Goal: Task Accomplishment & Management: Use online tool/utility

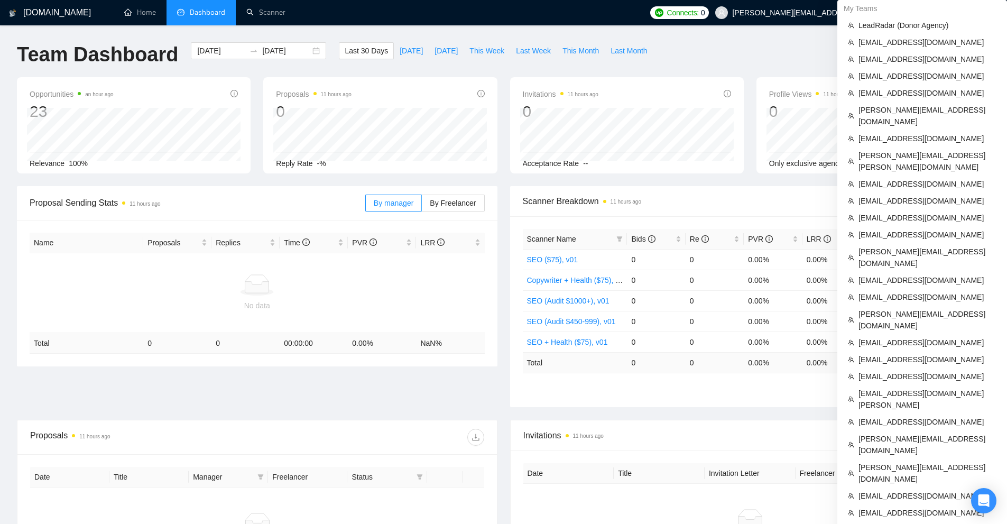
scroll to position [295, 0]
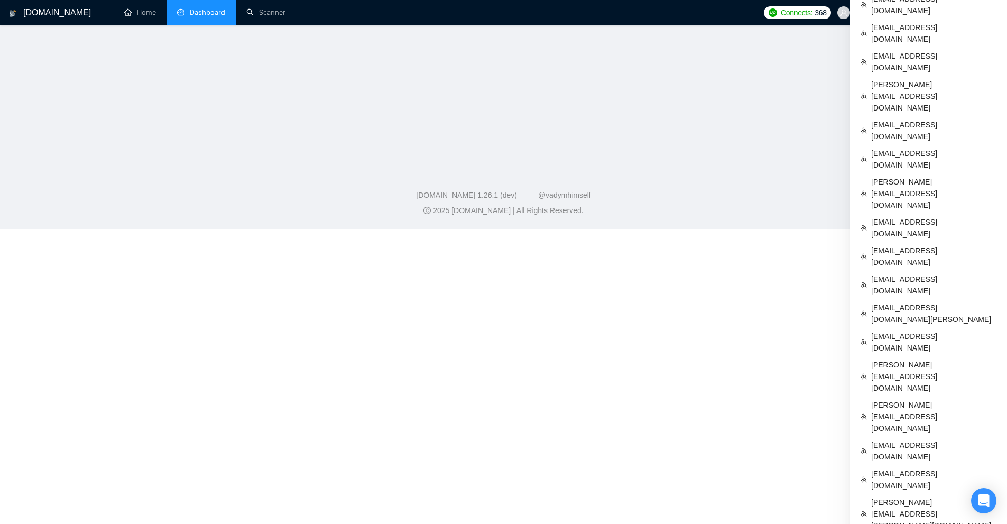
scroll to position [307, 0]
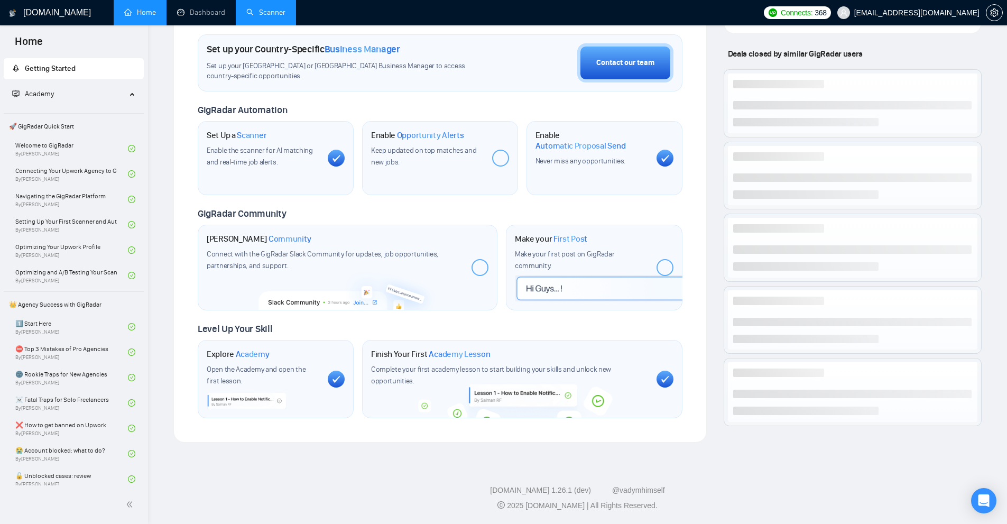
click at [270, 16] on link "Scanner" at bounding box center [265, 12] width 39 height 9
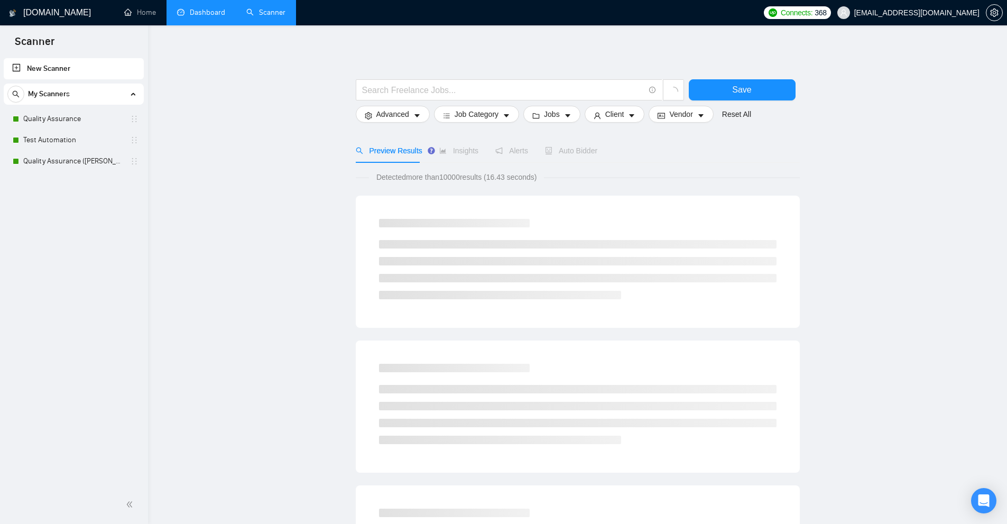
click at [198, 11] on link "Dashboard" at bounding box center [201, 12] width 48 height 9
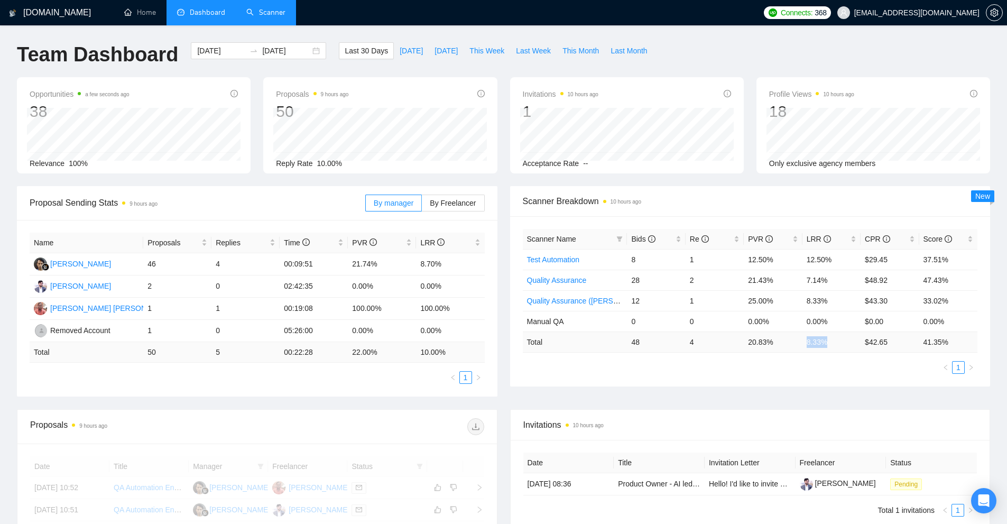
drag, startPoint x: 793, startPoint y: 340, endPoint x: 810, endPoint y: 374, distance: 38.1
click at [848, 349] on tr "Total 48 4 20.83 % 8.33 % $ 42.65 41.35 %" at bounding box center [750, 342] width 455 height 21
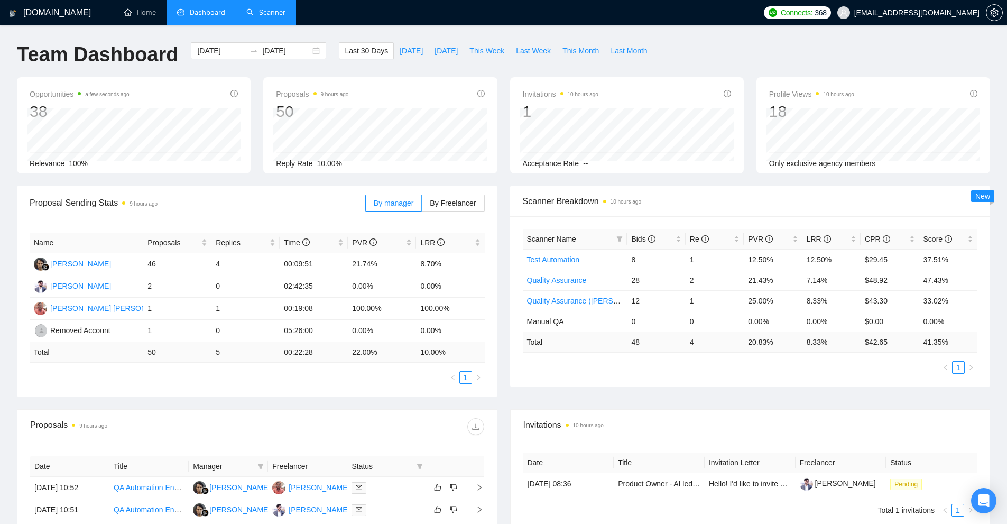
click at [750, 369] on ul "1" at bounding box center [750, 367] width 455 height 13
drag, startPoint x: 672, startPoint y: 335, endPoint x: 807, endPoint y: 344, distance: 135.2
click at [799, 343] on tr "Total 48 4 20.83 % 8.33 % $ 42.65 41.35 %" at bounding box center [750, 342] width 455 height 21
drag, startPoint x: 627, startPoint y: 337, endPoint x: 824, endPoint y: 338, distance: 197.3
click at [824, 338] on tr "Total 48 4 20.83 % 8.33 % $ 42.65 41.35 %" at bounding box center [750, 342] width 455 height 21
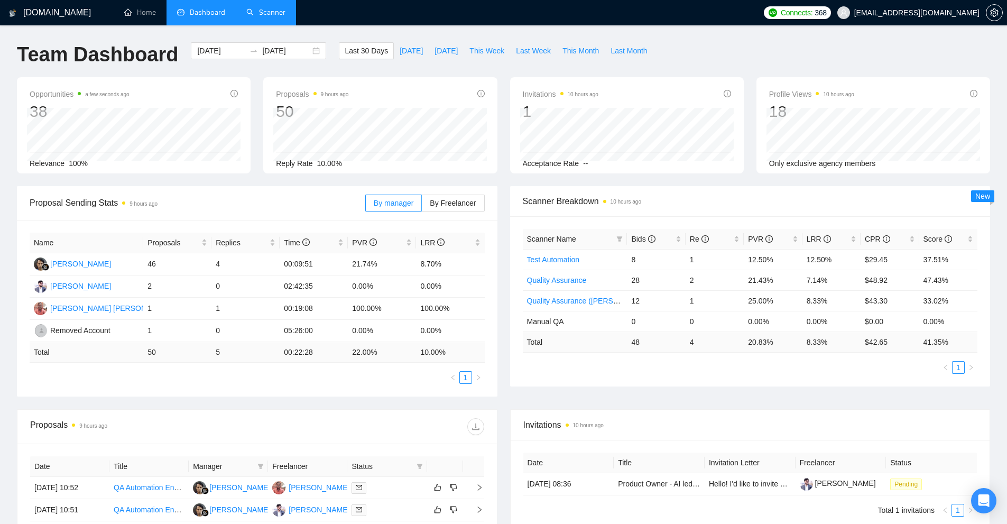
click at [812, 366] on ul "1" at bounding box center [750, 367] width 455 height 13
drag, startPoint x: 798, startPoint y: 279, endPoint x: 809, endPoint y: 299, distance: 23.4
click at [819, 279] on tr "Quality Assurance 28 2 21.43% 7.14% $48.92 47.43%" at bounding box center [750, 280] width 455 height 21
drag, startPoint x: 837, startPoint y: 294, endPoint x: 780, endPoint y: 294, distance: 56.6
click at [781, 294] on tr "Quality Assurance (Sudhanshu B) 12 1 25.00% 8.33% $43.30 33.02%" at bounding box center [750, 300] width 455 height 21
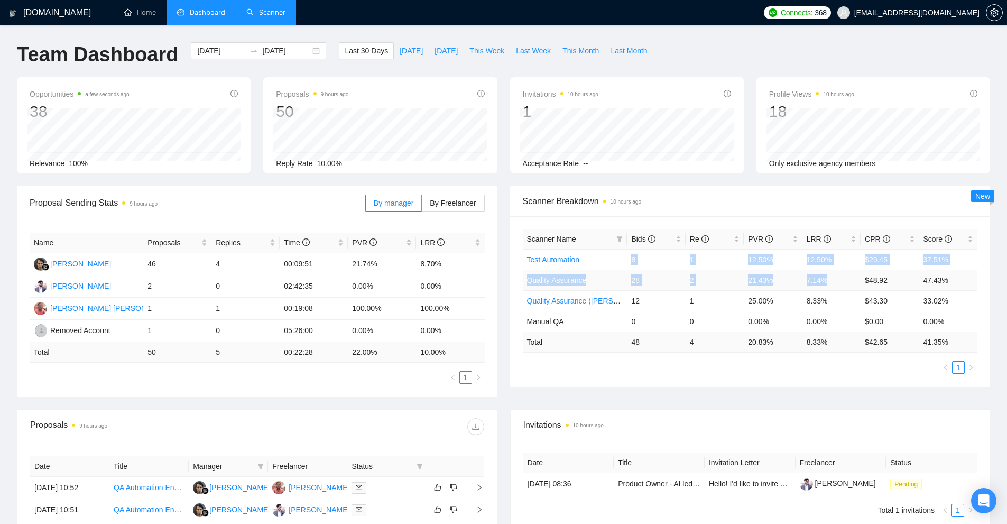
drag, startPoint x: 629, startPoint y: 258, endPoint x: 828, endPoint y: 278, distance: 199.9
click at [828, 278] on tbody "Test Automation 8 1 12.50% 12.50% $29.45 37.51% Quality Assurance 28 2 21.43% 7…" at bounding box center [750, 290] width 455 height 83
click at [828, 278] on td "7.14%" at bounding box center [832, 280] width 58 height 21
drag, startPoint x: 828, startPoint y: 278, endPoint x: 651, endPoint y: 276, distance: 177.2
click at [651, 276] on tr "Quality Assurance 28 2 21.43% 7.14% $48.92 47.43%" at bounding box center [750, 280] width 455 height 21
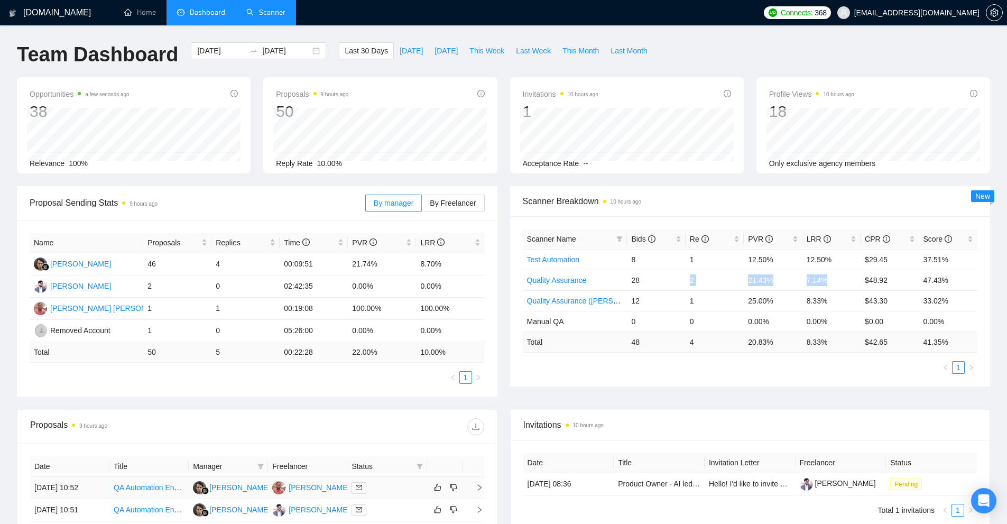
scroll to position [264, 0]
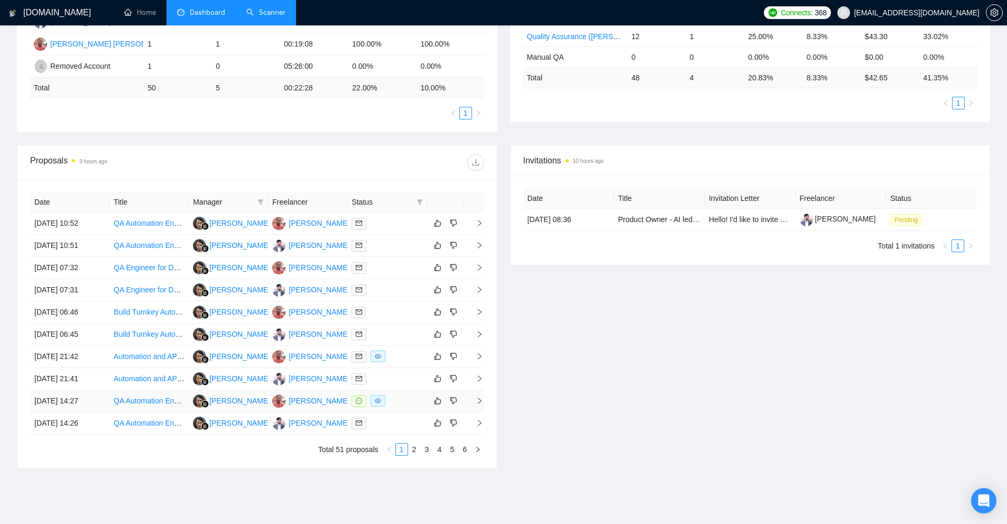
click at [400, 401] on div at bounding box center [387, 401] width 71 height 12
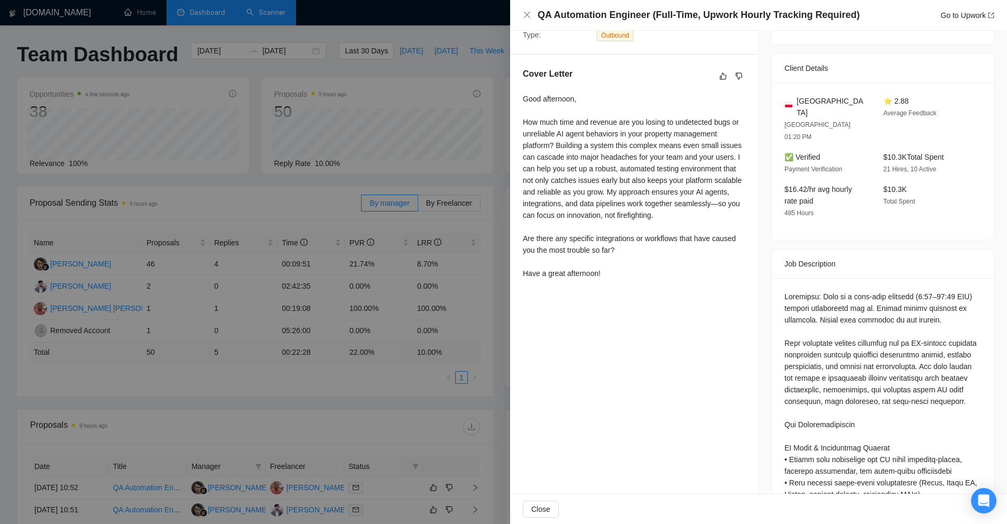
scroll to position [159, 0]
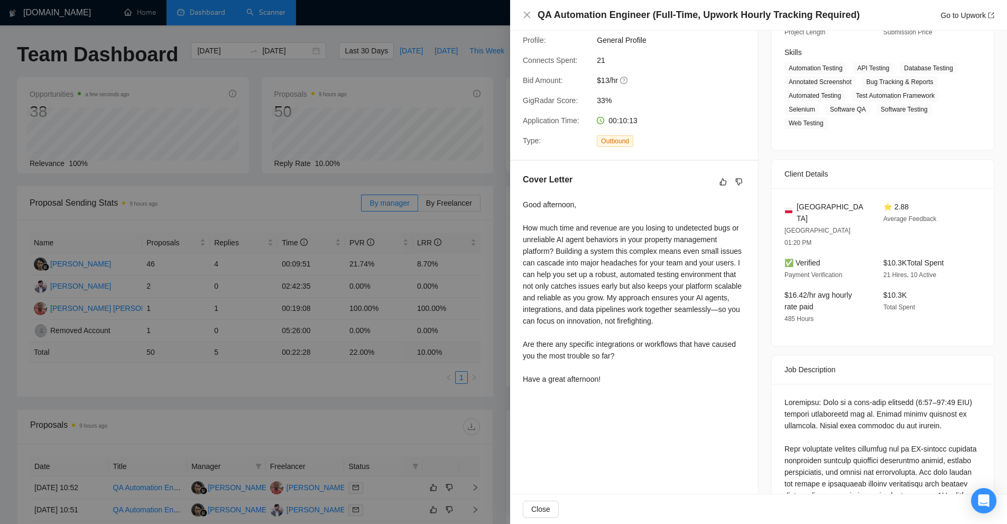
click at [574, 235] on div "Good afternoon, How much time and revenue are you losing to undetected bugs or …" at bounding box center [634, 292] width 223 height 186
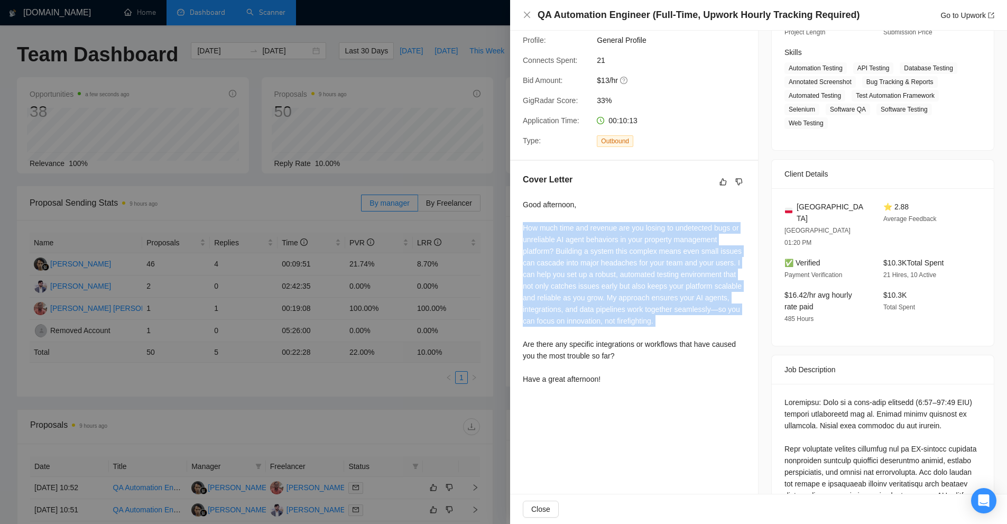
drag, startPoint x: 574, startPoint y: 235, endPoint x: 368, endPoint y: 225, distance: 206.0
click at [574, 235] on div "Good afternoon, How much time and revenue are you losing to undetected bugs or …" at bounding box center [634, 292] width 223 height 186
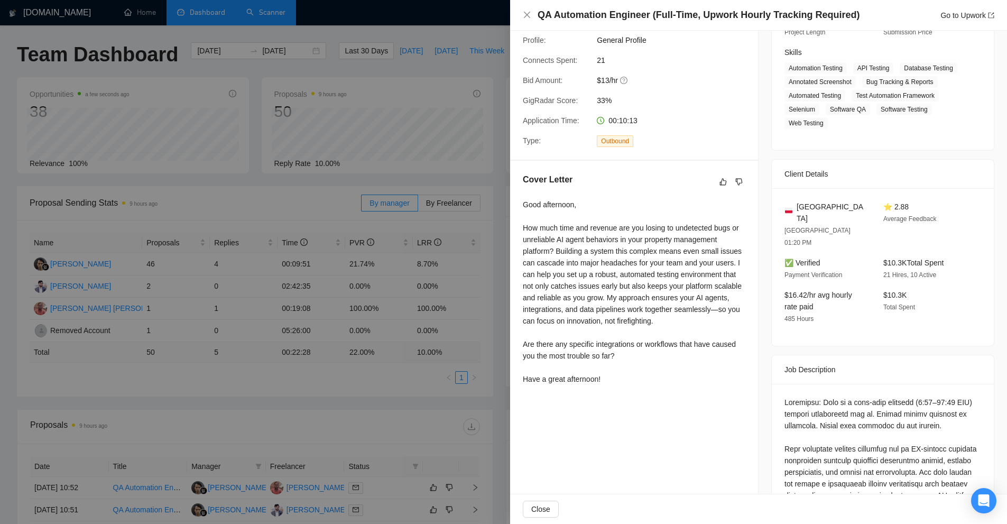
drag, startPoint x: 360, startPoint y: 224, endPoint x: 355, endPoint y: 211, distance: 13.4
click at [358, 223] on div at bounding box center [503, 262] width 1007 height 524
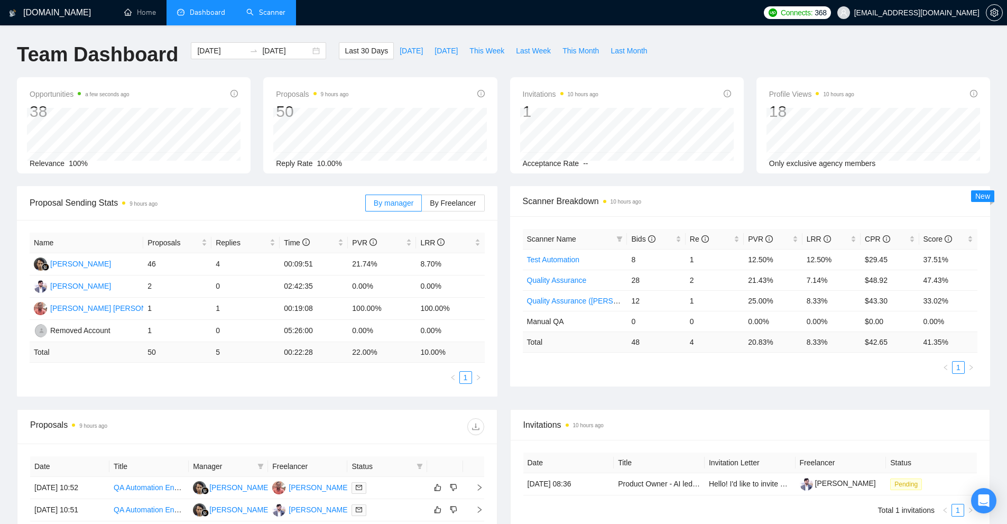
click at [272, 17] on link "Scanner" at bounding box center [265, 12] width 39 height 9
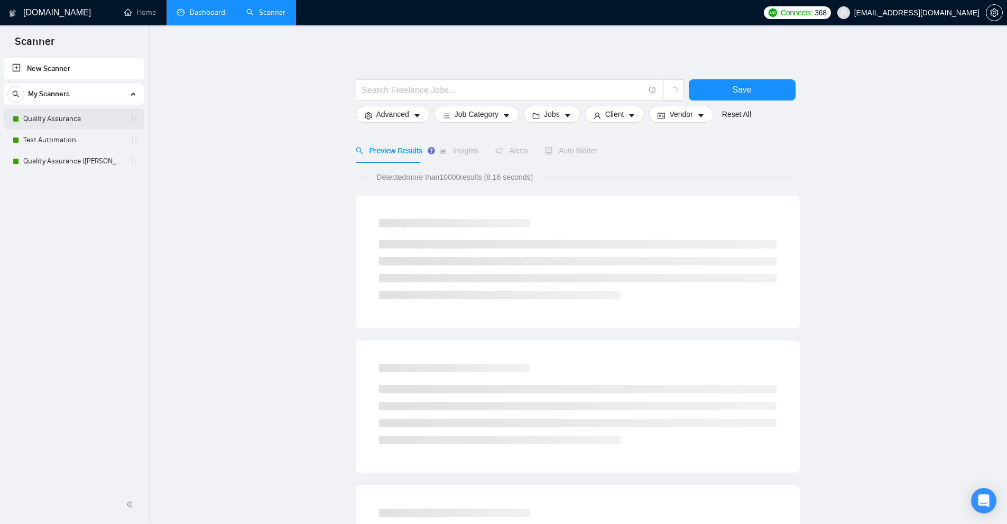
click at [69, 124] on link "Quality Assurance" at bounding box center [73, 118] width 100 height 21
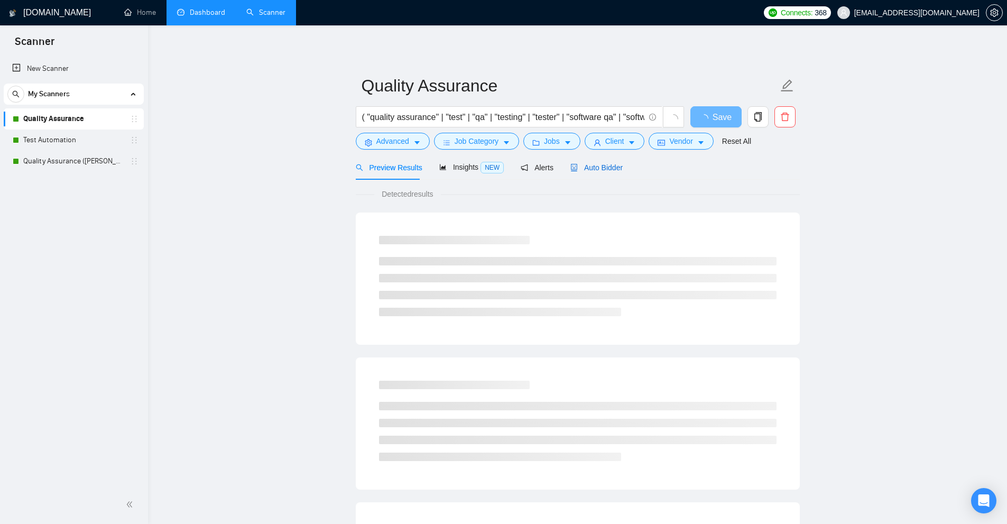
click at [587, 172] on div "Auto Bidder" at bounding box center [597, 168] width 52 height 12
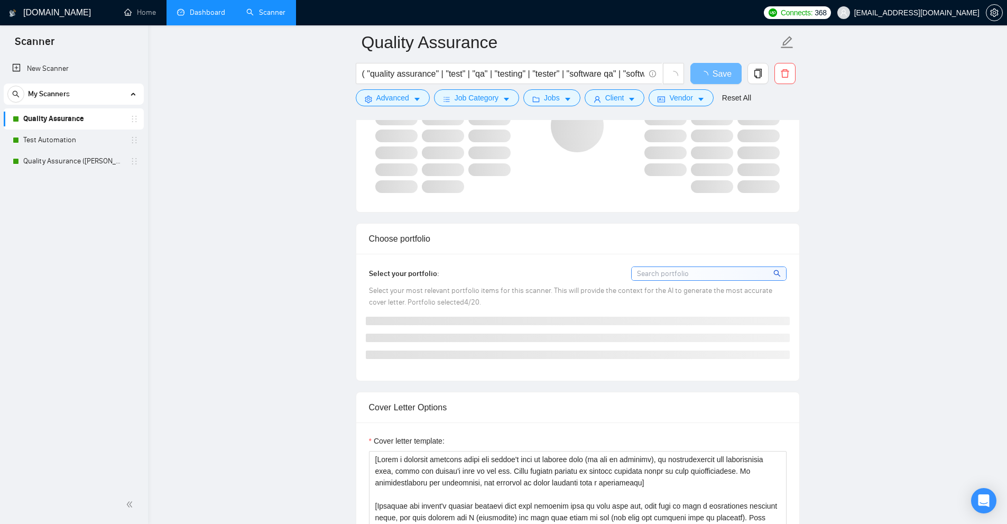
scroll to position [1058, 0]
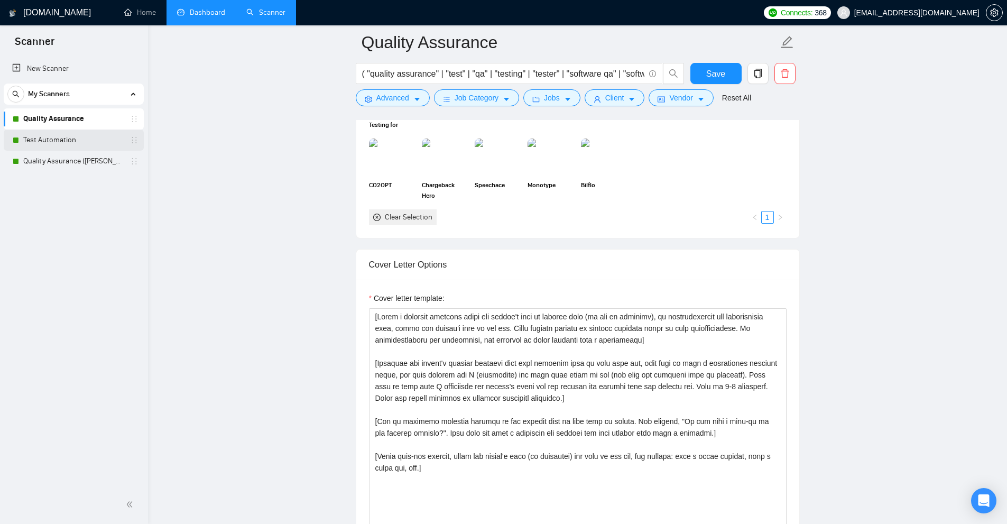
click at [66, 138] on link "Test Automation" at bounding box center [73, 140] width 100 height 21
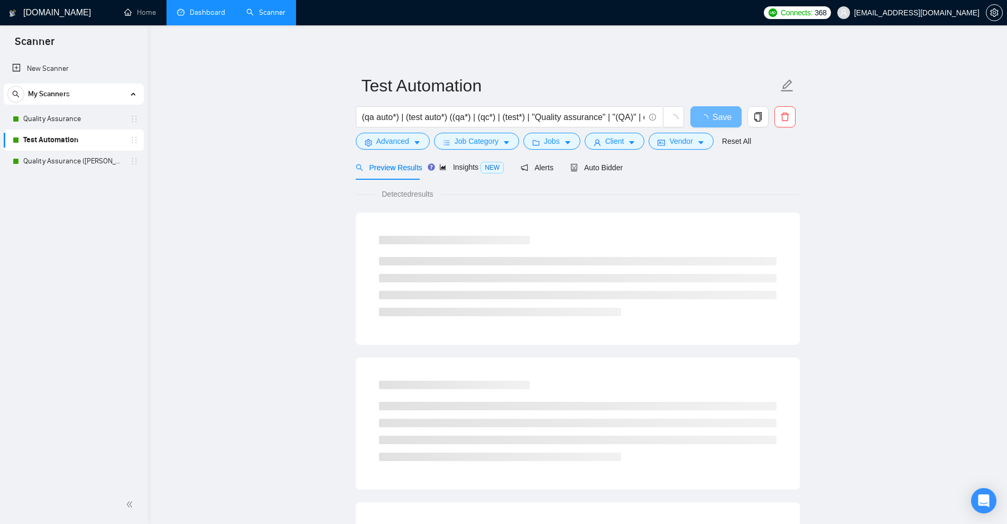
click at [615, 169] on span "Auto Bidder" at bounding box center [597, 167] width 52 height 8
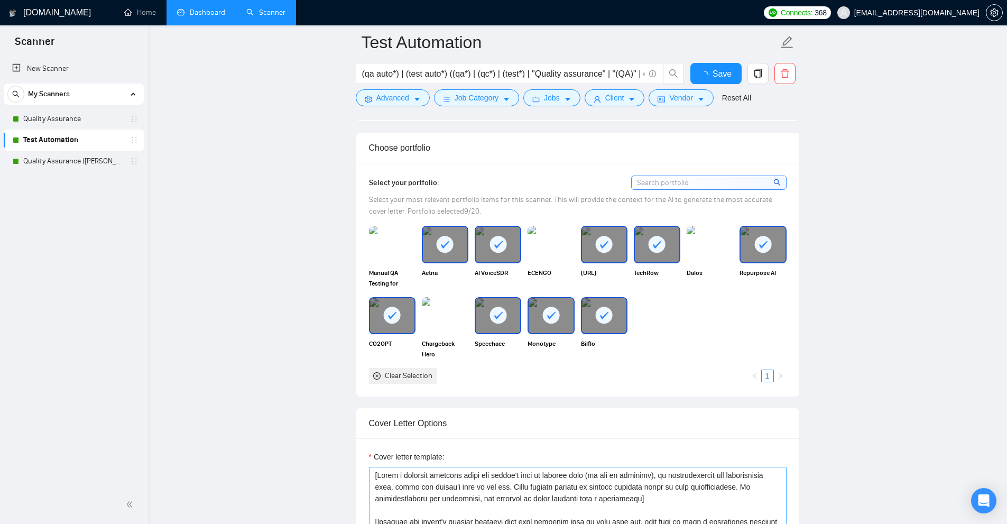
scroll to position [1111, 0]
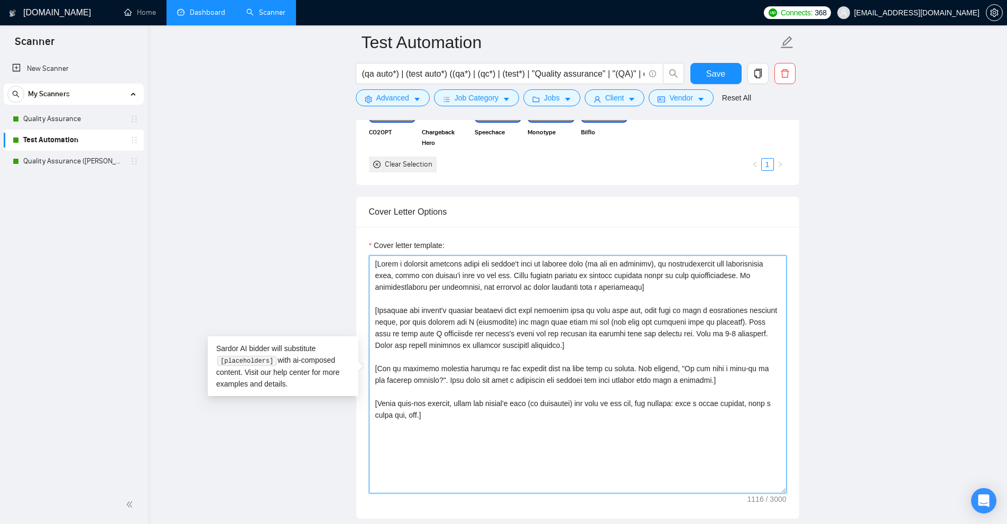
drag, startPoint x: 562, startPoint y: 434, endPoint x: 195, endPoint y: 225, distance: 422.1
click at [195, 225] on main "Test Automation (qa auto*) | (test auto*) ((qa*) | (qc*) | (test*) | "Quality a…" at bounding box center [578, 460] width 826 height 3057
click at [646, 345] on textarea "Cover letter template:" at bounding box center [578, 374] width 418 height 238
click at [69, 157] on link "Quality Assurance ([PERSON_NAME] B)" at bounding box center [73, 161] width 100 height 21
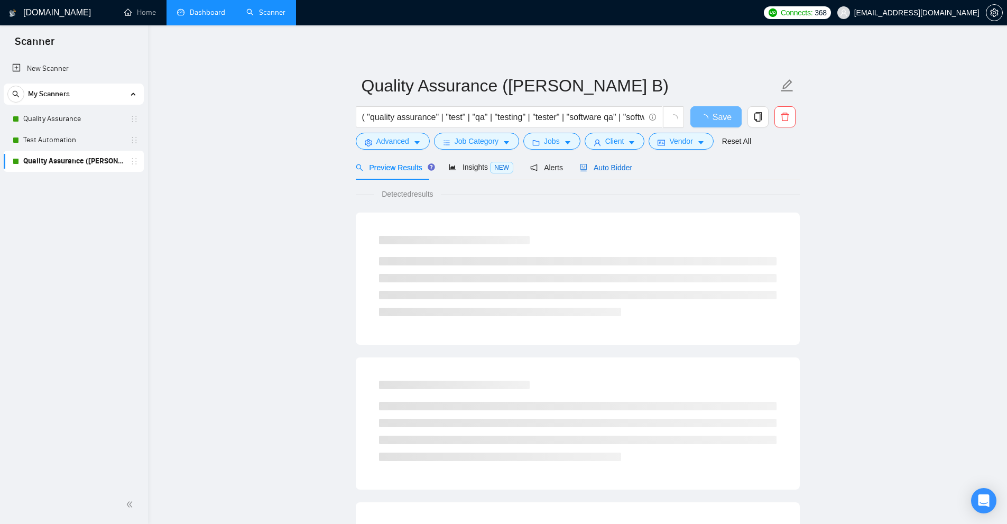
click at [594, 162] on div "Auto Bidder" at bounding box center [606, 168] width 52 height 12
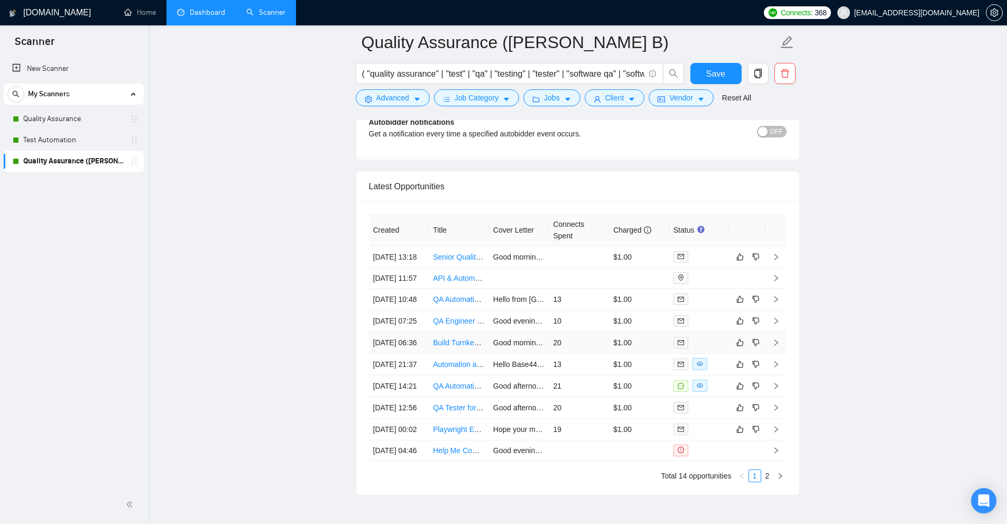
scroll to position [2699, 0]
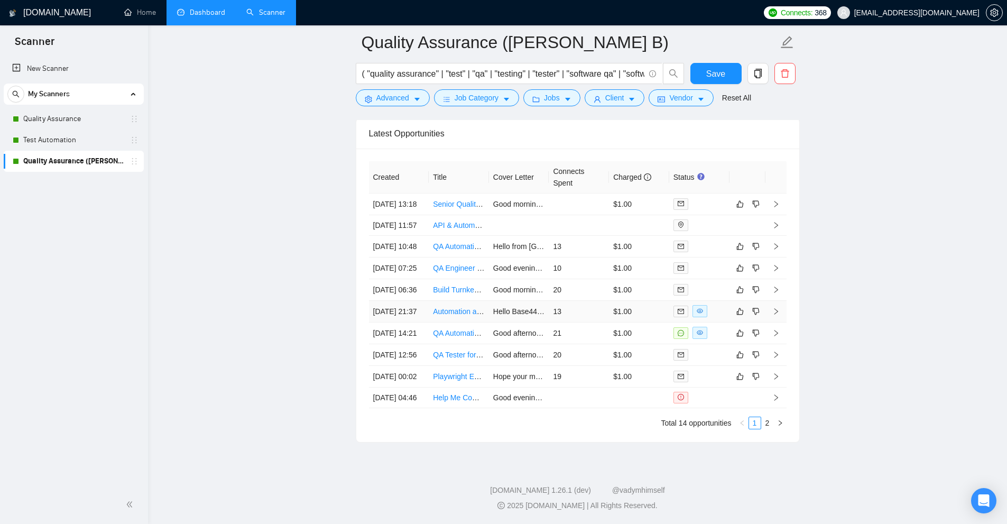
click at [606, 301] on td "13" at bounding box center [579, 312] width 60 height 22
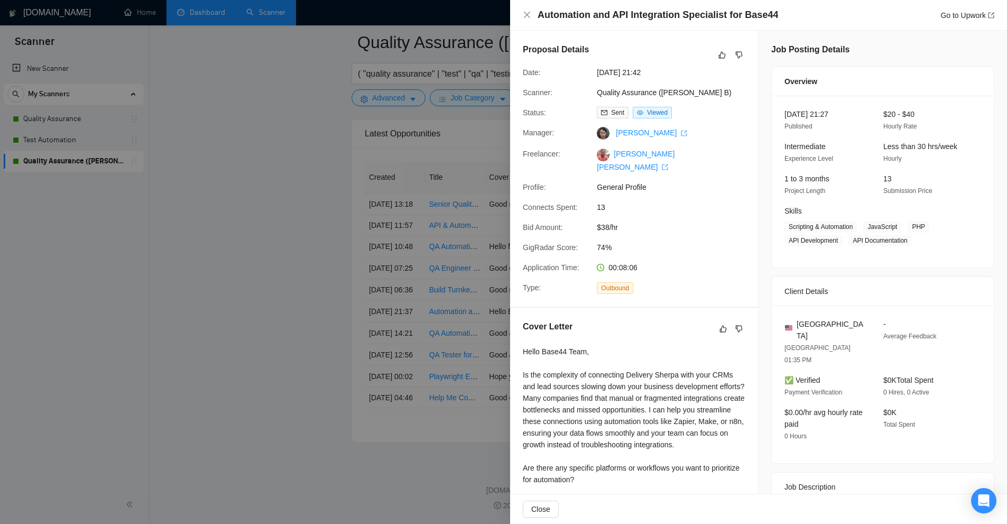
click at [422, 89] on div at bounding box center [503, 262] width 1007 height 524
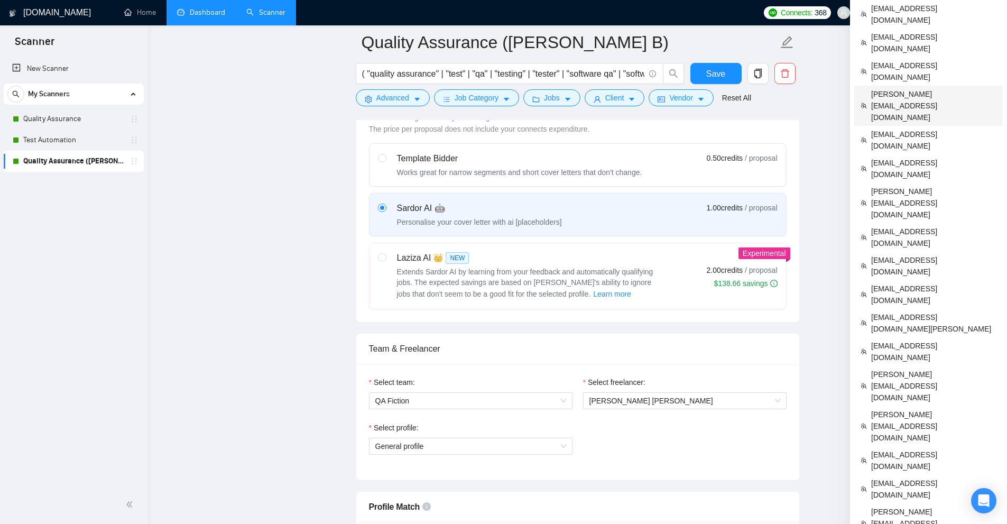
scroll to position [423, 0]
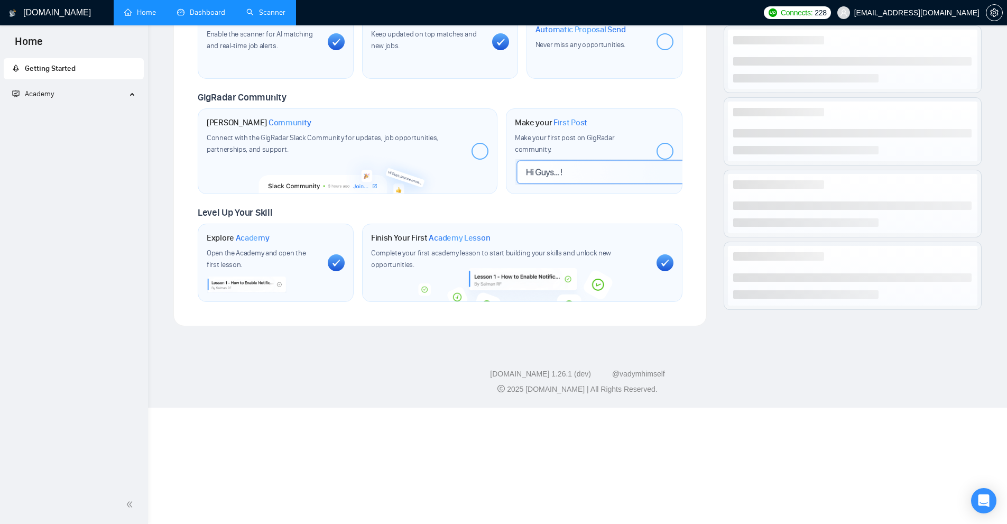
scroll to position [307, 0]
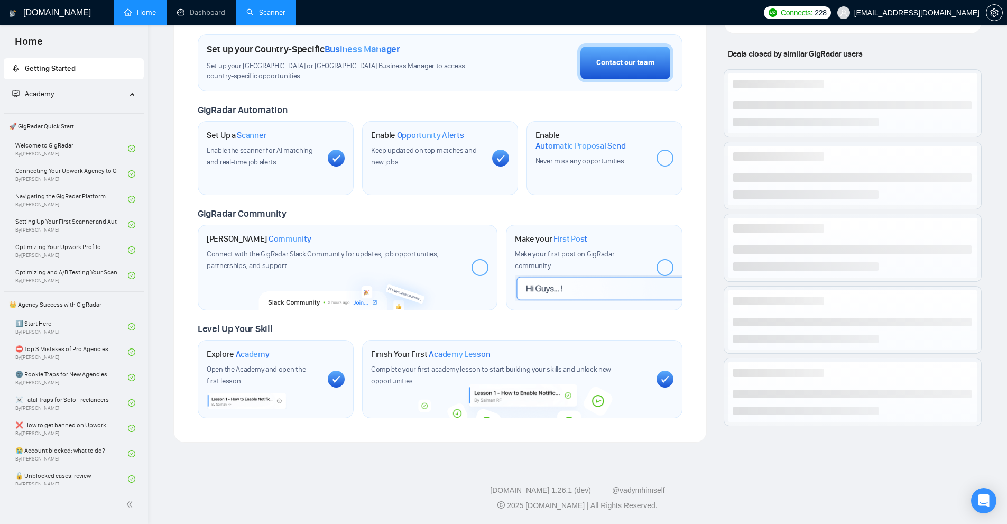
click at [251, 11] on link "Scanner" at bounding box center [265, 12] width 39 height 9
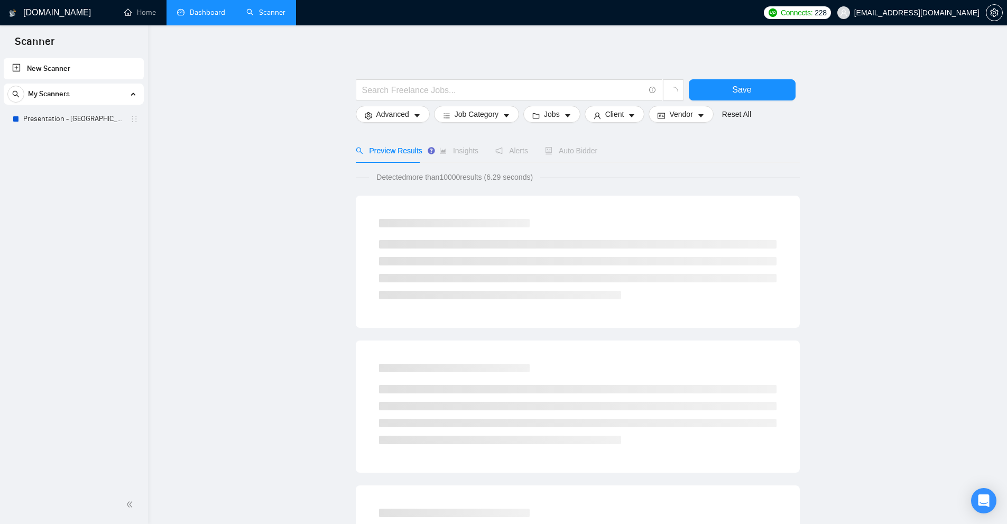
click at [220, 11] on link "Dashboard" at bounding box center [201, 12] width 48 height 9
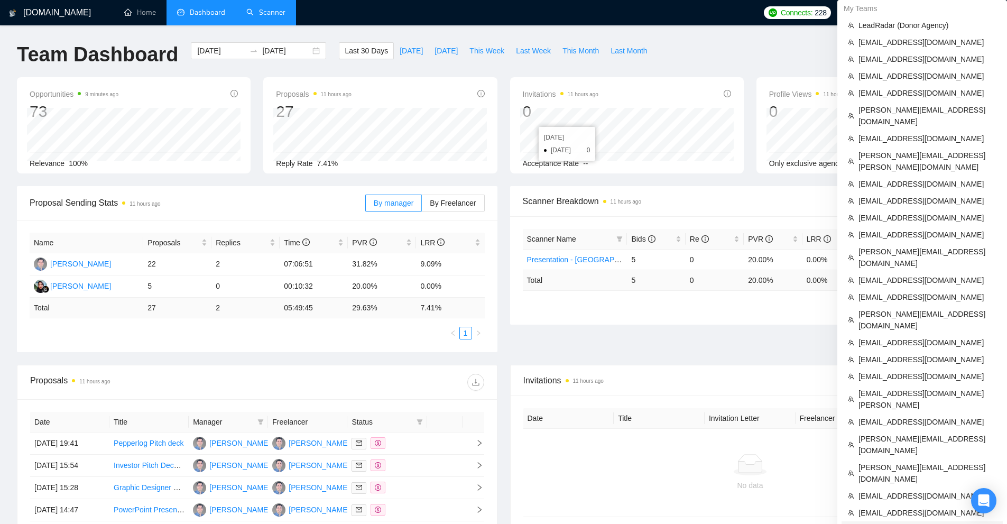
scroll to position [295, 0]
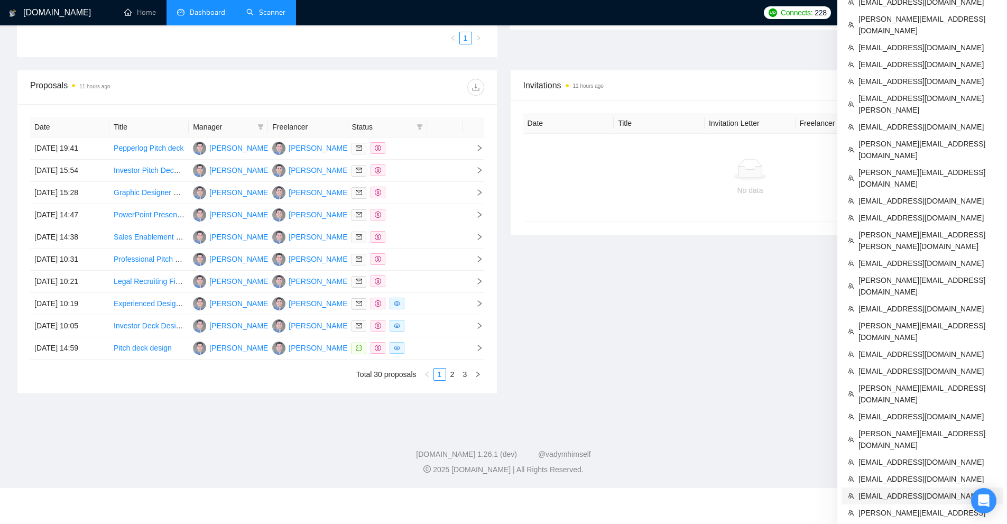
click at [923, 490] on span "[EMAIL_ADDRESS][DOMAIN_NAME]" at bounding box center [928, 496] width 138 height 12
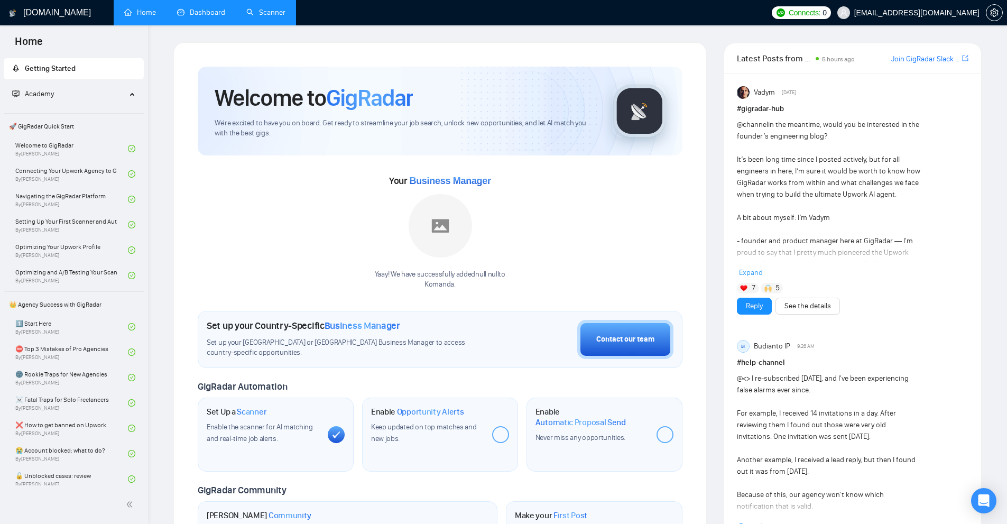
click at [259, 8] on link "Scanner" at bounding box center [265, 12] width 39 height 9
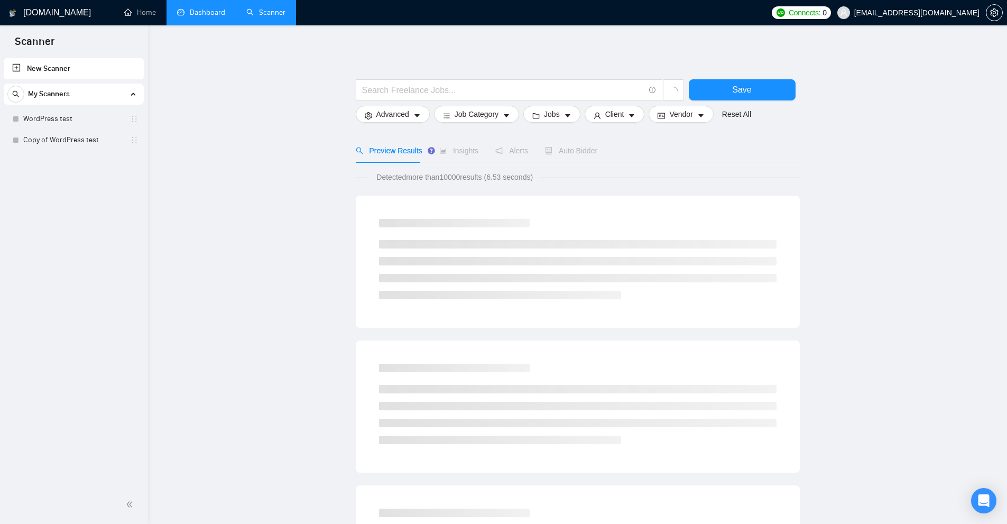
click at [219, 17] on link "Dashboard" at bounding box center [201, 12] width 48 height 9
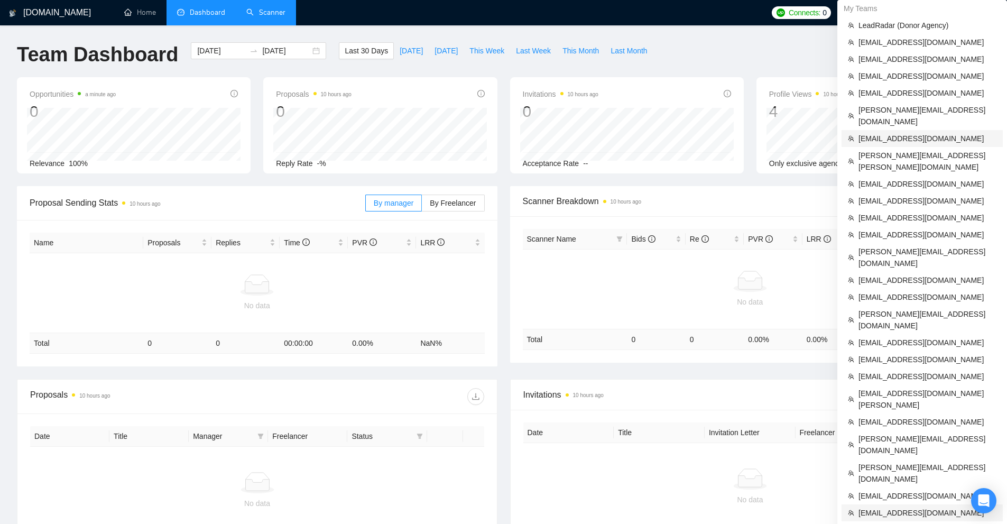
scroll to position [295, 0]
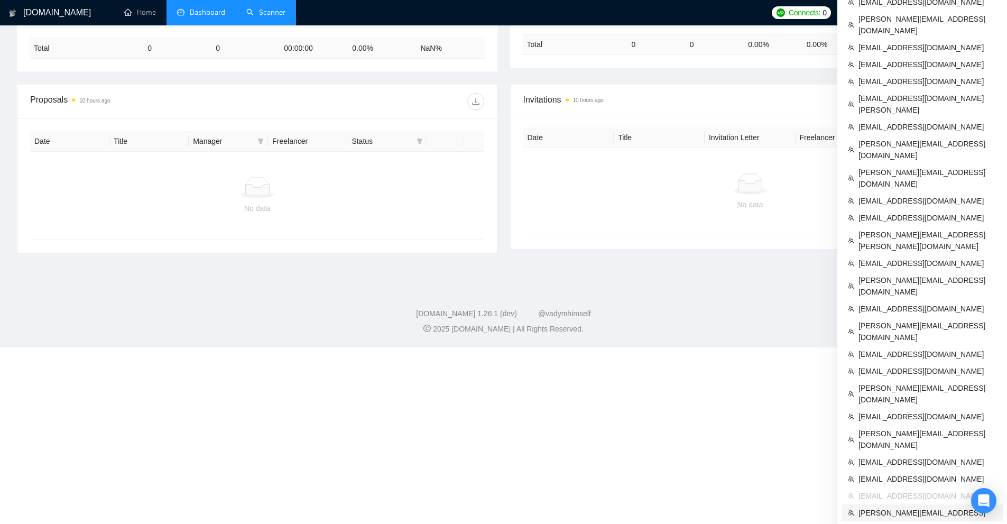
click at [894, 507] on span "[PERSON_NAME][EMAIL_ADDRESS]" at bounding box center [928, 513] width 138 height 12
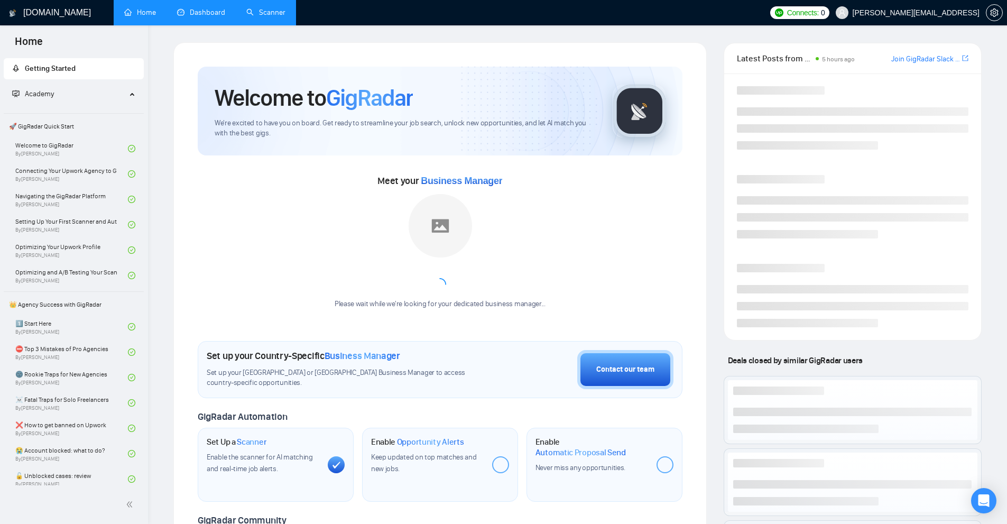
click at [219, 8] on link "Dashboard" at bounding box center [201, 12] width 48 height 9
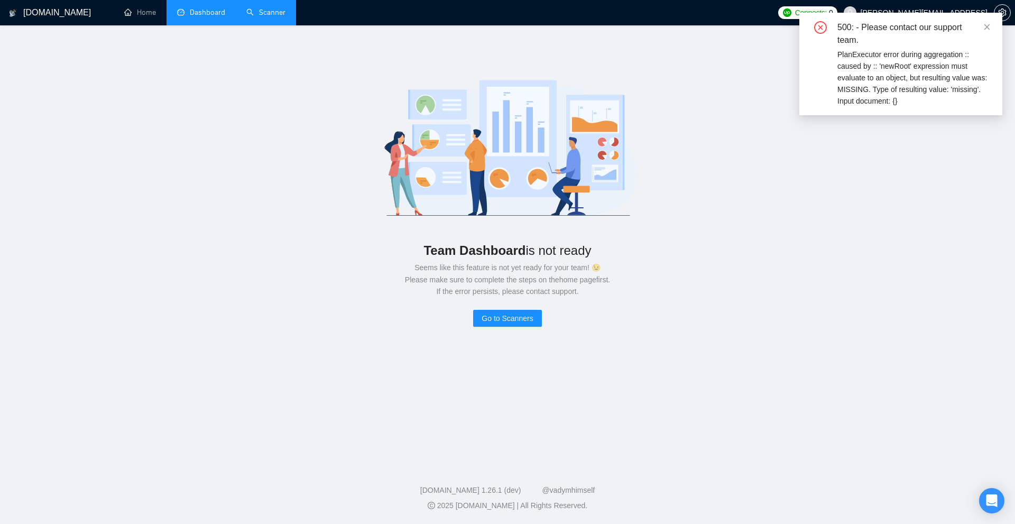
click at [251, 17] on link "Scanner" at bounding box center [265, 12] width 39 height 9
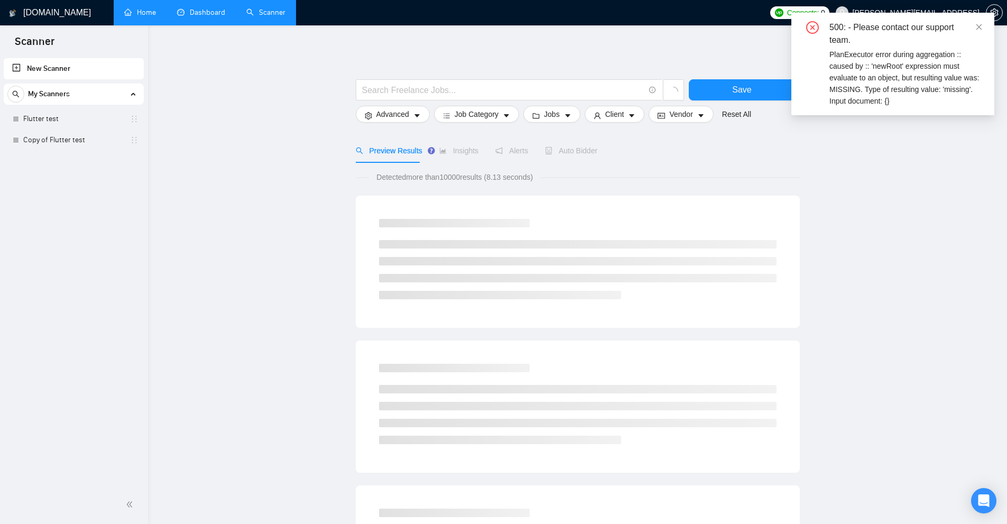
click at [156, 14] on link "Home" at bounding box center [140, 12] width 32 height 9
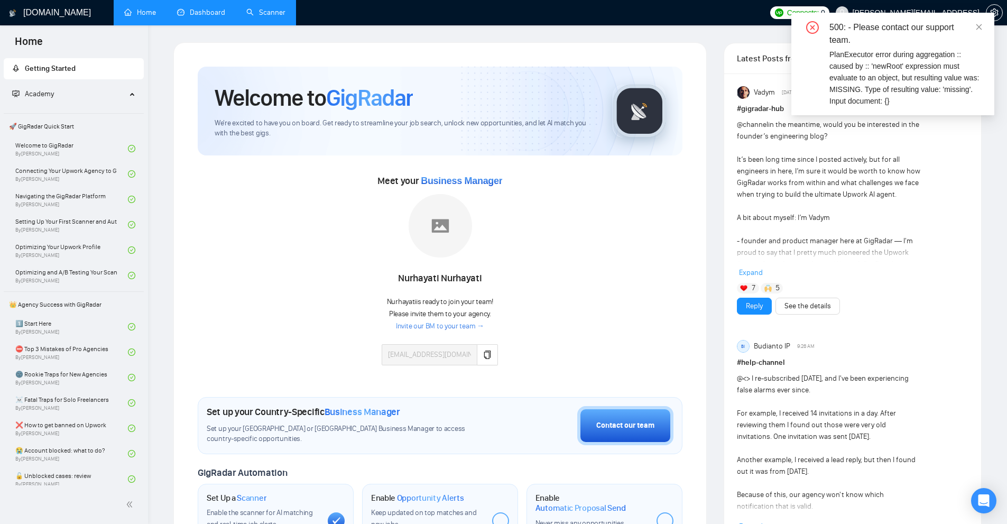
click at [246, 16] on link "Scanner" at bounding box center [265, 12] width 39 height 9
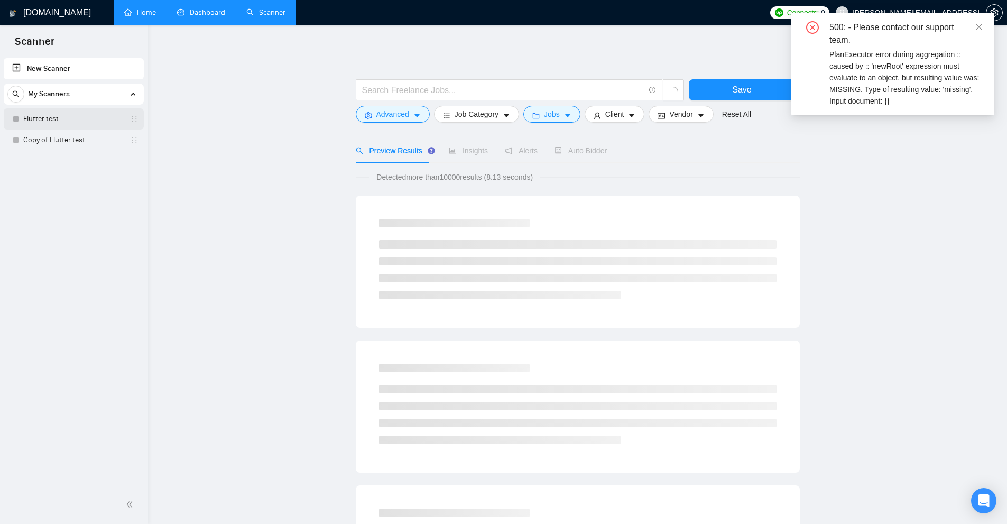
click at [34, 121] on link "Flutter test" at bounding box center [73, 118] width 100 height 21
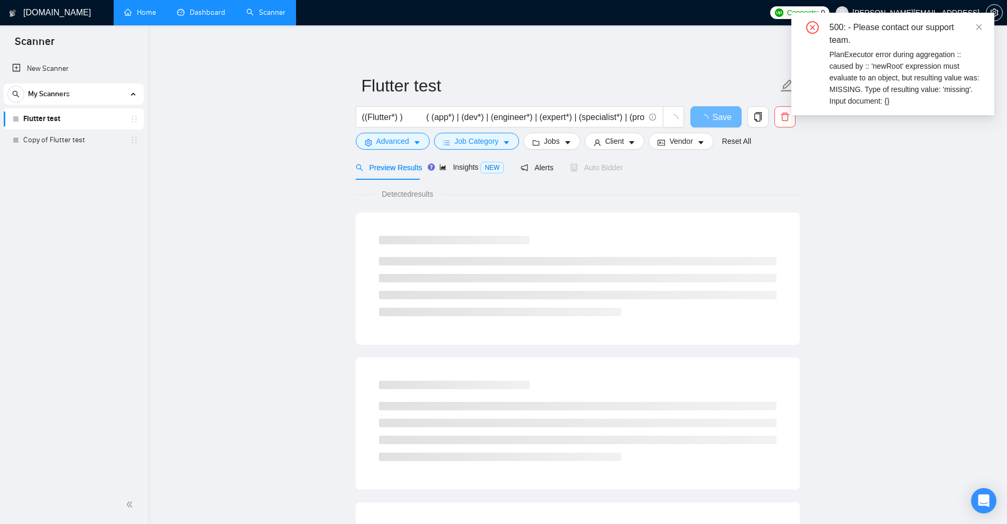
click at [205, 11] on link "Dashboard" at bounding box center [201, 12] width 48 height 9
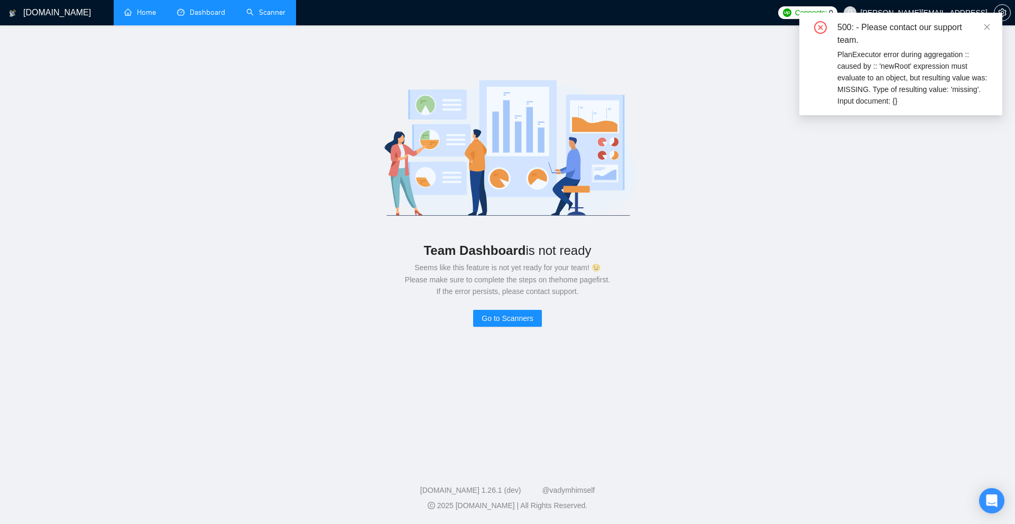
click at [156, 17] on link "Home" at bounding box center [140, 12] width 32 height 9
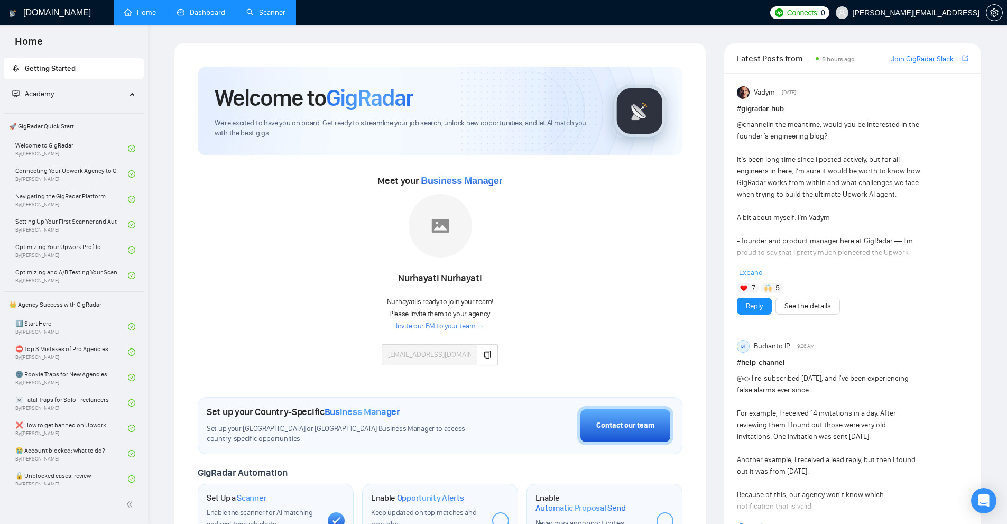
click at [281, 16] on link "Scanner" at bounding box center [265, 12] width 39 height 9
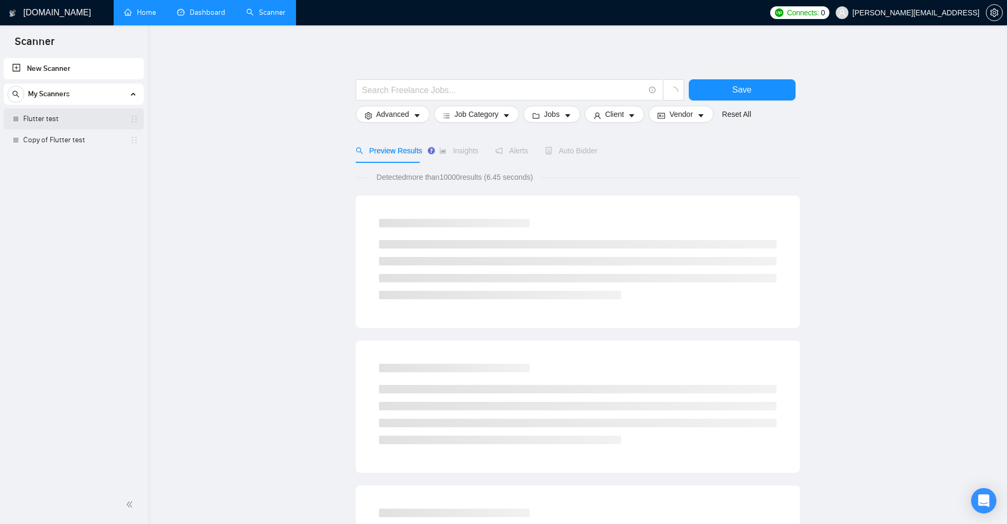
click at [70, 114] on link "Flutter test" at bounding box center [73, 118] width 100 height 21
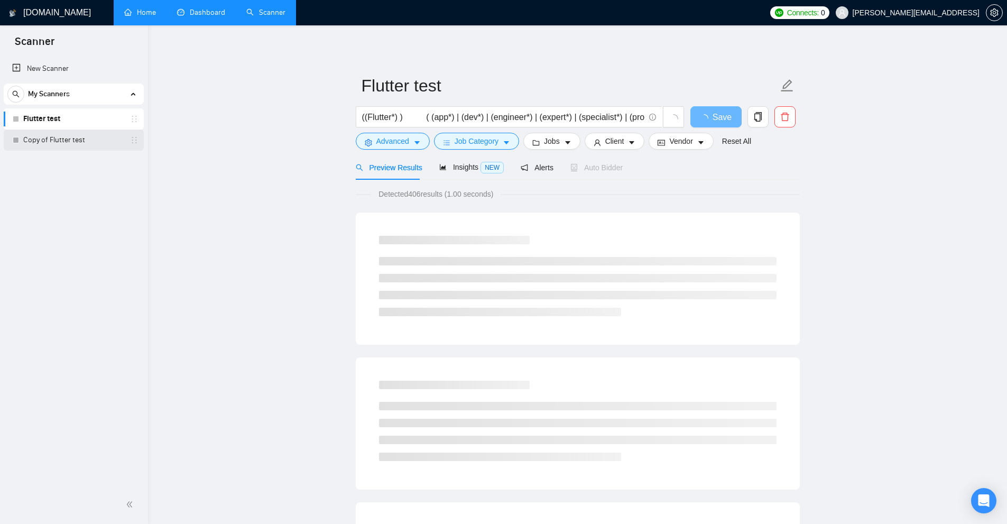
click at [64, 141] on link "Copy of Flutter test" at bounding box center [73, 140] width 100 height 21
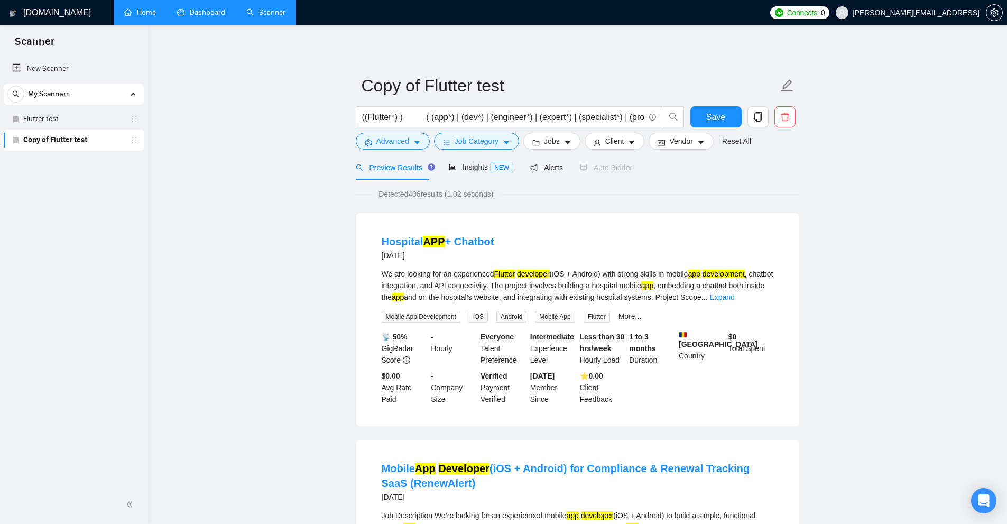
click at [141, 15] on link "Home" at bounding box center [140, 12] width 32 height 9
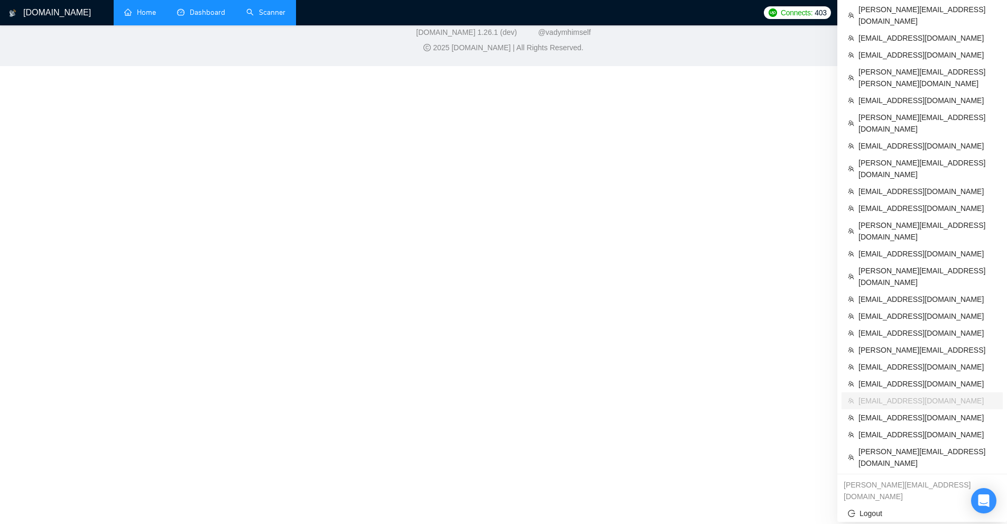
scroll to position [307, 0]
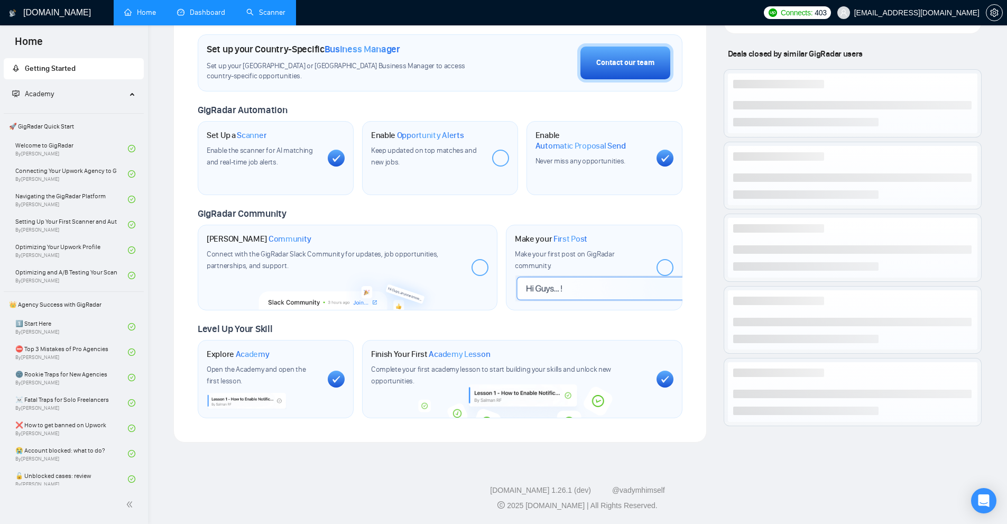
click at [266, 17] on link "Scanner" at bounding box center [265, 12] width 39 height 9
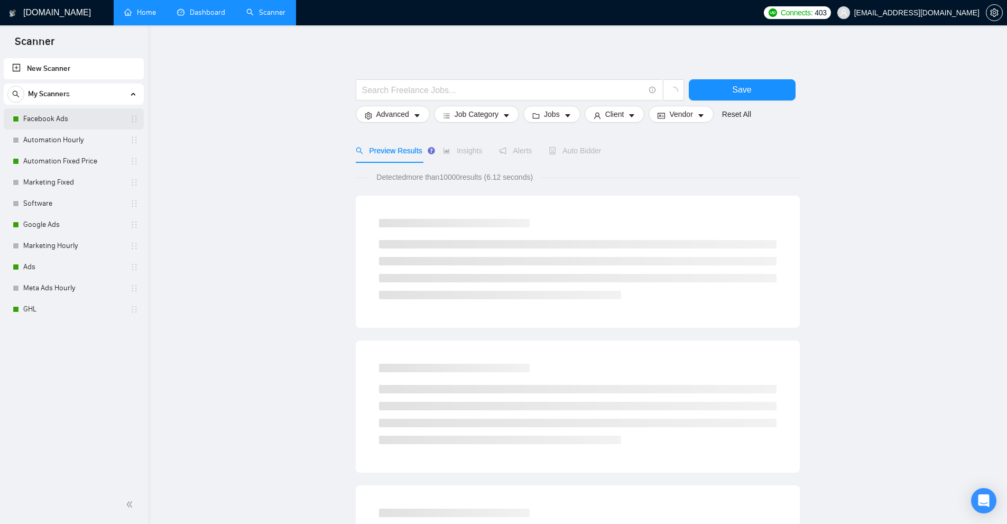
click at [58, 117] on link "Facebook Ads" at bounding box center [73, 118] width 100 height 21
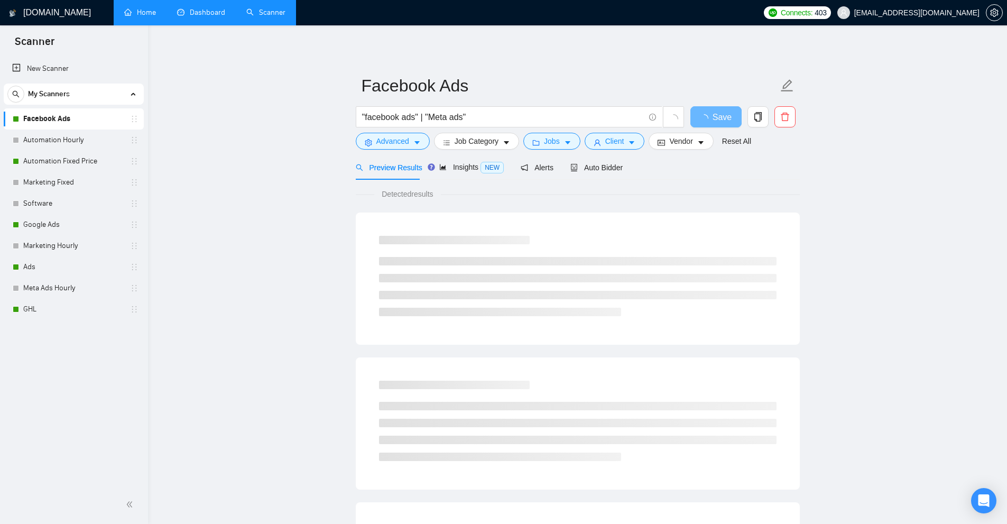
click at [208, 15] on link "Dashboard" at bounding box center [201, 12] width 48 height 9
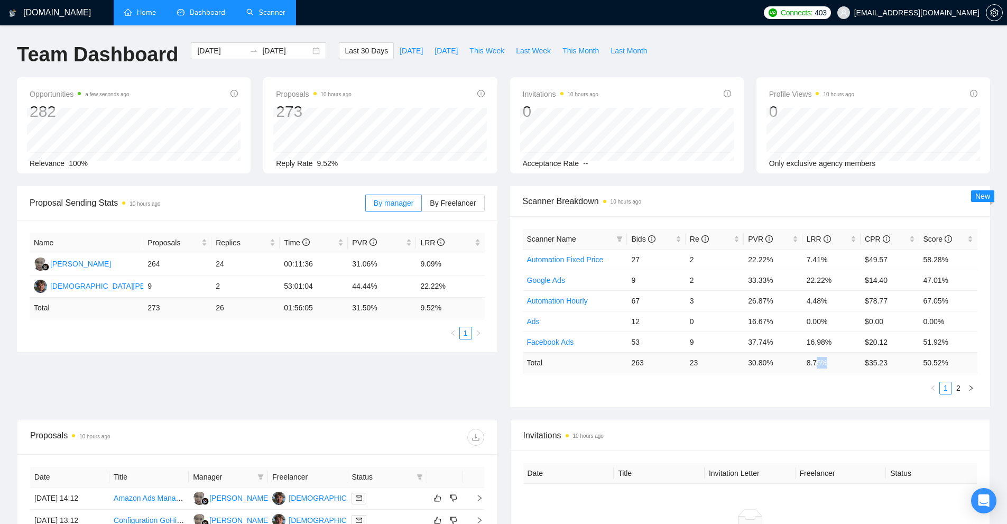
drag, startPoint x: 829, startPoint y: 362, endPoint x: 841, endPoint y: 365, distance: 12.2
click at [839, 362] on td "8.75 %" at bounding box center [832, 362] width 58 height 21
click at [833, 368] on td "8.75 %" at bounding box center [832, 362] width 58 height 21
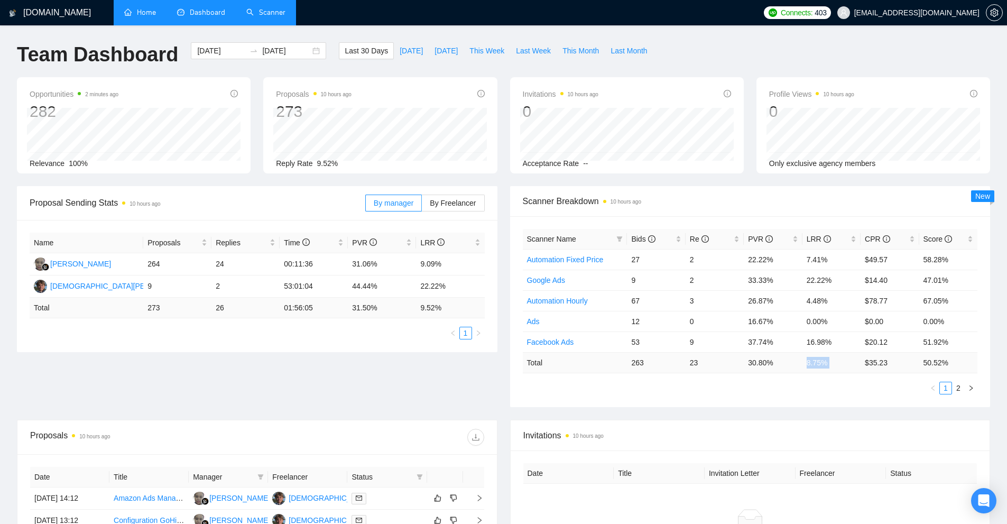
click at [251, 8] on link "Scanner" at bounding box center [265, 12] width 39 height 9
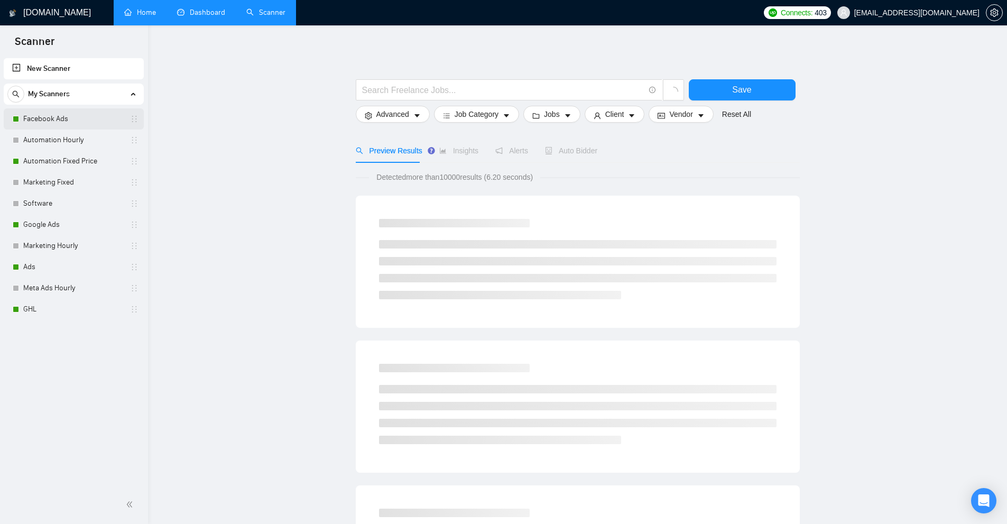
click at [68, 120] on link "Facebook Ads" at bounding box center [73, 118] width 100 height 21
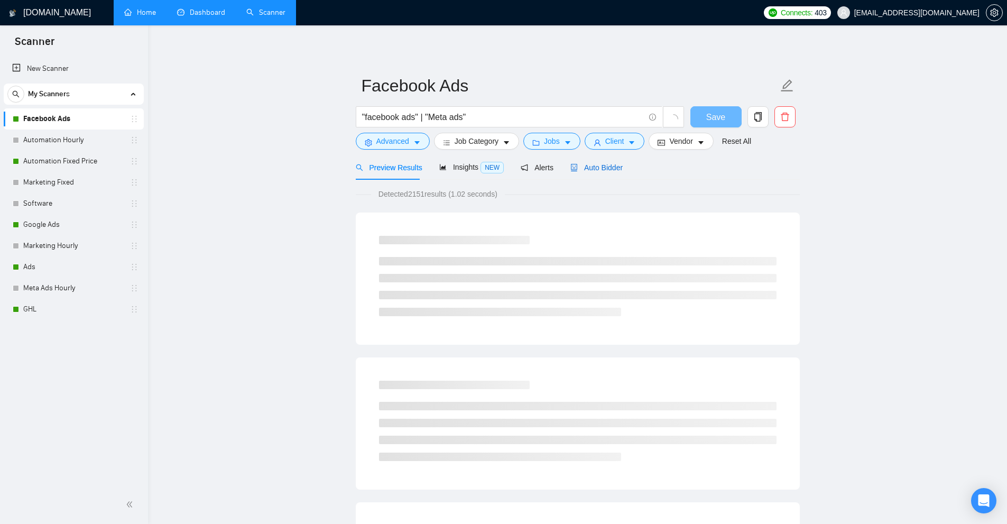
click at [598, 168] on span "Auto Bidder" at bounding box center [597, 167] width 52 height 8
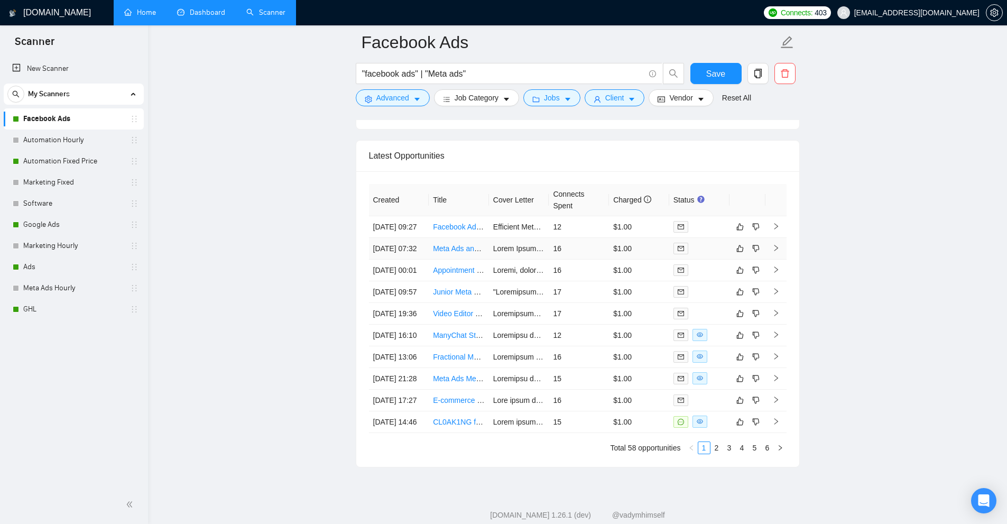
scroll to position [2669, 0]
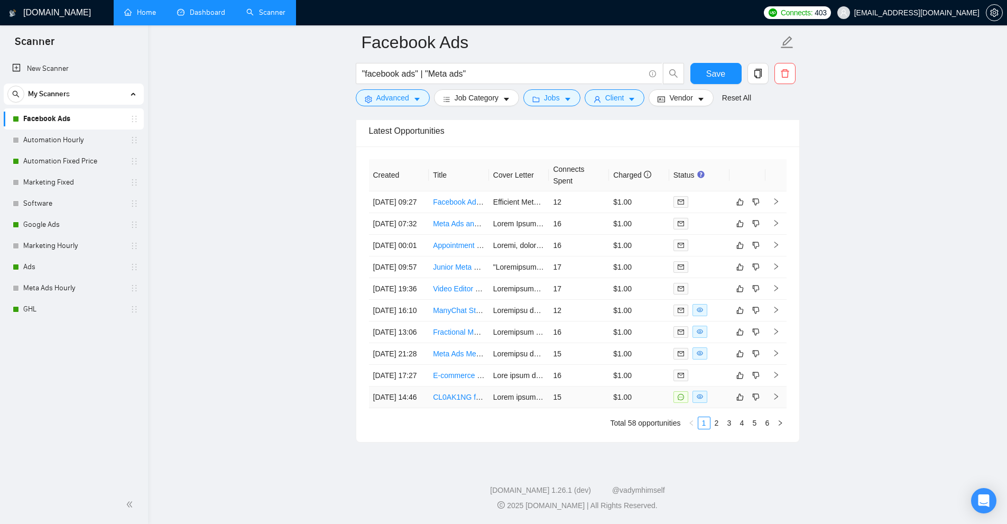
click at [582, 387] on td "15" at bounding box center [579, 398] width 60 height 22
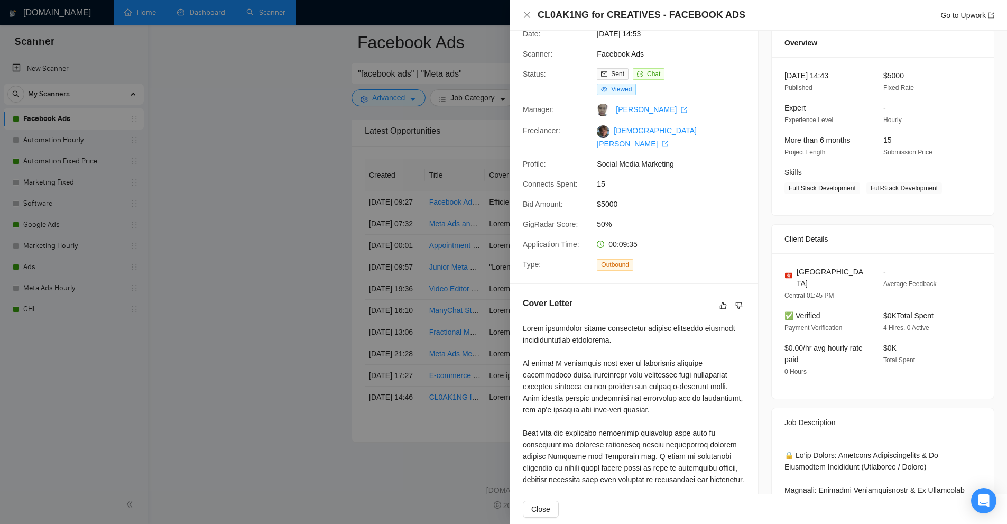
scroll to position [53, 0]
drag, startPoint x: 696, startPoint y: 221, endPoint x: 698, endPoint y: 237, distance: 16.5
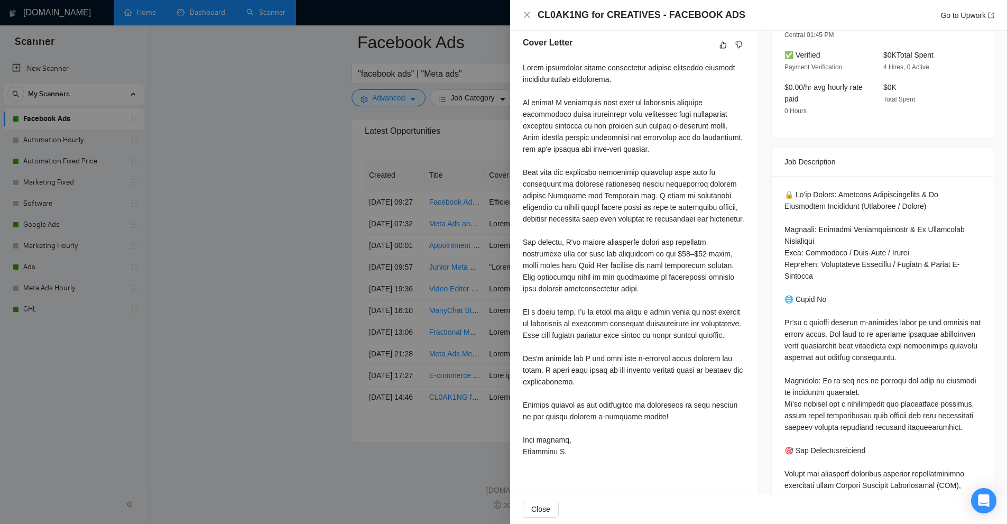
scroll to position [0, 0]
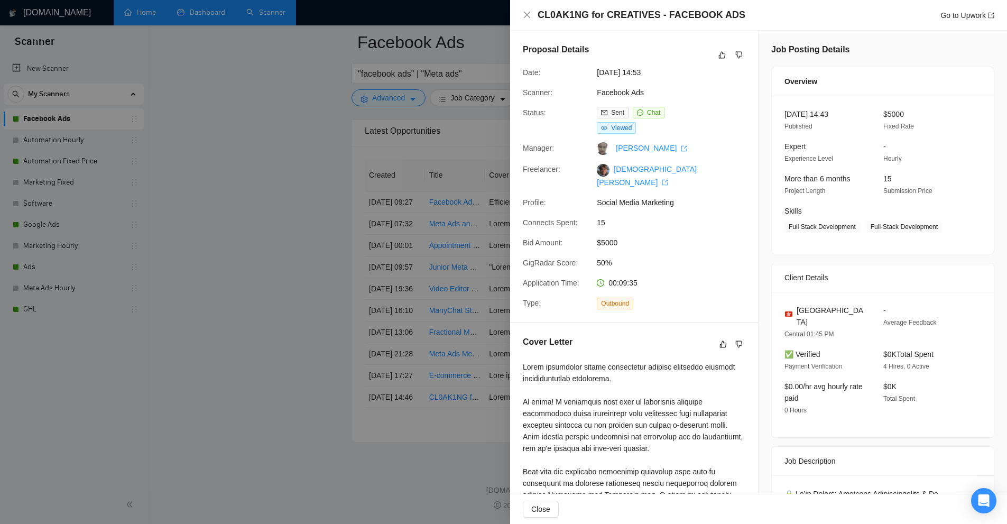
click at [444, 76] on div at bounding box center [503, 262] width 1007 height 524
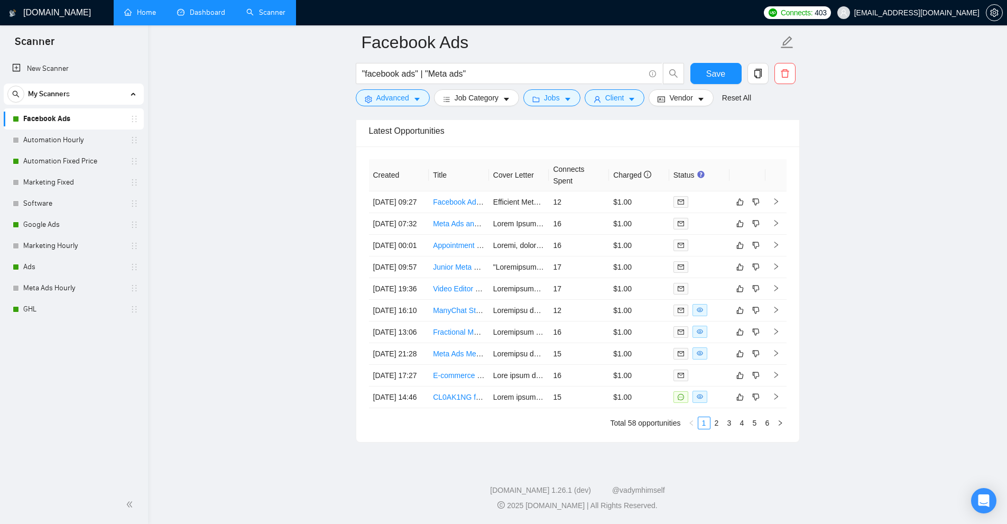
drag, startPoint x: 203, startPoint y: 8, endPoint x: 218, endPoint y: 1, distance: 16.8
click at [203, 8] on link "Dashboard" at bounding box center [201, 12] width 48 height 9
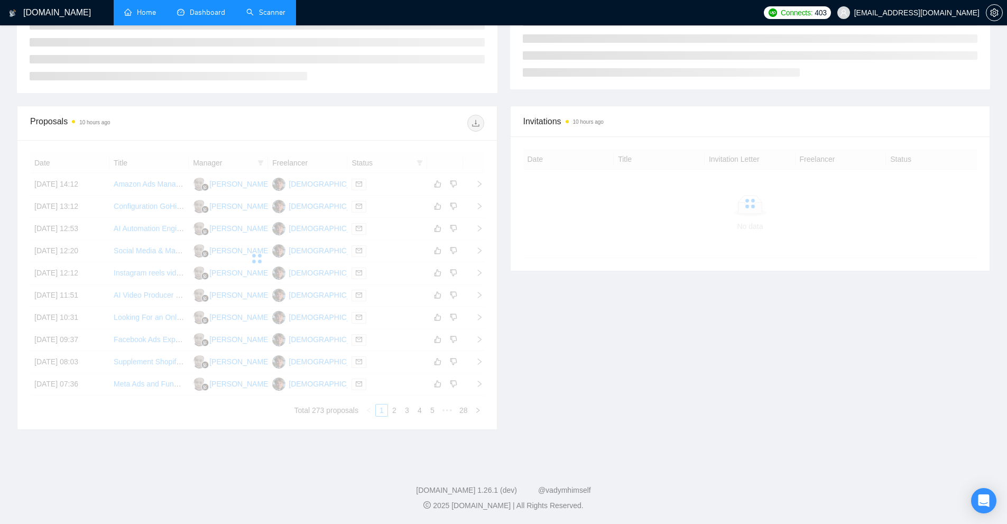
scroll to position [109, 0]
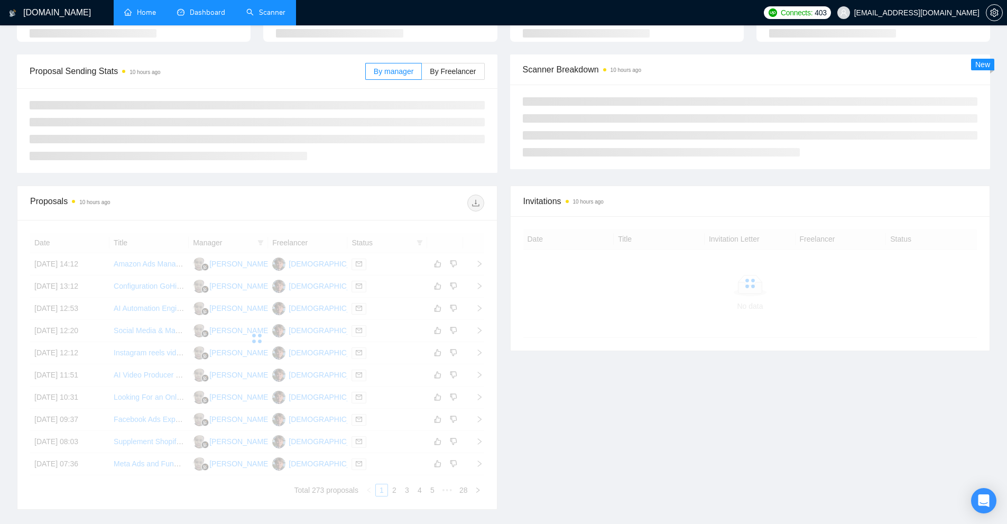
click at [260, 8] on link "Scanner" at bounding box center [265, 12] width 39 height 9
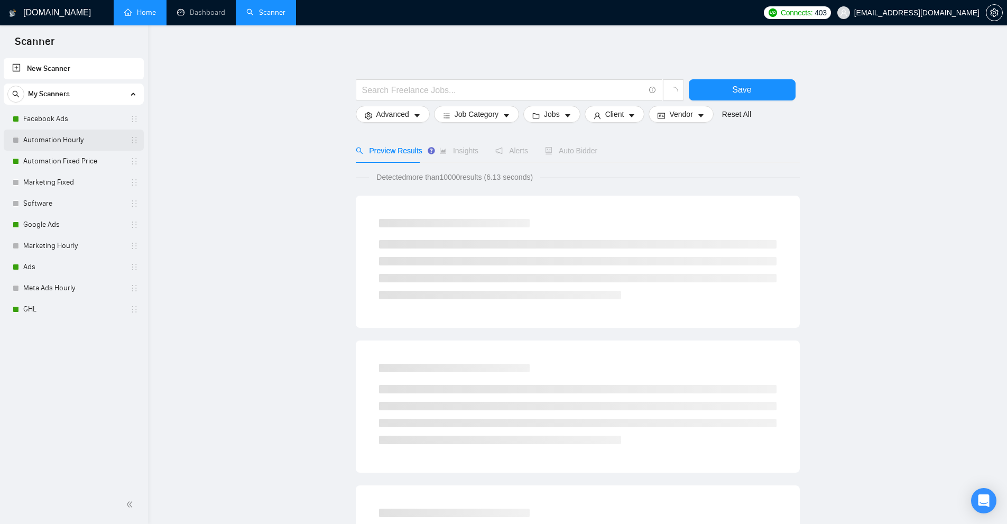
click at [66, 132] on link "Automation Hourly" at bounding box center [73, 140] width 100 height 21
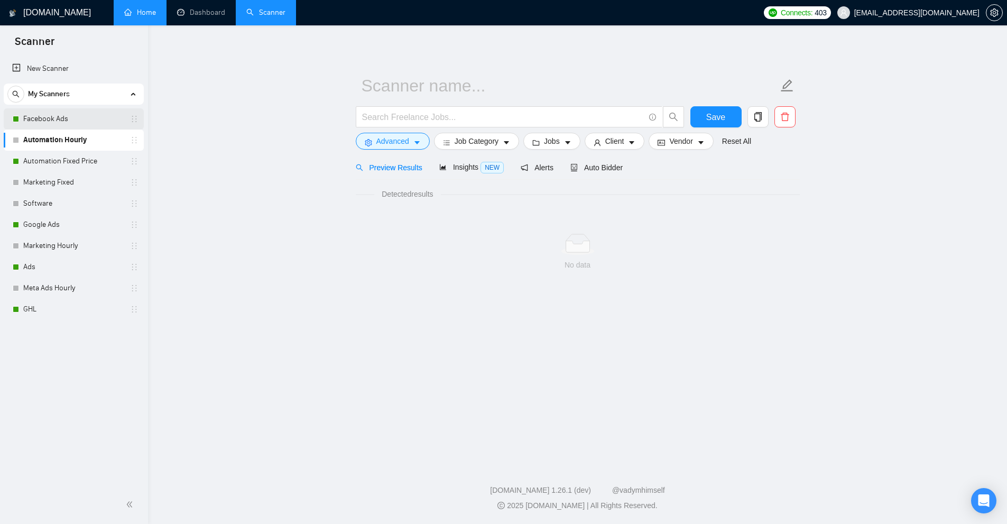
click at [87, 118] on link "Facebook Ads" at bounding box center [73, 118] width 100 height 21
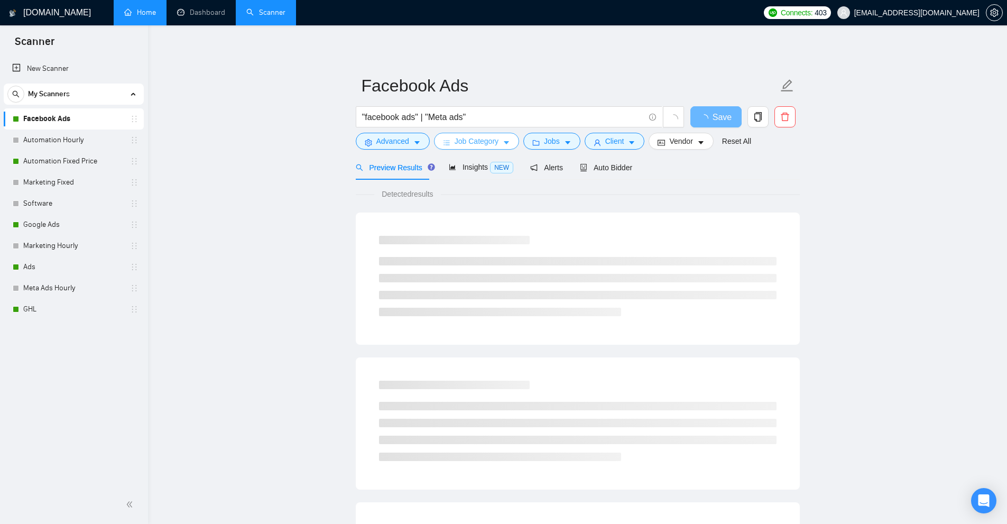
click at [498, 144] on button "Job Category" at bounding box center [476, 141] width 85 height 17
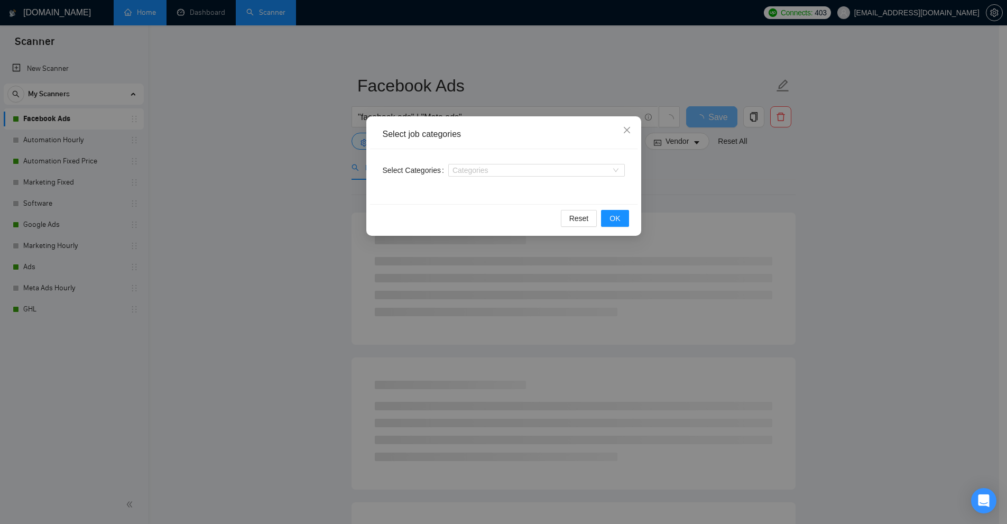
click at [591, 68] on div "Select job categories Select Categories Categories Reset OK" at bounding box center [503, 262] width 1007 height 524
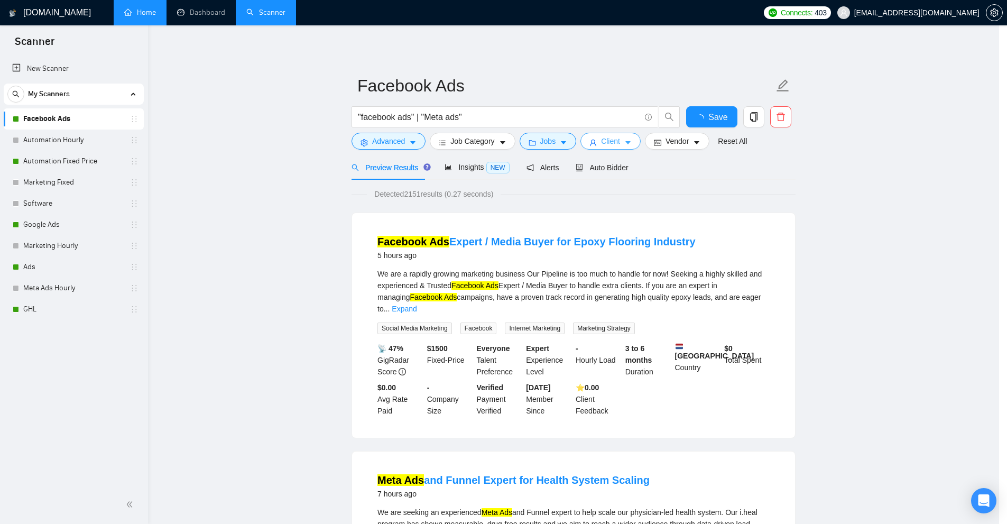
click at [621, 143] on button "Client" at bounding box center [611, 141] width 60 height 17
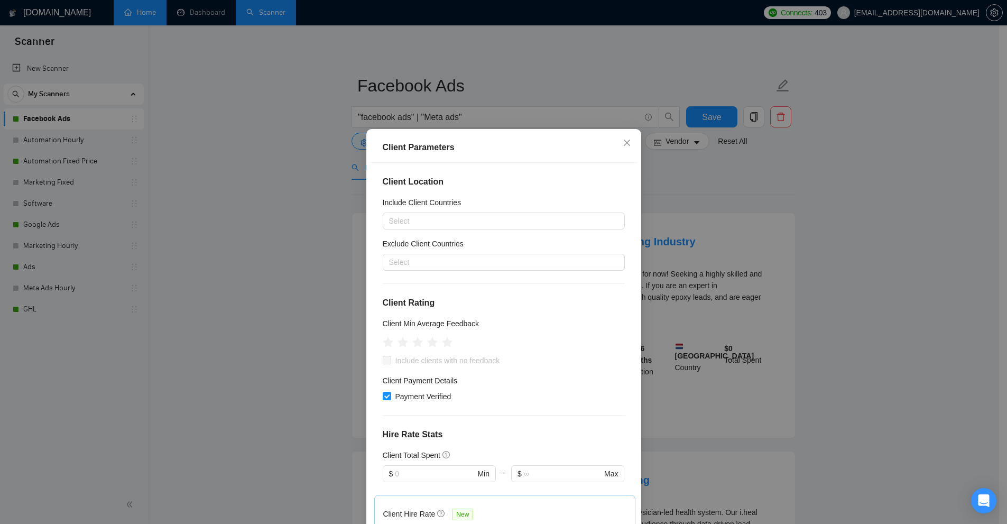
click at [579, 61] on div "Client Parameters Client Location Include Client Countries Select Exclude Clien…" at bounding box center [503, 262] width 1007 height 524
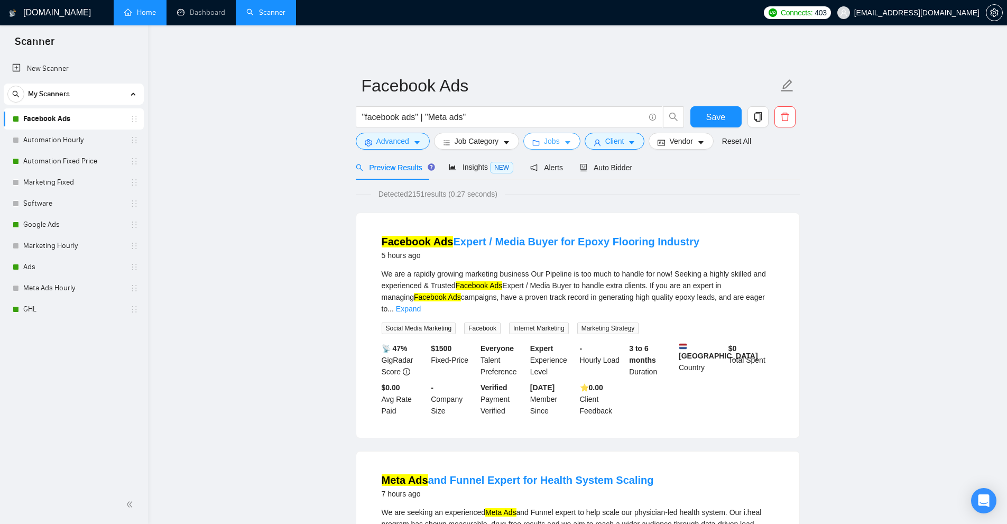
click at [536, 144] on icon "folder" at bounding box center [536, 142] width 7 height 7
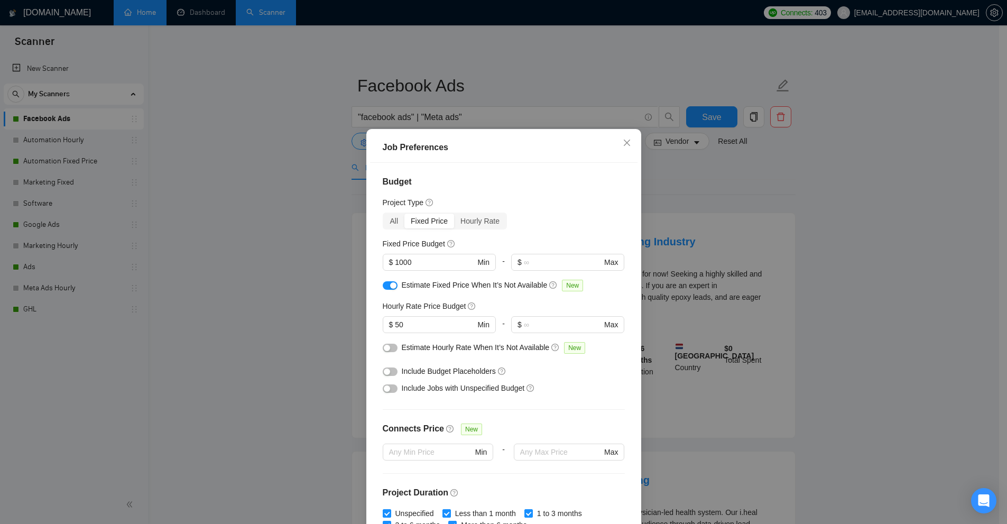
click at [534, 69] on div "Job Preferences Budget Project Type All Fixed Price Hourly Rate Fixed Price Bud…" at bounding box center [503, 262] width 1007 height 524
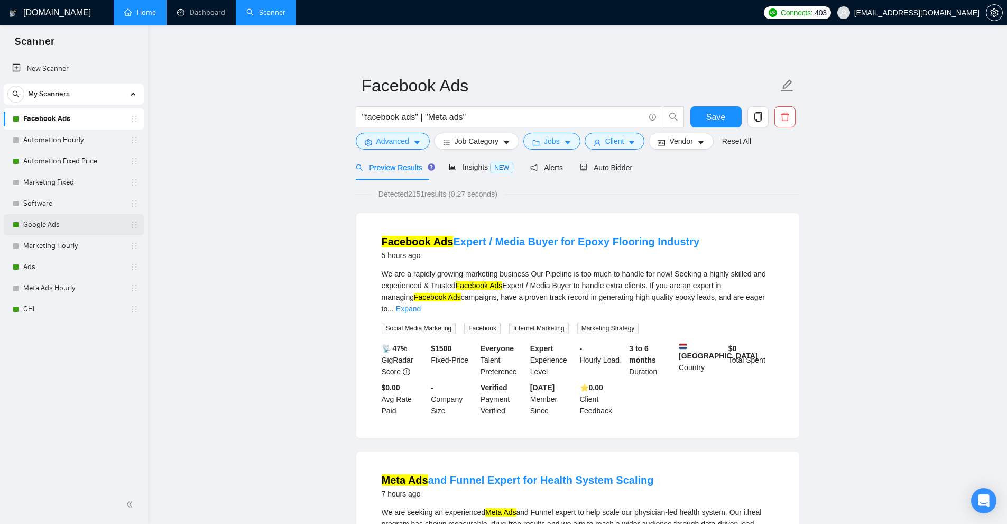
click at [52, 230] on link "Google Ads" at bounding box center [73, 224] width 100 height 21
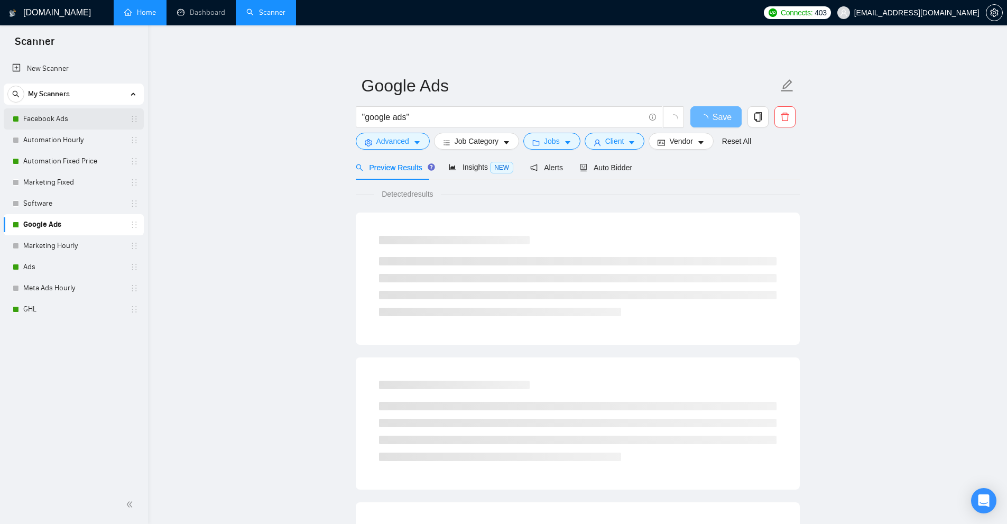
click at [67, 118] on link "Facebook Ads" at bounding box center [73, 118] width 100 height 21
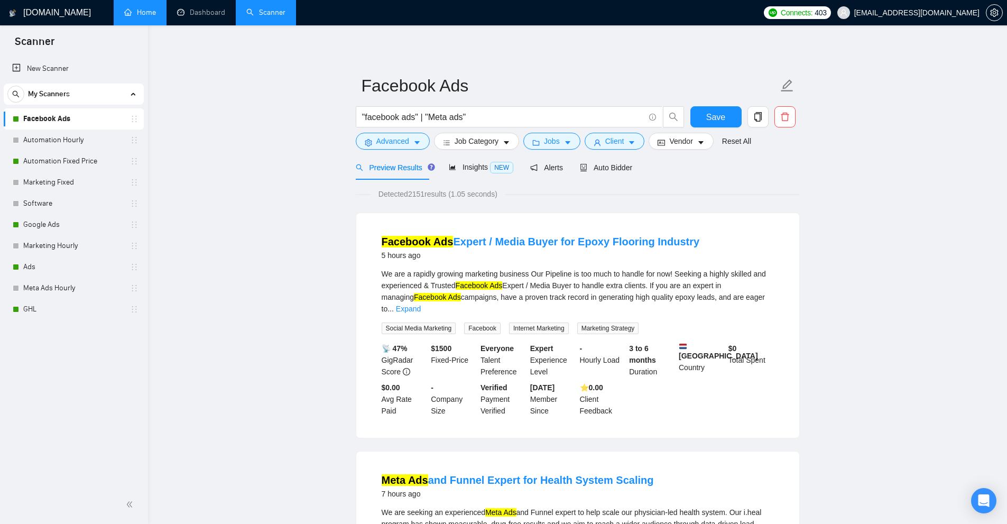
click at [74, 117] on link "Facebook Ads" at bounding box center [73, 118] width 100 height 21
click at [594, 168] on span "Auto Bidder" at bounding box center [606, 167] width 52 height 8
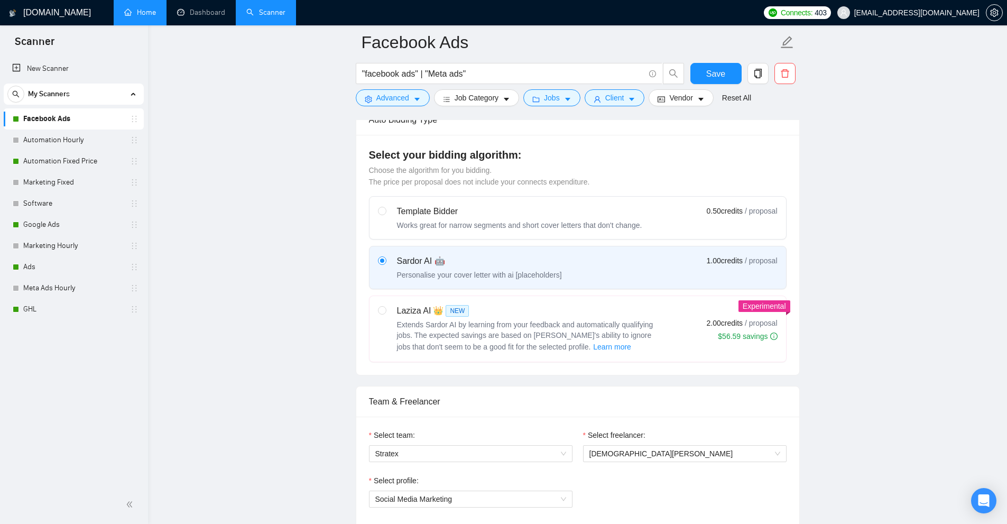
scroll to position [423, 0]
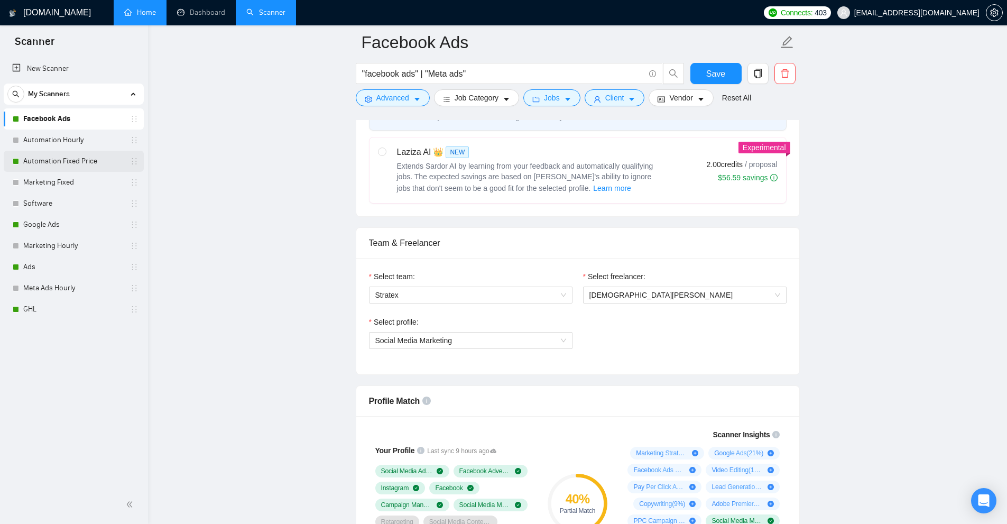
click at [52, 162] on link "Automation Fixed Price" at bounding box center [73, 161] width 100 height 21
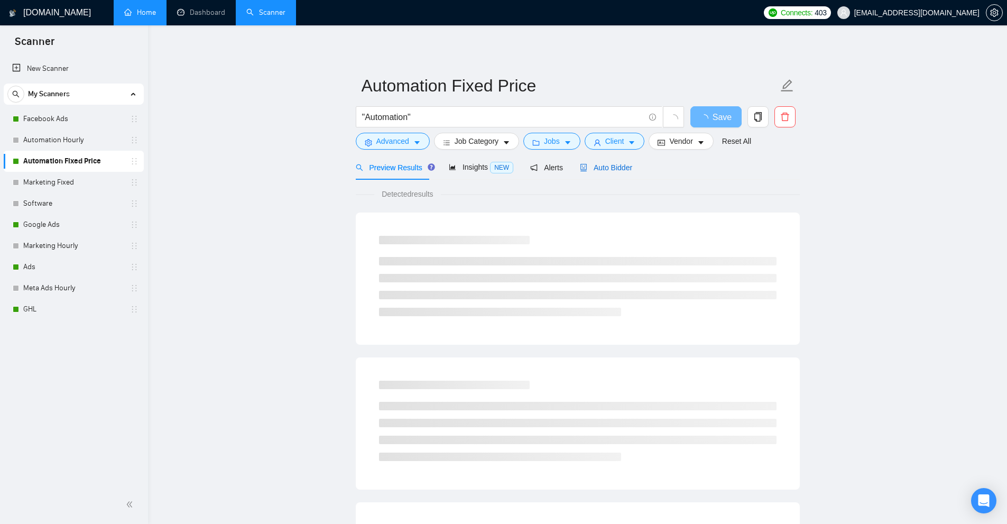
click at [608, 167] on span "Auto Bidder" at bounding box center [606, 167] width 52 height 8
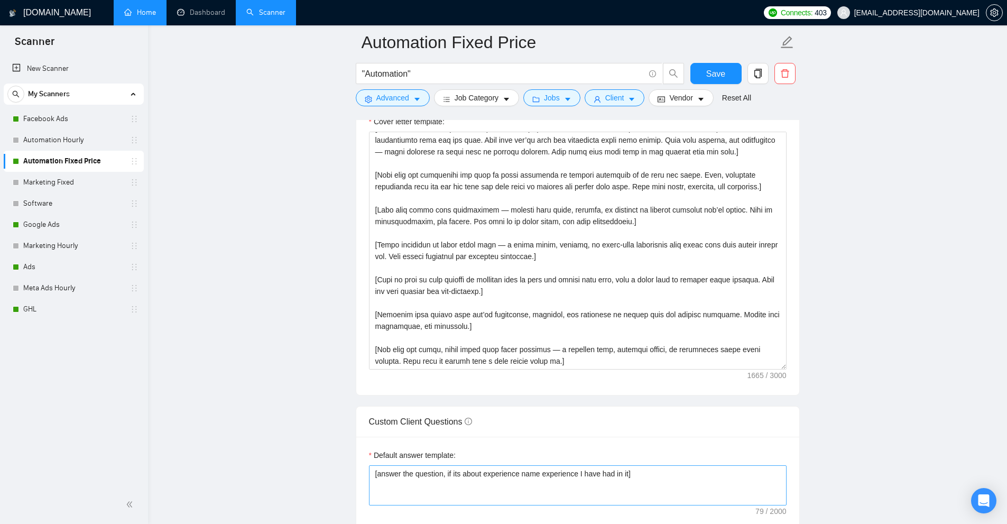
scroll to position [1216, 0]
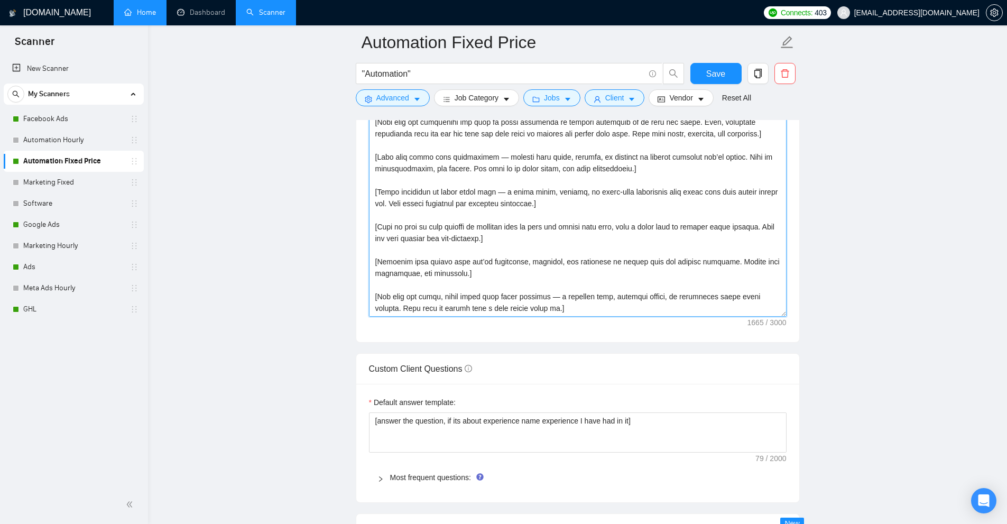
click at [601, 308] on textarea "Cover letter template:" at bounding box center [578, 198] width 418 height 238
paste textarea "[Never ever use long en/em dashes, use commas instead]"
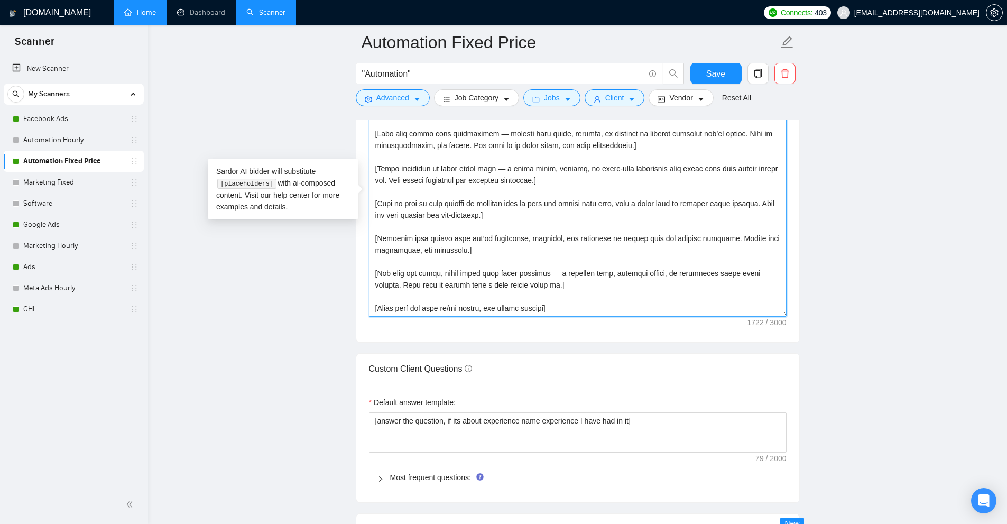
scroll to position [70, 0]
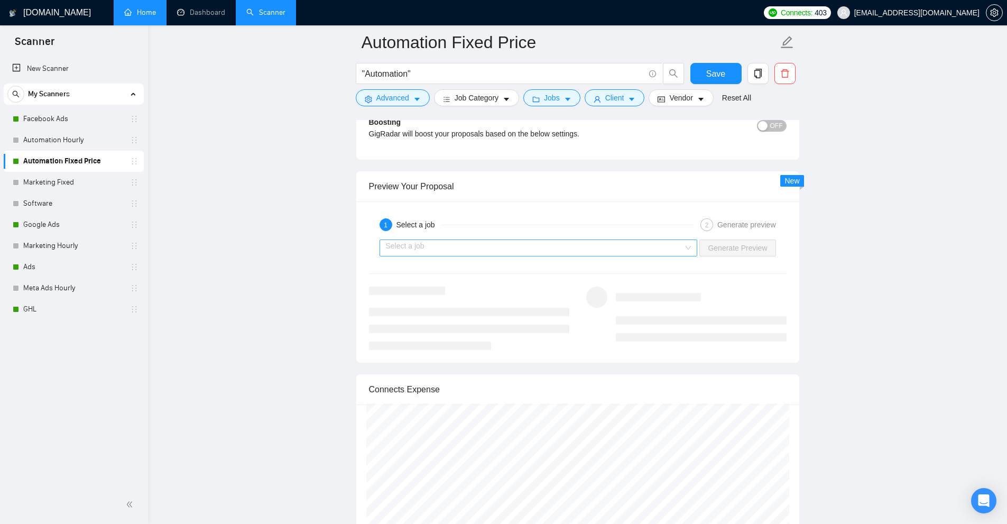
type textarea "[Write one short, benefit-driven line that clearly shows value to the client. F…"
click at [579, 248] on input "search" at bounding box center [535, 248] width 298 height 16
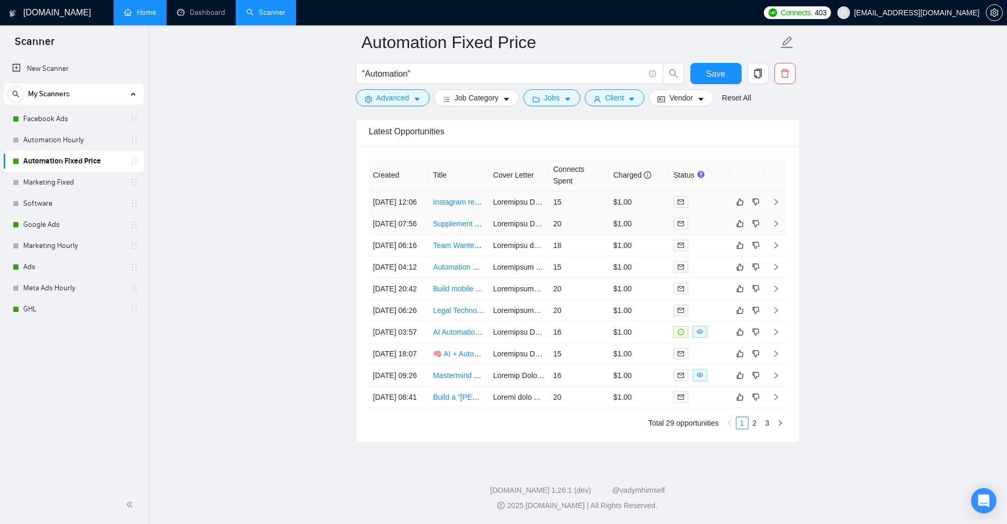
scroll to position [2512, 0]
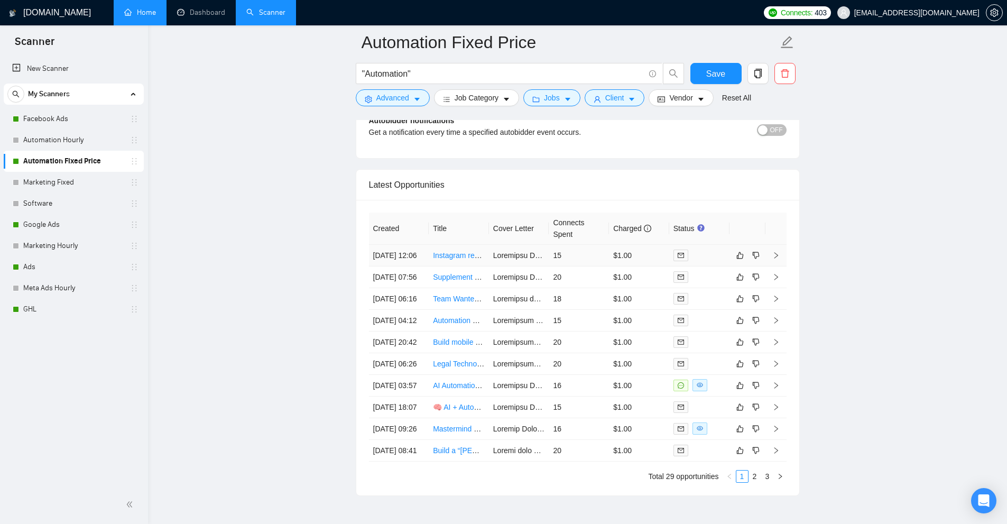
drag, startPoint x: 595, startPoint y: 263, endPoint x: 589, endPoint y: 268, distance: 7.9
click at [595, 263] on td "15" at bounding box center [579, 256] width 60 height 22
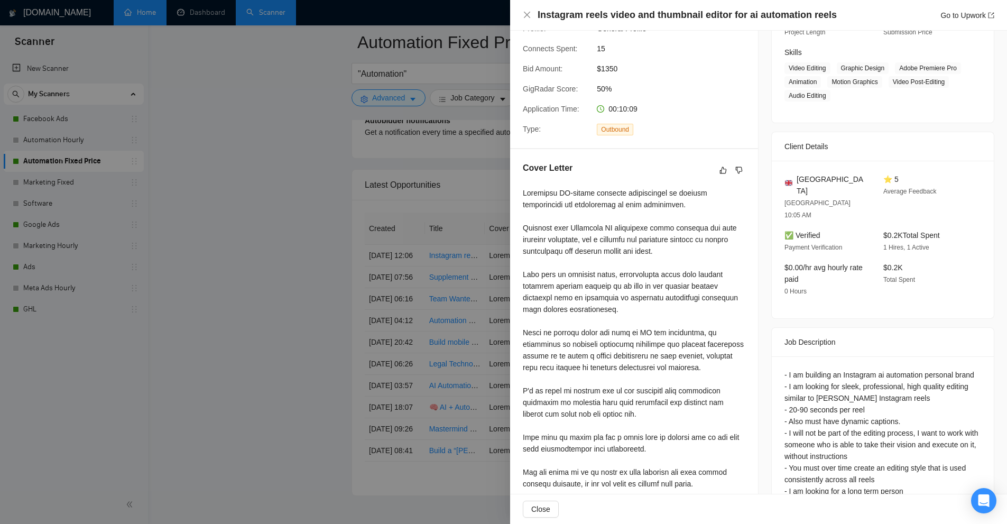
scroll to position [264, 0]
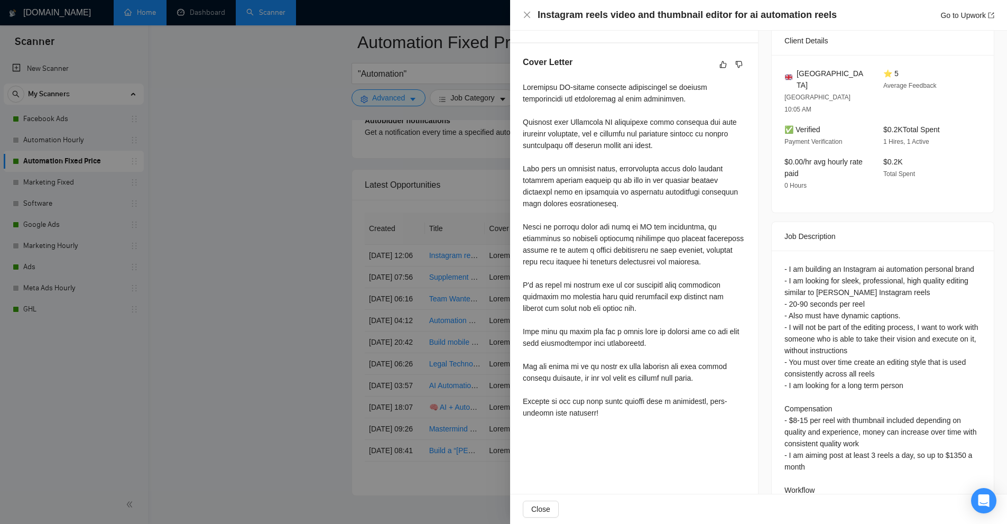
click at [451, 291] on div at bounding box center [503, 262] width 1007 height 524
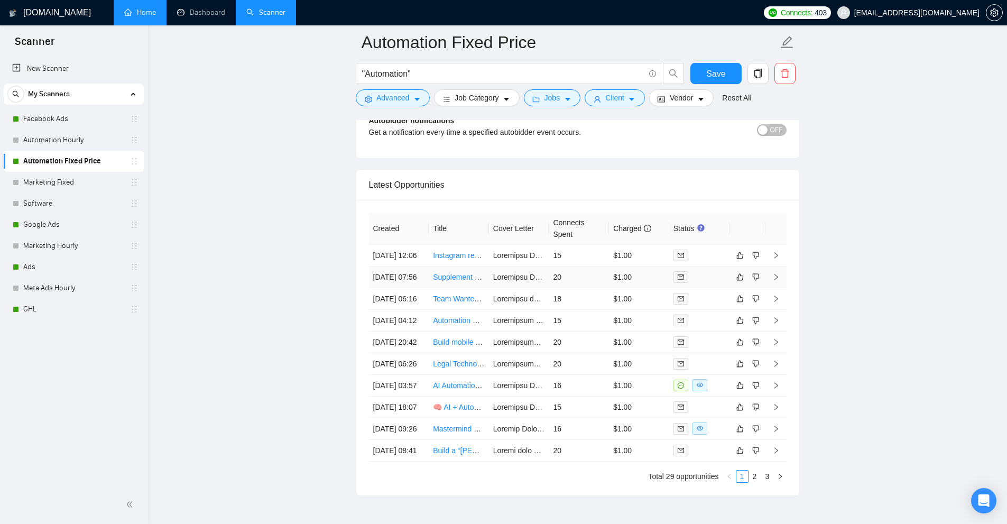
click at [604, 288] on td "20" at bounding box center [579, 278] width 60 height 22
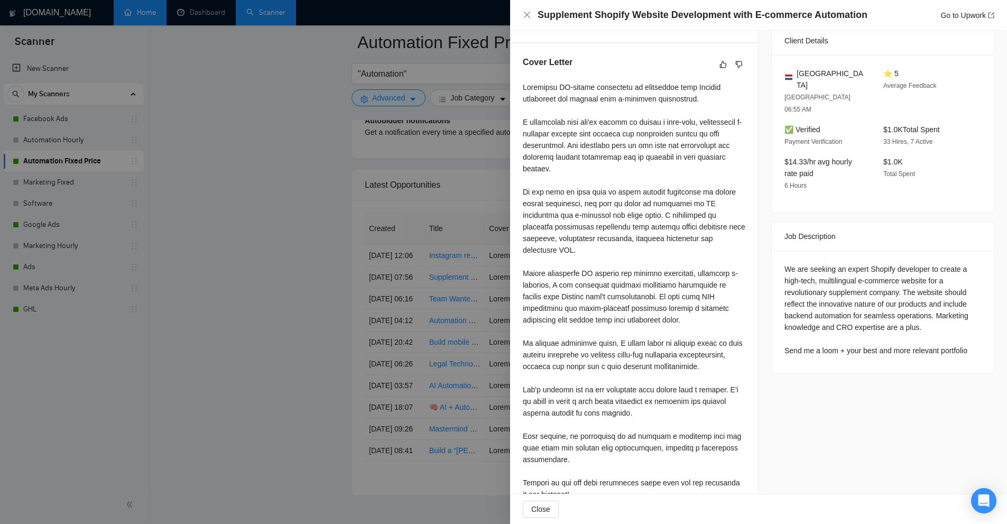
scroll to position [212, 0]
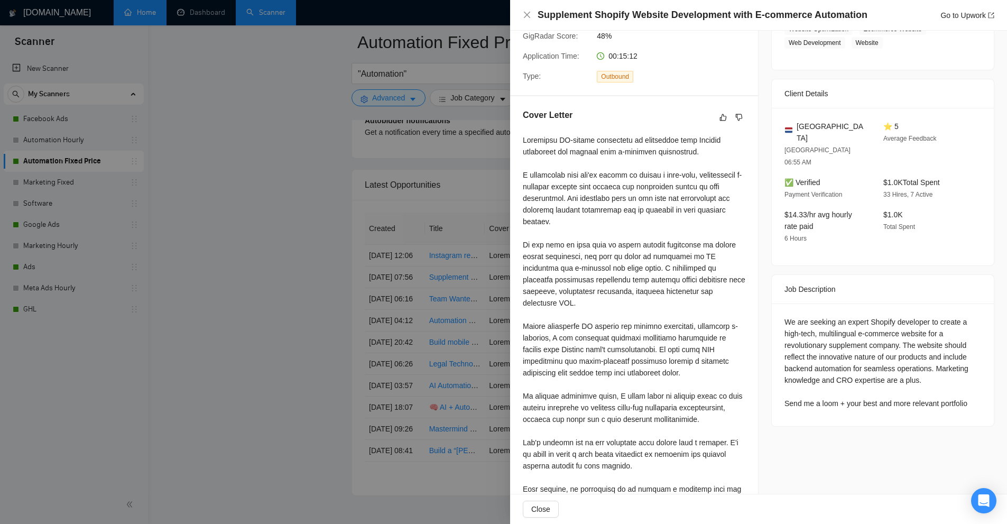
click at [395, 332] on div at bounding box center [503, 262] width 1007 height 524
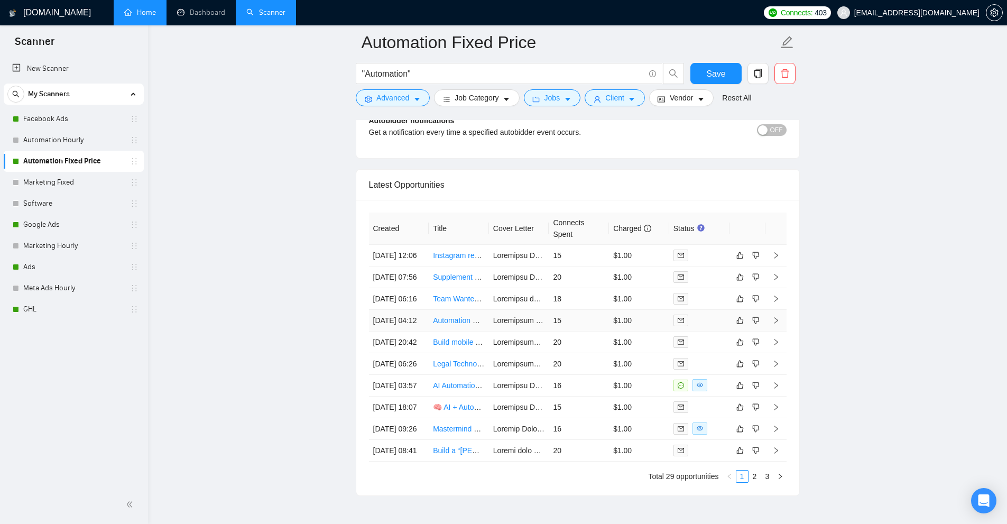
scroll to position [2617, 0]
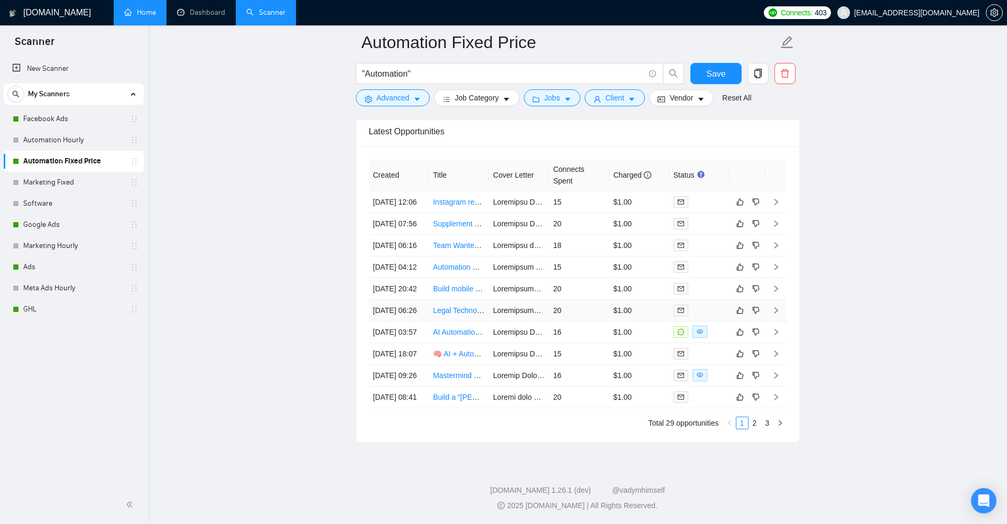
click at [592, 320] on td "20" at bounding box center [579, 311] width 60 height 22
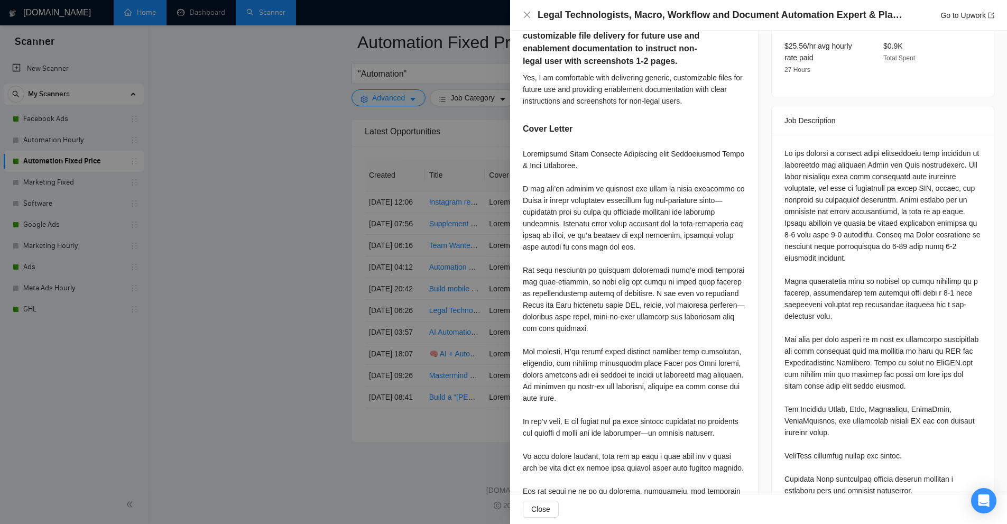
scroll to position [370, 0]
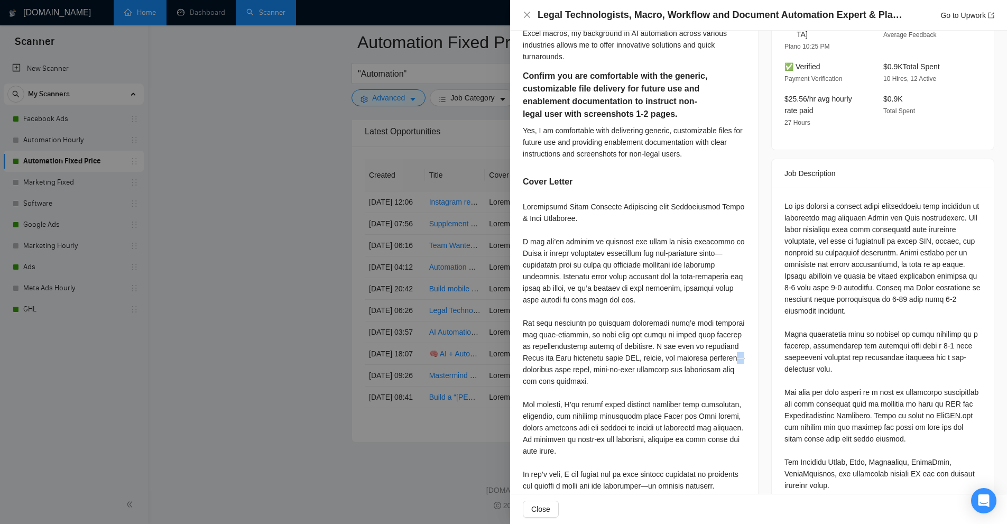
drag, startPoint x: 554, startPoint y: 362, endPoint x: 558, endPoint y: 360, distance: 5.4
click at [558, 360] on div at bounding box center [634, 410] width 223 height 419
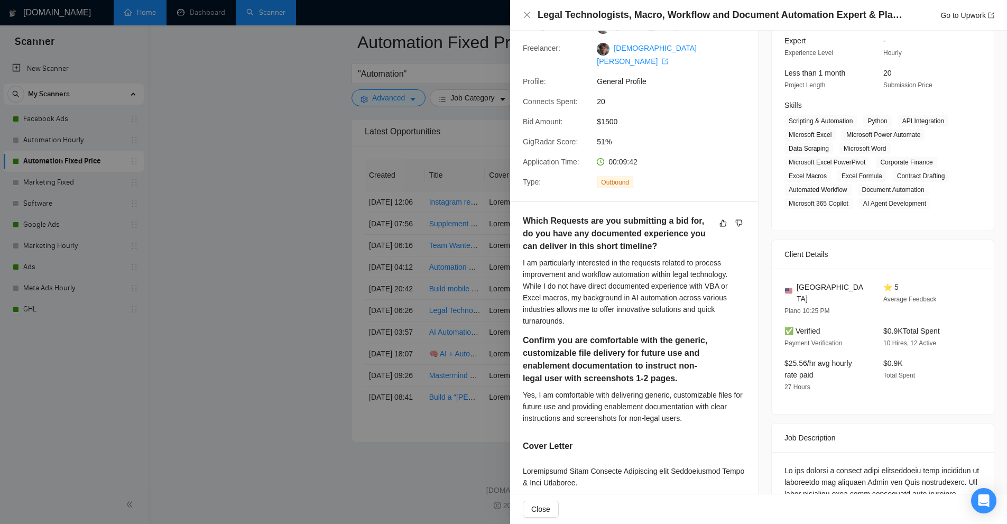
scroll to position [0, 0]
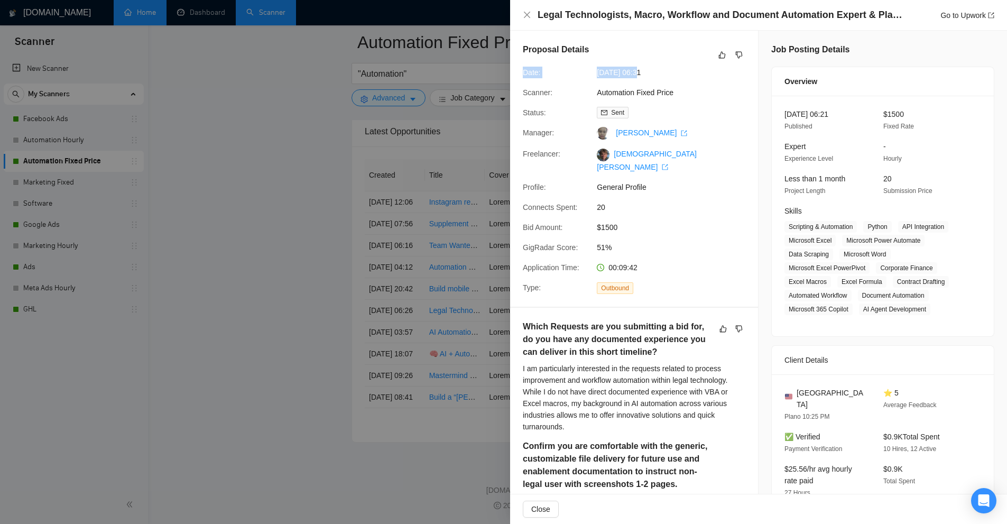
drag, startPoint x: 597, startPoint y: 65, endPoint x: 642, endPoint y: 70, distance: 44.8
click at [642, 70] on div "Proposal Details Date: 11 Oct, 2025 06:31 Scanner: Automation Fixed Price Statu…" at bounding box center [634, 169] width 248 height 276
drag, startPoint x: 443, startPoint y: 156, endPoint x: 419, endPoint y: 278, distance: 124.5
click at [443, 156] on div at bounding box center [503, 262] width 1007 height 524
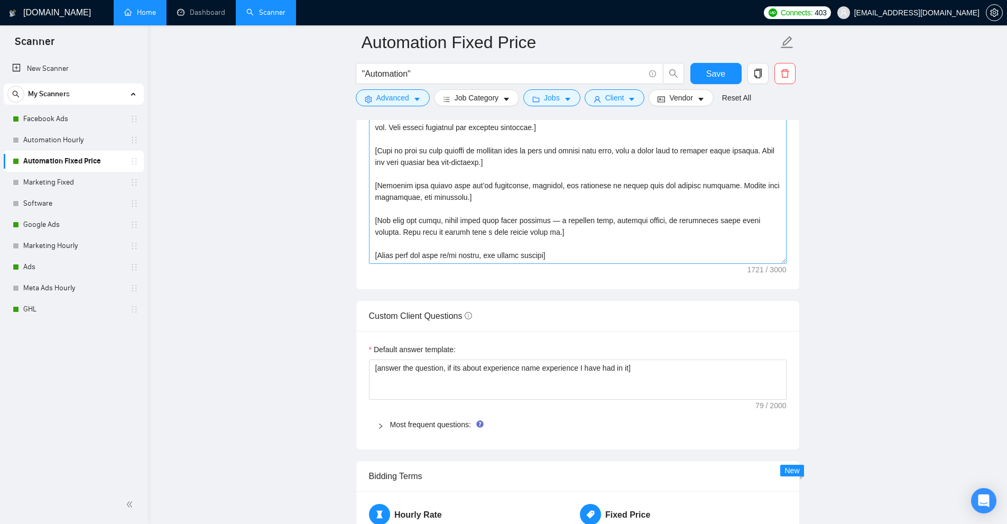
scroll to position [1216, 0]
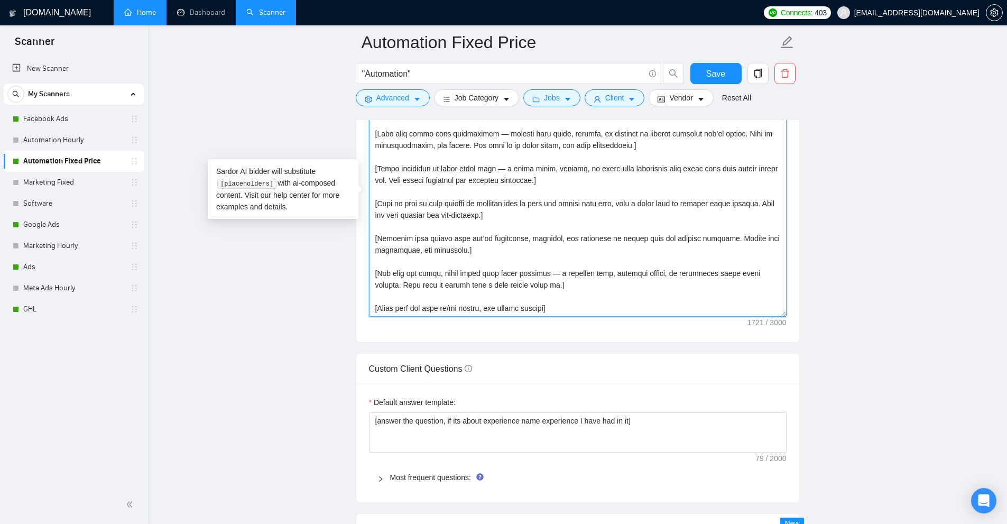
drag, startPoint x: 419, startPoint y: 305, endPoint x: 525, endPoint y: 303, distance: 105.8
click at [525, 303] on textarea "Cover letter template:" at bounding box center [578, 198] width 418 height 238
click at [580, 303] on textarea "Cover letter template:" at bounding box center [578, 198] width 418 height 238
drag, startPoint x: 567, startPoint y: 309, endPoint x: 374, endPoint y: 314, distance: 193.1
click at [374, 314] on textarea "Cover letter template:" at bounding box center [578, 198] width 418 height 238
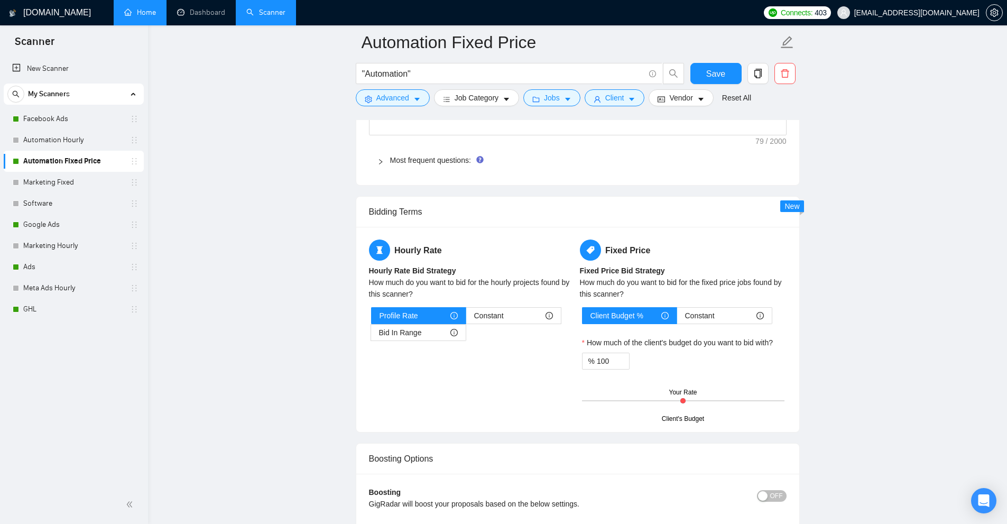
scroll to position [1957, 0]
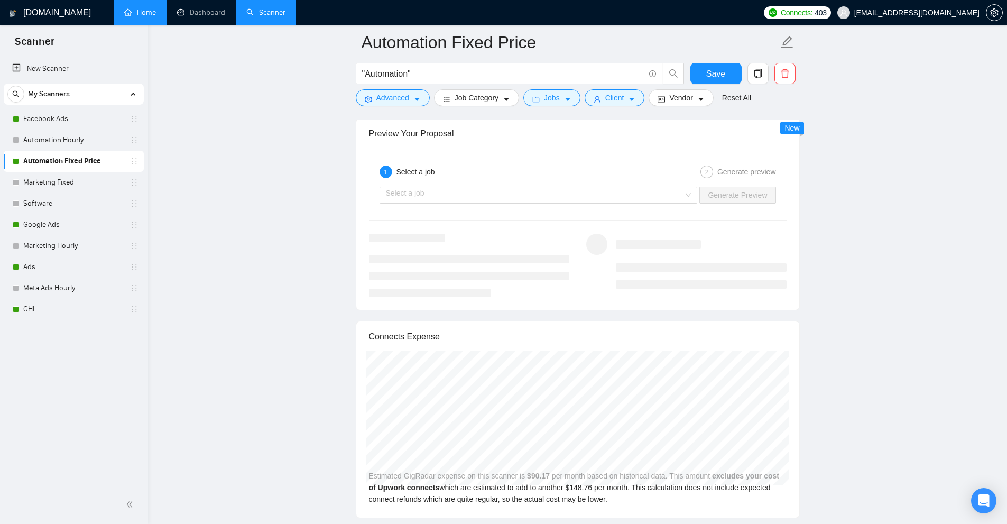
click at [569, 155] on div "1 Select a job 2 Generate preview Select a job Generate Preview" at bounding box center [577, 229] width 443 height 161
click at [556, 201] on input "search" at bounding box center [535, 195] width 298 height 16
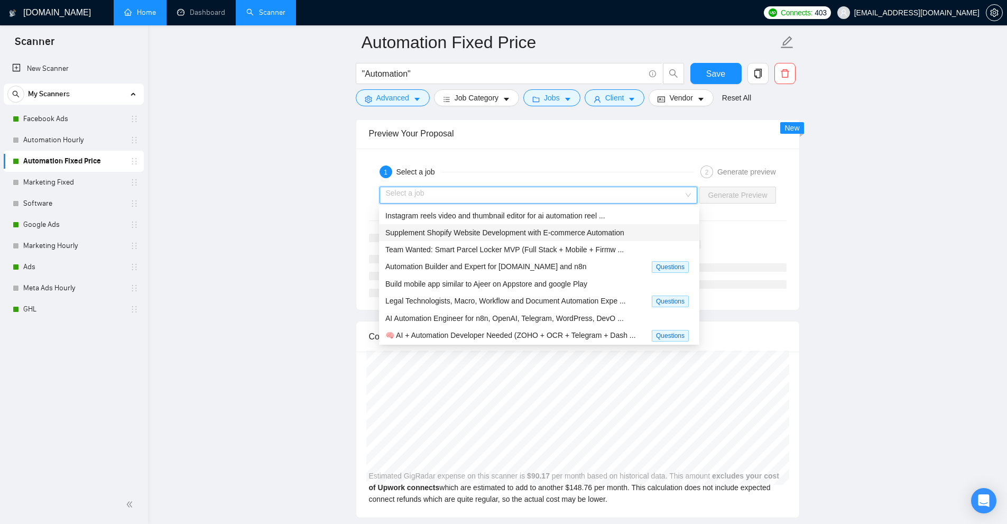
click at [538, 226] on div "Supplement Shopify Website Development with E-commerce Automation" at bounding box center [539, 232] width 320 height 17
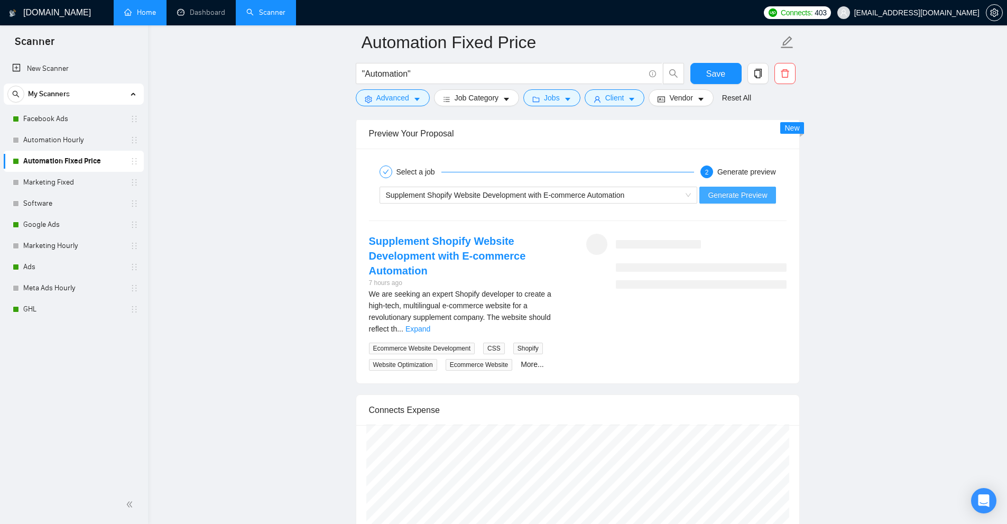
click at [750, 196] on span "Generate Preview" at bounding box center [737, 195] width 59 height 12
click at [430, 325] on link "Expand" at bounding box center [418, 329] width 25 height 8
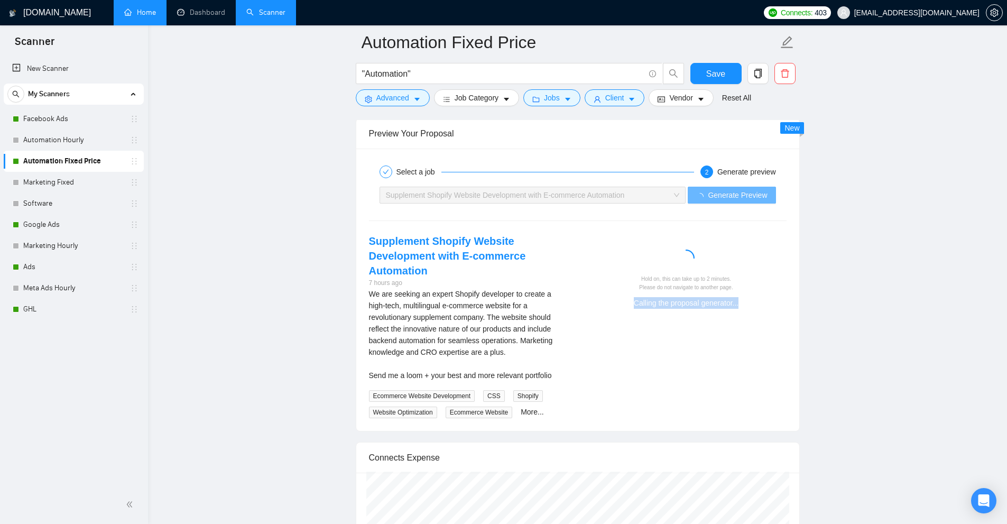
drag, startPoint x: 771, startPoint y: 329, endPoint x: 824, endPoint y: 330, distance: 53.4
click at [746, 382] on div "Supplement Shopify Website Development with E-commerce Automation 7 hours ago W…" at bounding box center [578, 326] width 435 height 185
click at [478, 341] on div "We are seeking an expert Shopify developer to create a high-tech, multilingual …" at bounding box center [469, 334] width 200 height 93
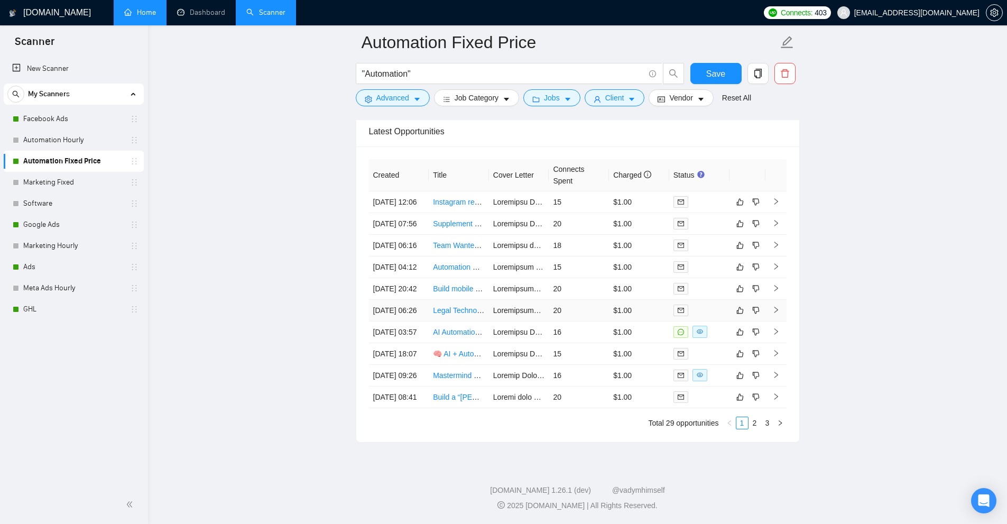
click at [587, 300] on td "20" at bounding box center [579, 311] width 60 height 22
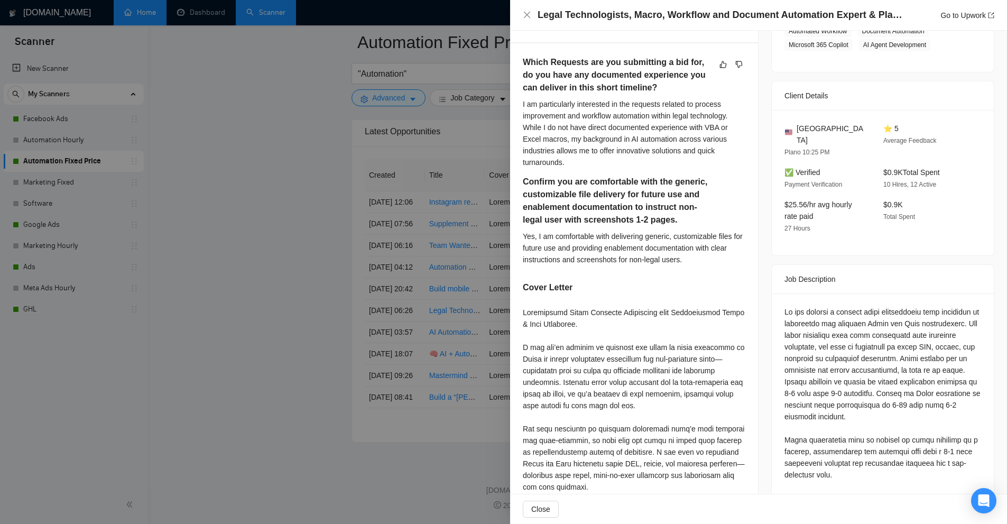
scroll to position [370, 0]
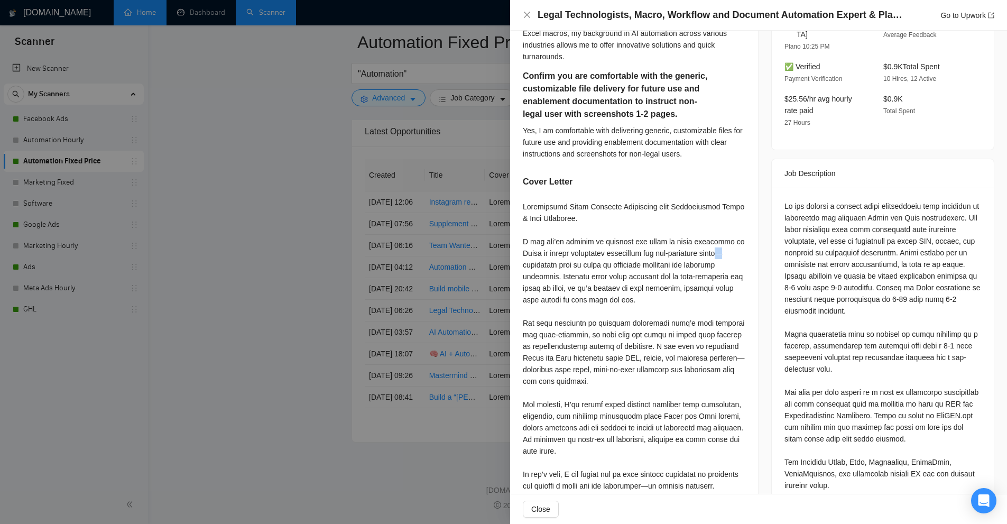
drag, startPoint x: 723, startPoint y: 239, endPoint x: 730, endPoint y: 242, distance: 8.1
click at [730, 242] on div at bounding box center [634, 410] width 223 height 419
click at [683, 258] on div at bounding box center [634, 410] width 223 height 419
click at [734, 240] on div at bounding box center [634, 410] width 223 height 419
click at [727, 259] on div at bounding box center [634, 410] width 223 height 419
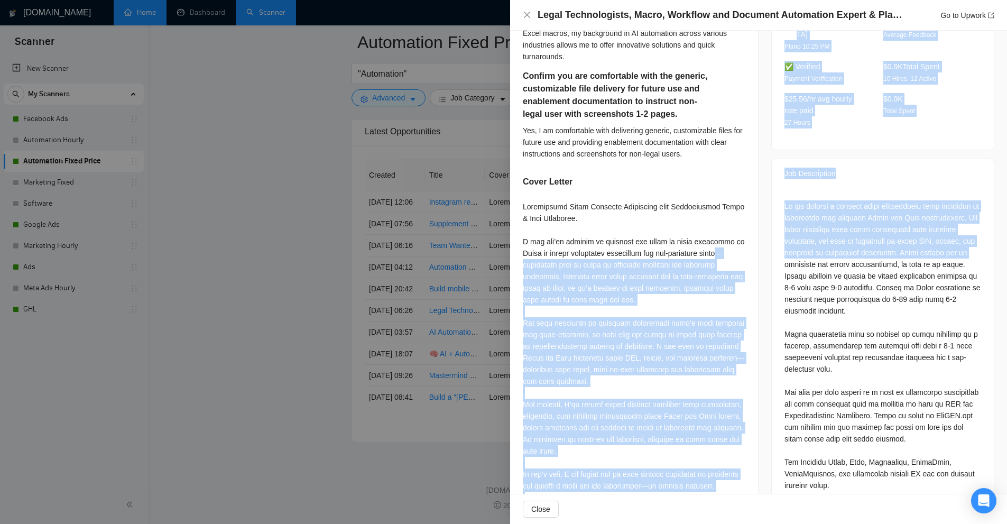
drag, startPoint x: 729, startPoint y: 242, endPoint x: 748, endPoint y: 253, distance: 22.0
click at [755, 245] on div "Proposal Details Date: 11 Oct, 2025 06:31 Scanner: Automation Fixed Price Statu…" at bounding box center [758, 202] width 497 height 1085
click at [718, 274] on div at bounding box center [634, 410] width 223 height 419
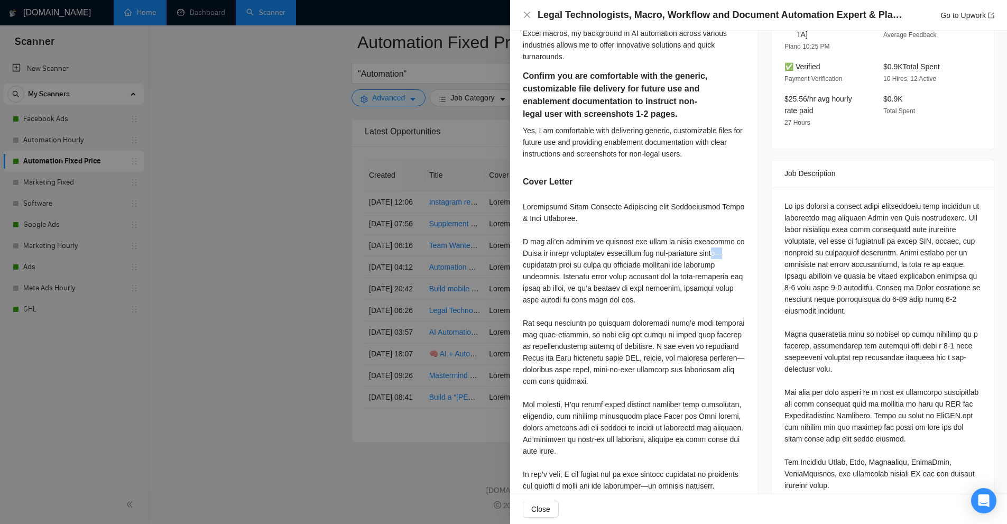
drag, startPoint x: 737, startPoint y: 242, endPoint x: 725, endPoint y: 240, distance: 12.8
click at [725, 240] on div at bounding box center [634, 410] width 223 height 419
click at [709, 285] on div at bounding box center [634, 410] width 223 height 419
click at [454, 252] on div at bounding box center [503, 262] width 1007 height 524
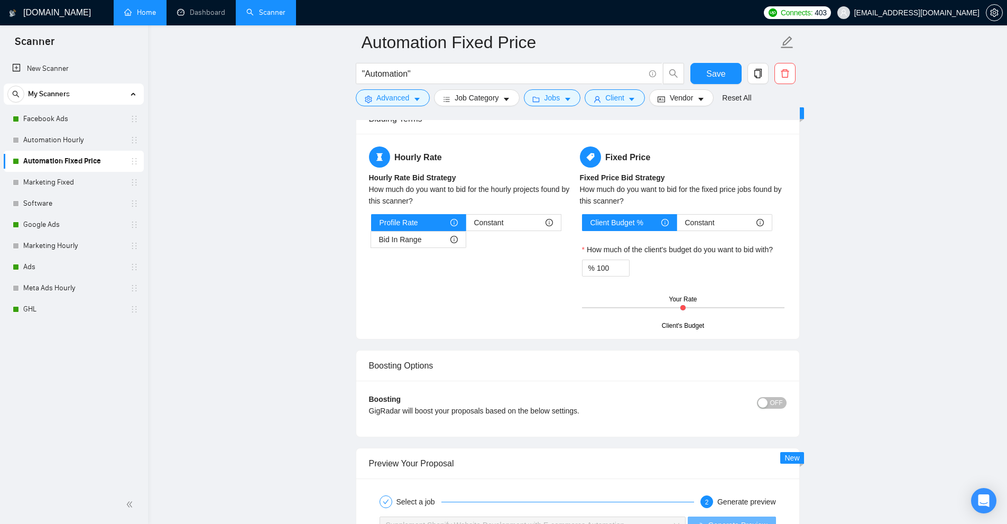
scroll to position [2050, 0]
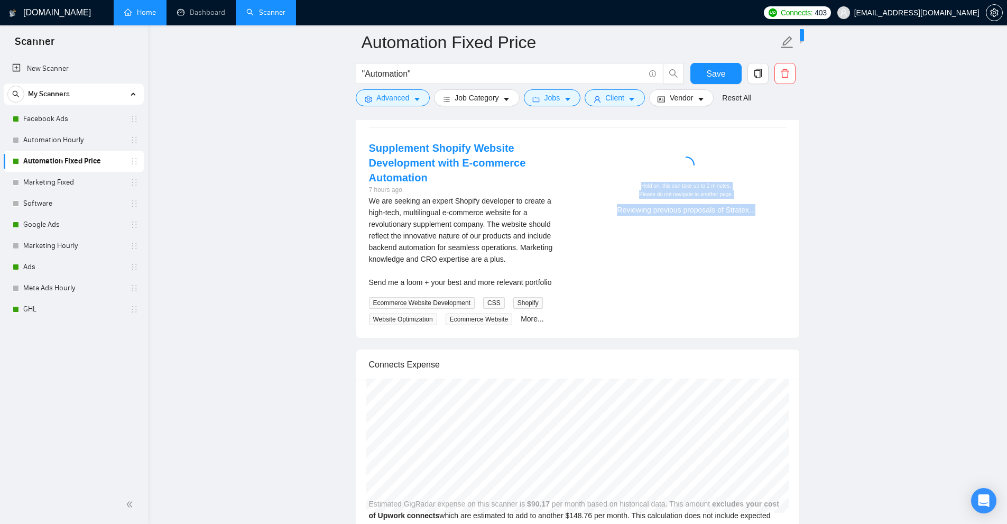
drag, startPoint x: 697, startPoint y: 201, endPoint x: 764, endPoint y: 204, distance: 67.2
click at [764, 204] on div "Hold on, this can take up to 2 minutes. Please do not navigate to another page.…" at bounding box center [687, 198] width 192 height 33
click at [747, 207] on div "Reviewing previous proposals of Stratex..." at bounding box center [687, 210] width 192 height 12
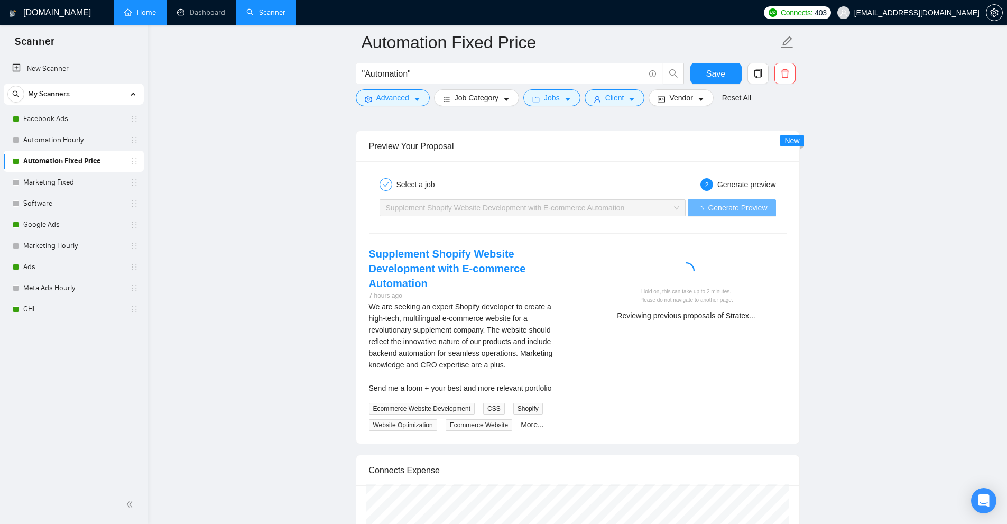
scroll to position [1997, 0]
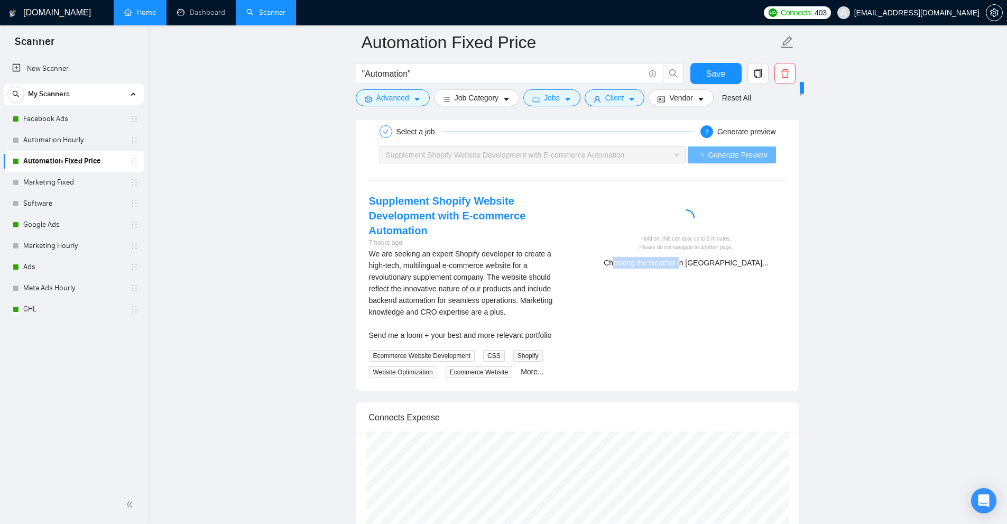
drag, startPoint x: 659, startPoint y: 272, endPoint x: 800, endPoint y: 272, distance: 140.7
click at [791, 272] on div "Hold on, this can take up to 2 minutes. Please do not navigate to another page.…" at bounding box center [686, 235] width 217 height 82
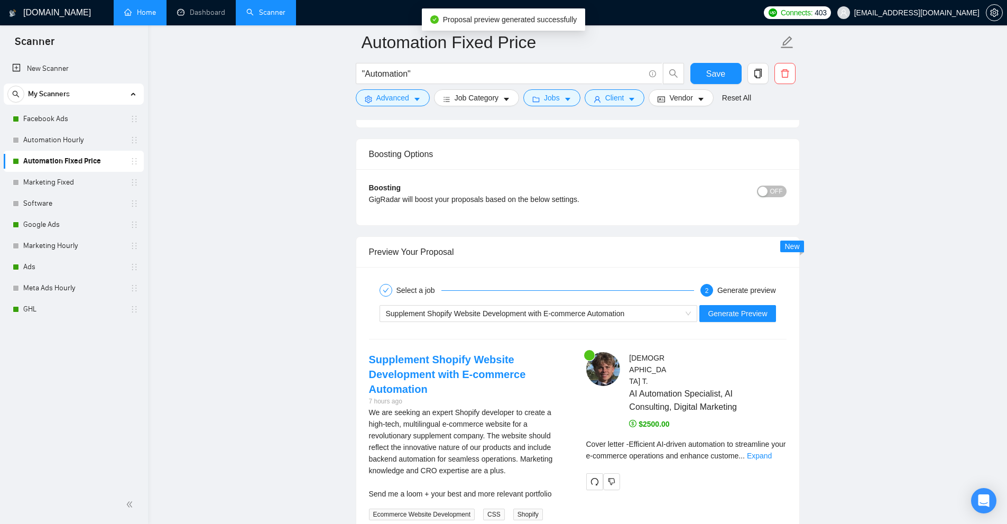
click at [766, 443] on div "Cover letter - Efficient AI-driven automation to streamline your e-commerce ope…" at bounding box center [687, 453] width 200 height 31
click at [774, 438] on div "Cover letter - Efficient AI-driven automation to streamline your e-commerce ope…" at bounding box center [687, 449] width 200 height 23
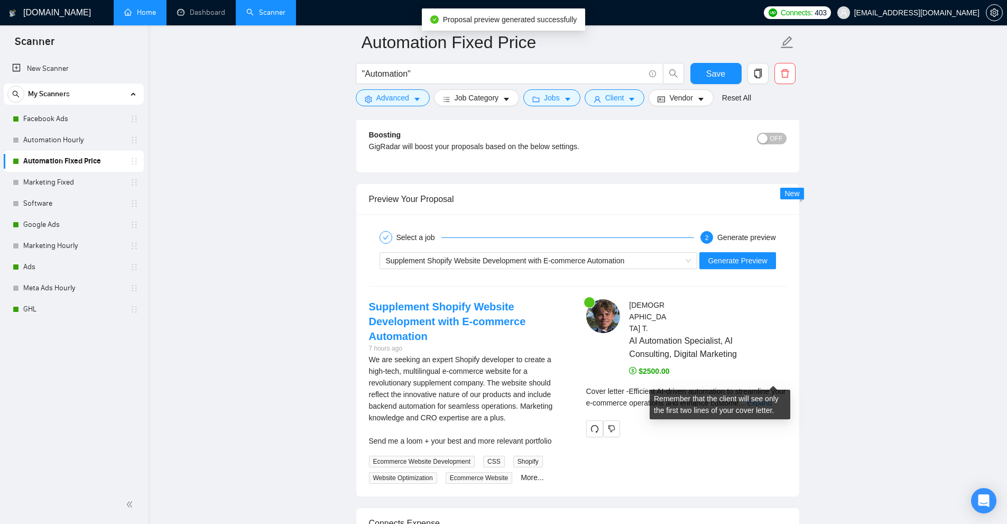
scroll to position [1997, 0]
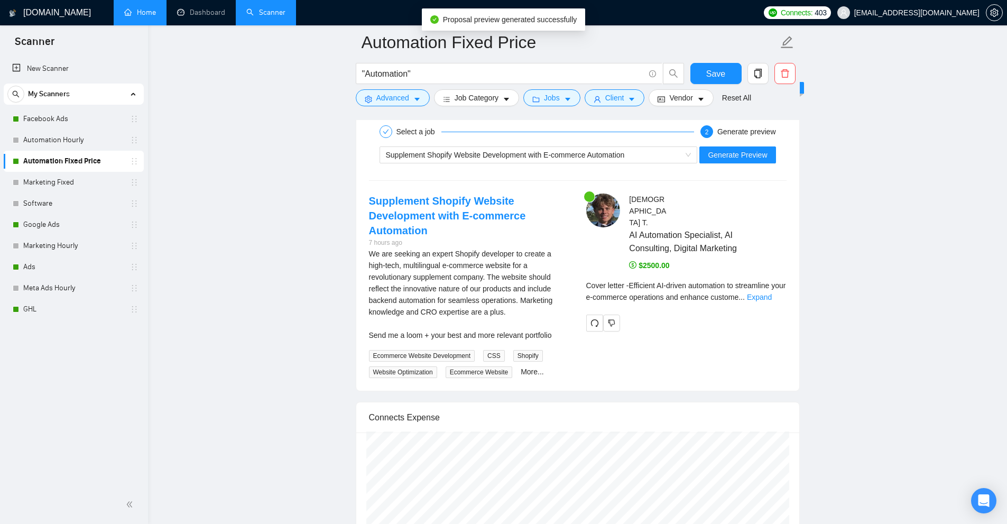
click at [765, 283] on div "Cover letter - Efficient AI-driven automation to streamline your e-commerce ope…" at bounding box center [687, 295] width 200 height 31
click at [768, 293] on link "Expand" at bounding box center [759, 297] width 25 height 8
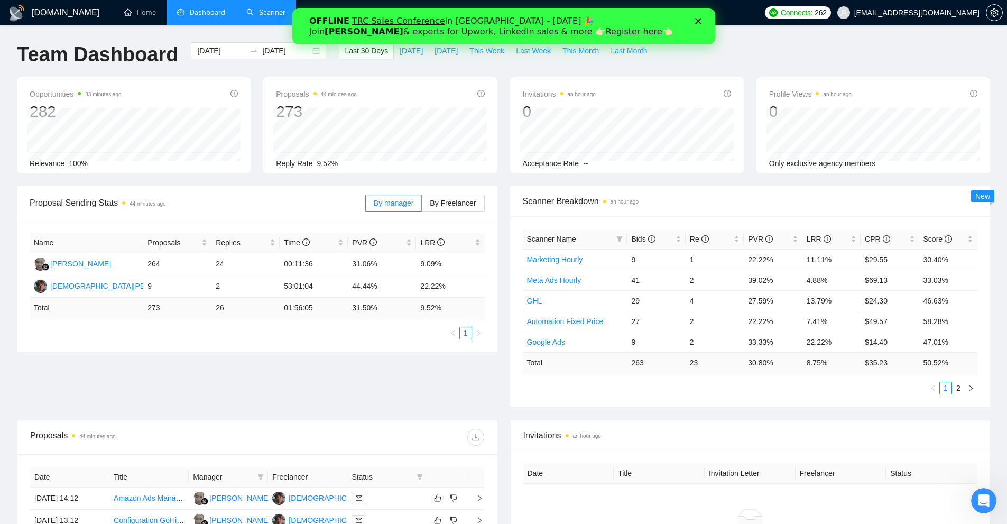
click at [276, 17] on link "Scanner" at bounding box center [265, 12] width 39 height 9
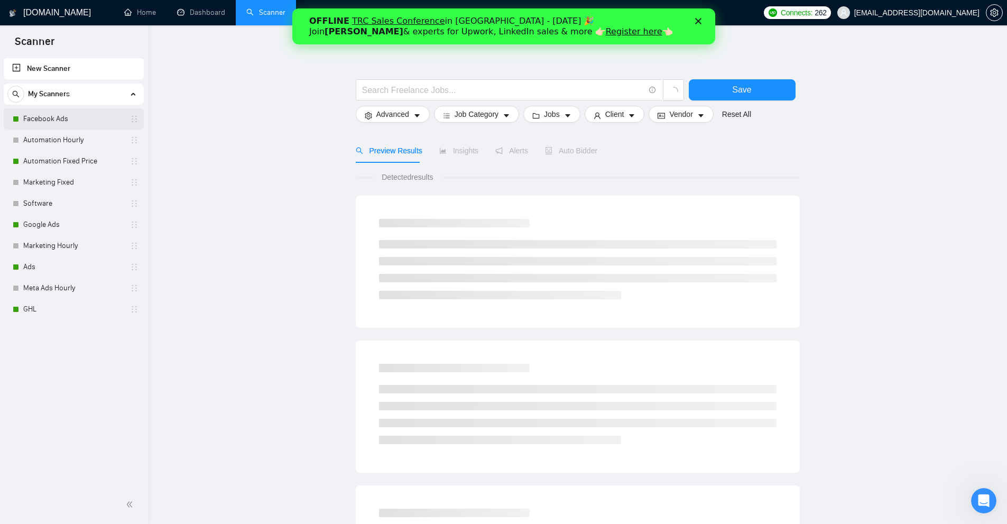
click at [103, 120] on link "Facebook Ads" at bounding box center [73, 118] width 100 height 21
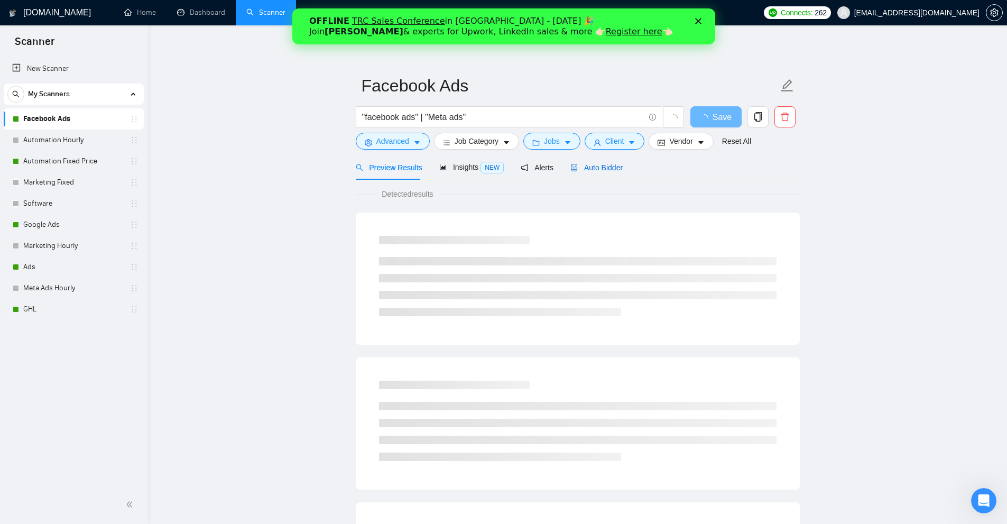
click at [606, 167] on span "Auto Bidder" at bounding box center [597, 167] width 52 height 8
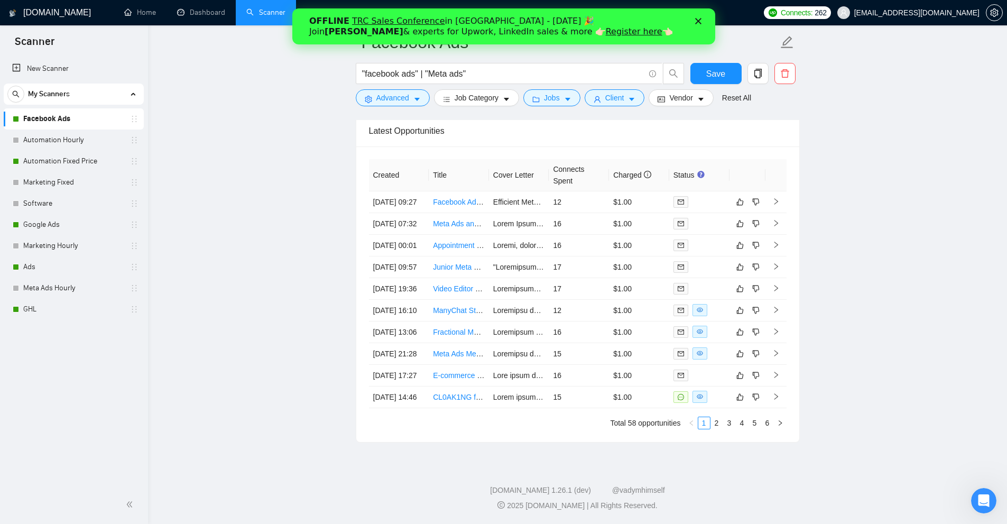
scroll to position [2669, 0]
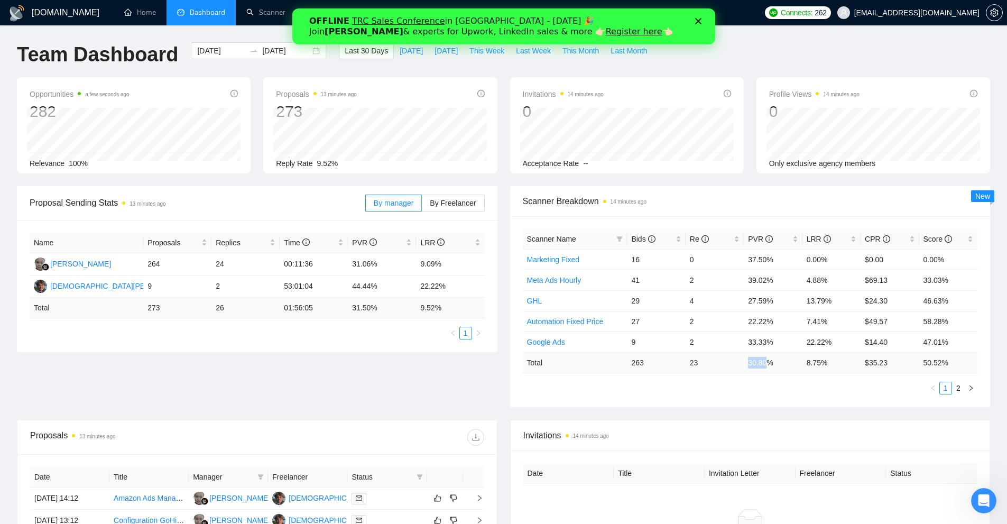
drag, startPoint x: 764, startPoint y: 364, endPoint x: 771, endPoint y: 368, distance: 8.3
click at [771, 368] on tr "Total 263 23 30.80 % 8.75 % $ 35.23 50.52 %" at bounding box center [750, 362] width 455 height 21
click at [772, 374] on div "Scanner Name Bids Re PVR LRR CPR Score Marketing Fixed 16 0 37.50% 0.00% $0.00 …" at bounding box center [750, 312] width 455 height 166
drag, startPoint x: 809, startPoint y: 365, endPoint x: 806, endPoint y: 380, distance: 15.0
click at [797, 369] on tr "Total 263 23 30.80 % 8.75 % $ 35.23 50.52 %" at bounding box center [750, 362] width 455 height 21
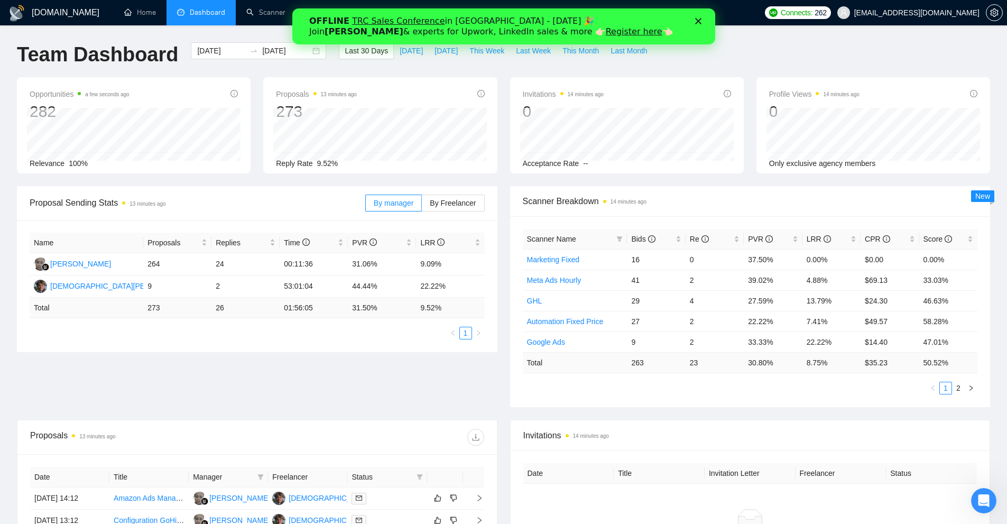
click at [806, 380] on div "Scanner Name Bids Re PVR LRR CPR Score Marketing Fixed 16 0 37.50% 0.00% $0.00 …" at bounding box center [750, 312] width 455 height 166
drag, startPoint x: 842, startPoint y: 300, endPoint x: 808, endPoint y: 320, distance: 39.8
click at [812, 300] on td "13.79%" at bounding box center [832, 300] width 58 height 21
drag, startPoint x: 818, startPoint y: 336, endPoint x: 835, endPoint y: 345, distance: 18.7
click at [831, 342] on td "22.22%" at bounding box center [832, 342] width 58 height 21
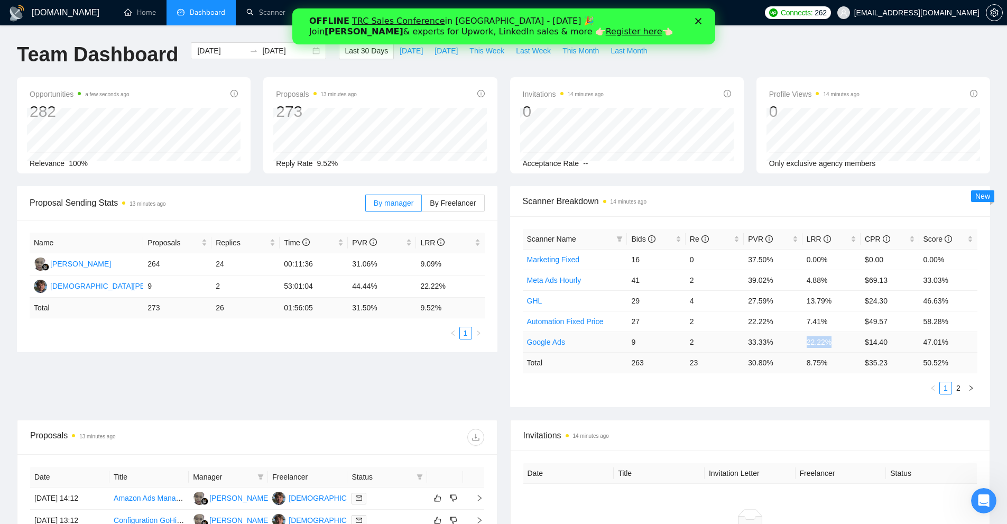
click at [835, 345] on td "22.22%" at bounding box center [832, 342] width 58 height 21
drag, startPoint x: 800, startPoint y: 260, endPoint x: 831, endPoint y: 256, distance: 31.4
click at [831, 256] on tr "Marketing Fixed 16 0 37.50% 0.00% $0.00 0.00%" at bounding box center [750, 259] width 455 height 21
click at [848, 351] on td "22.22%" at bounding box center [832, 342] width 58 height 21
drag, startPoint x: 808, startPoint y: 349, endPoint x: 843, endPoint y: 350, distance: 34.9
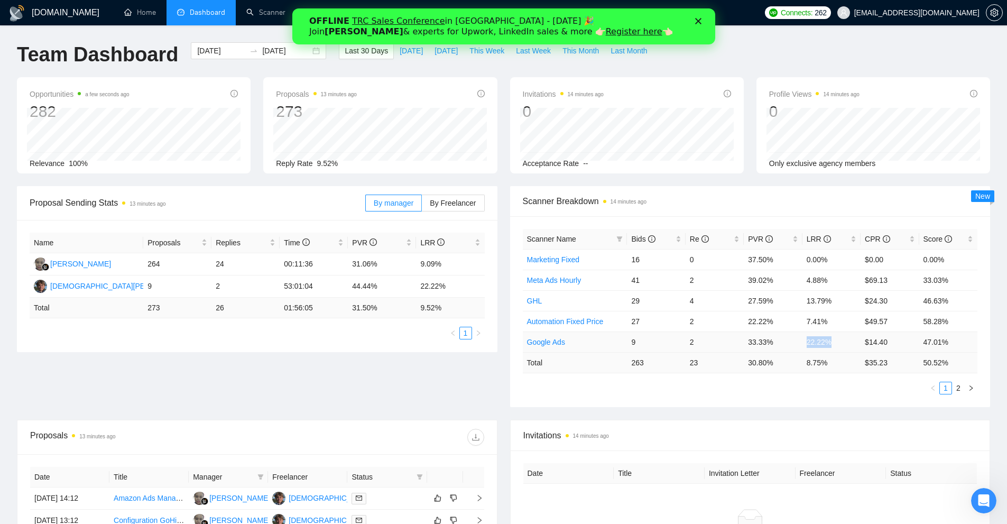
click at [843, 350] on tr "Google Ads 9 2 33.33% 22.22% $14.40 47.01%" at bounding box center [750, 342] width 455 height 21
click at [622, 293] on td "GHL" at bounding box center [575, 300] width 105 height 21
drag, startPoint x: 828, startPoint y: 303, endPoint x: 801, endPoint y: 305, distance: 27.1
click at [801, 305] on tr "GHL 29 4 27.59% 13.79% $24.30 46.63%" at bounding box center [750, 300] width 455 height 21
drag, startPoint x: 802, startPoint y: 285, endPoint x: 852, endPoint y: 281, distance: 49.9
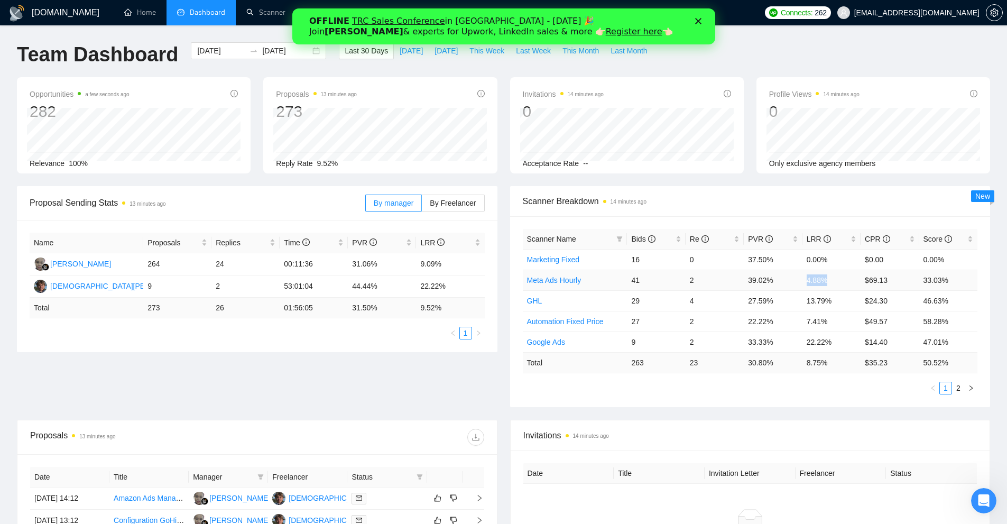
click at [850, 281] on td "4.88%" at bounding box center [832, 280] width 58 height 21
click at [837, 201] on span "Scanner Breakdown 14 minutes ago" at bounding box center [750, 201] width 455 height 13
drag, startPoint x: 743, startPoint y: 361, endPoint x: 778, endPoint y: 368, distance: 36.2
click at [778, 368] on tr "Total 263 23 30.80 % 8.75 % $ 35.23 50.52 %" at bounding box center [750, 362] width 455 height 21
click at [777, 374] on div "Scanner Name Bids Re PVR LRR CPR Score Marketing Fixed 16 0 37.50% 0.00% $0.00 …" at bounding box center [750, 312] width 455 height 166
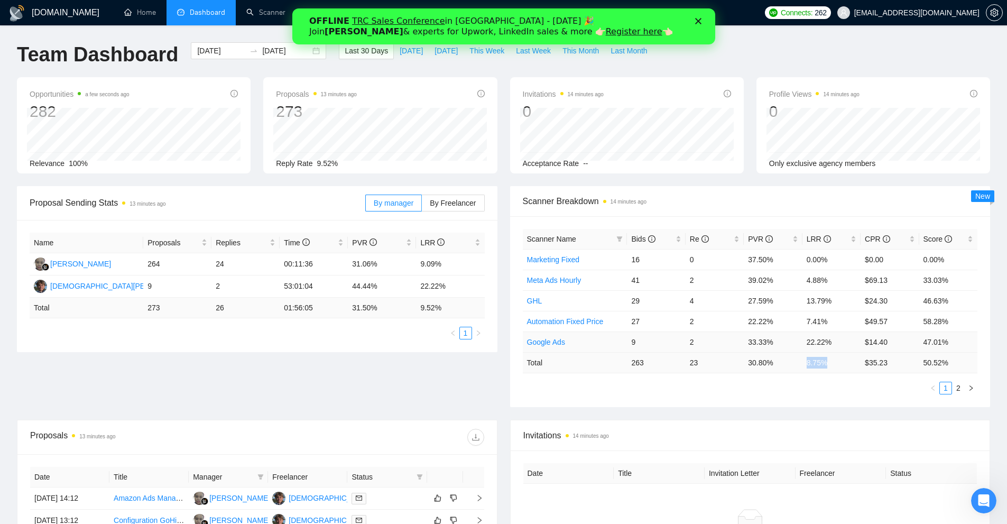
drag, startPoint x: 830, startPoint y: 362, endPoint x: 805, endPoint y: 337, distance: 35.2
click at [795, 362] on tr "Total 263 23 30.80 % 8.75 % $ 35.23 50.52 %" at bounding box center [750, 362] width 455 height 21
click at [805, 332] on td "22.22%" at bounding box center [832, 342] width 58 height 21
click at [854, 240] on div "LRR" at bounding box center [832, 239] width 50 height 12
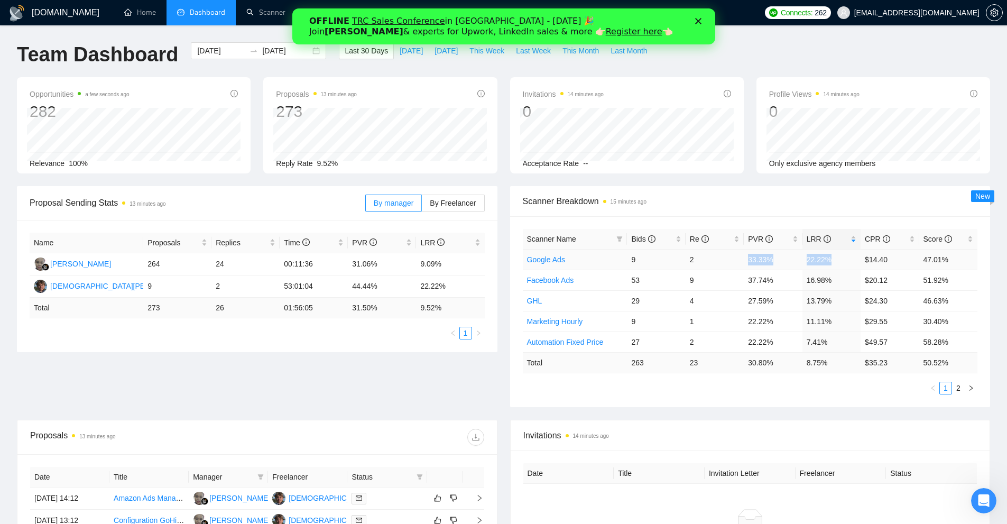
drag, startPoint x: 781, startPoint y: 258, endPoint x: 842, endPoint y: 258, distance: 60.8
click at [838, 257] on tr "Google Ads 9 2 33.33% 22.22% $14.40 47.01%" at bounding box center [750, 259] width 455 height 21
drag, startPoint x: 838, startPoint y: 278, endPoint x: 737, endPoint y: 288, distance: 101.5
click at [743, 282] on tr "Facebook Ads 53 9 37.74% 16.98% $20.12 51.92%" at bounding box center [750, 280] width 455 height 21
drag, startPoint x: 775, startPoint y: 305, endPoint x: 845, endPoint y: 341, distance: 78.3
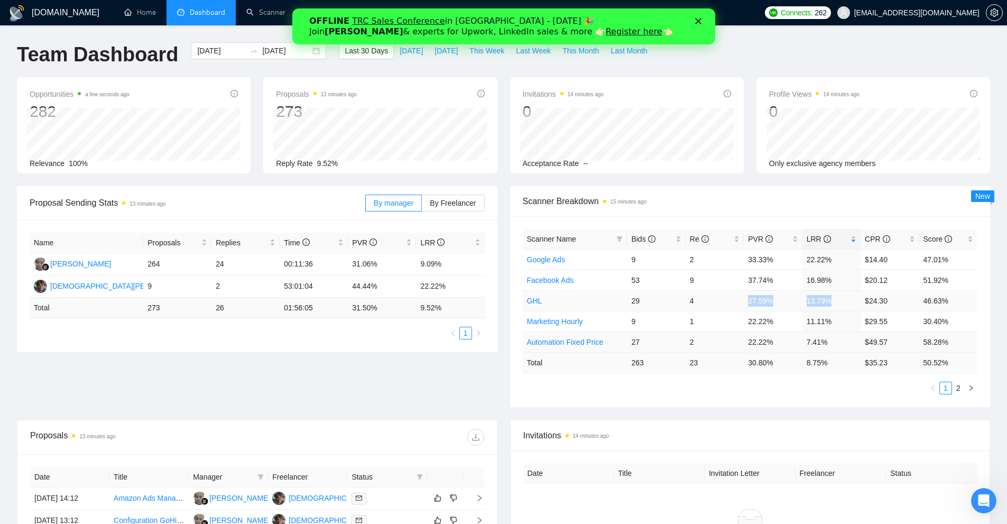
click at [844, 310] on tr "GHL 29 4 27.59% 13.79% $24.30 46.63%" at bounding box center [750, 300] width 455 height 21
drag, startPoint x: 841, startPoint y: 320, endPoint x: 735, endPoint y: 319, distance: 106.8
click at [737, 317] on tr "Marketing Hourly 9 1 22.22% 11.11% $29.55 30.40%" at bounding box center [750, 321] width 455 height 21
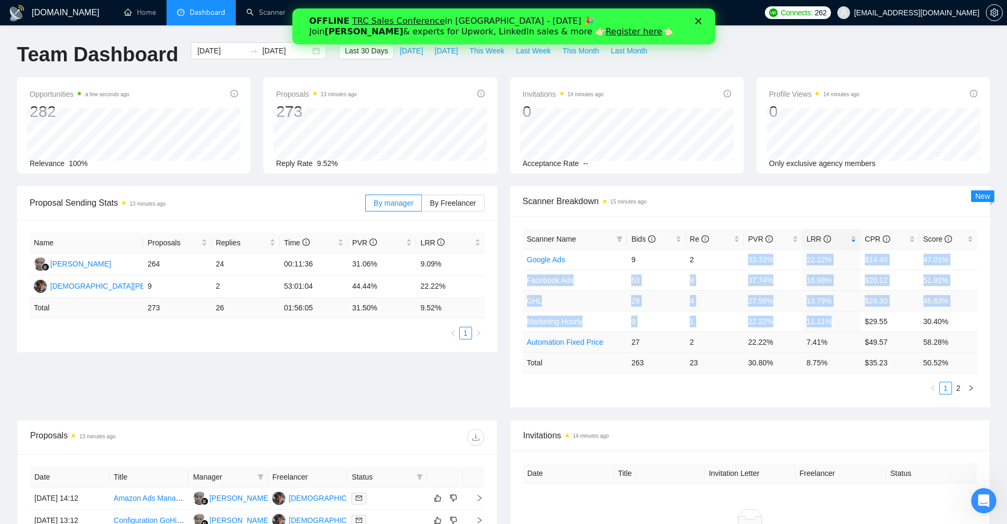
drag, startPoint x: 778, startPoint y: 279, endPoint x: 830, endPoint y: 333, distance: 75.6
click at [830, 333] on tbody "Google Ads 9 2 33.33% 22.22% $14.40 47.01% Facebook Ads 53 9 37.74% 16.98% $20.…" at bounding box center [750, 300] width 455 height 103
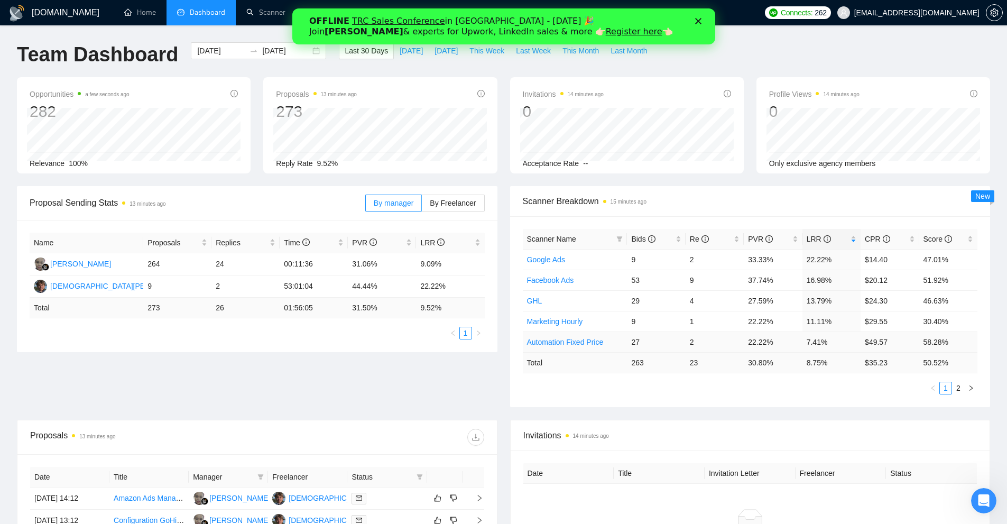
click at [821, 362] on td "8.75 %" at bounding box center [832, 362] width 58 height 21
drag, startPoint x: 834, startPoint y: 340, endPoint x: 627, endPoint y: 347, distance: 207.4
click at [712, 345] on tr "Automation Fixed Price 27 2 22.22% 7.41% $49.57 58.28%" at bounding box center [750, 342] width 455 height 21
click at [585, 344] on link "Automation Fixed Price" at bounding box center [565, 342] width 77 height 8
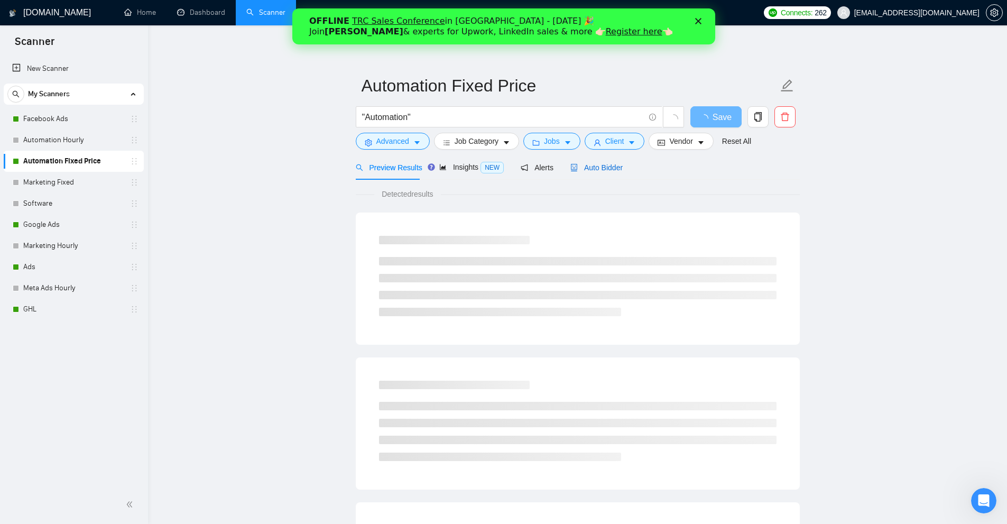
click at [586, 163] on span "Auto Bidder" at bounding box center [597, 167] width 52 height 8
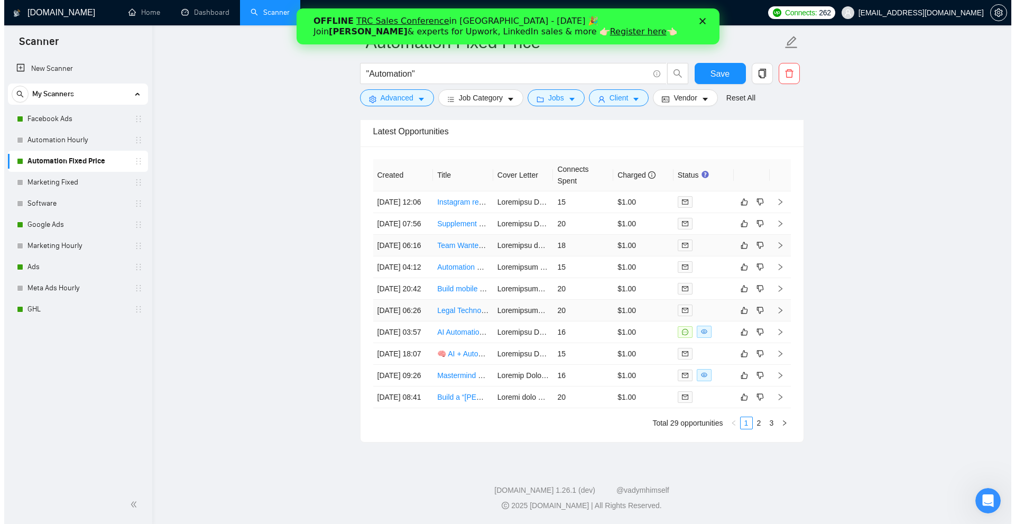
scroll to position [2670, 0]
click at [588, 322] on td "16" at bounding box center [579, 333] width 60 height 22
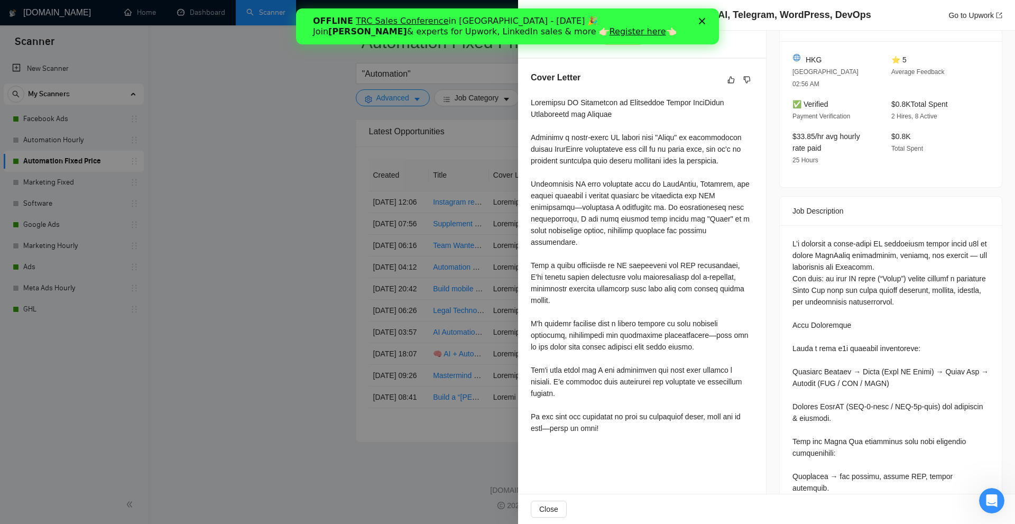
scroll to position [212, 0]
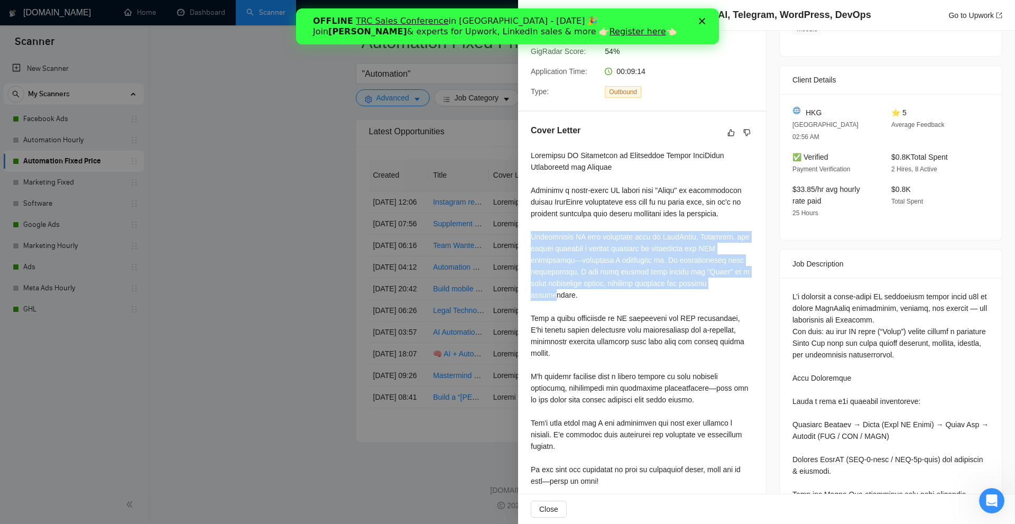
drag, startPoint x: 532, startPoint y: 223, endPoint x: 730, endPoint y: 282, distance: 207.5
click at [730, 282] on div at bounding box center [642, 318] width 223 height 337
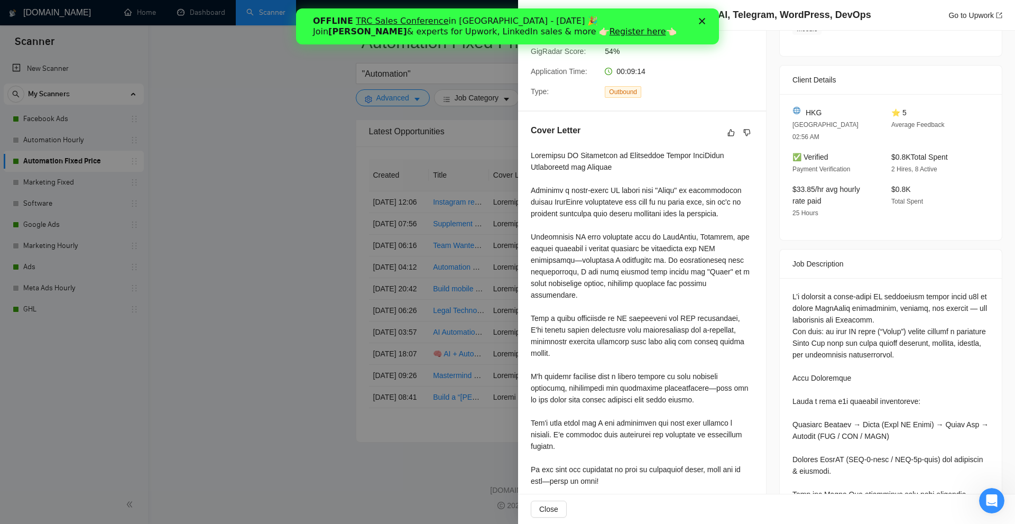
click at [709, 320] on div at bounding box center [642, 318] width 223 height 337
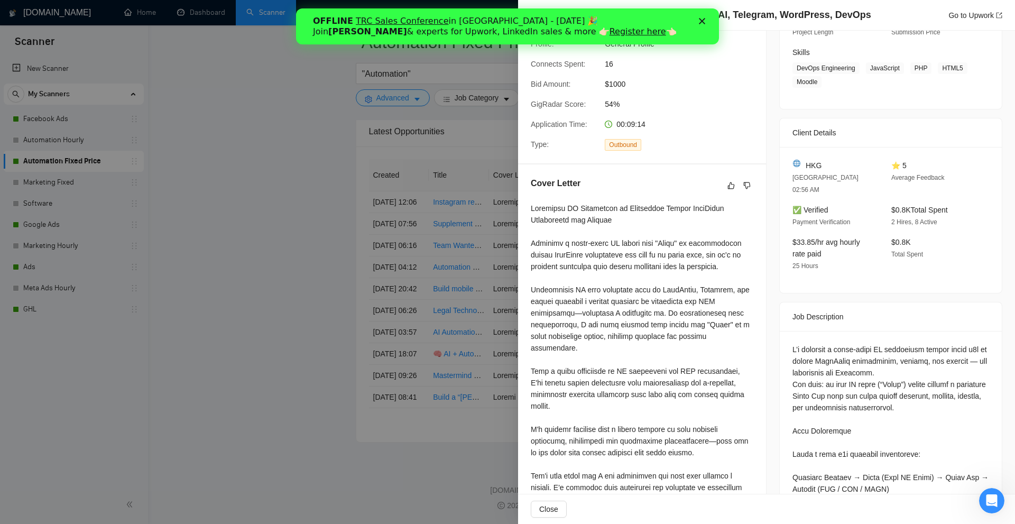
scroll to position [264, 0]
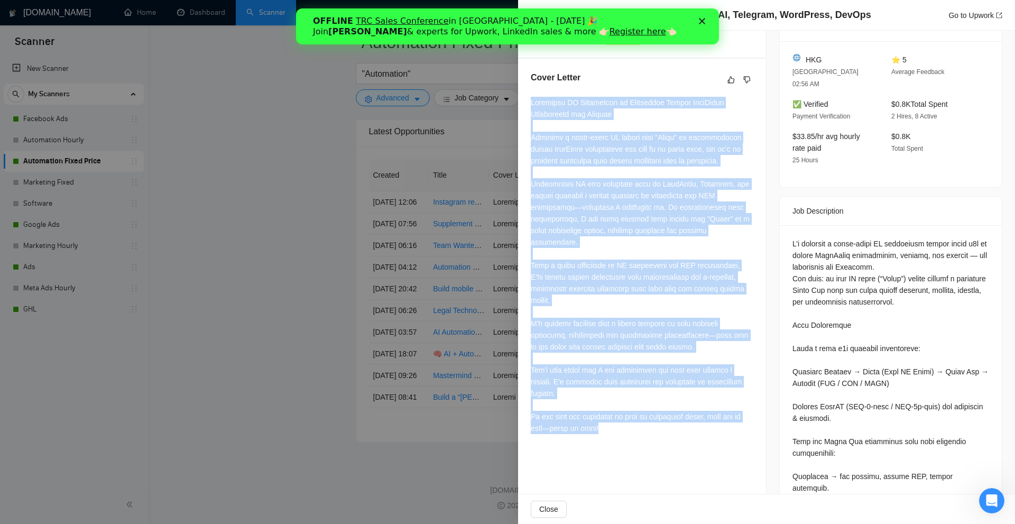
drag, startPoint x: 527, startPoint y: 83, endPoint x: 691, endPoint y: 415, distance: 370.4
click at [691, 415] on div "Cover Letter" at bounding box center [642, 255] width 248 height 392
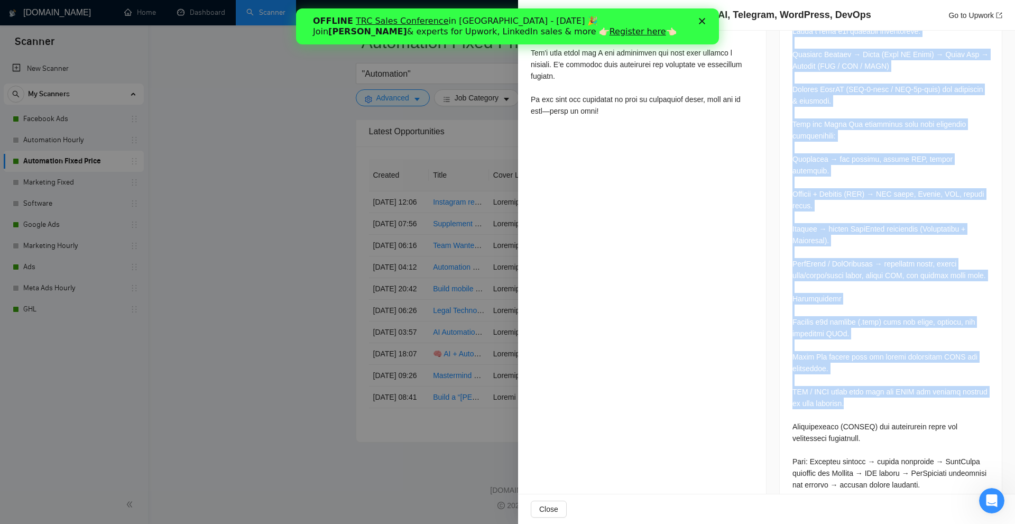
drag, startPoint x: 785, startPoint y: 221, endPoint x: 857, endPoint y: 383, distance: 178.3
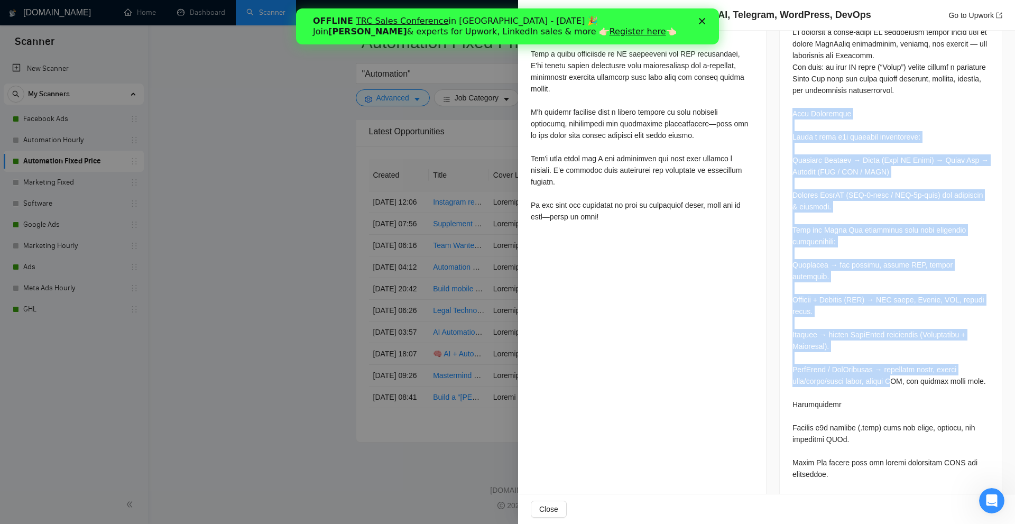
scroll to position [582, 0]
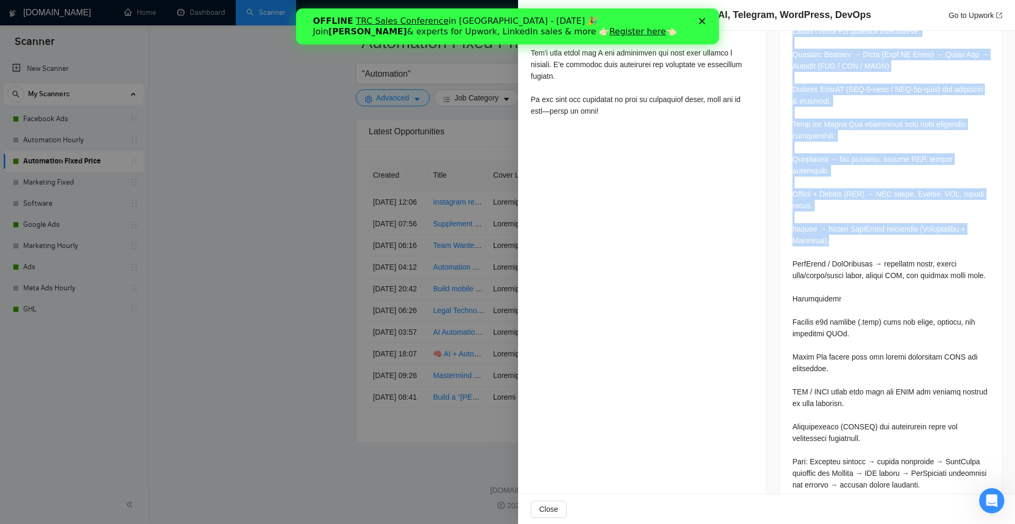
drag, startPoint x: 789, startPoint y: 105, endPoint x: 869, endPoint y: 225, distance: 144.6
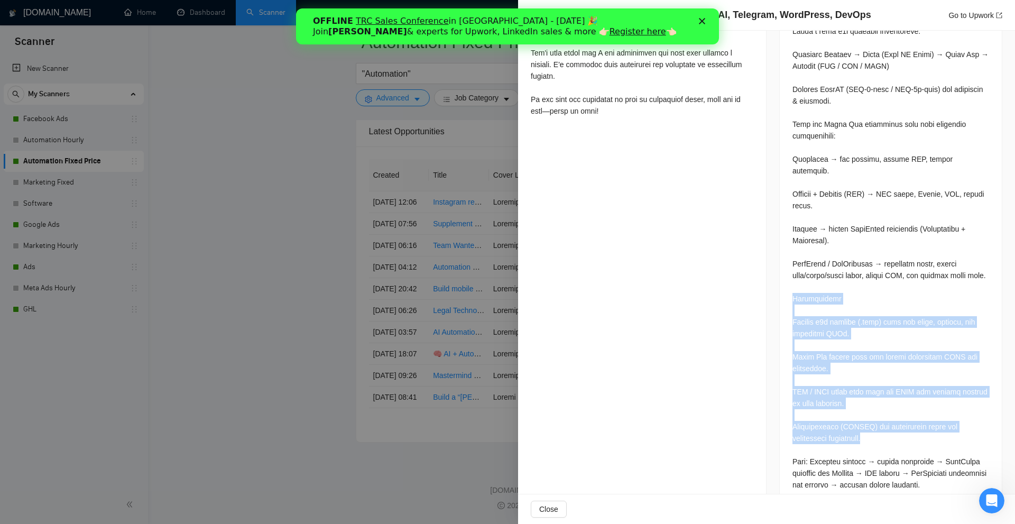
drag, startPoint x: 789, startPoint y: 316, endPoint x: 878, endPoint y: 425, distance: 140.6
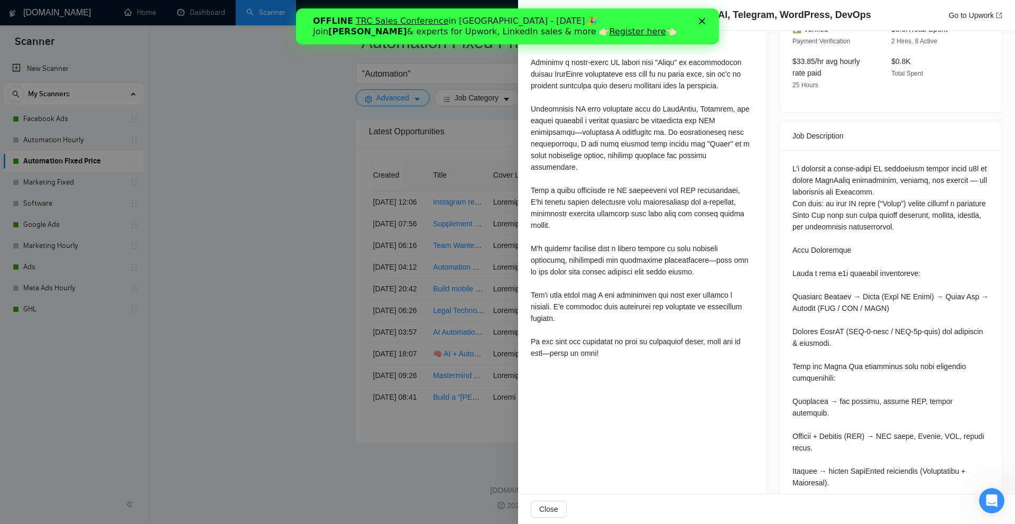
scroll to position [75, 0]
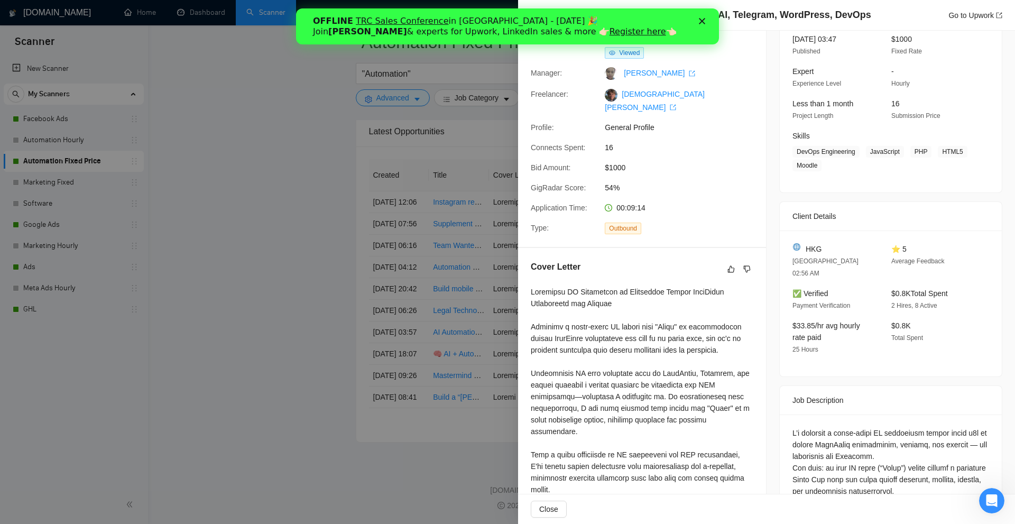
click at [755, 360] on div "Cover Letter" at bounding box center [642, 444] width 248 height 392
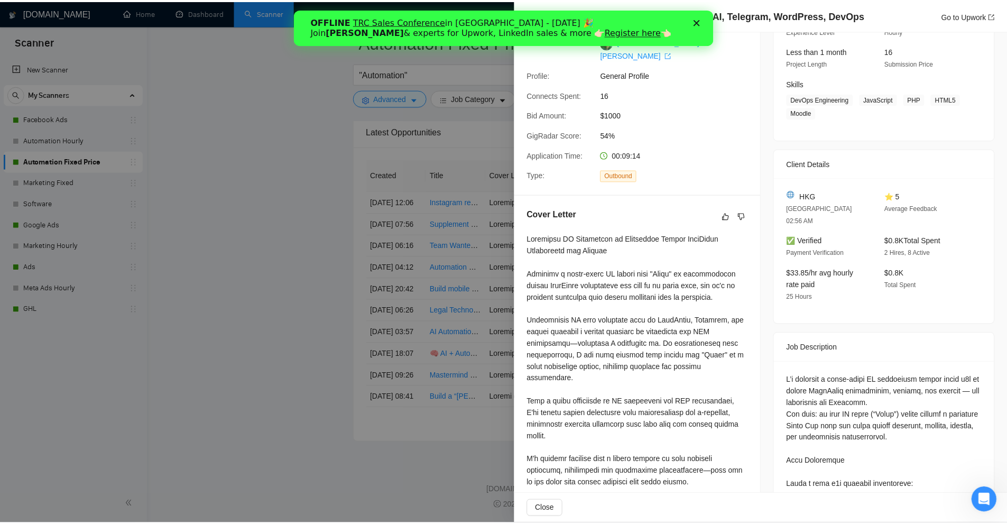
scroll to position [181, 0]
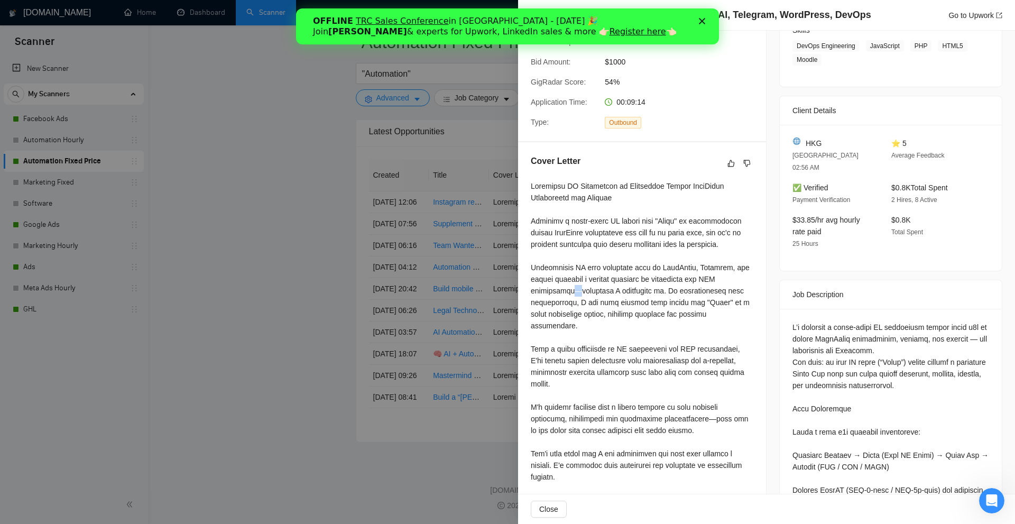
drag, startPoint x: 573, startPoint y: 277, endPoint x: 567, endPoint y: 278, distance: 5.9
click at [567, 278] on div at bounding box center [642, 348] width 223 height 337
click at [707, 399] on div at bounding box center [642, 348] width 223 height 337
drag, startPoint x: 709, startPoint y: 392, endPoint x: 701, endPoint y: 403, distance: 13.5
click at [702, 397] on div at bounding box center [642, 348] width 223 height 337
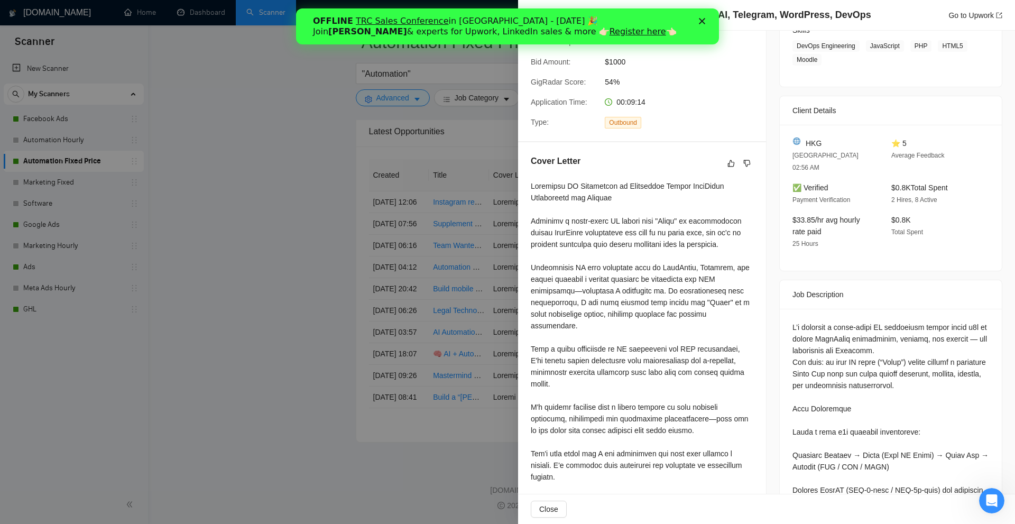
drag, startPoint x: 695, startPoint y: 411, endPoint x: 577, endPoint y: 362, distance: 128.3
click at [688, 411] on div at bounding box center [642, 348] width 223 height 337
drag, startPoint x: 566, startPoint y: 280, endPoint x: 569, endPoint y: 287, distance: 7.9
click at [573, 279] on div at bounding box center [642, 348] width 223 height 337
click at [569, 289] on div at bounding box center [642, 348] width 223 height 337
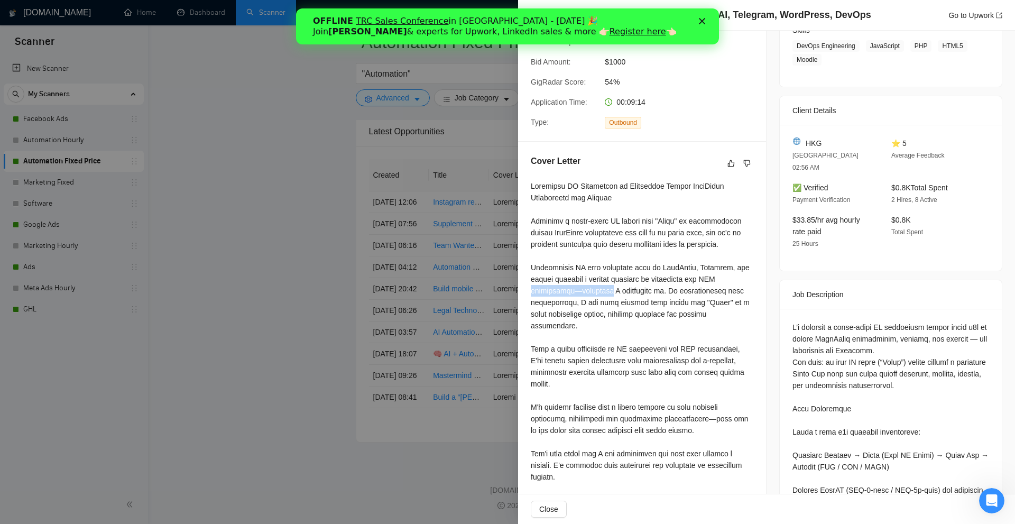
drag, startPoint x: 535, startPoint y: 276, endPoint x: 609, endPoint y: 276, distance: 74.6
click at [609, 276] on div at bounding box center [642, 348] width 223 height 337
click at [609, 310] on div at bounding box center [642, 348] width 223 height 337
click at [598, 282] on div at bounding box center [642, 348] width 223 height 337
click at [120, 116] on div at bounding box center [507, 262] width 1015 height 524
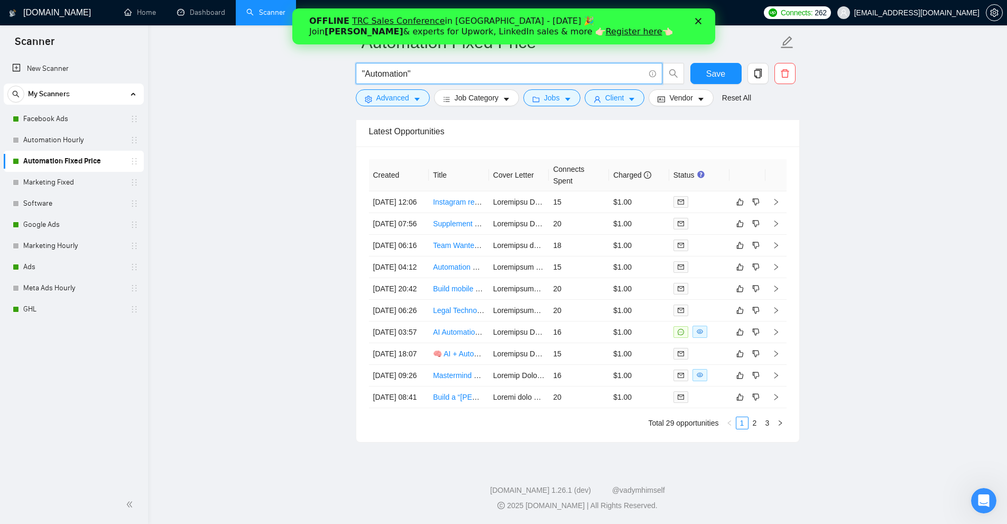
drag, startPoint x: 427, startPoint y: 67, endPoint x: 293, endPoint y: 215, distance: 199.5
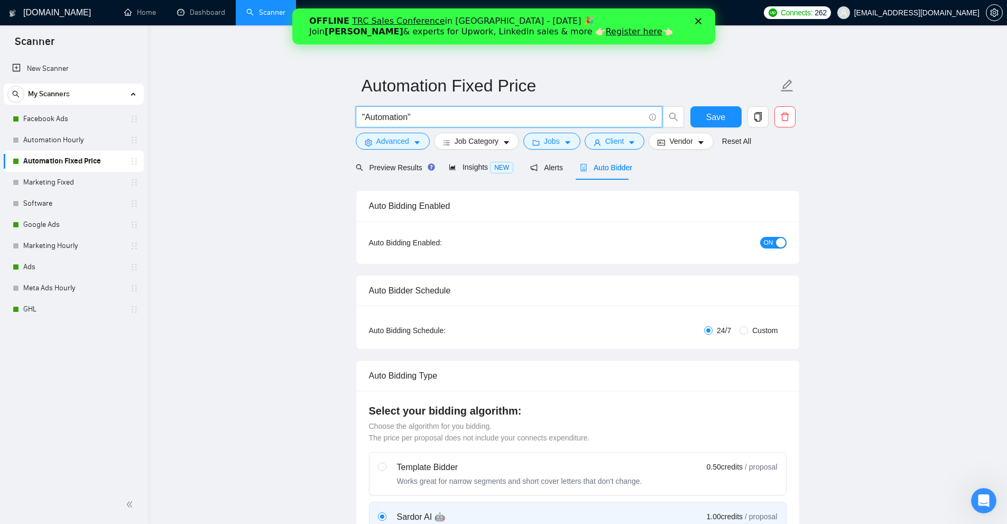
click at [702, 27] on div "OFFLINE TRC Sales Conference in Kyiv - October 18 🎉 Join Tamara Levit & experts…" at bounding box center [503, 27] width 423 height 28
click at [701, 24] on div "Close" at bounding box center [700, 21] width 11 height 6
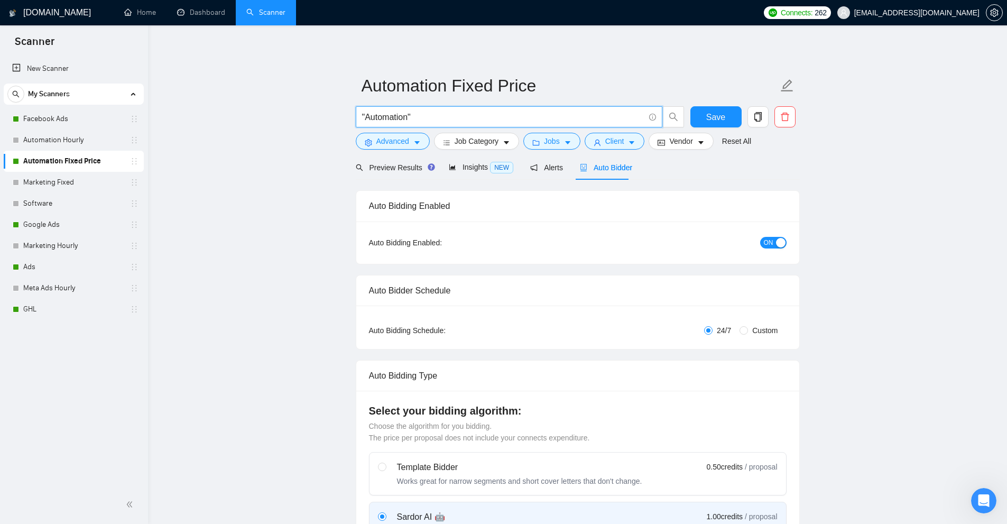
drag, startPoint x: 231, startPoint y: 166, endPoint x: 270, endPoint y: 167, distance: 38.6
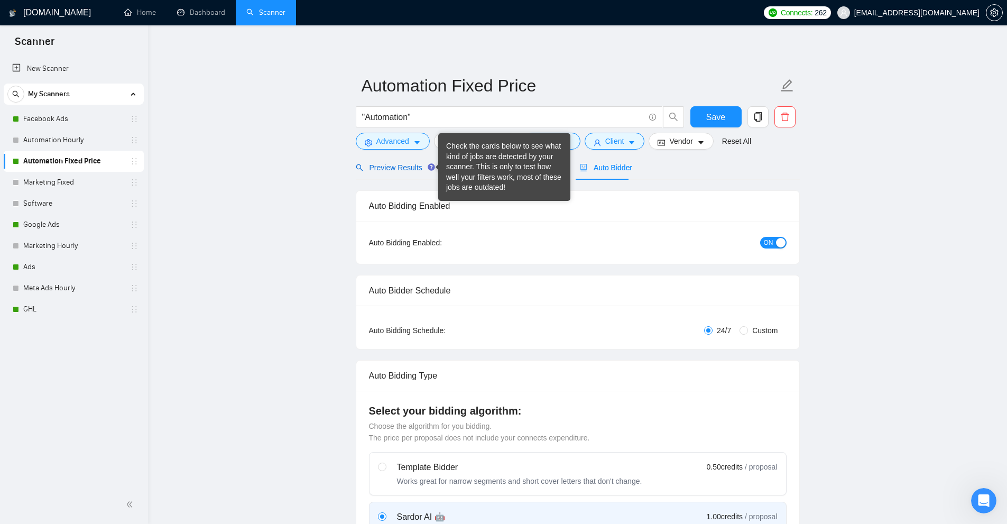
click at [388, 172] on div "Preview Results" at bounding box center [394, 168] width 76 height 12
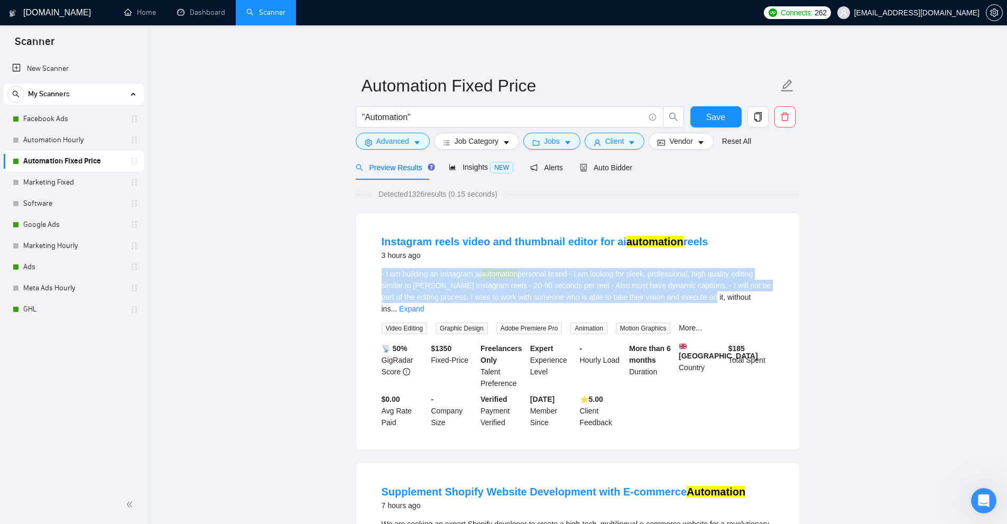
drag, startPoint x: 630, startPoint y: 304, endPoint x: 694, endPoint y: 292, distance: 64.6
click at [695, 292] on li "Instagram reels video and thumbnail editor for ai automation reels 3 hours ago …" at bounding box center [578, 331] width 418 height 211
click at [694, 292] on div "- I am building an Instagram ai automation personal brand - I am looking for sl…" at bounding box center [578, 291] width 392 height 47
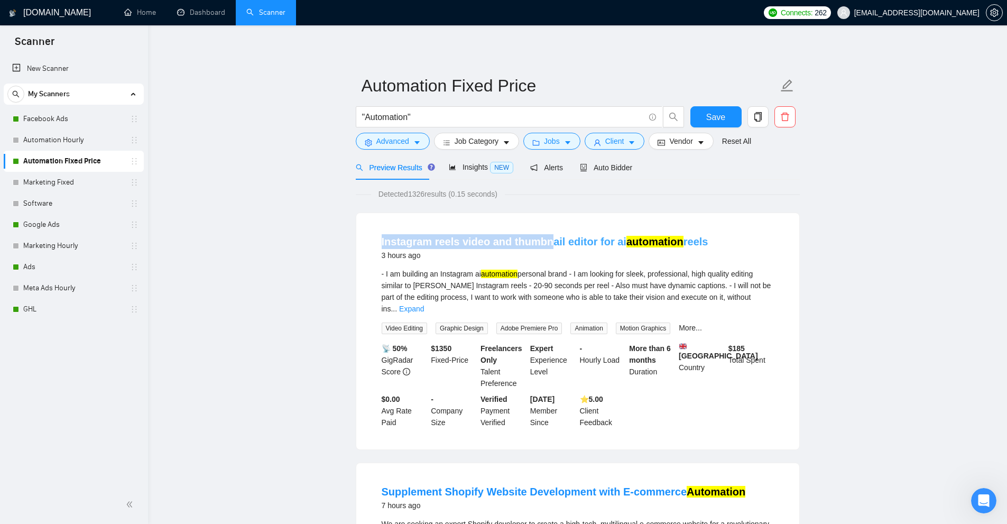
drag, startPoint x: 368, startPoint y: 234, endPoint x: 558, endPoint y: 236, distance: 190.4
click at [556, 235] on div "Instagram reels video and thumbnail editor for ai automation reels 3 hours ago …" at bounding box center [577, 331] width 443 height 236
click at [580, 284] on div "- I am building an Instagram ai automation personal brand - I am looking for sl…" at bounding box center [578, 291] width 392 height 47
drag, startPoint x: 392, startPoint y: 144, endPoint x: 388, endPoint y: 184, distance: 39.8
click at [392, 144] on span "Advanced" at bounding box center [393, 141] width 33 height 12
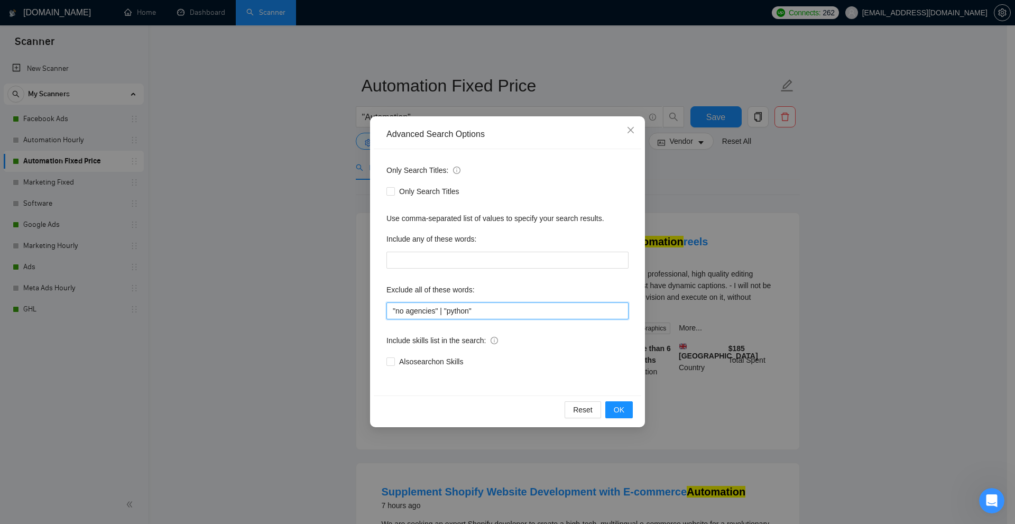
click at [508, 315] on input ""no agencies" | "python"" at bounding box center [508, 311] width 242 height 17
drag, startPoint x: 509, startPoint y: 315, endPoint x: 723, endPoint y: 313, distance: 214.2
click at [510, 315] on input ""no agencies" | "python"" at bounding box center [508, 311] width 242 height 17
click at [732, 313] on div "Advanced Search Options Only Search Titles: Only Search Titles Use comma-separa…" at bounding box center [507, 262] width 1015 height 524
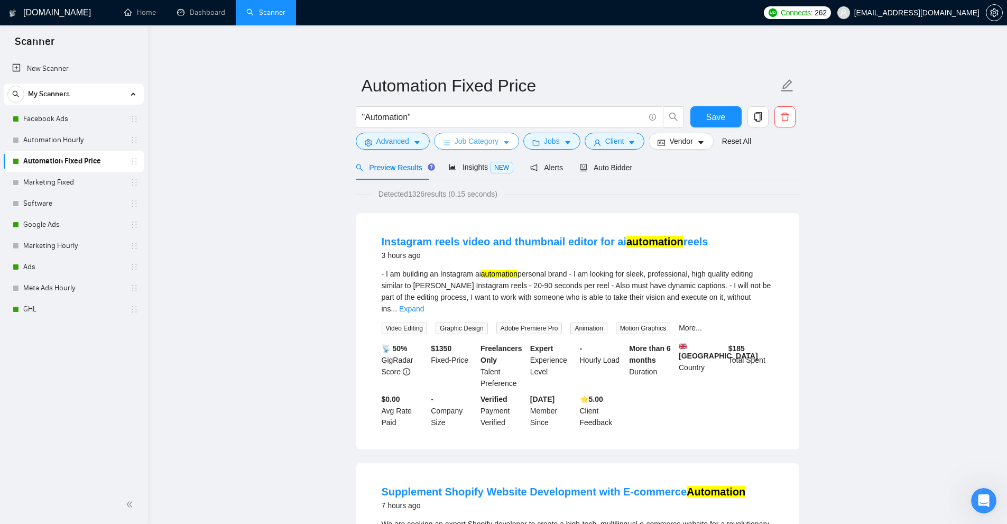
click at [480, 149] on button "Job Category" at bounding box center [476, 141] width 85 height 17
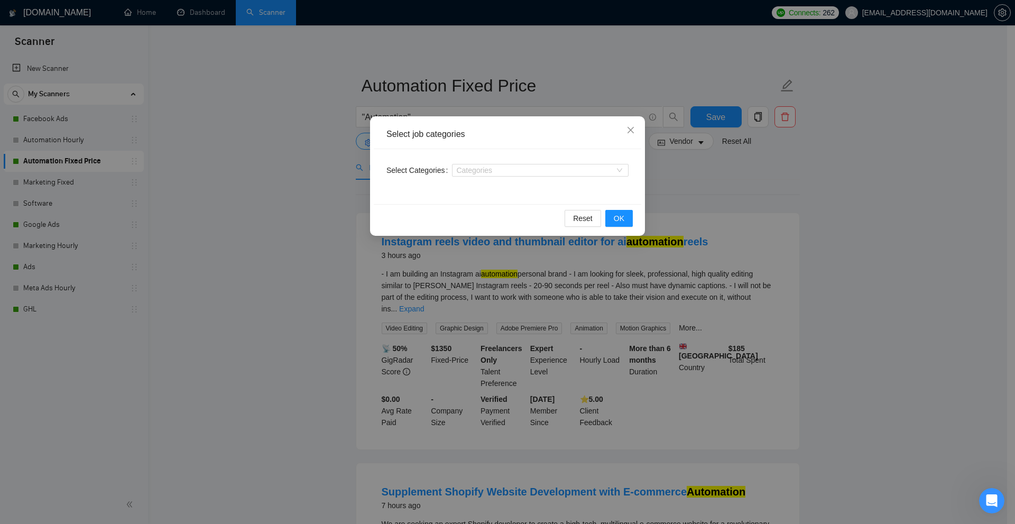
click at [308, 154] on div "Select job categories Select Categories Categories Reset OK" at bounding box center [507, 262] width 1015 height 524
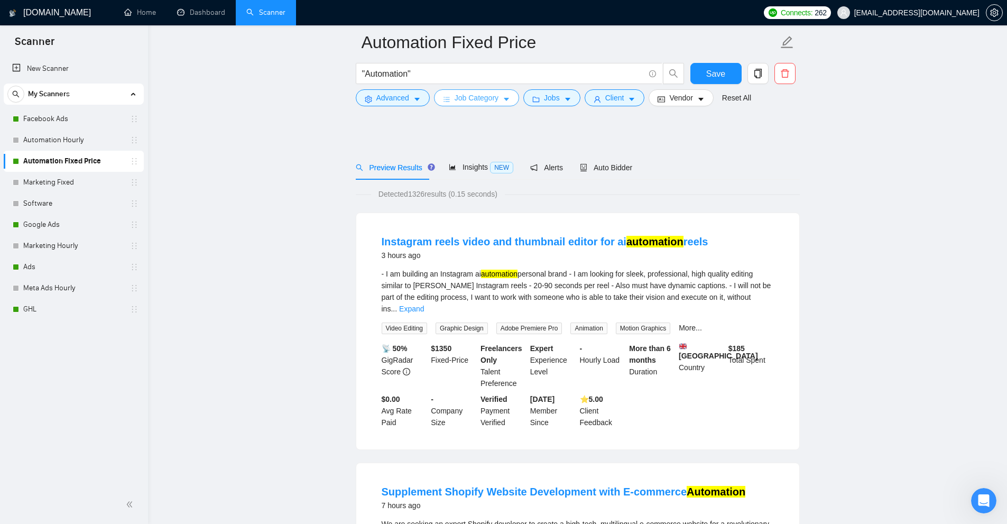
scroll to position [476, 0]
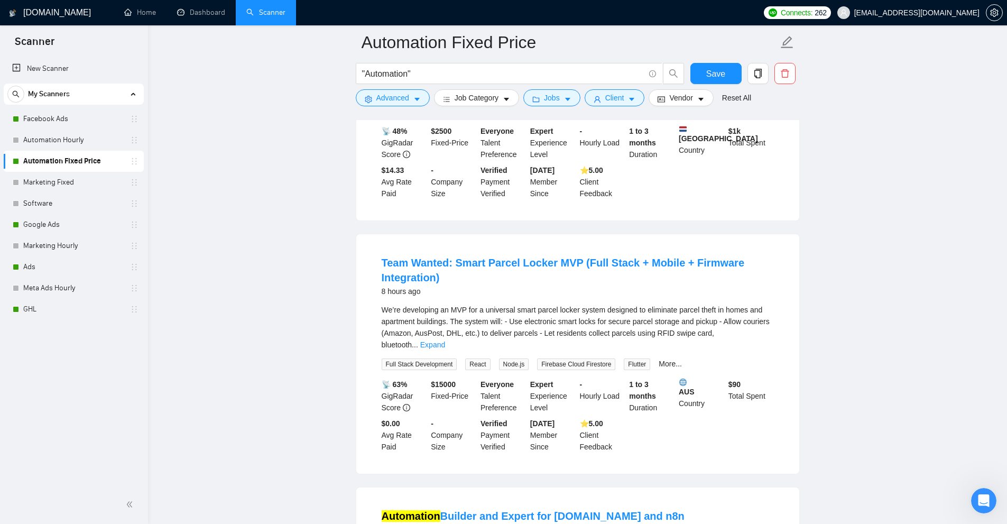
click at [534, 304] on div "We’re developing an MVP for a universal smart parcel locker system designed to …" at bounding box center [578, 327] width 392 height 47
click at [533, 304] on div "We’re developing an MVP for a universal smart parcel locker system designed to …" at bounding box center [578, 327] width 392 height 47
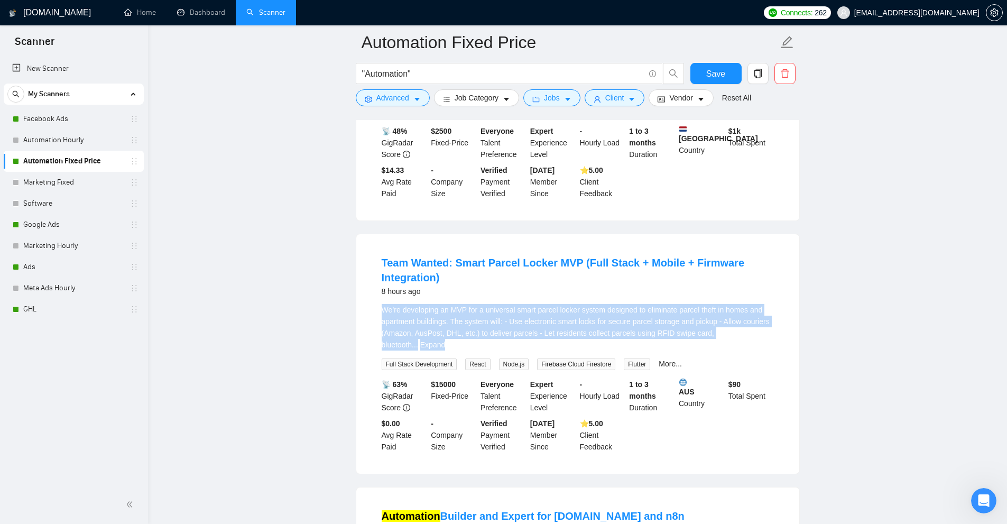
click at [533, 304] on div "We’re developing an MVP for a universal smart parcel locker system designed to …" at bounding box center [578, 327] width 392 height 47
click at [686, 304] on div "We’re developing an MVP for a universal smart parcel locker system designed to …" at bounding box center [578, 327] width 392 height 47
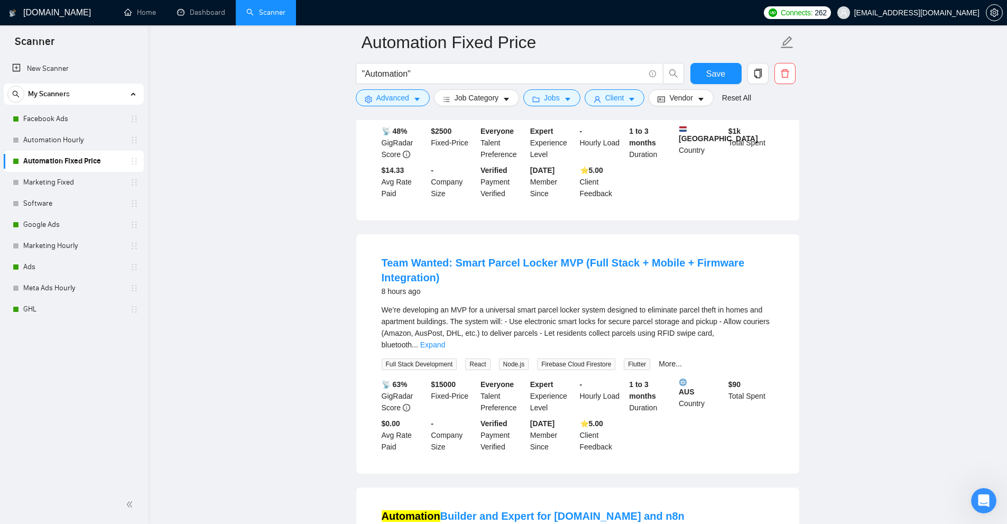
scroll to position [0, 0]
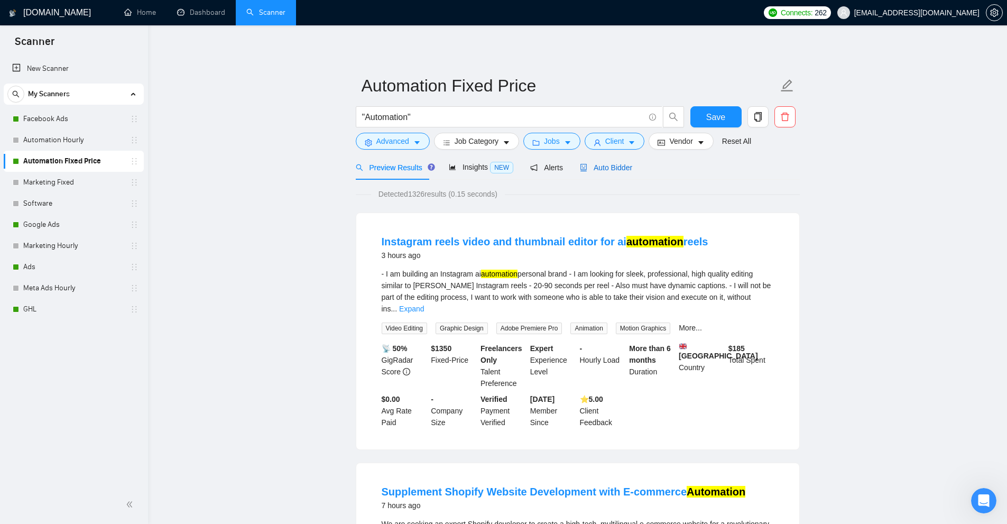
click at [612, 167] on span "Auto Bidder" at bounding box center [606, 167] width 52 height 8
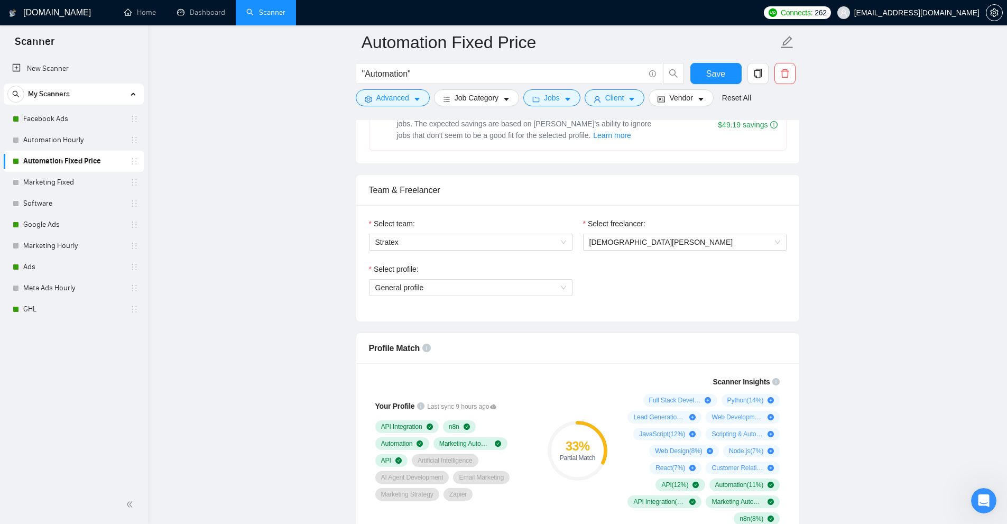
scroll to position [688, 0]
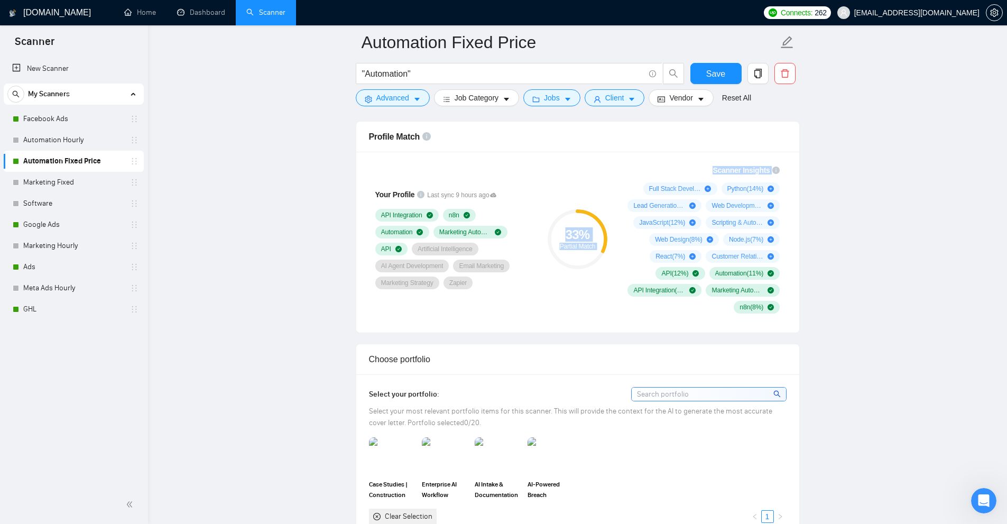
drag, startPoint x: 564, startPoint y: 223, endPoint x: 627, endPoint y: 271, distance: 78.8
click at [627, 271] on div "Your Profile Last sync 9 hours ago API Integration n8n Automation Marketing Aut…" at bounding box center [578, 239] width 426 height 162
click at [566, 246] on div "Partial Match" at bounding box center [578, 246] width 60 height 6
drag, startPoint x: 569, startPoint y: 235, endPoint x: 633, endPoint y: 251, distance: 66.6
click at [609, 263] on div "33 % Partial Match" at bounding box center [577, 239] width 71 height 162
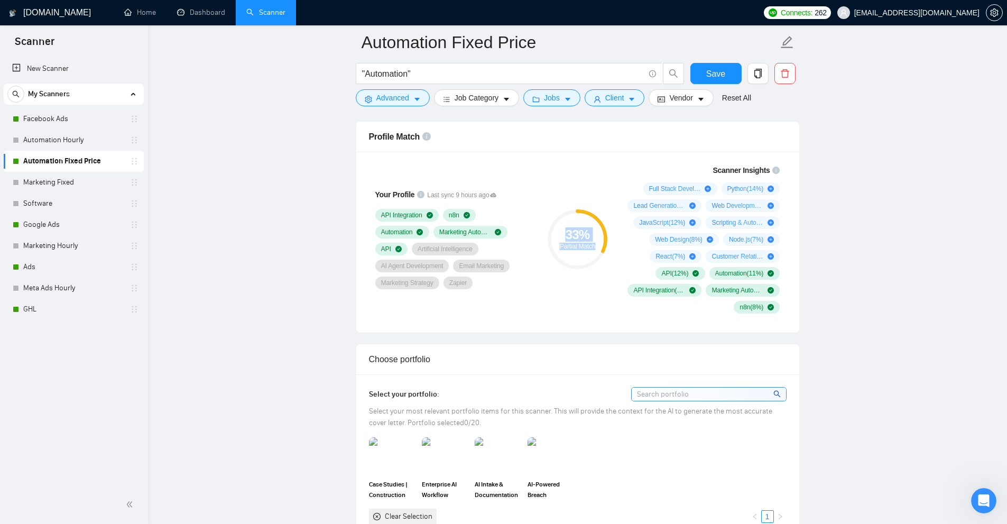
drag, startPoint x: 711, startPoint y: 258, endPoint x: 679, endPoint y: 248, distance: 33.1
click at [679, 248] on div "Full Stack Development ( 19 %) Python ( 14 %) Lead Generation ( 13 %) Web Devel…" at bounding box center [702, 247] width 157 height 131
click at [597, 204] on div "33 % Partial Match" at bounding box center [577, 239] width 71 height 162
drag, startPoint x: 364, startPoint y: 133, endPoint x: 524, endPoint y: 135, distance: 159.2
click at [524, 135] on div "Profile Match" at bounding box center [577, 137] width 443 height 31
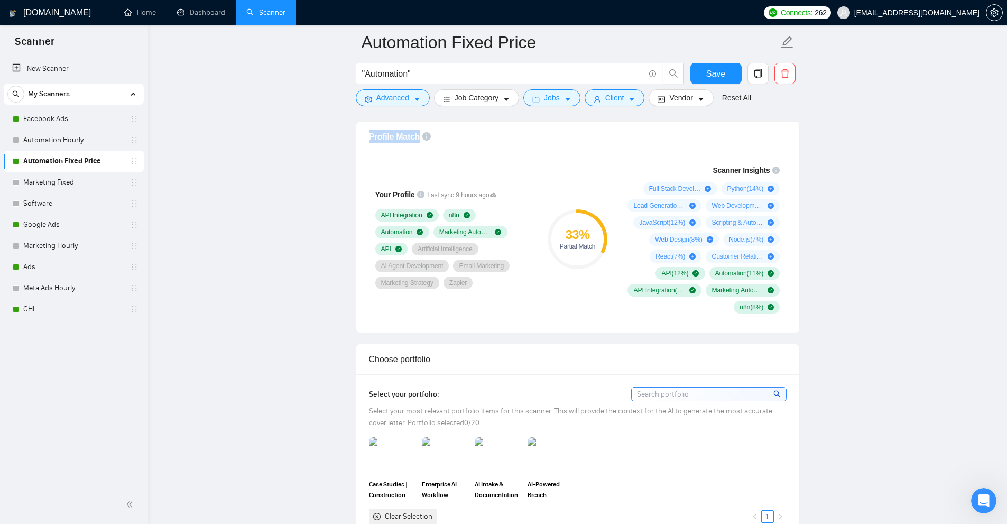
click at [726, 262] on div "Customer Relationship Management ( 6 %)" at bounding box center [743, 256] width 74 height 13
click at [82, 122] on link "Facebook Ads" at bounding box center [73, 118] width 100 height 21
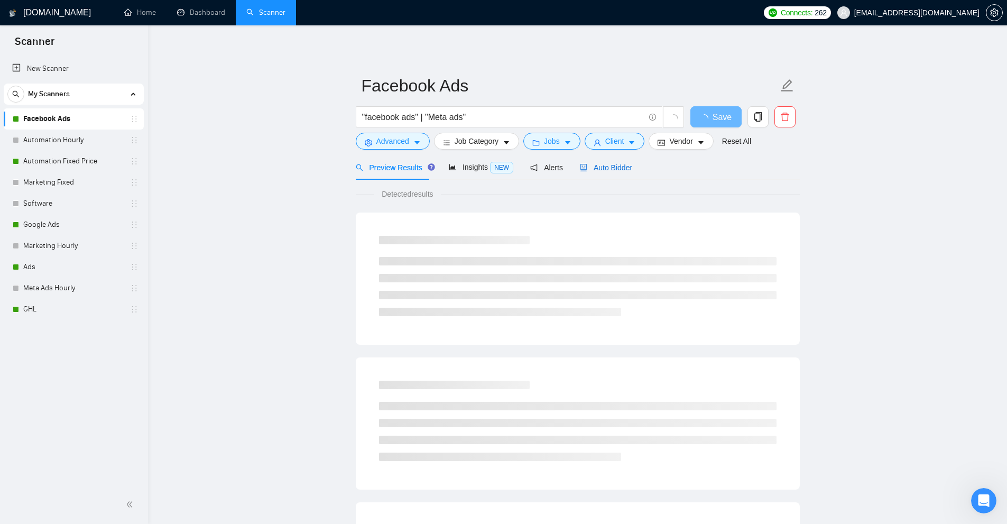
click at [588, 173] on div "Auto Bidder" at bounding box center [606, 168] width 52 height 12
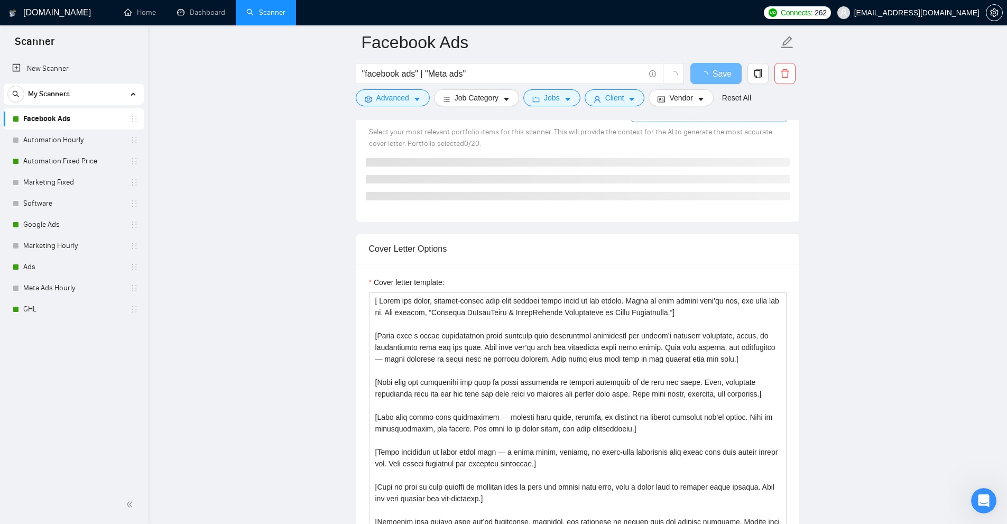
scroll to position [635, 0]
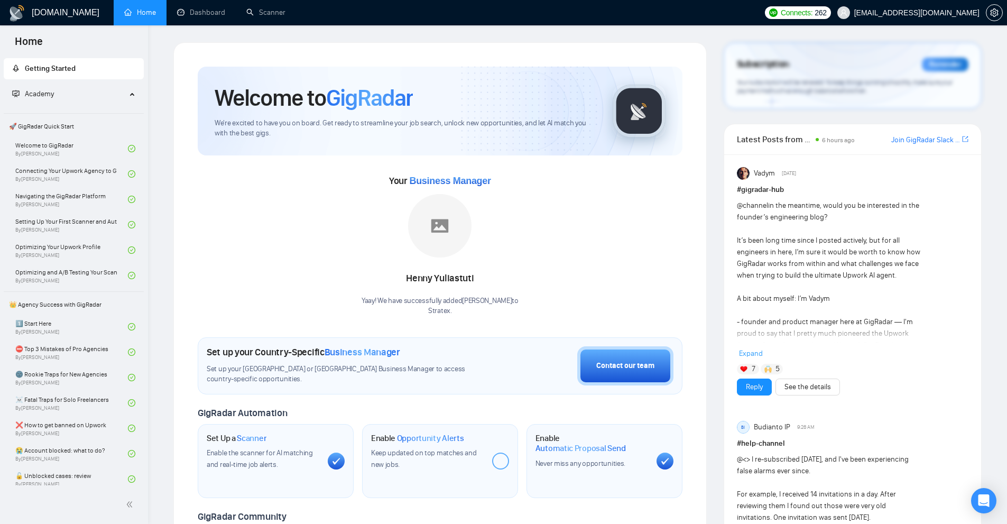
scroll to position [371, 0]
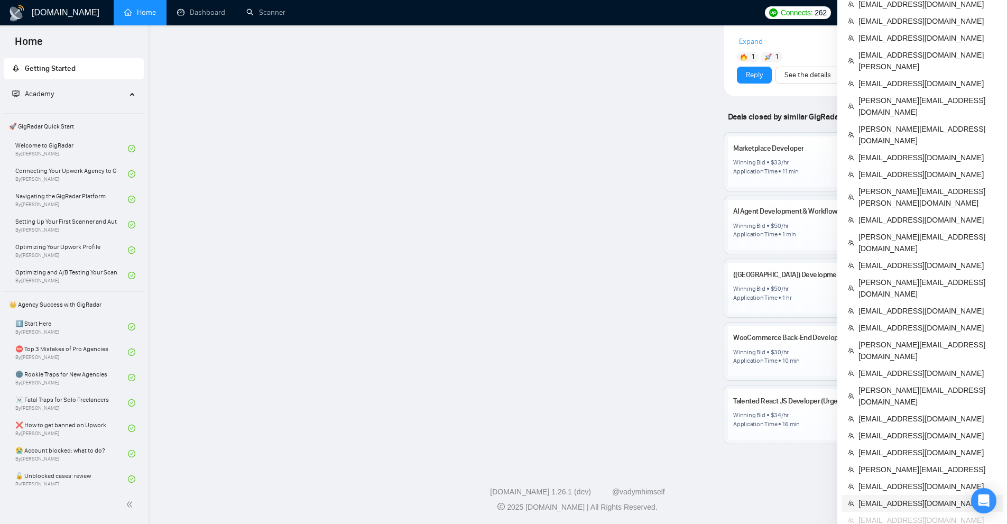
click at [898, 498] on span "vashishthashwetank@gmail.com" at bounding box center [928, 504] width 138 height 12
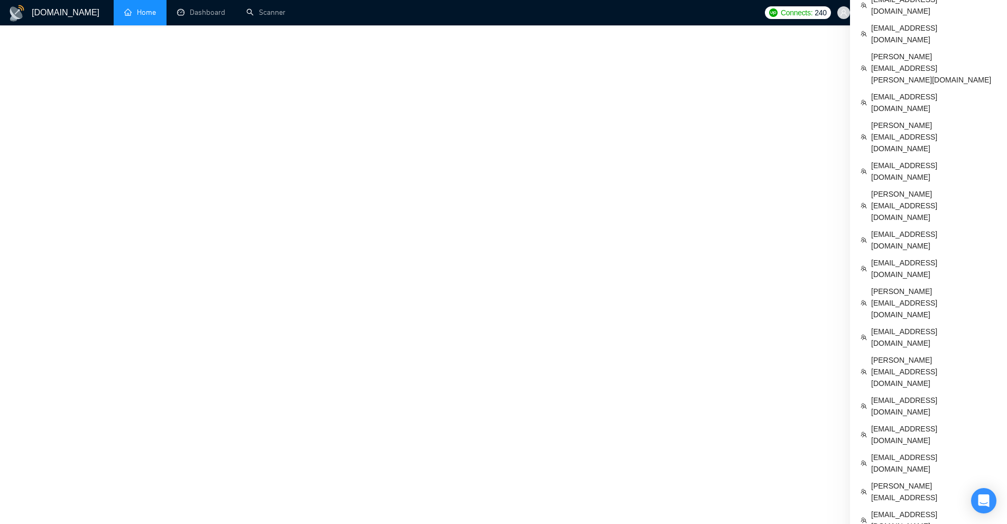
scroll to position [295, 0]
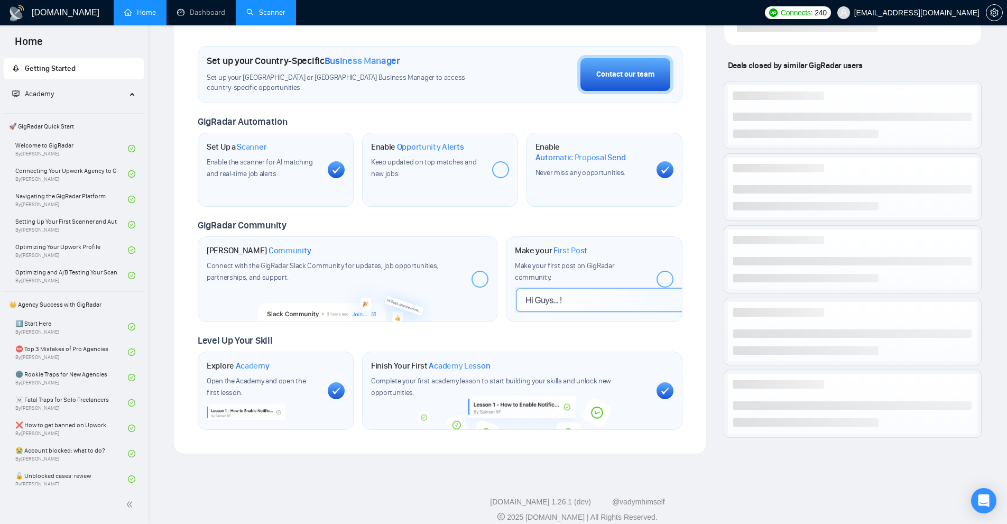
click at [264, 16] on link "Scanner" at bounding box center [265, 12] width 39 height 9
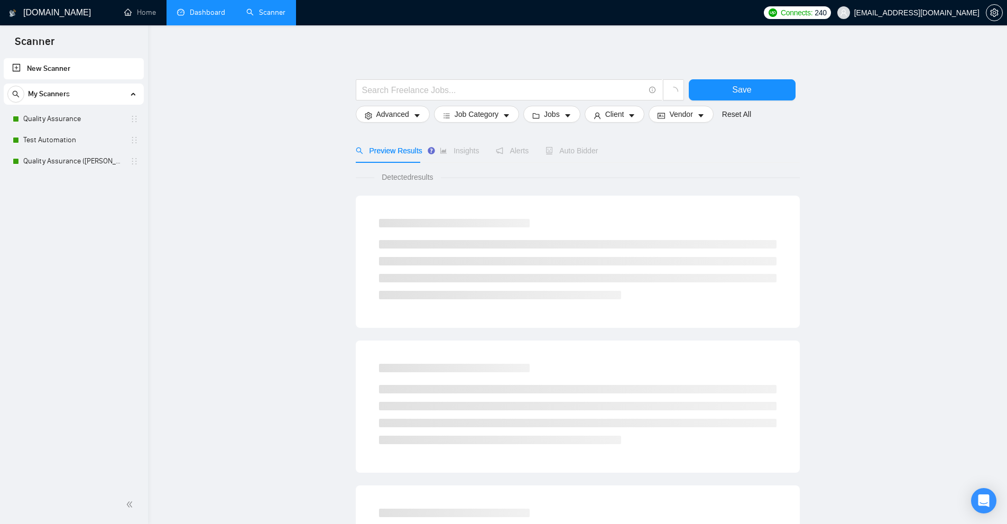
click at [195, 17] on link "Dashboard" at bounding box center [201, 12] width 48 height 9
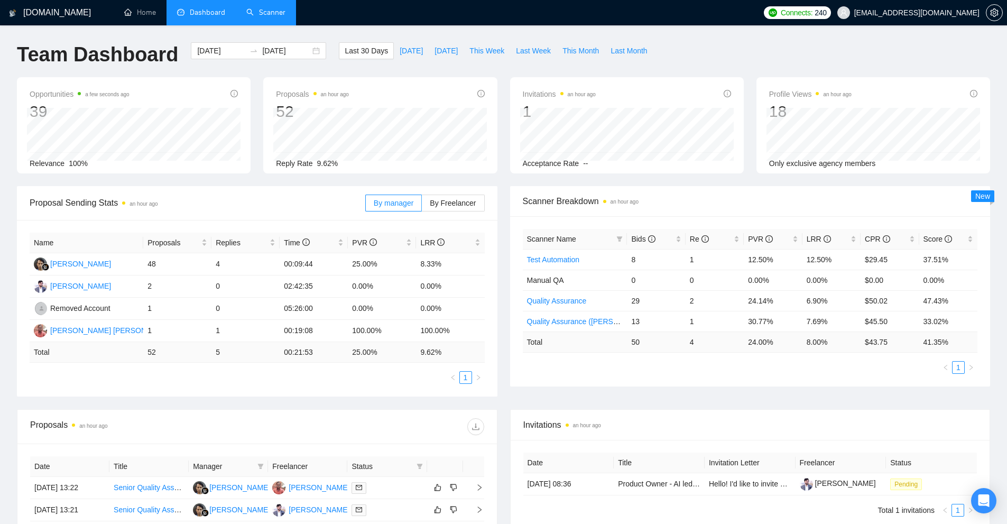
click at [263, 14] on link "Scanner" at bounding box center [265, 12] width 39 height 9
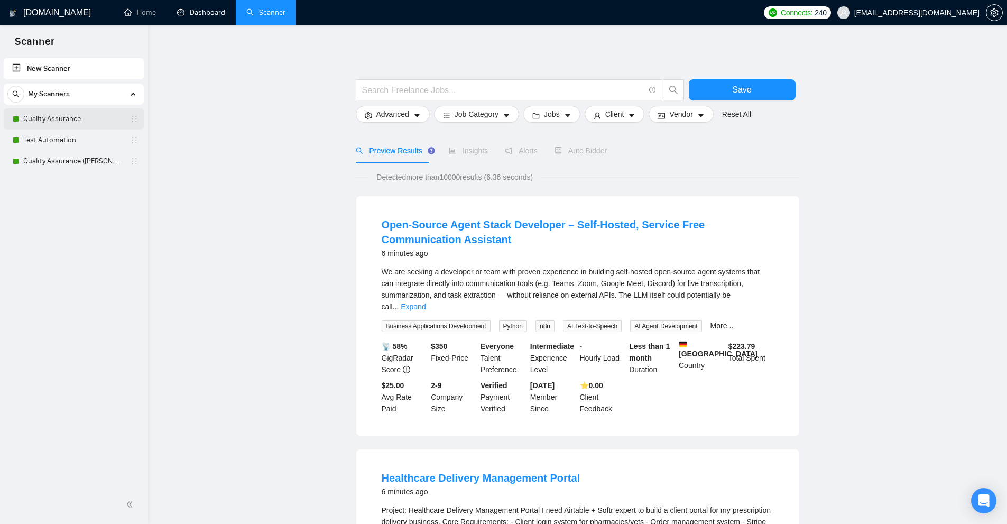
click at [86, 116] on link "Quality Assurance" at bounding box center [73, 118] width 100 height 21
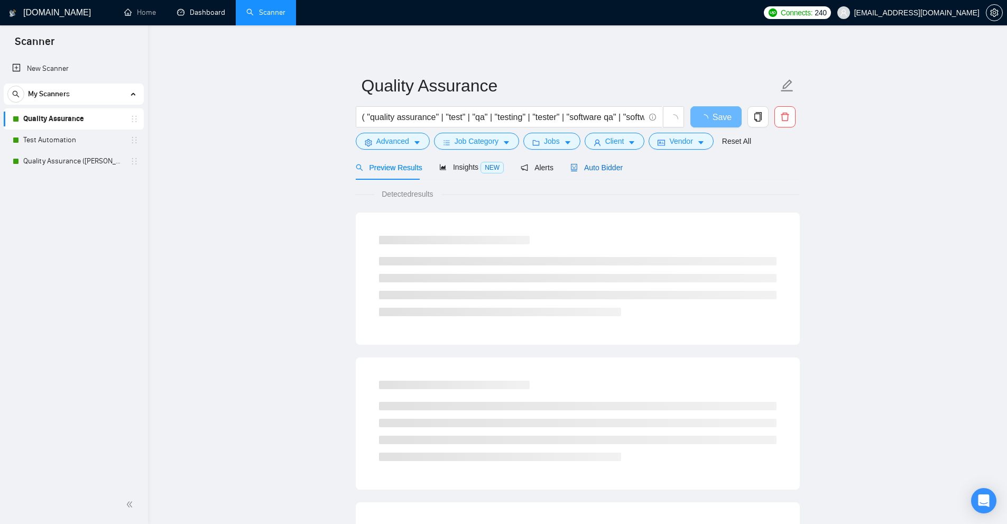
click at [601, 163] on span "Auto Bidder" at bounding box center [597, 167] width 52 height 8
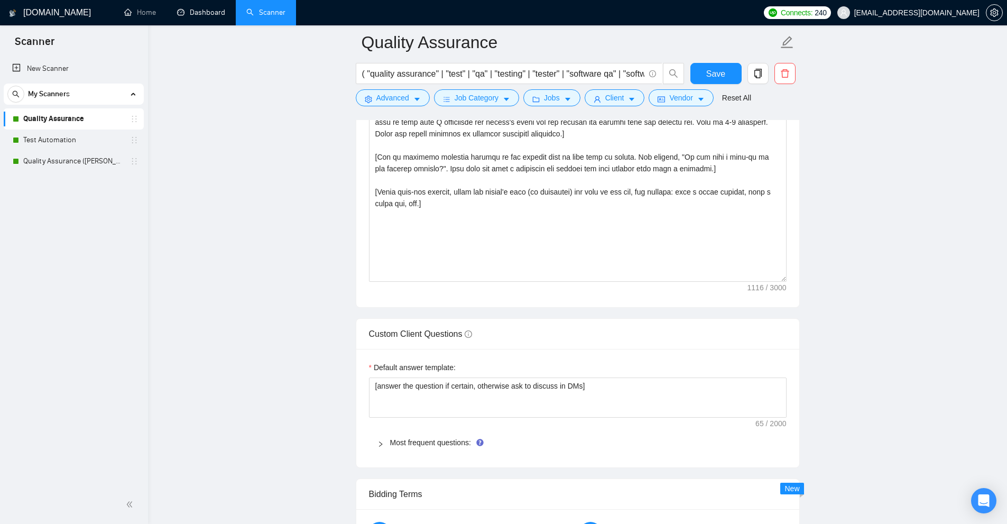
scroll to position [1587, 0]
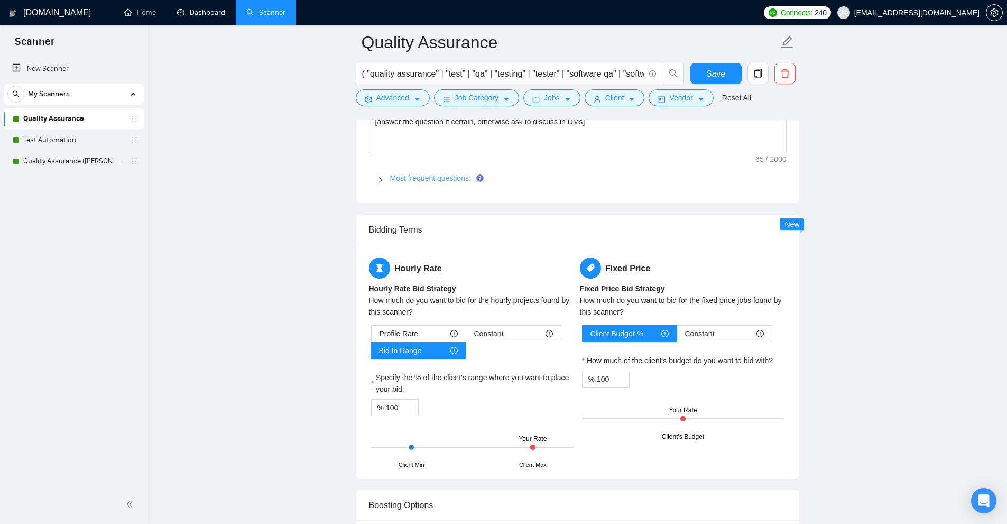
click at [431, 176] on link "Most frequent questions:" at bounding box center [430, 178] width 81 height 8
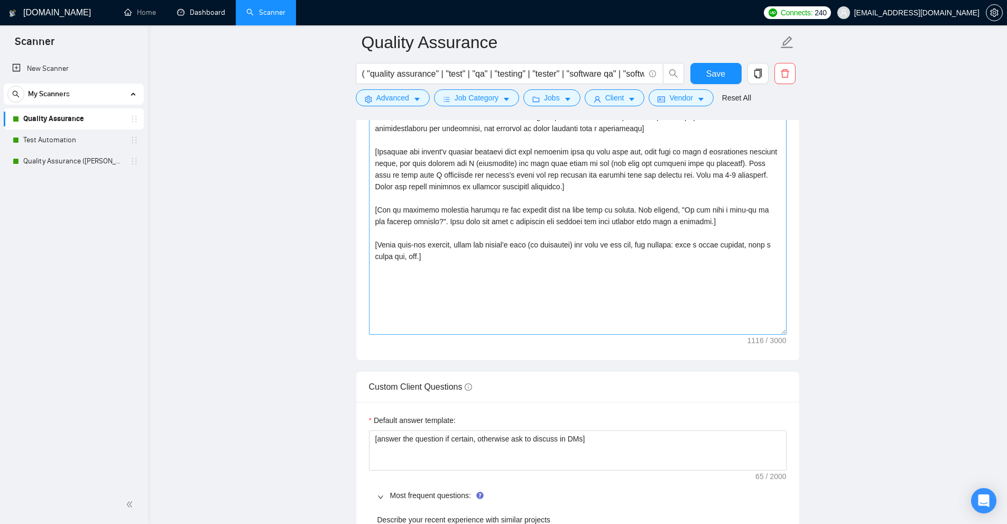
scroll to position [1111, 0]
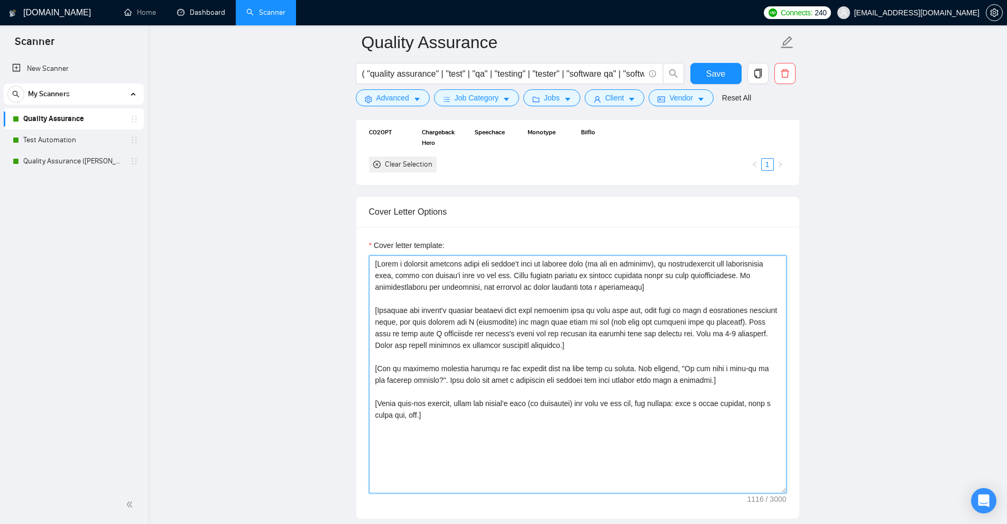
click at [524, 337] on textarea "Cover letter template:" at bounding box center [578, 374] width 418 height 238
click at [635, 346] on textarea "Cover letter template:" at bounding box center [578, 374] width 418 height 238
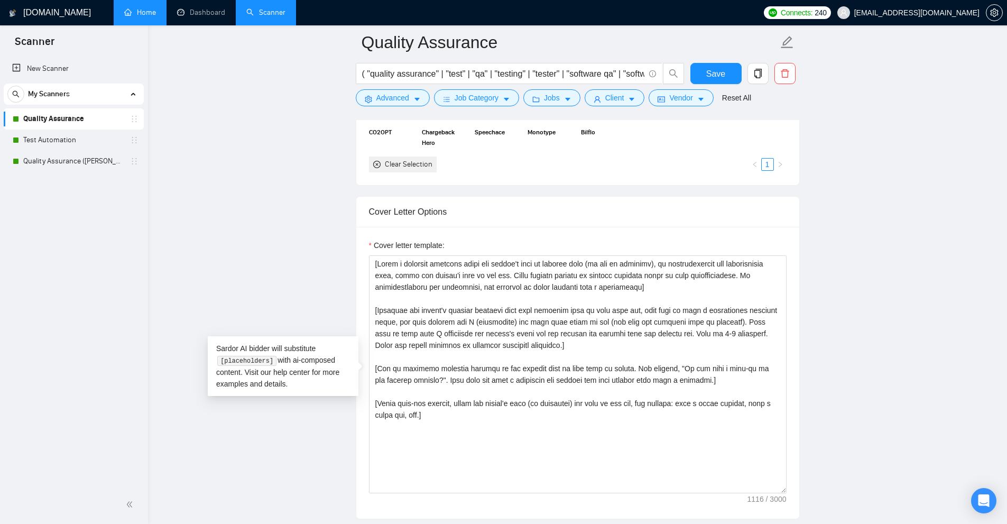
click at [137, 12] on link "Home" at bounding box center [140, 12] width 32 height 9
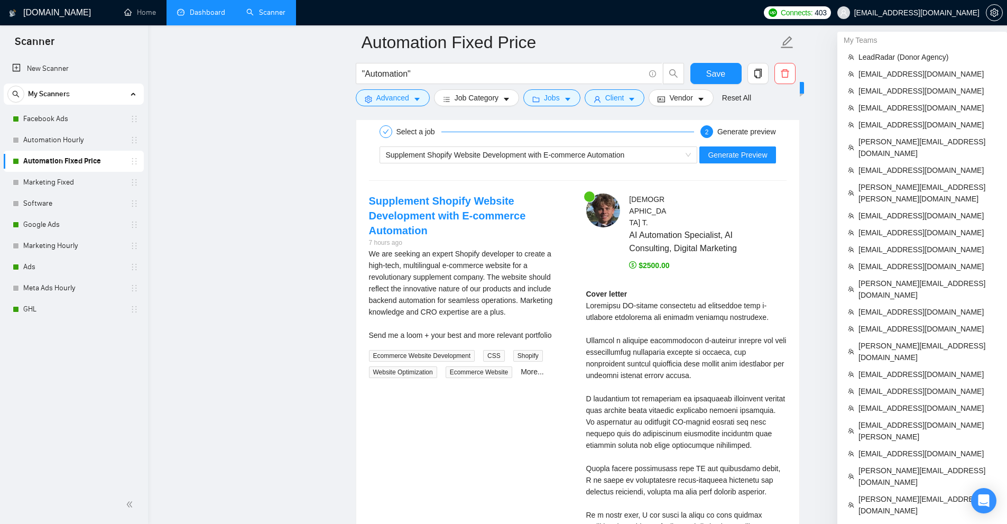
scroll to position [70, 0]
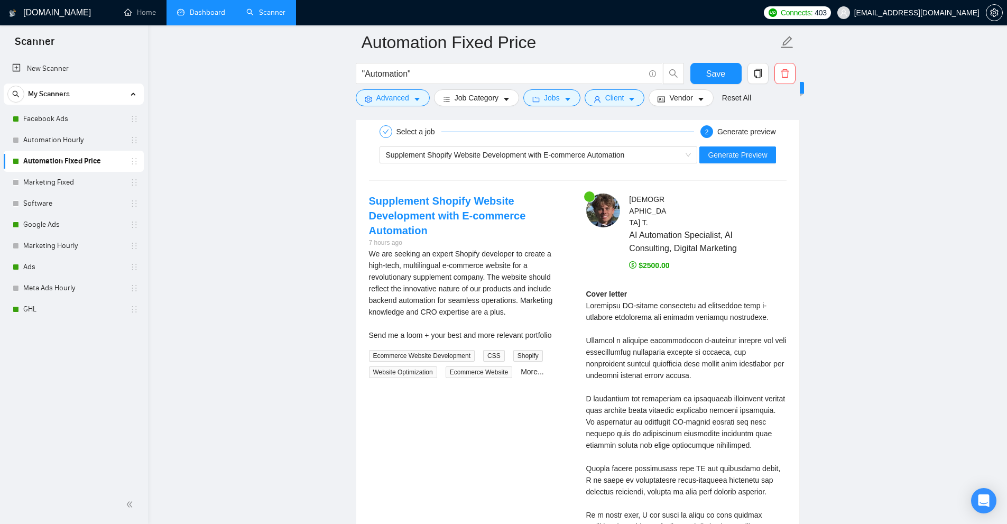
click at [218, 17] on link "Dashboard" at bounding box center [201, 12] width 48 height 9
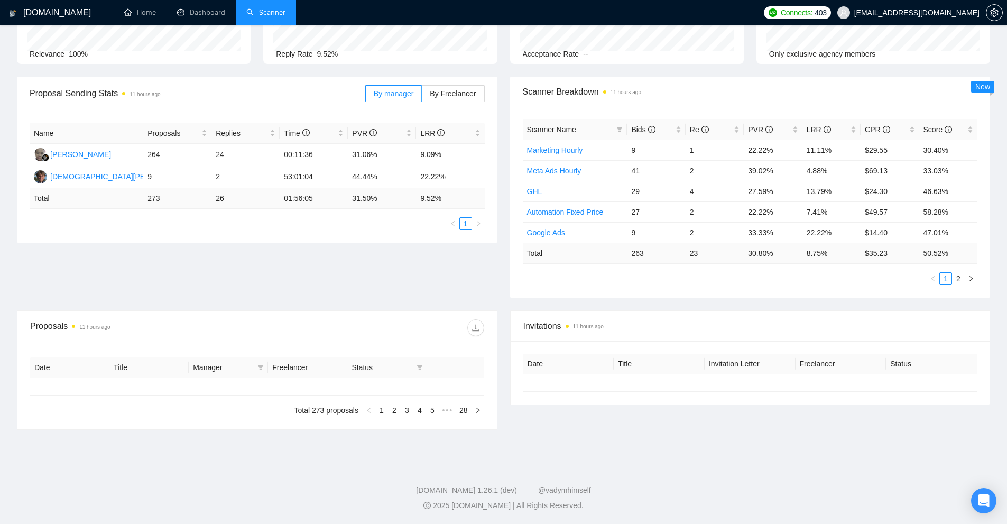
type input "[DATE]"
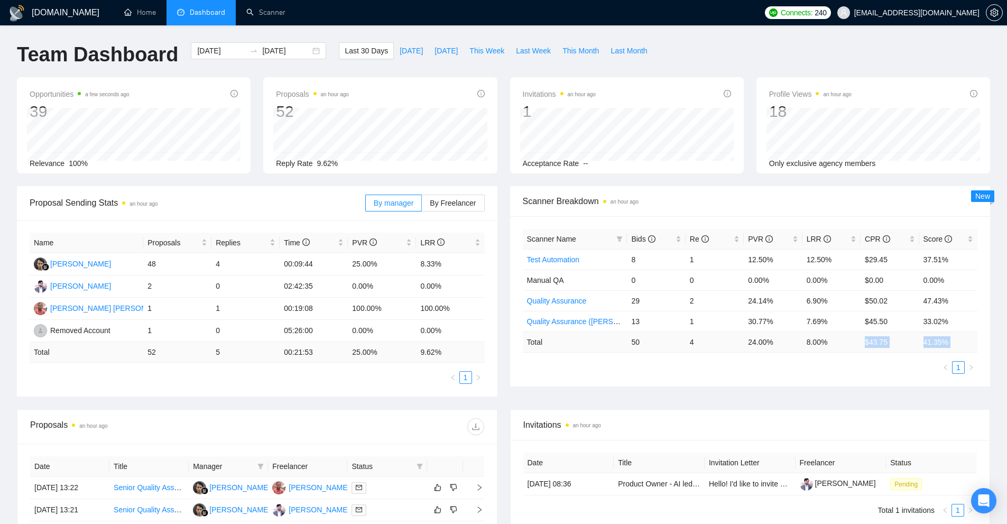
click at [767, 354] on div "Scanner Name Bids Re PVR LRR CPR Score Test Automation 8 1 12.50% 12.50% $29.45…" at bounding box center [750, 301] width 455 height 145
click at [783, 356] on div "Scanner Name Bids Re PVR LRR CPR Score Test Automation 8 1 12.50% 12.50% $29.45…" at bounding box center [750, 301] width 455 height 145
drag, startPoint x: 458, startPoint y: 314, endPoint x: 301, endPoint y: 318, distance: 157.1
click at [301, 318] on tr "[PERSON_NAME] [PERSON_NAME] 1 1 00:19:08 100.00% 100.00%" at bounding box center [257, 309] width 455 height 22
click at [301, 318] on td "00:19:08" at bounding box center [314, 309] width 68 height 22
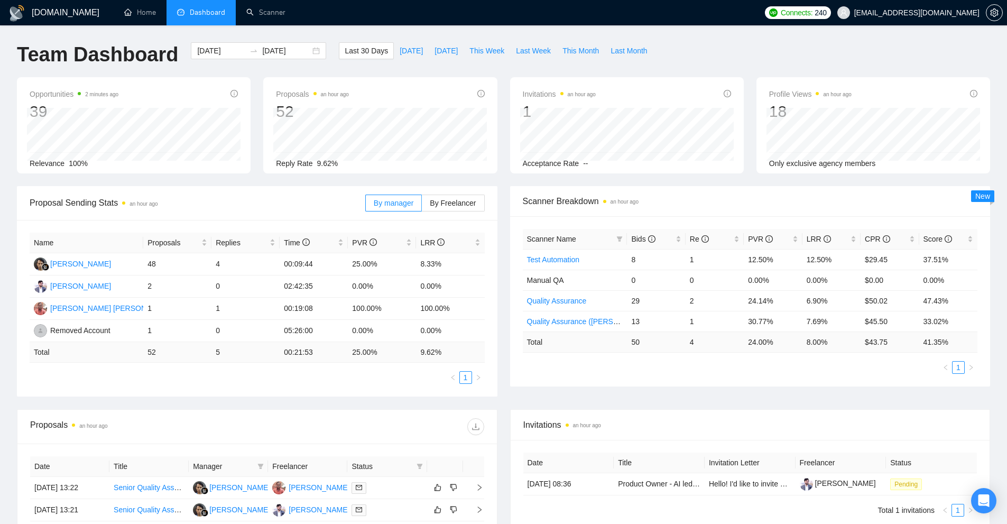
click at [941, 337] on td "41.35 %" at bounding box center [949, 342] width 58 height 21
drag, startPoint x: 901, startPoint y: 340, endPoint x: 861, endPoint y: 339, distance: 40.2
click at [861, 339] on td "$ 43.75" at bounding box center [890, 342] width 58 height 21
drag, startPoint x: 832, startPoint y: 346, endPoint x: 811, endPoint y: 344, distance: 21.2
click at [811, 344] on td "8.00 %" at bounding box center [832, 342] width 58 height 21
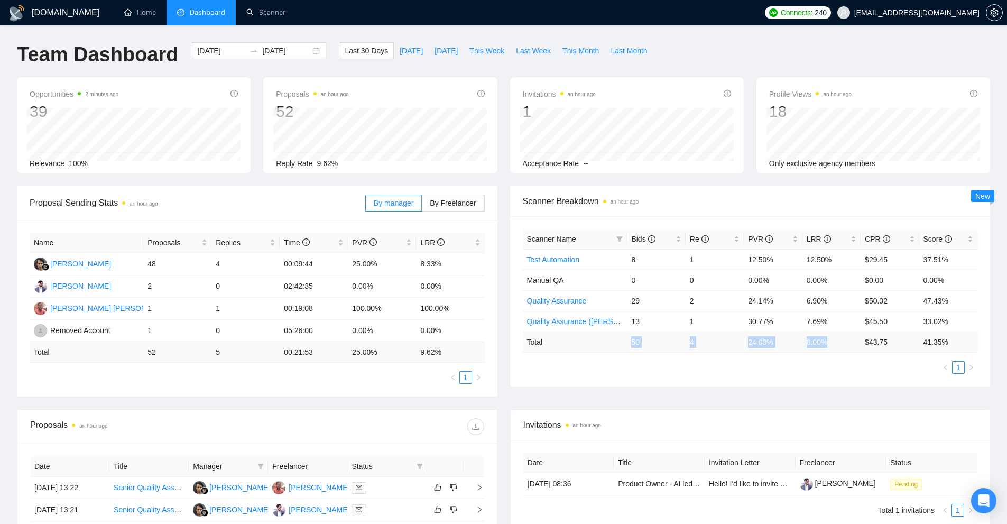
drag, startPoint x: 727, startPoint y: 349, endPoint x: 840, endPoint y: 346, distance: 113.2
click at [840, 346] on tr "Total 50 4 24.00 % 8.00 % $ 43.75 41.35 %" at bounding box center [750, 342] width 455 height 21
drag, startPoint x: 826, startPoint y: 316, endPoint x: 657, endPoint y: 316, distance: 169.2
click at [648, 318] on tr "Quality Assurance (Sudhanshu B) 13 1 30.77% 7.69% $45.50 33.02%" at bounding box center [750, 321] width 455 height 21
click at [857, 238] on div "LRR" at bounding box center [832, 239] width 50 height 12
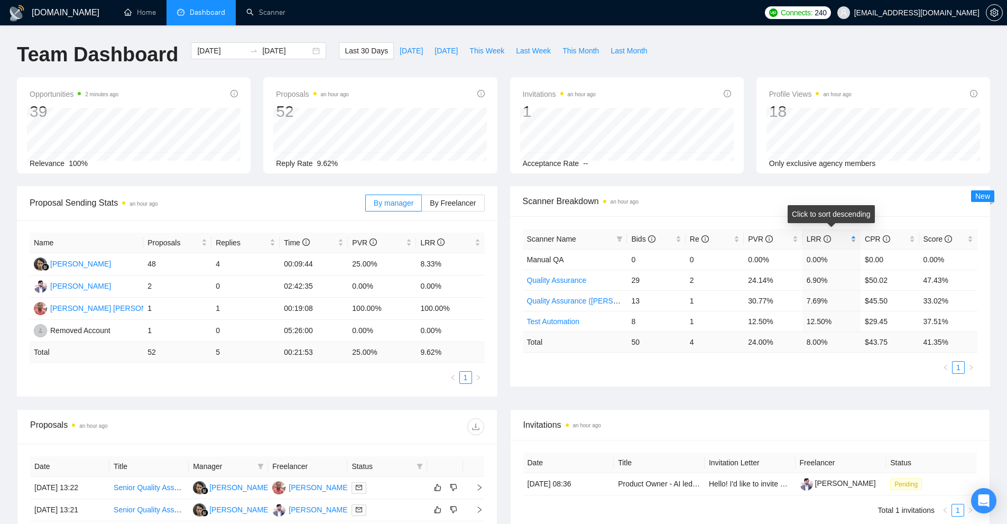
click at [857, 238] on div "LRR" at bounding box center [832, 239] width 50 height 12
drag, startPoint x: 826, startPoint y: 267, endPoint x: 627, endPoint y: 264, distance: 199.4
click at [627, 264] on tr "Test Automation 8 1 12.50% 12.50% $29.45 37.51%" at bounding box center [750, 259] width 455 height 21
drag, startPoint x: 637, startPoint y: 281, endPoint x: 838, endPoint y: 279, distance: 201.5
click at [838, 279] on tr "Quality Assurance (Sudhanshu B) 13 1 30.77% 7.69% $45.50 33.02%" at bounding box center [750, 280] width 455 height 21
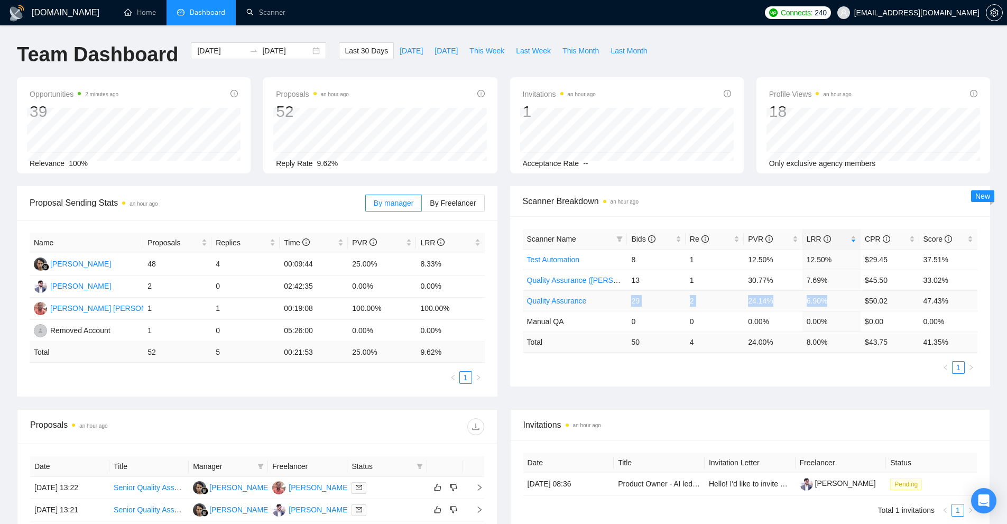
drag, startPoint x: 837, startPoint y: 295, endPoint x: 618, endPoint y: 308, distance: 219.3
click at [617, 302] on tr "Quality Assurance 29 2 24.14% 6.90% $50.02 47.43%" at bounding box center [750, 300] width 455 height 21
drag, startPoint x: 636, startPoint y: 322, endPoint x: 835, endPoint y: 319, distance: 198.9
click at [827, 318] on tr "Manual QA 0 0 0.00% 0.00% $0.00 0.00%" at bounding box center [750, 321] width 455 height 21
click at [835, 319] on td "0.00%" at bounding box center [832, 321] width 58 height 21
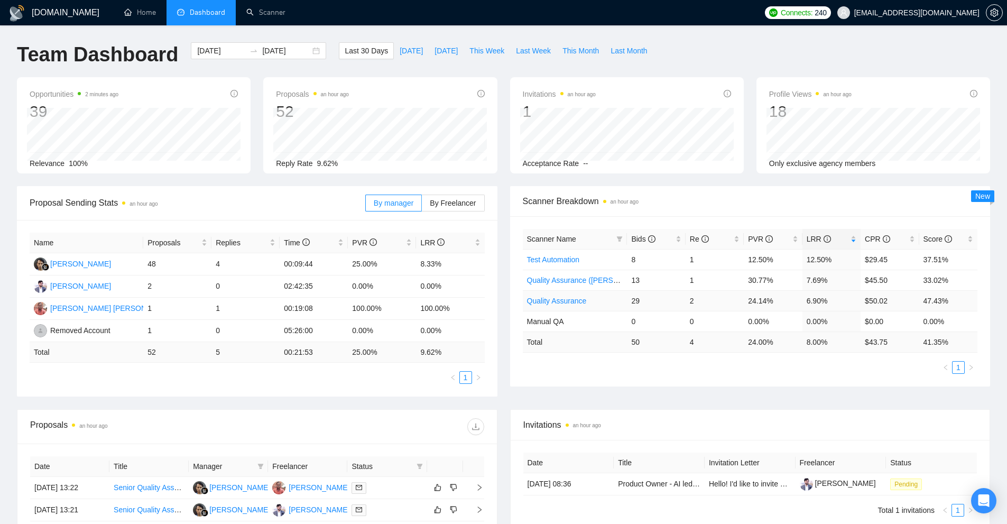
click at [561, 303] on link "Quality Assurance" at bounding box center [557, 301] width 60 height 8
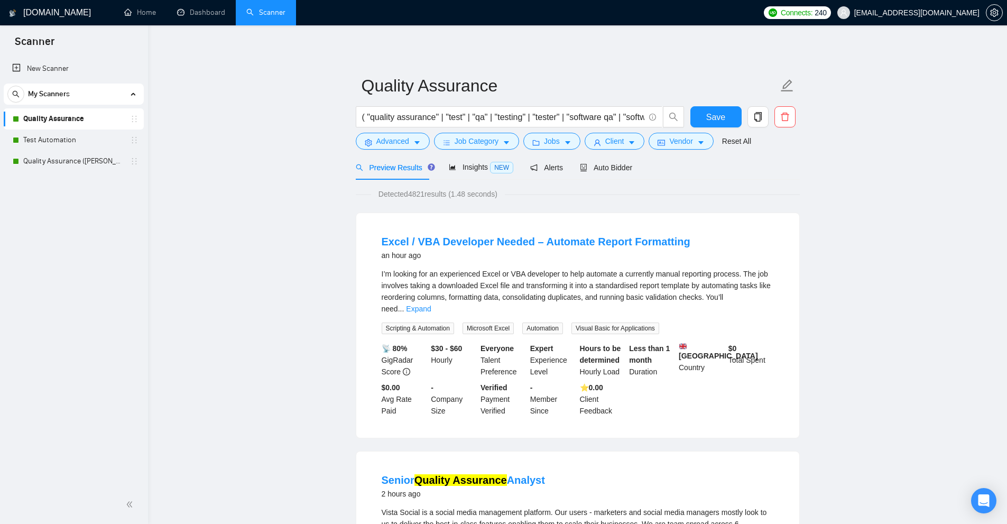
drag, startPoint x: 71, startPoint y: 134, endPoint x: 81, endPoint y: 124, distance: 13.8
click at [71, 134] on link "Test Automation" at bounding box center [73, 140] width 100 height 21
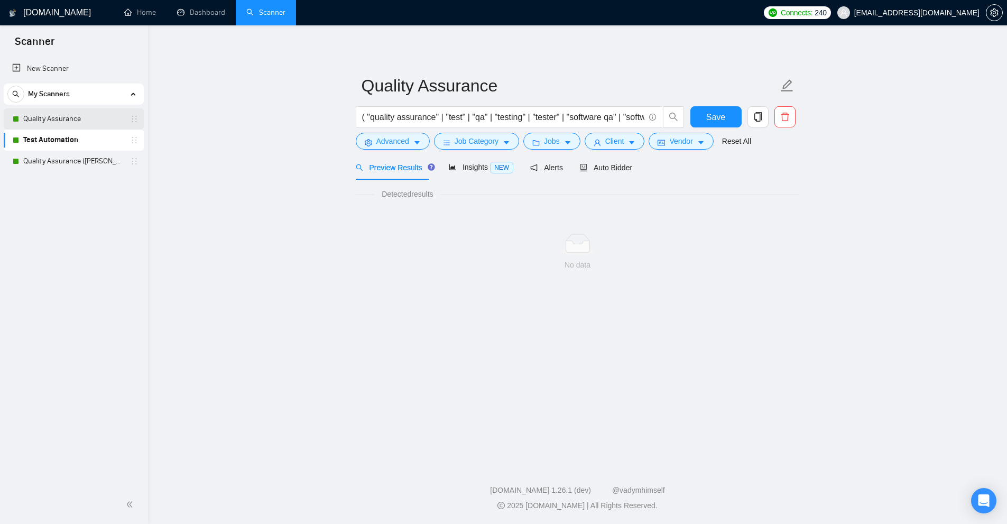
click at [81, 124] on link "Quality Assurance" at bounding box center [73, 118] width 100 height 21
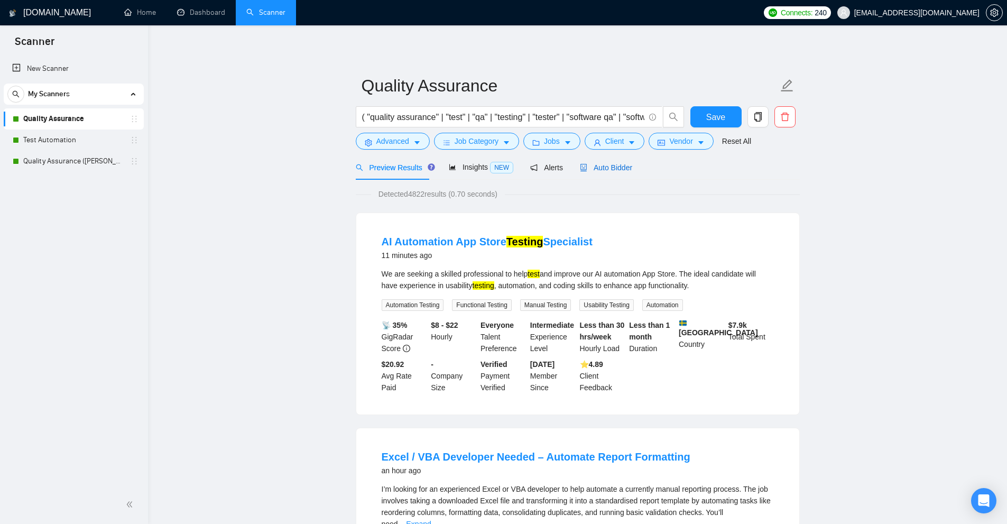
click at [620, 166] on span "Auto Bidder" at bounding box center [606, 167] width 52 height 8
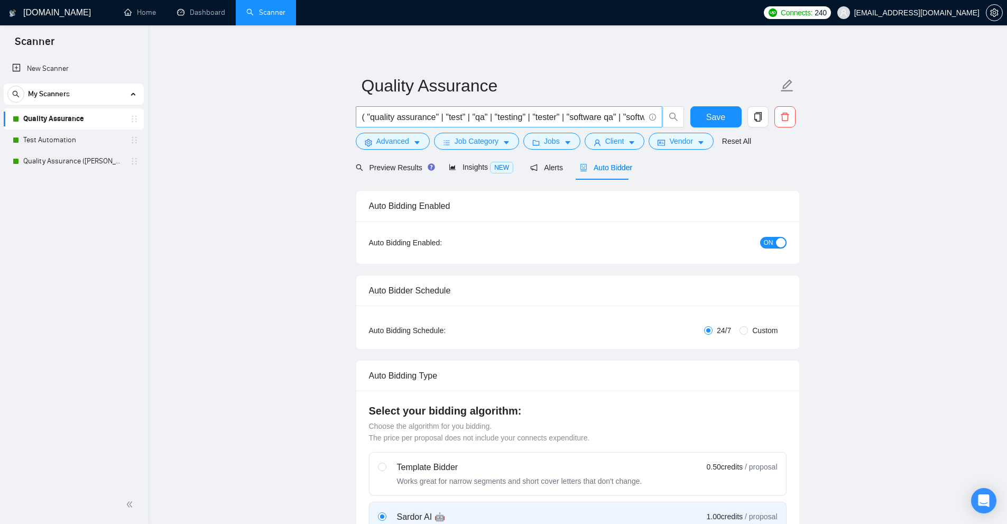
click at [382, 127] on span "( "quality assurance" | "test" | "qa" | "testing" | "tester" | "software qa" | …" at bounding box center [509, 116] width 307 height 21
click at [388, 139] on span "Advanced" at bounding box center [393, 141] width 33 height 12
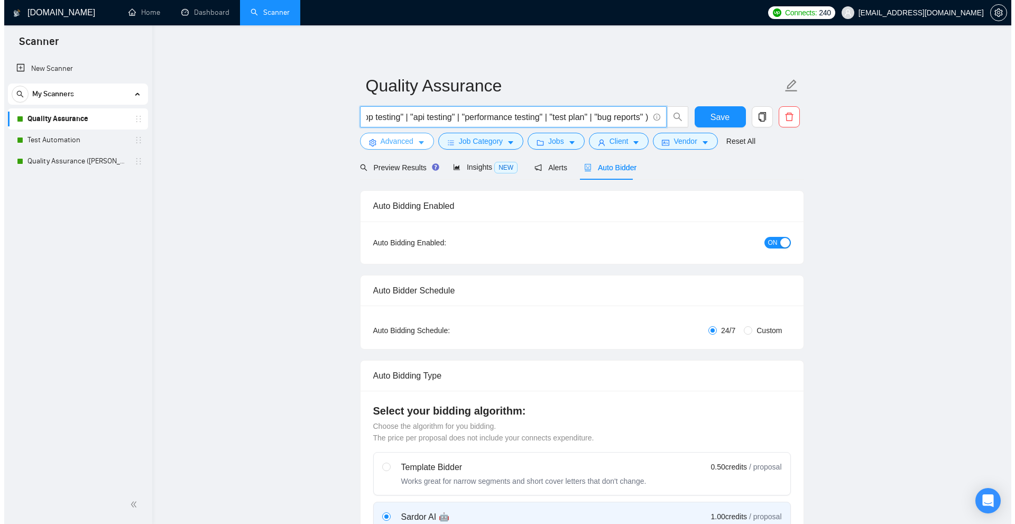
scroll to position [0, 0]
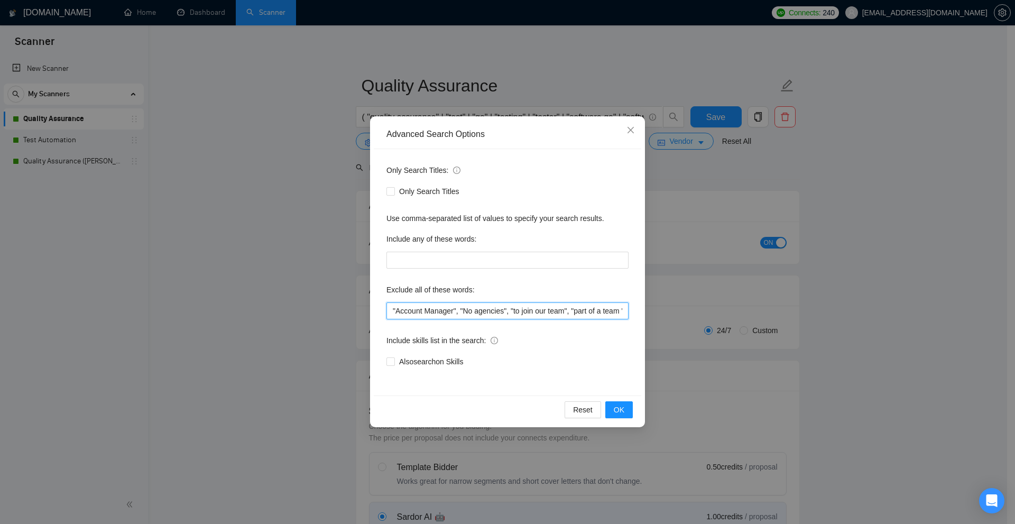
drag, startPoint x: 511, startPoint y: 306, endPoint x: 493, endPoint y: 313, distance: 18.6
click at [493, 313] on input ""Account Manager", "No agencies", "to join our team", "part of a team ", "join …" at bounding box center [508, 311] width 242 height 17
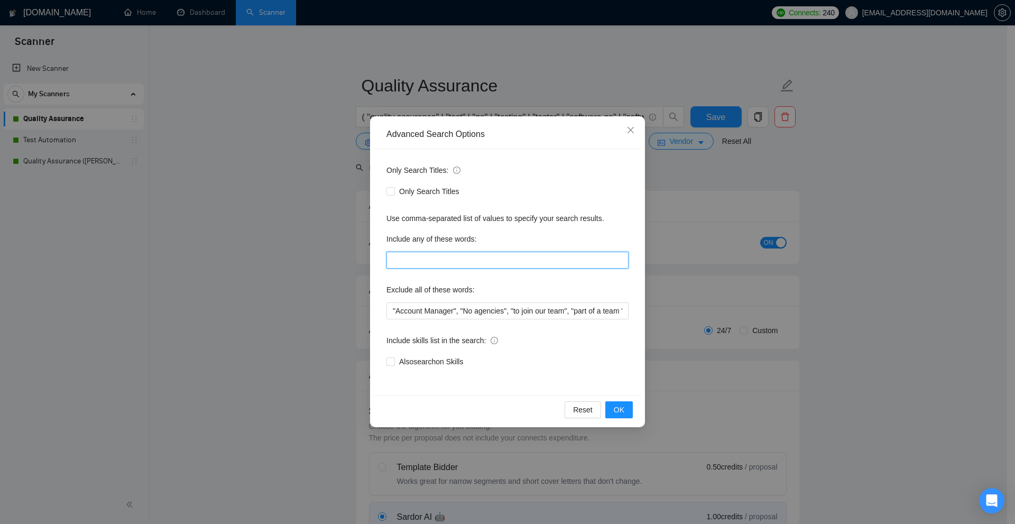
click at [469, 265] on input "text" at bounding box center [508, 260] width 242 height 17
click at [443, 242] on label "Include any of these words:" at bounding box center [432, 239] width 90 height 17
click at [795, 234] on div "Advanced Search Options Only Search Titles: Only Search Titles Use comma-separa…" at bounding box center [507, 262] width 1015 height 524
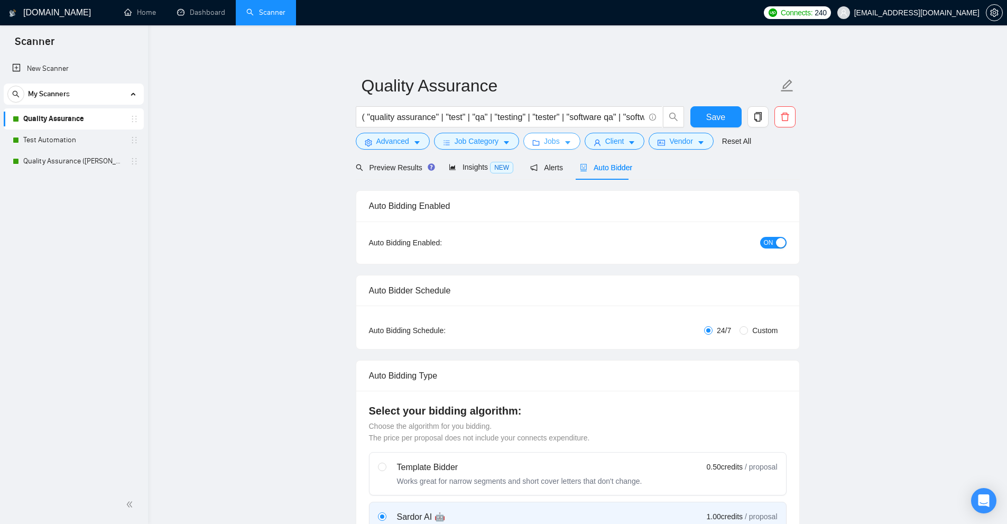
click at [561, 149] on button "Jobs" at bounding box center [552, 141] width 57 height 17
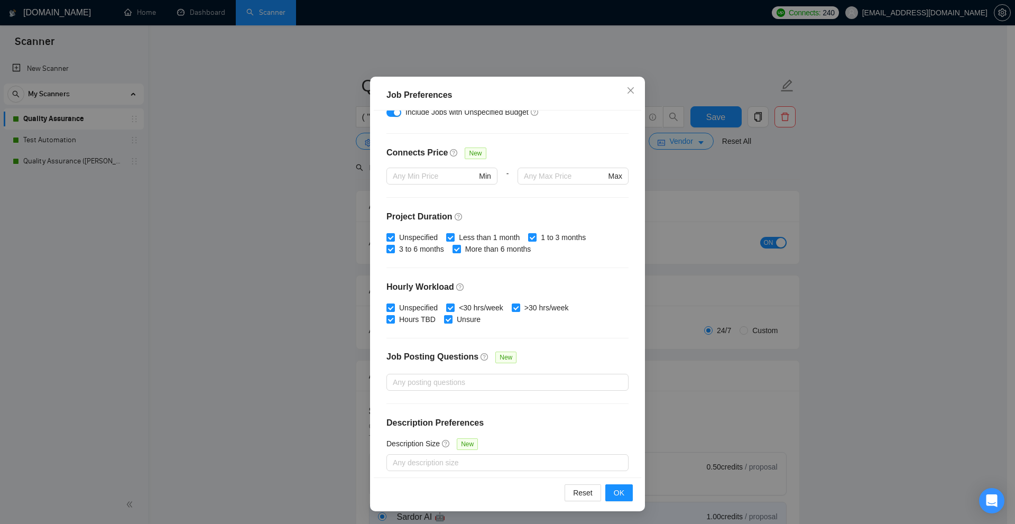
scroll to position [229, 0]
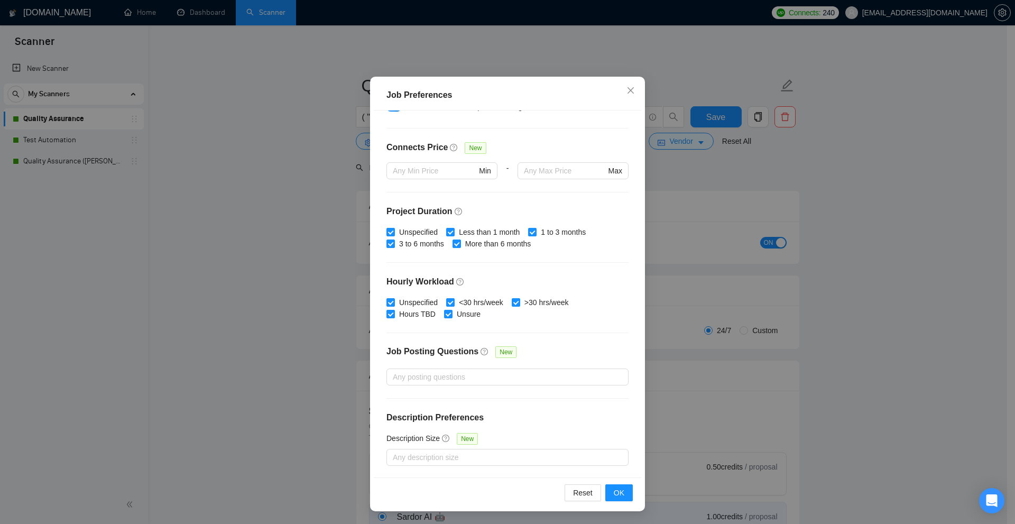
click at [667, 116] on div "Job Preferences Budget Project Type All Fixed Price Hourly Rate Fixed Price Bud…" at bounding box center [507, 262] width 1015 height 524
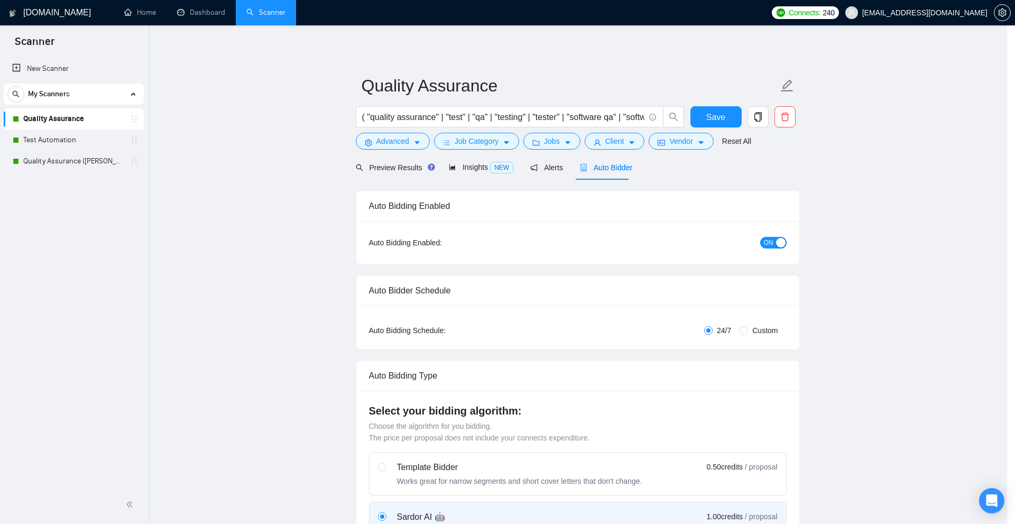
scroll to position [0, 0]
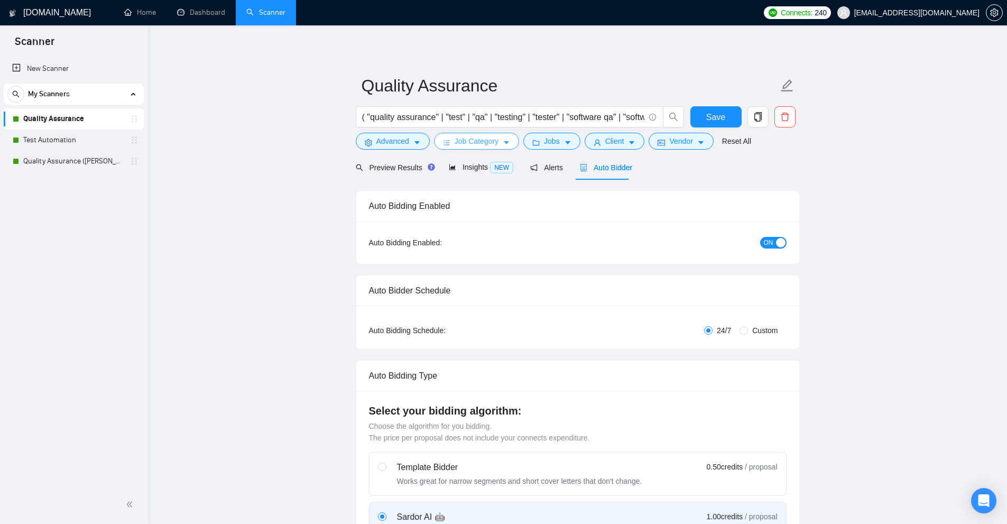
click at [471, 146] on span "Job Category" at bounding box center [477, 141] width 44 height 12
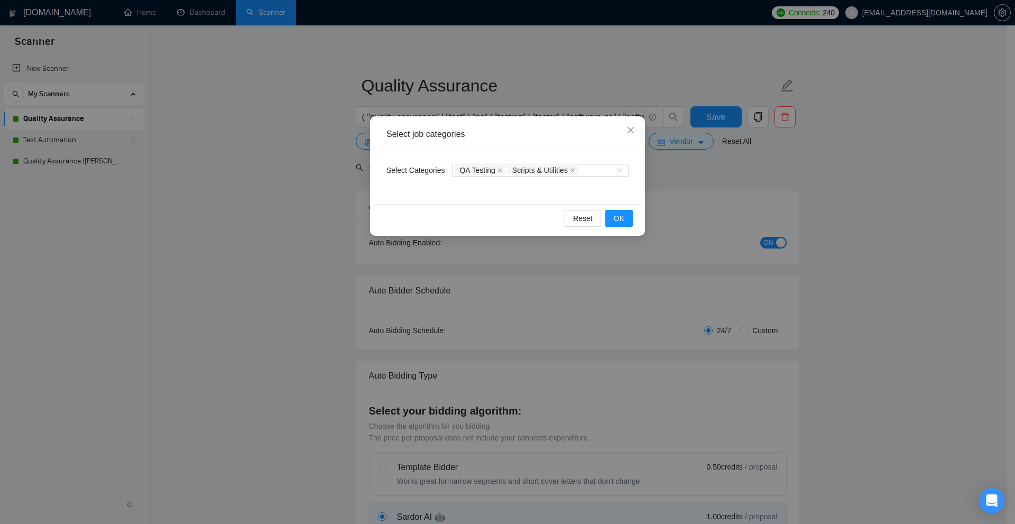
click at [744, 182] on div "Select job categories Select Categories QA Testing Scripts & Utilities Reset OK" at bounding box center [507, 262] width 1015 height 524
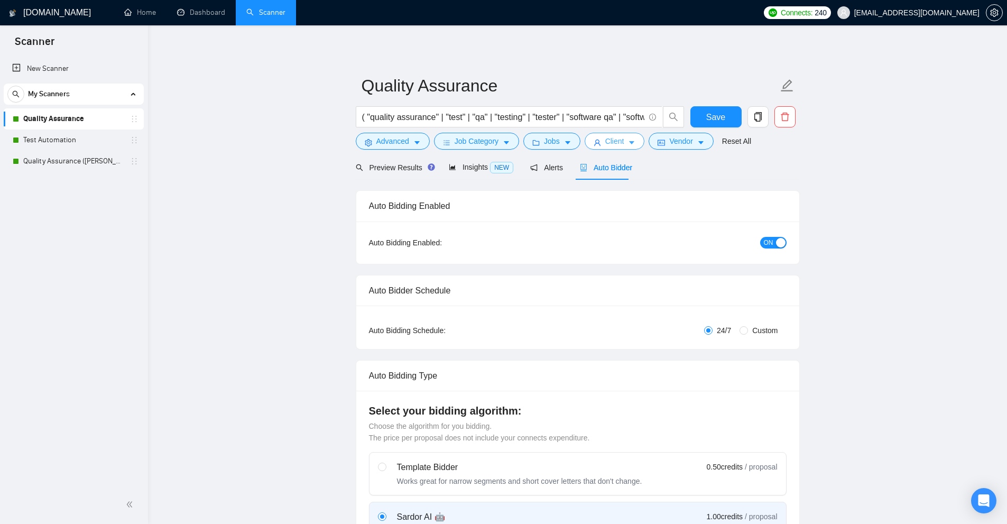
click at [630, 144] on icon "caret-down" at bounding box center [631, 142] width 7 height 7
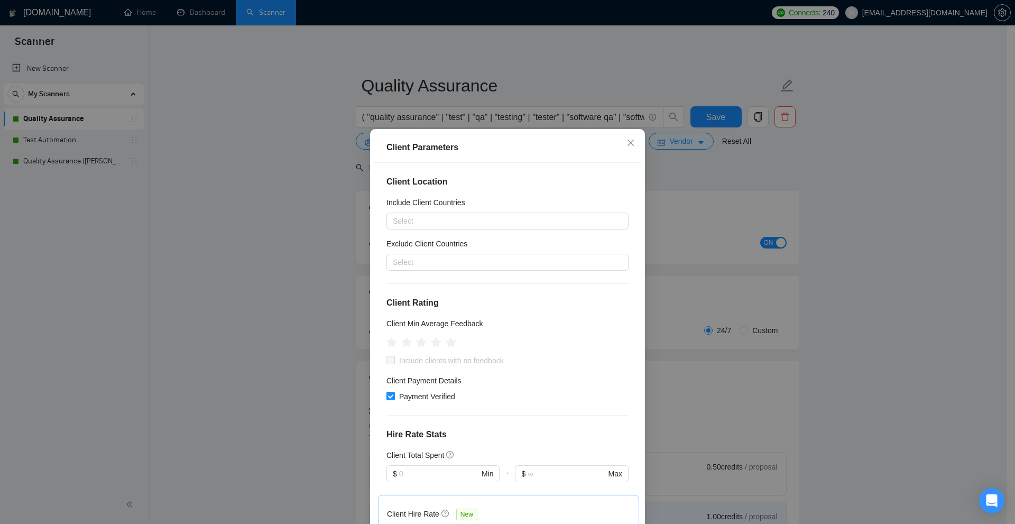
click at [689, 145] on div "Client Parameters Client Location Include Client Countries Select Exclude Clien…" at bounding box center [507, 262] width 1015 height 524
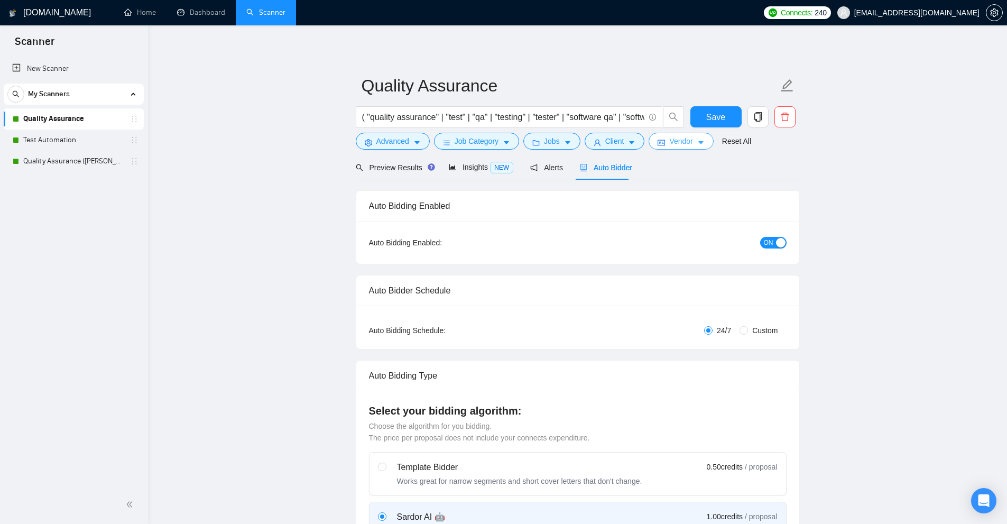
click at [682, 140] on span "Vendor" at bounding box center [681, 141] width 23 height 12
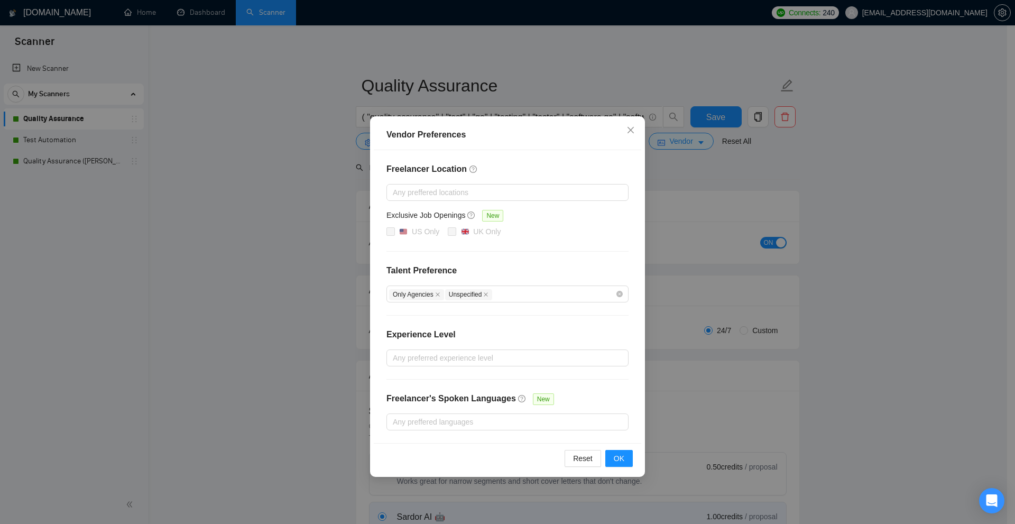
click at [635, 168] on div "Freelancer Location Any preffered locations Exclusive Job Openings New US Only …" at bounding box center [508, 296] width 268 height 293
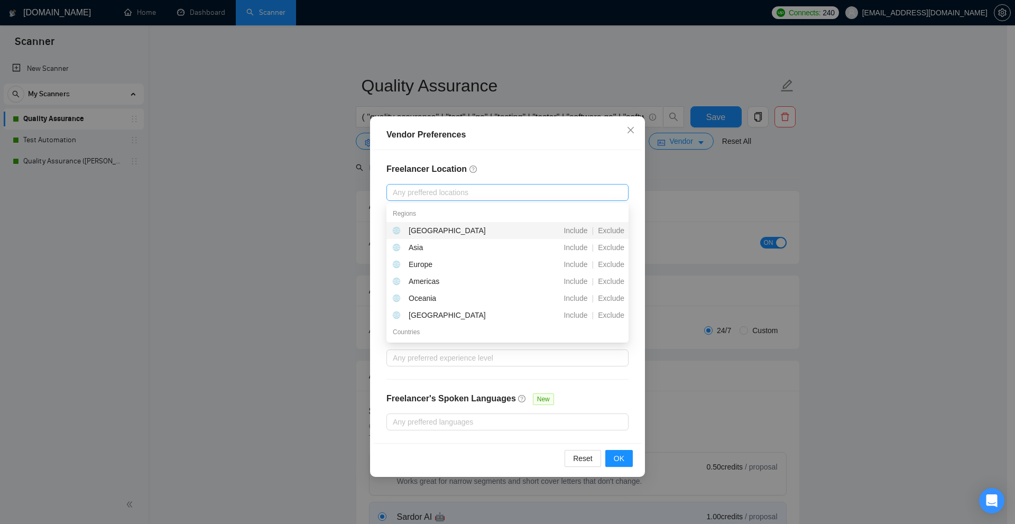
click at [615, 193] on div at bounding box center [502, 192] width 226 height 13
drag, startPoint x: 553, startPoint y: 166, endPoint x: 545, endPoint y: 167, distance: 8.5
click at [553, 166] on h4 "Freelancer Location" at bounding box center [508, 169] width 242 height 13
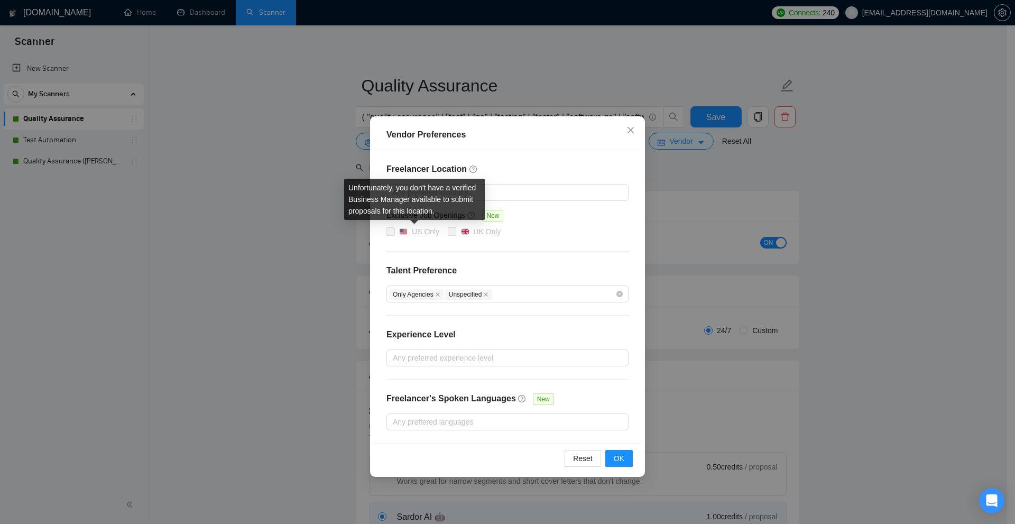
click at [423, 231] on div "US Only" at bounding box center [426, 232] width 28 height 12
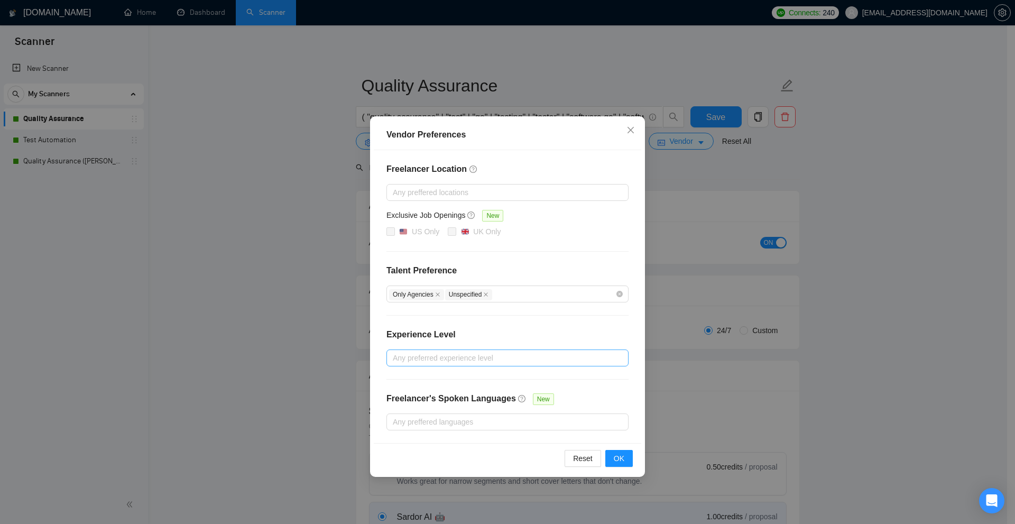
click at [479, 362] on div at bounding box center [502, 358] width 226 height 13
click at [503, 443] on div "Reset OK" at bounding box center [508, 458] width 268 height 30
click at [503, 428] on div "Any preffered languages" at bounding box center [508, 422] width 242 height 17
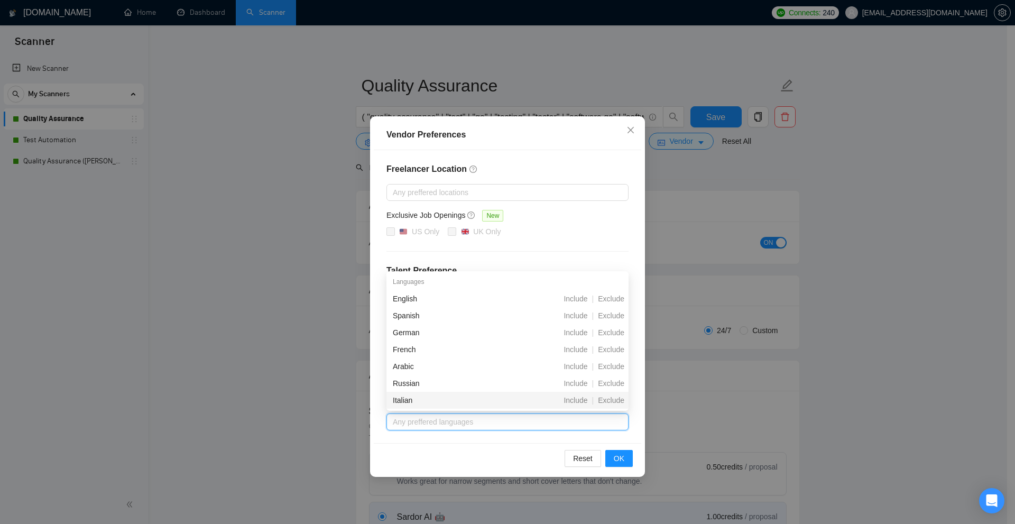
click at [502, 446] on div "Reset OK" at bounding box center [508, 458] width 268 height 30
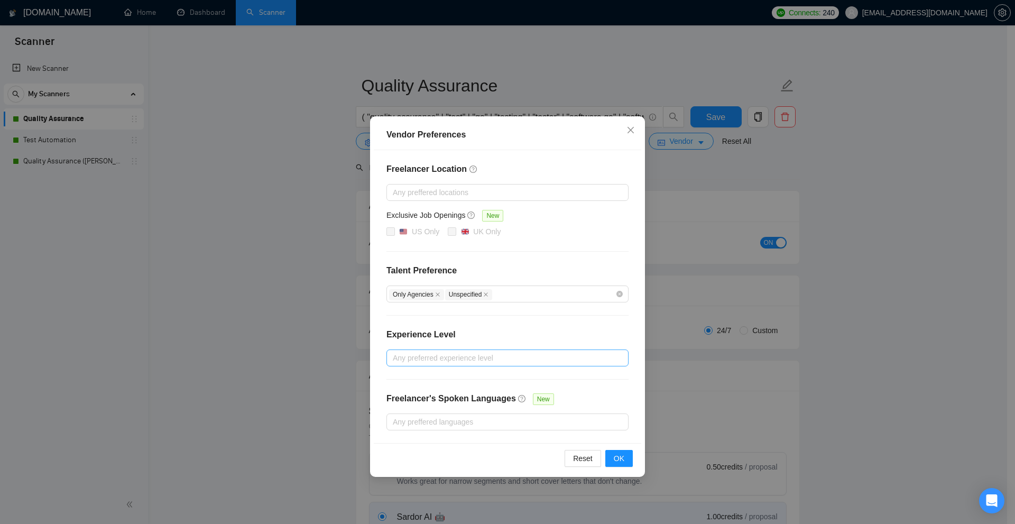
click at [451, 359] on div at bounding box center [502, 358] width 226 height 13
drag, startPoint x: 439, startPoint y: 371, endPoint x: 474, endPoint y: 316, distance: 64.7
click at [474, 316] on body "Scanner New Scanner My Scanners Quality Assurance Test Automation Quality Assur…" at bounding box center [503, 262] width 1007 height 524
click at [474, 321] on div "Freelancer Location Any preffered locations Exclusive Job Openings New US Only …" at bounding box center [508, 296] width 268 height 293
click at [437, 194] on div at bounding box center [502, 192] width 226 height 13
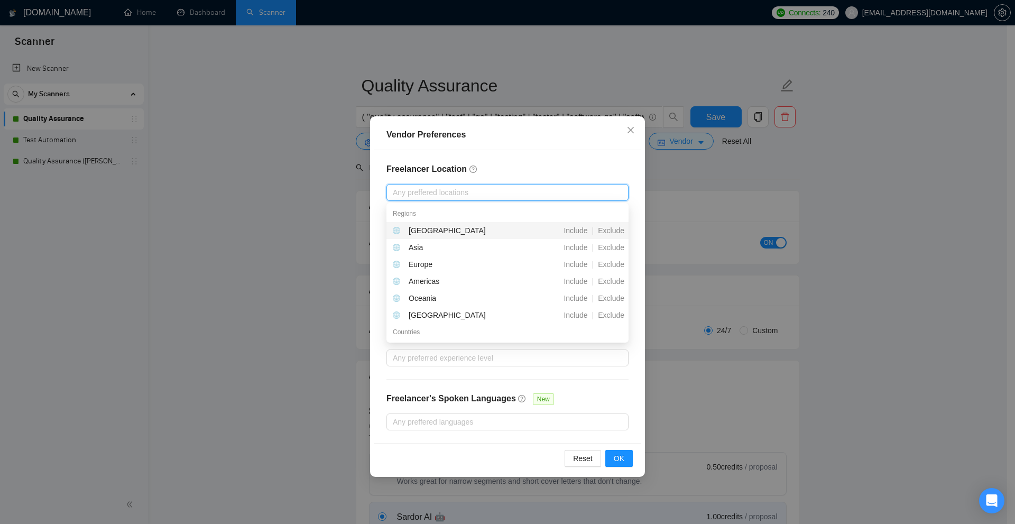
click at [488, 166] on h4 "Freelancer Location" at bounding box center [508, 169] width 242 height 13
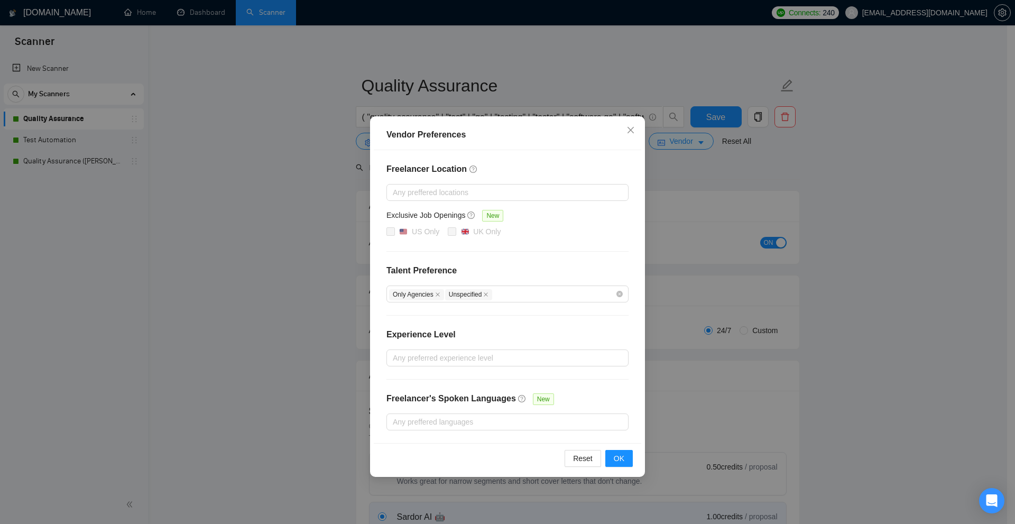
click at [722, 176] on div "Vendor Preferences Freelancer Location Any preffered locations Exclusive Job Op…" at bounding box center [507, 262] width 1015 height 524
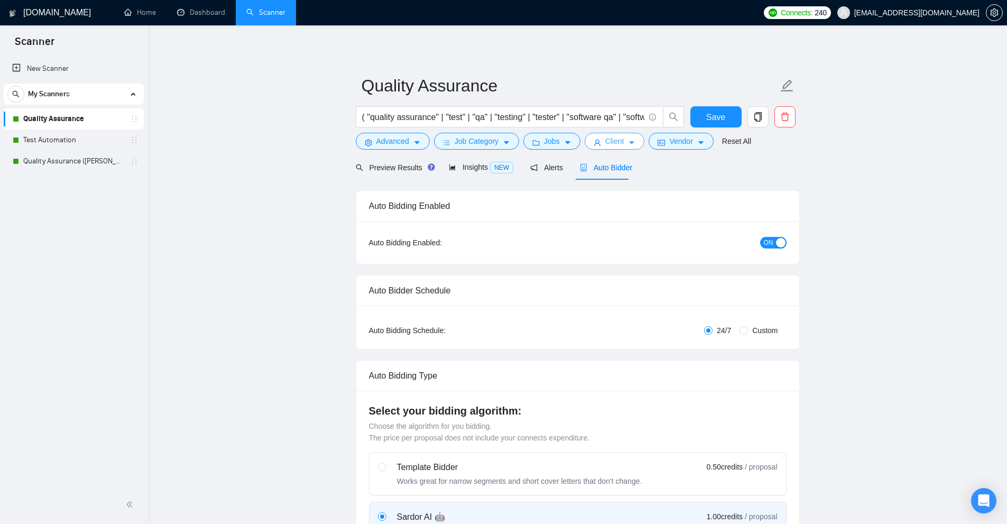
click at [628, 142] on icon "caret-down" at bounding box center [631, 142] width 7 height 7
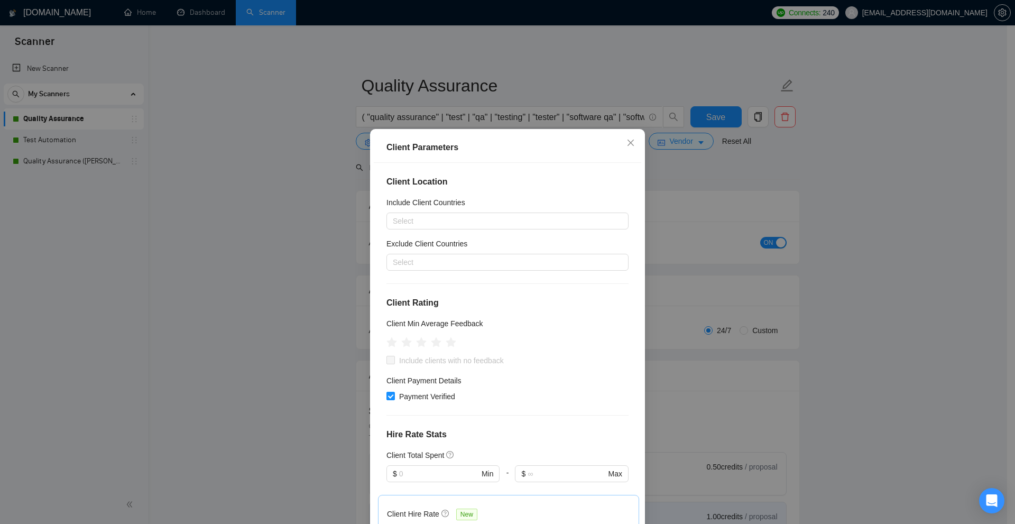
click at [630, 218] on div "Client Location Include Client Countries Select Exclude Client Countries Select…" at bounding box center [508, 346] width 268 height 367
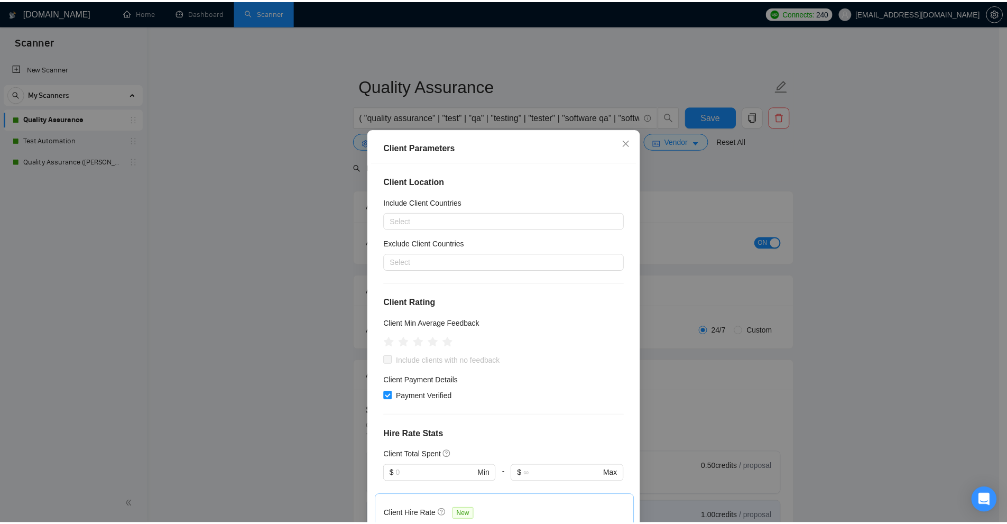
scroll to position [169, 0]
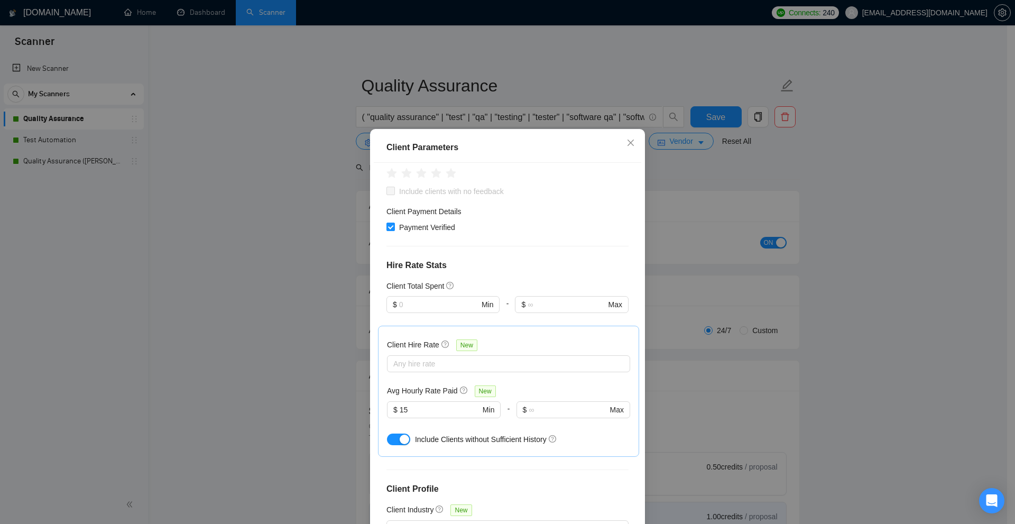
click at [709, 291] on div "Client Parameters Client Location Include Client Countries Select Exclude Clien…" at bounding box center [507, 262] width 1015 height 524
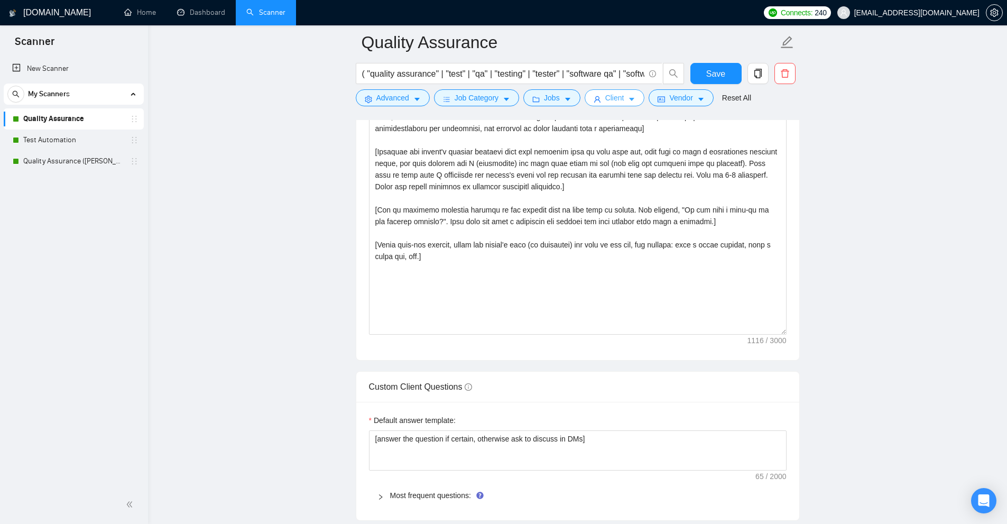
scroll to position [1111, 0]
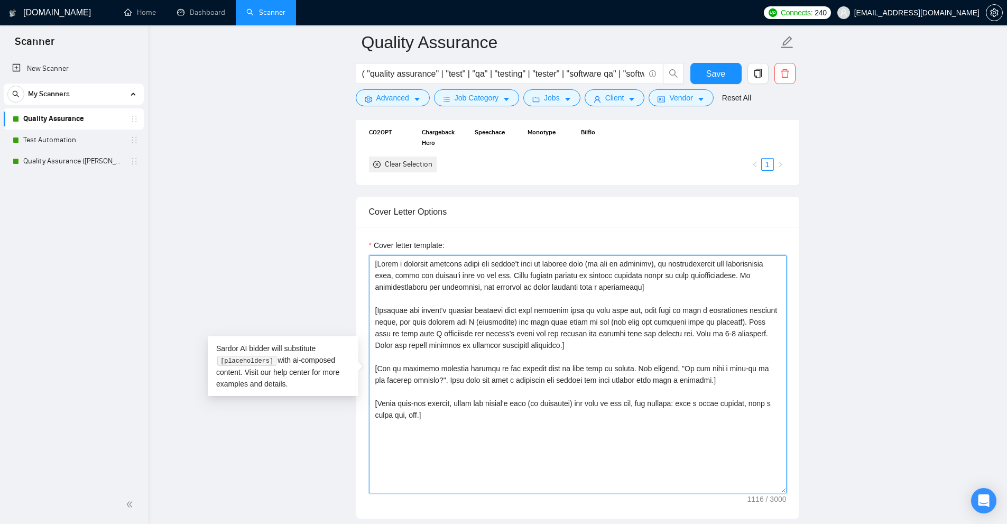
drag, startPoint x: 525, startPoint y: 341, endPoint x: 365, endPoint y: 305, distance: 163.1
click at [365, 305] on div "Cover letter template:" at bounding box center [577, 373] width 443 height 292
click at [386, 299] on textarea "Cover letter template:" at bounding box center [578, 374] width 418 height 238
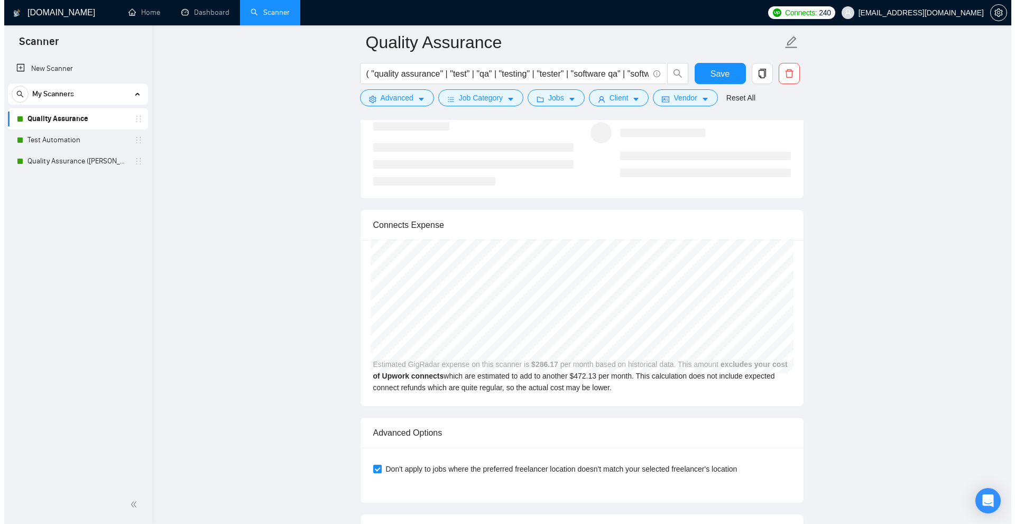
scroll to position [2770, 0]
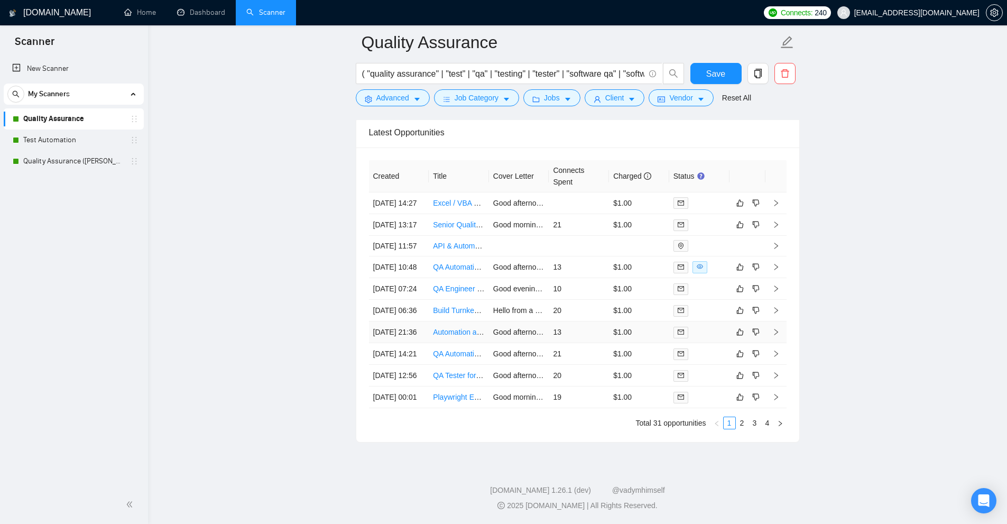
click at [501, 322] on td "Good afternoon, Base44, Is the constant struggle to keep your AI-driven busines…" at bounding box center [519, 333] width 60 height 22
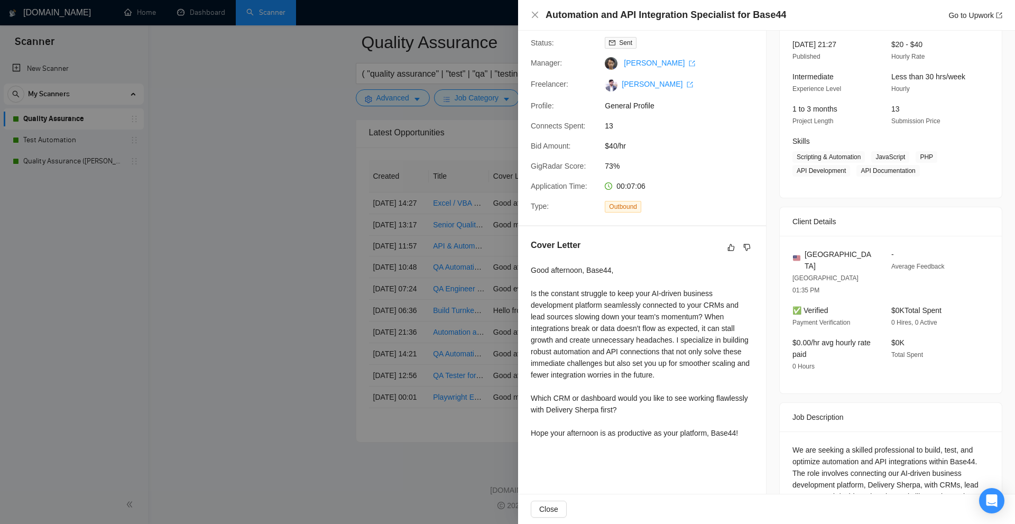
scroll to position [93, 0]
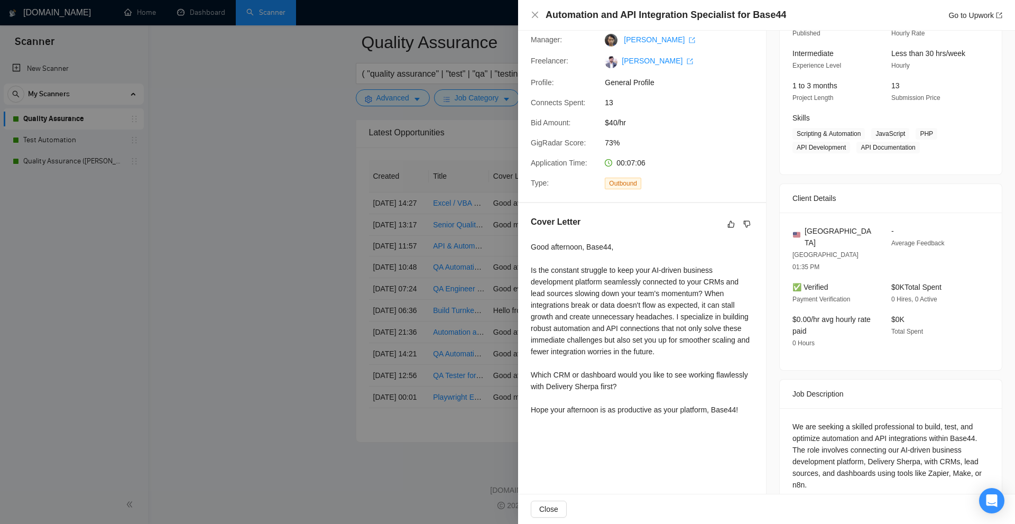
drag, startPoint x: 569, startPoint y: 322, endPoint x: 564, endPoint y: 365, distance: 43.6
drag, startPoint x: 529, startPoint y: 371, endPoint x: 713, endPoint y: 385, distance: 184.6
click at [713, 385] on div "Cover Letter Good afternoon, Base44, Is the constant struggle to keep your AI-d…" at bounding box center [642, 318] width 248 height 230
click at [713, 385] on div "Good afternoon, Base44, Is the constant struggle to keep your AI-driven busines…" at bounding box center [642, 328] width 223 height 175
drag, startPoint x: 685, startPoint y: 386, endPoint x: 539, endPoint y: 372, distance: 146.6
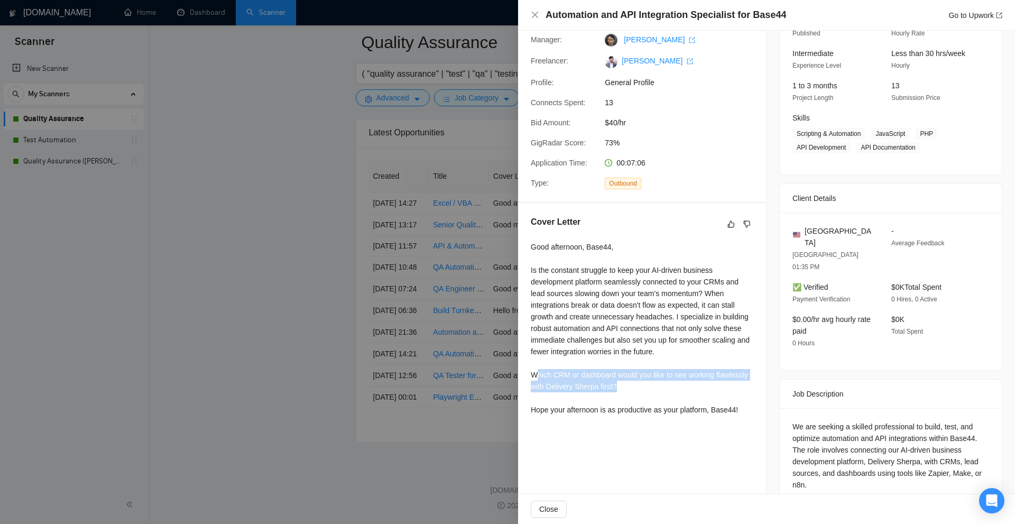
click at [539, 372] on div "Good afternoon, Base44, Is the constant struggle to keep your AI-driven busines…" at bounding box center [642, 328] width 223 height 175
click at [630, 384] on div "Good afternoon, Base44, Is the constant struggle to keep your AI-driven busines…" at bounding box center [642, 328] width 223 height 175
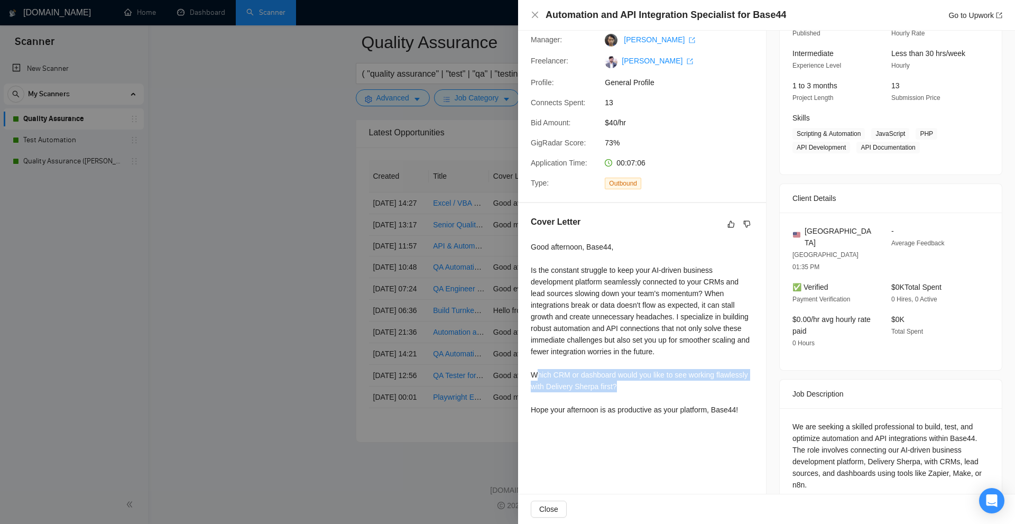
drag, startPoint x: 618, startPoint y: 386, endPoint x: 536, endPoint y: 370, distance: 84.1
click at [536, 370] on div "Good afternoon, Base44, Is the constant struggle to keep your AI-driven busines…" at bounding box center [642, 328] width 223 height 175
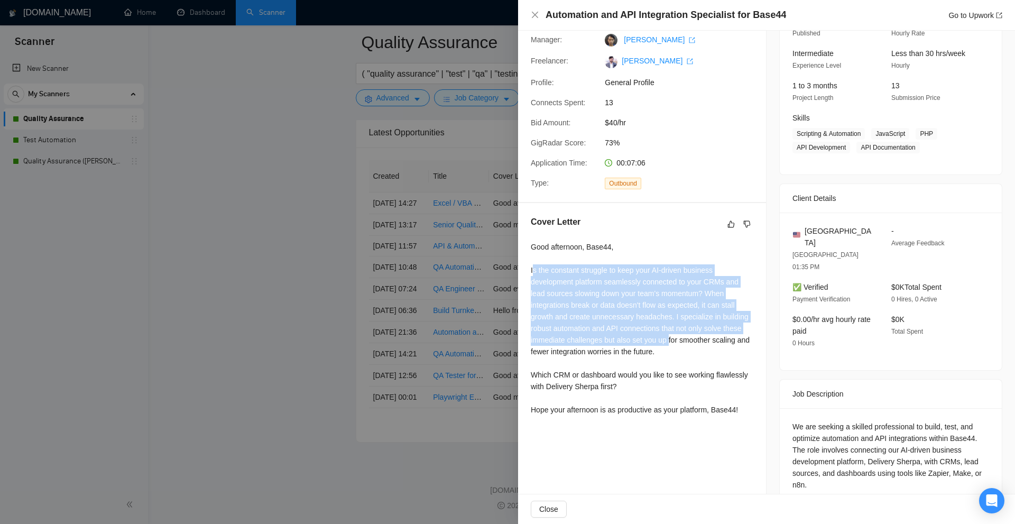
drag, startPoint x: 535, startPoint y: 276, endPoint x: 684, endPoint y: 359, distance: 170.2
click at [671, 345] on div "Good afternoon, Base44, Is the constant struggle to keep your AI-driven busines…" at bounding box center [642, 328] width 223 height 175
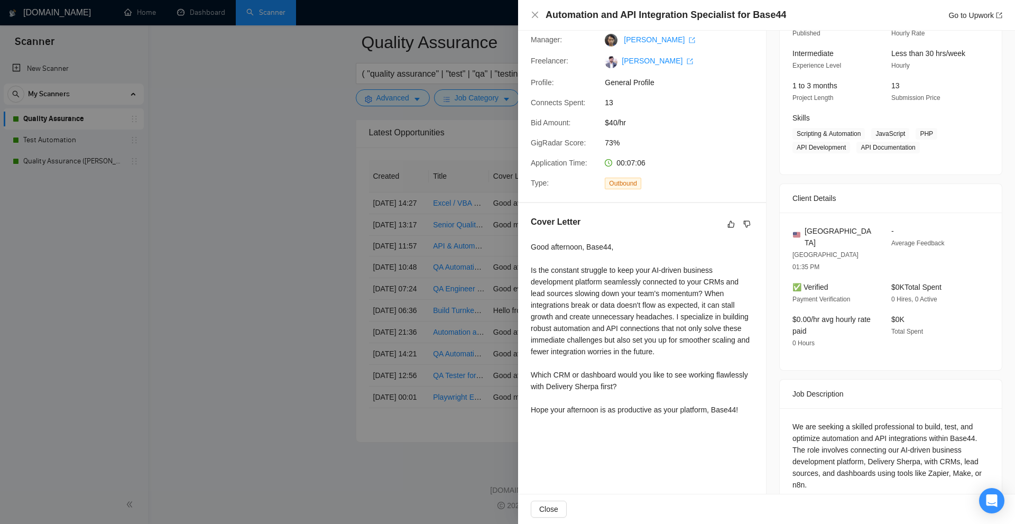
click at [691, 369] on div "Good afternoon, Base44, Is the constant struggle to keep your AI-driven busines…" at bounding box center [642, 328] width 223 height 175
click at [497, 325] on div at bounding box center [507, 262] width 1015 height 524
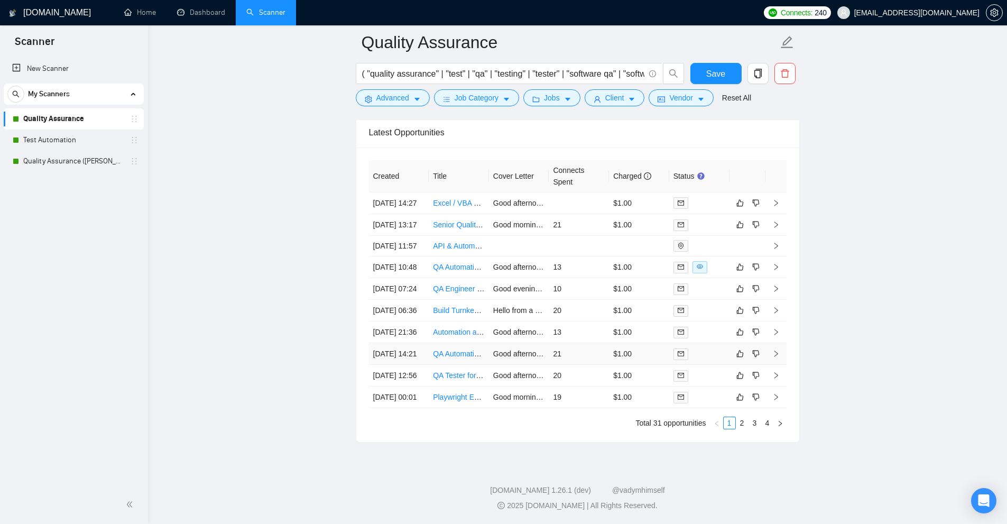
click at [640, 343] on td "$1.00" at bounding box center [639, 354] width 60 height 22
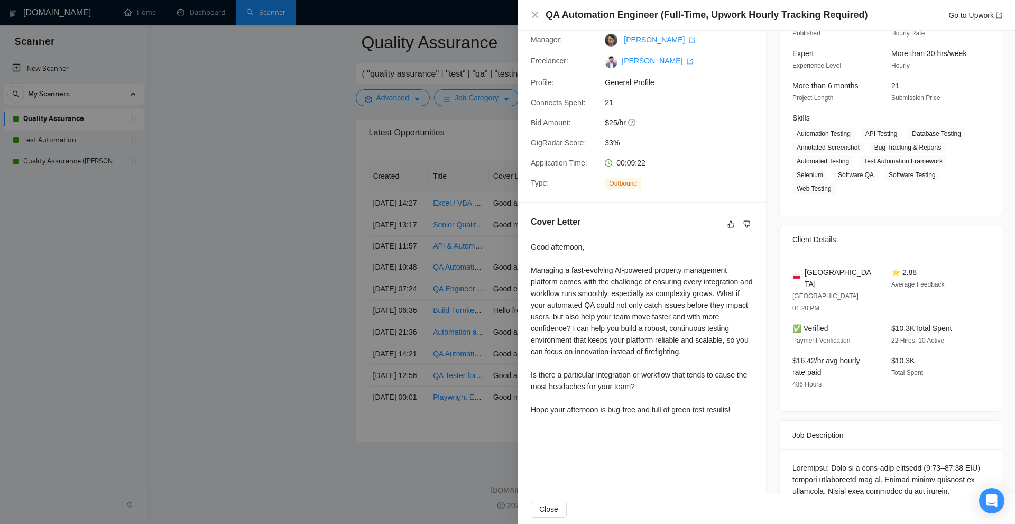
click at [506, 315] on div at bounding box center [507, 262] width 1015 height 524
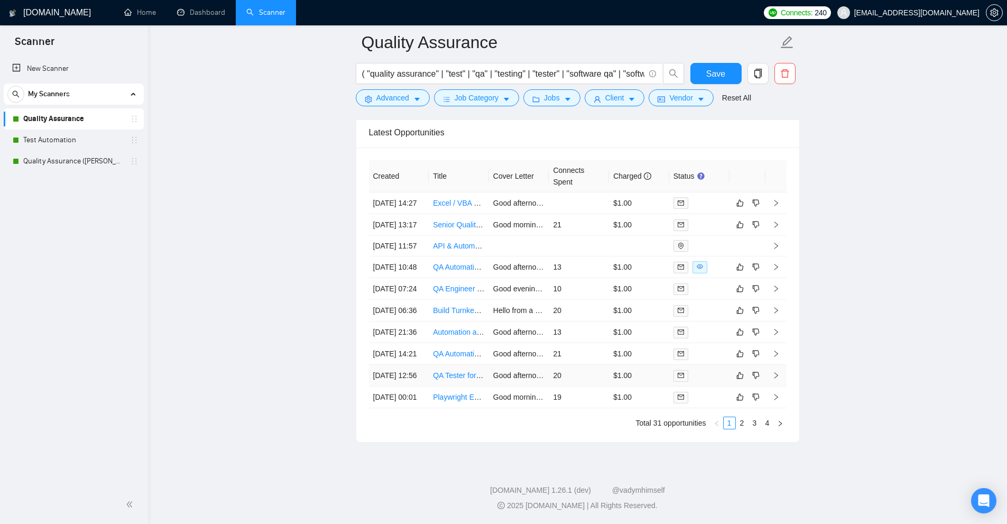
click at [601, 369] on td "20" at bounding box center [579, 376] width 60 height 22
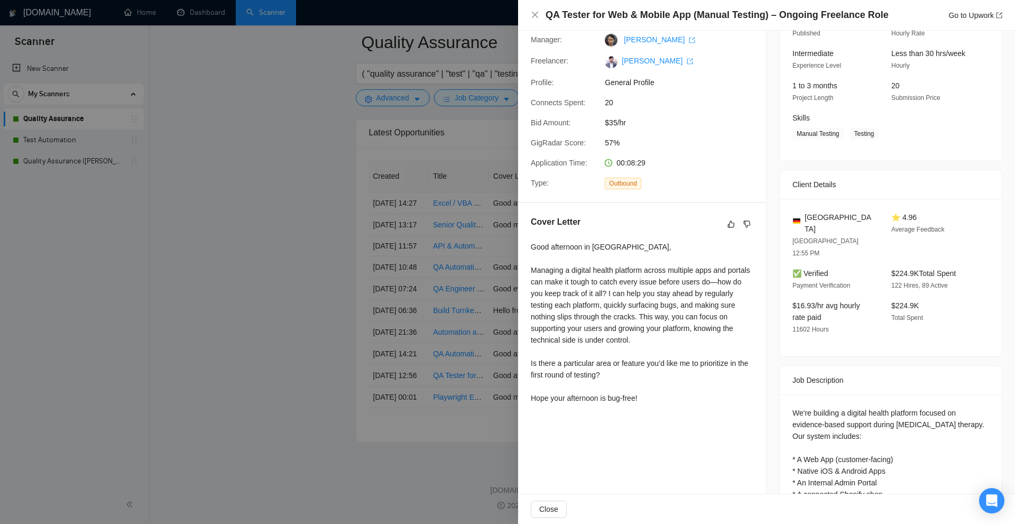
click at [516, 326] on div at bounding box center [507, 262] width 1015 height 524
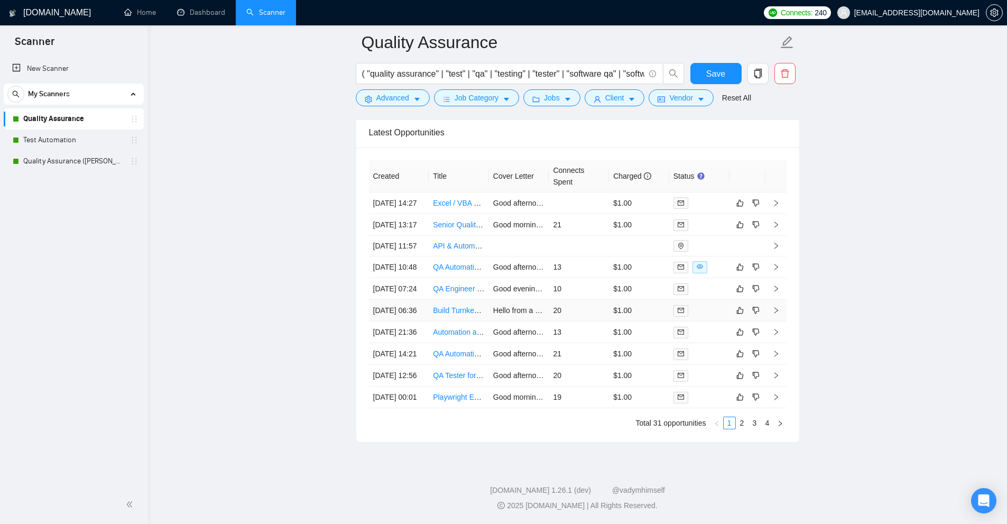
click at [560, 300] on td "20" at bounding box center [579, 311] width 60 height 22
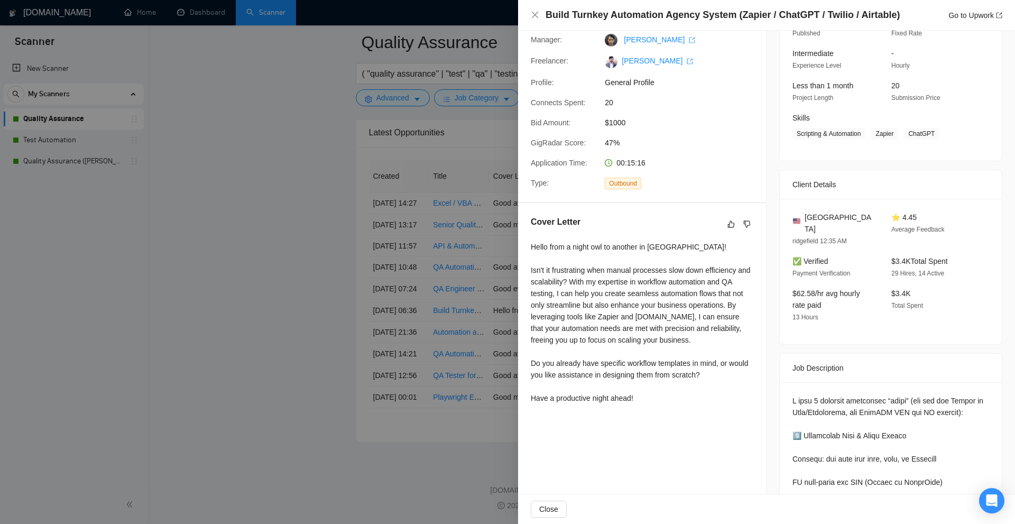
click at [480, 280] on div at bounding box center [507, 262] width 1015 height 524
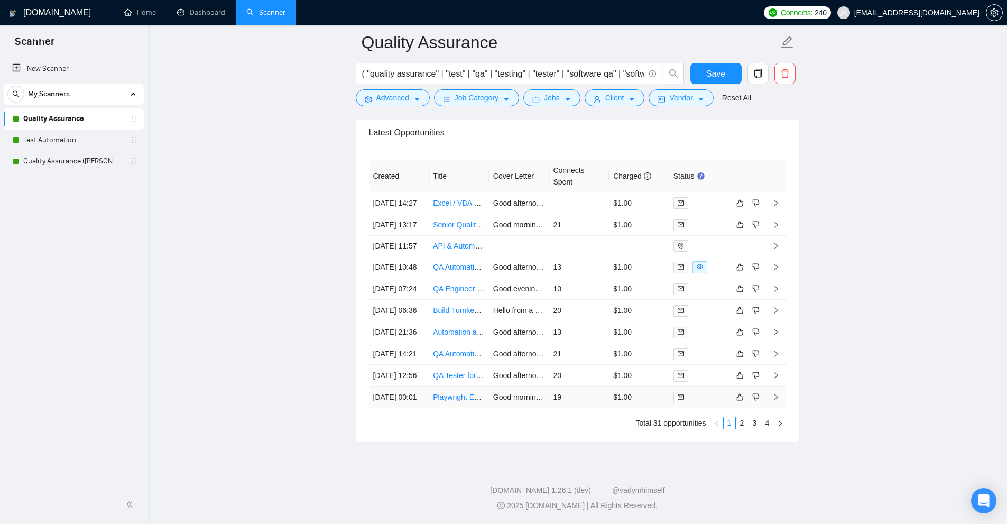
click at [606, 399] on td "19" at bounding box center [579, 398] width 60 height 22
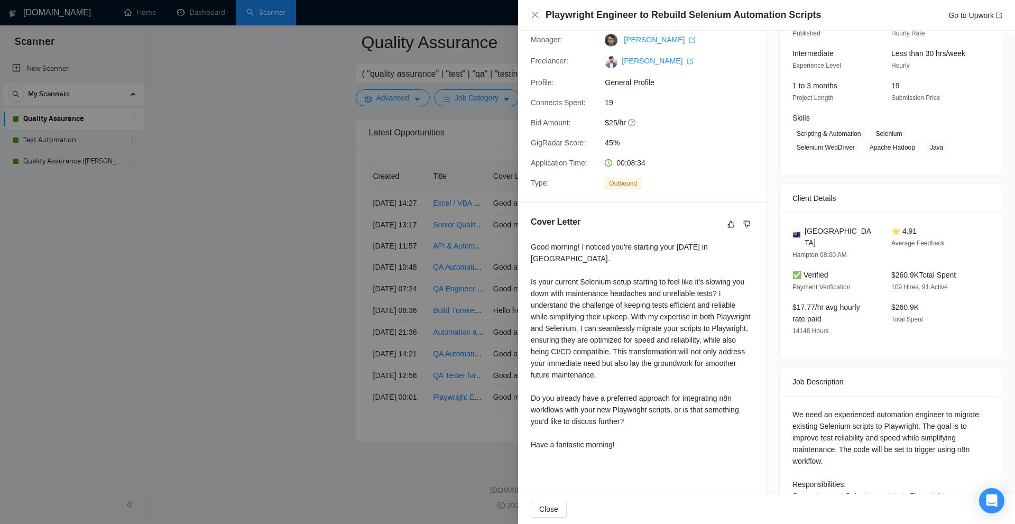
click at [506, 345] on div at bounding box center [507, 262] width 1015 height 524
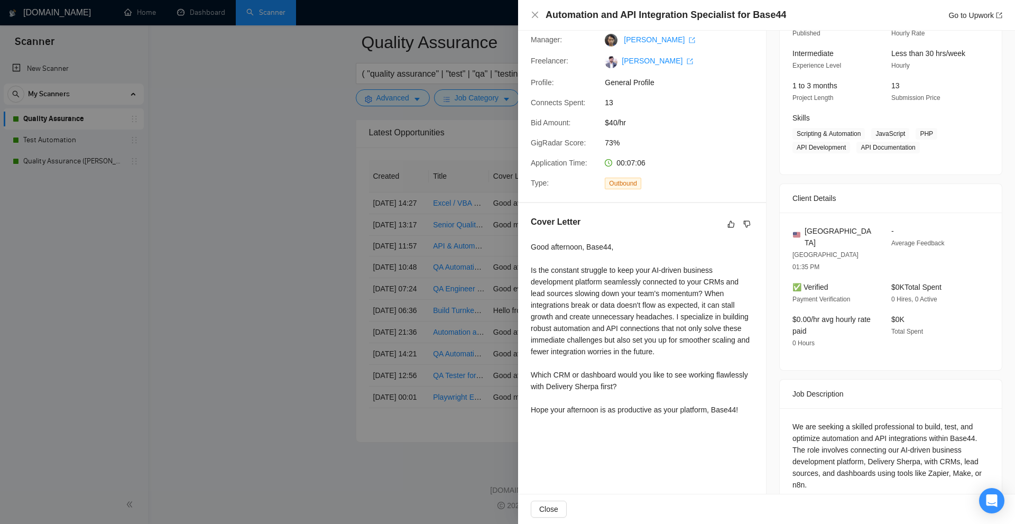
click at [961, 421] on div "We are seeking a skilled professional to build, test, and optimize automation a…" at bounding box center [891, 456] width 197 height 70
drag, startPoint x: 771, startPoint y: 395, endPoint x: 970, endPoint y: 410, distance: 200.0
click at [970, 410] on div "Job Posting Details Overview 12 Oct, 2025 21:27 Published $20 - $40 Hourly Rate…" at bounding box center [891, 229] width 249 height 583
click at [958, 421] on div "We are seeking a skilled professional to build, test, and optimize automation a…" at bounding box center [891, 456] width 197 height 70
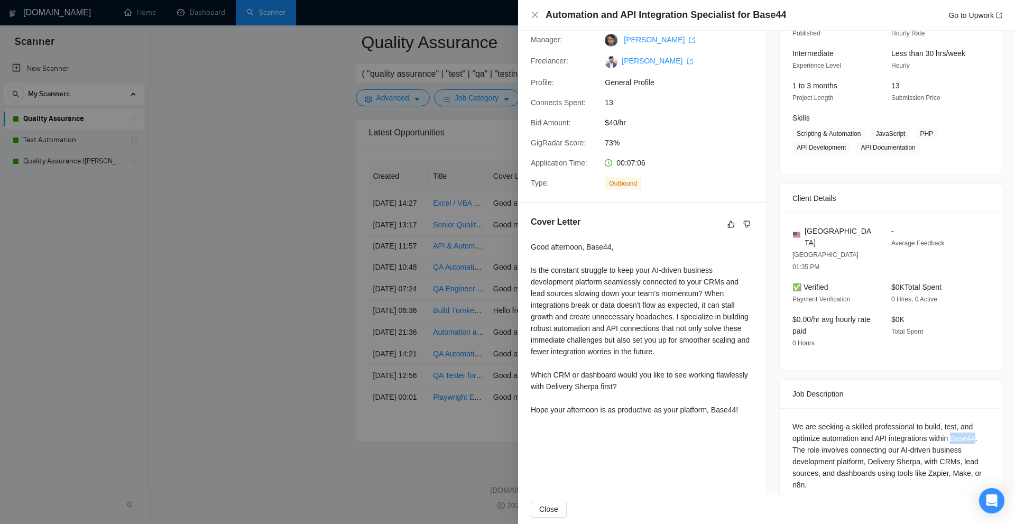
click at [958, 421] on div "We are seeking a skilled professional to build, test, and optimize automation a…" at bounding box center [891, 456] width 197 height 70
click at [859, 429] on div "We are seeking a skilled professional to build, test, and optimize automation a…" at bounding box center [891, 456] width 197 height 70
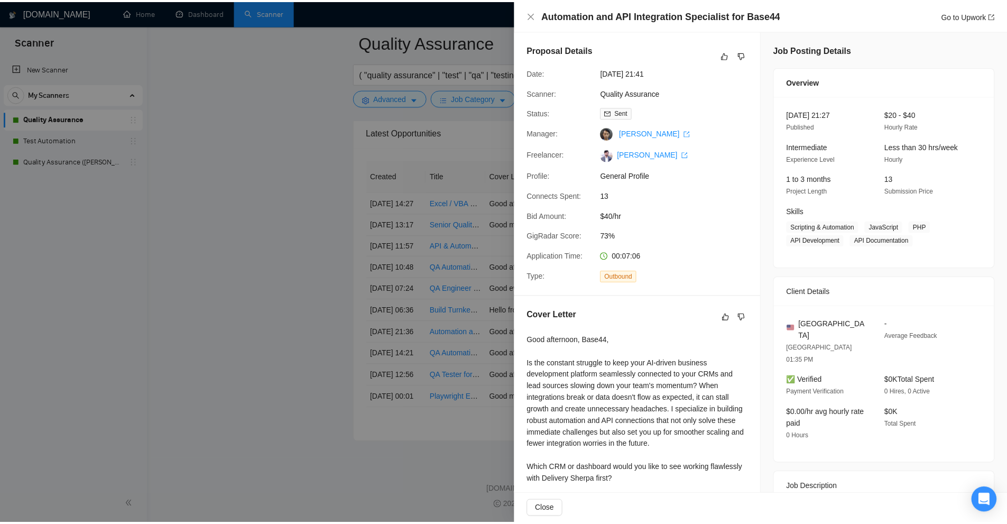
scroll to position [93, 0]
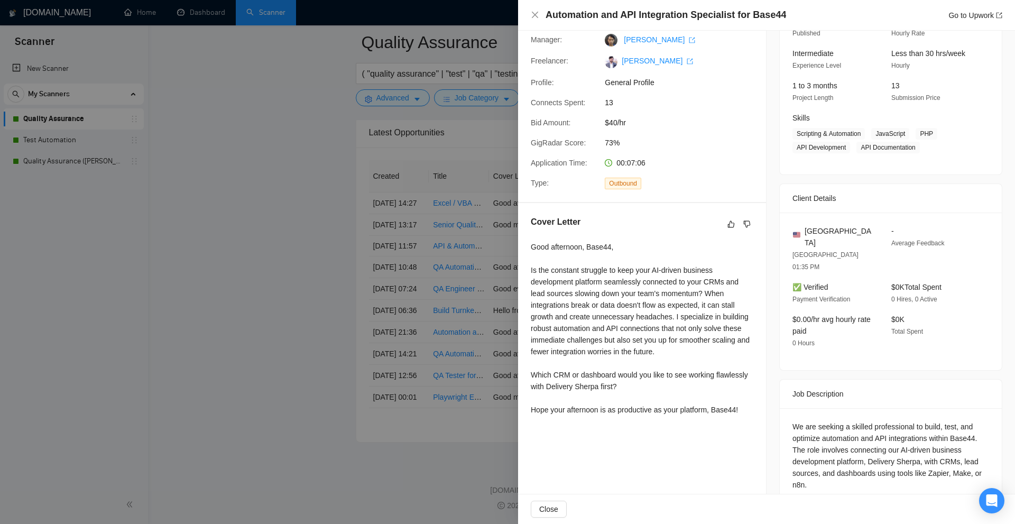
click at [427, 264] on div at bounding box center [507, 262] width 1015 height 524
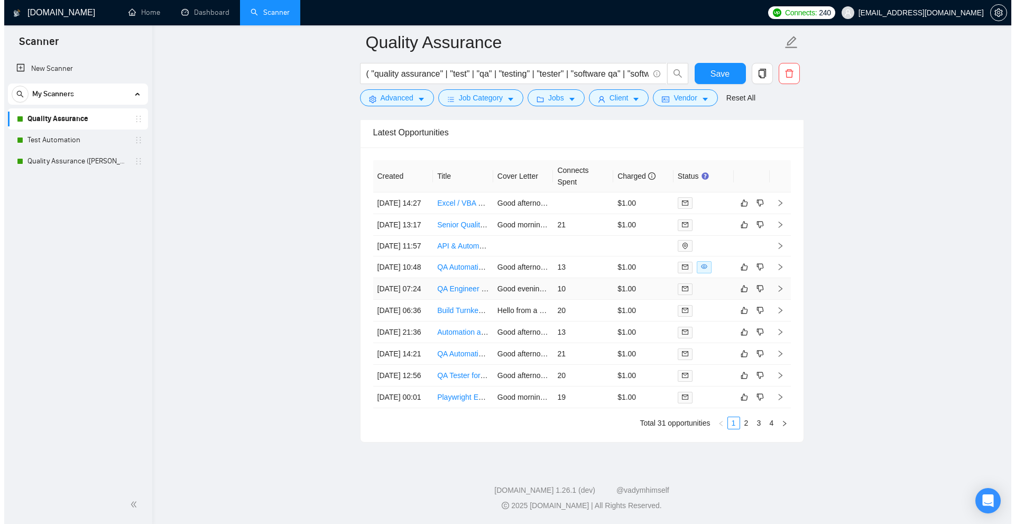
scroll to position [2664, 0]
click at [572, 214] on td at bounding box center [579, 204] width 60 height 22
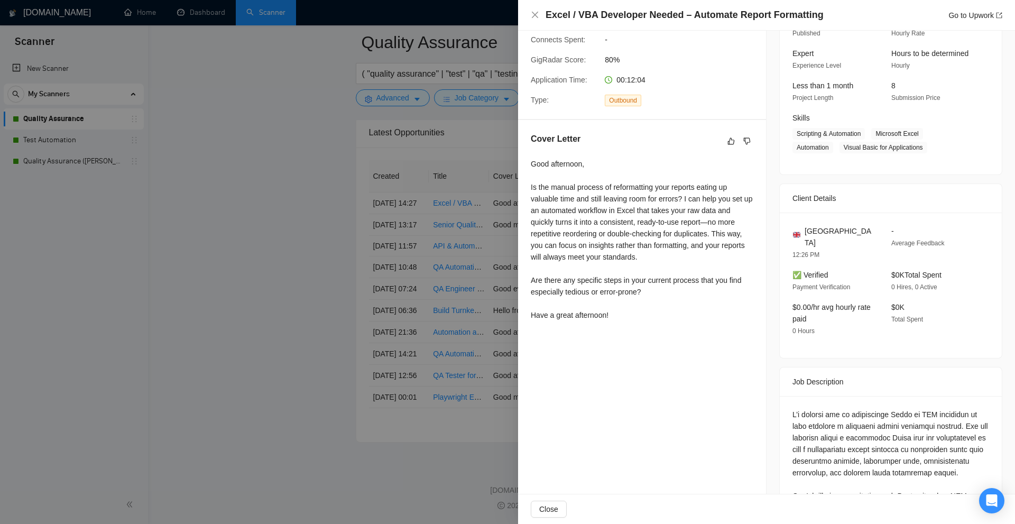
drag, startPoint x: 790, startPoint y: 228, endPoint x: 875, endPoint y: 230, distance: 85.2
click at [873, 231] on div "United Kingdom 12:26 PM" at bounding box center [834, 242] width 90 height 35
drag, startPoint x: 875, startPoint y: 230, endPoint x: 765, endPoint y: 226, distance: 110.1
click at [767, 225] on div "Job Posting Details Overview 13 Oct, 2025 14:19 Published $30 - $60 Hourly Rate…" at bounding box center [891, 346] width 249 height 816
click at [911, 316] on span "Total Spent" at bounding box center [908, 319] width 32 height 7
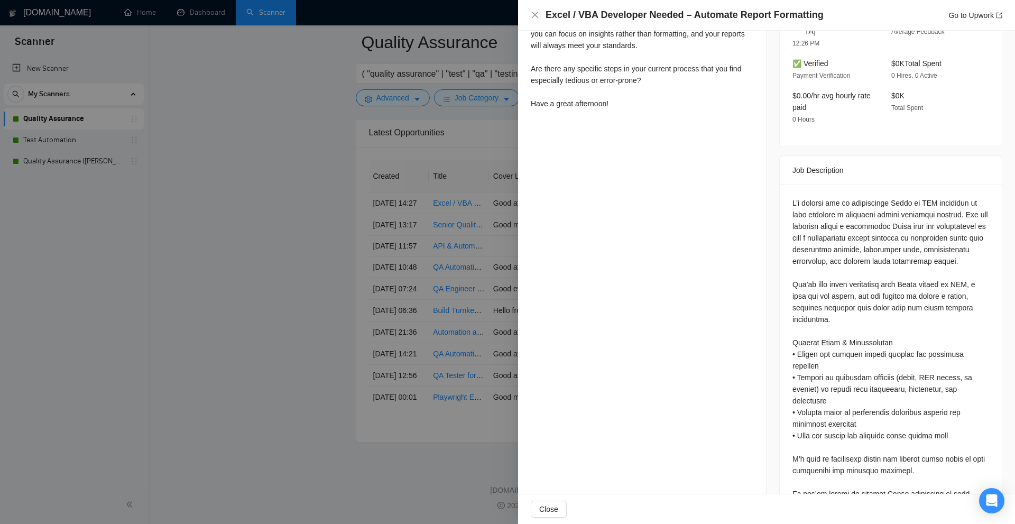
scroll to position [349, 0]
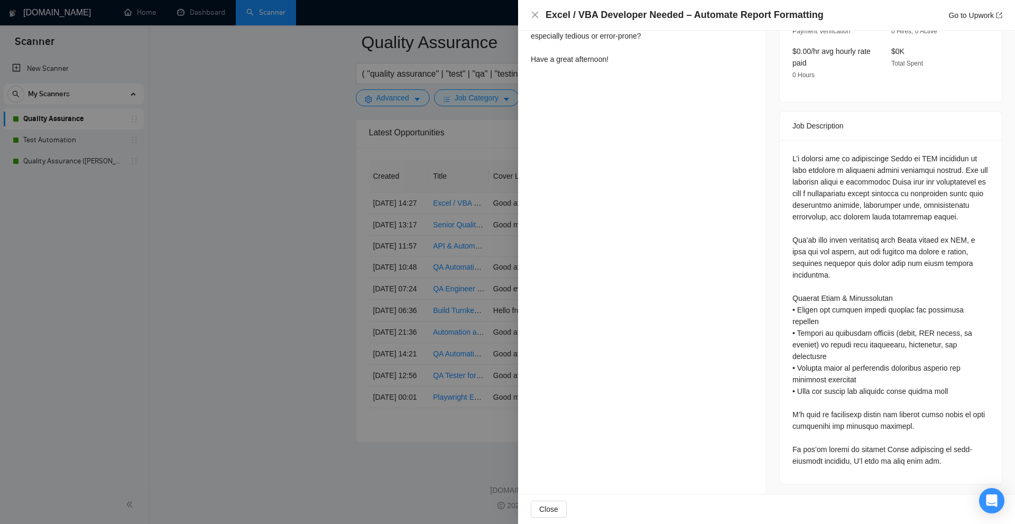
click at [923, 199] on div at bounding box center [891, 310] width 197 height 314
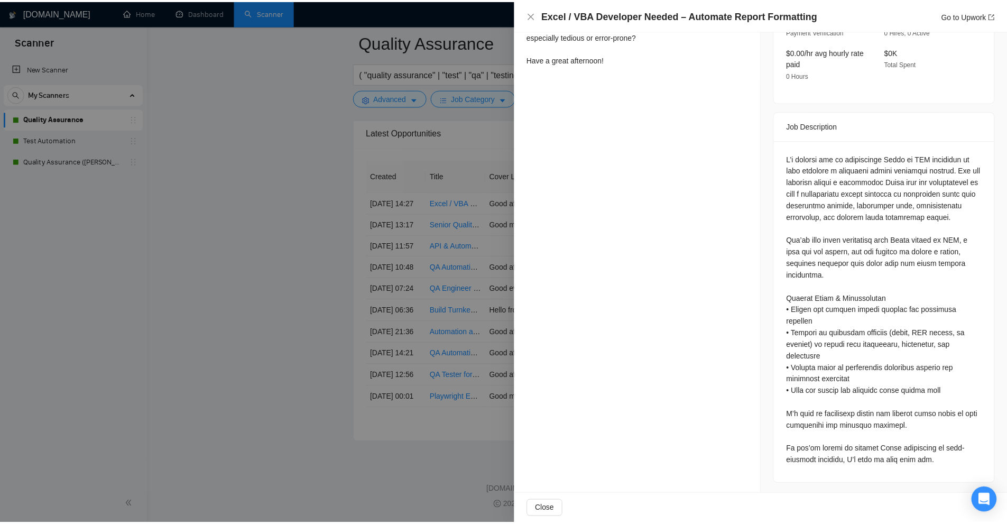
scroll to position [0, 0]
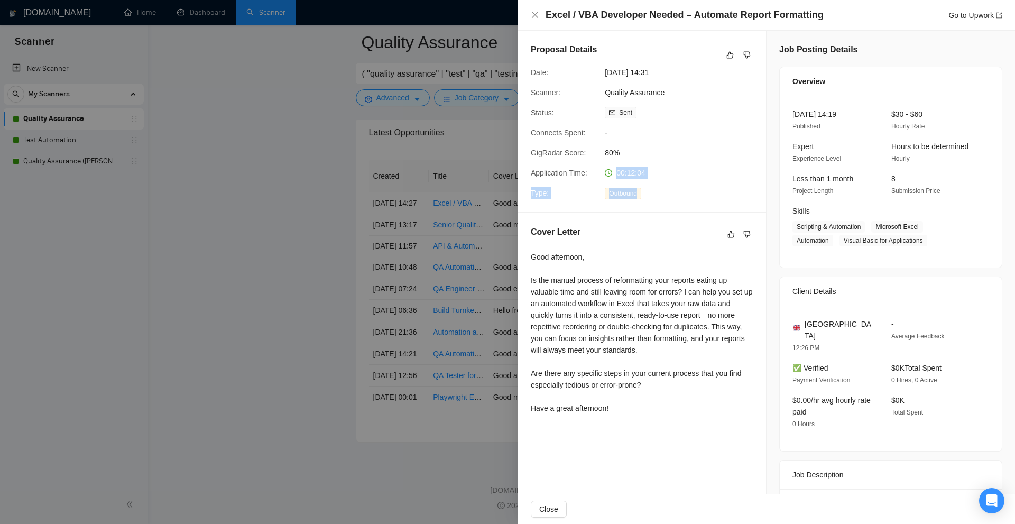
drag, startPoint x: 615, startPoint y: 167, endPoint x: 596, endPoint y: 154, distance: 22.4
click at [712, 180] on div "Proposal Details Date: 13 Oct, 2025 14:31 Scanner: Quality Assurance Status: Se…" at bounding box center [642, 121] width 248 height 181
click at [420, 104] on div at bounding box center [507, 262] width 1015 height 524
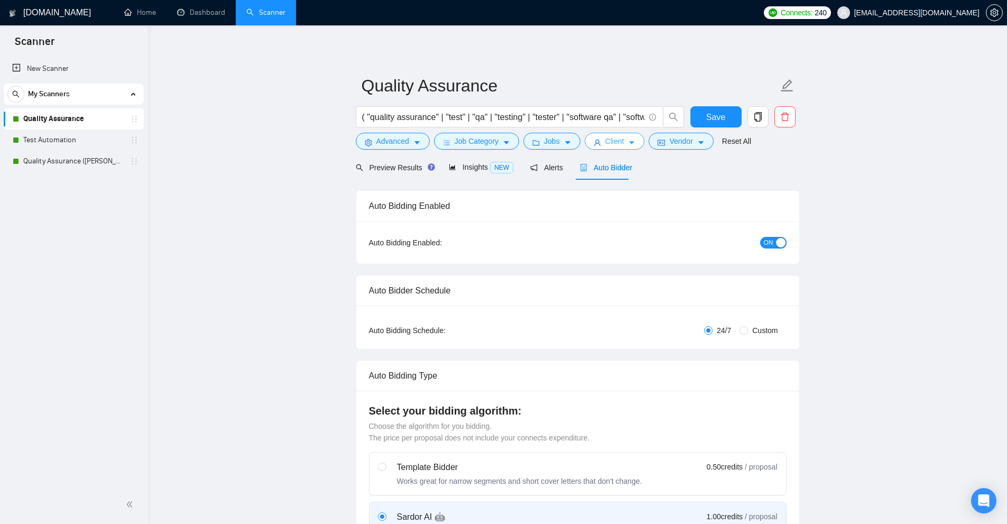
click at [614, 142] on span "Client" at bounding box center [615, 141] width 19 height 12
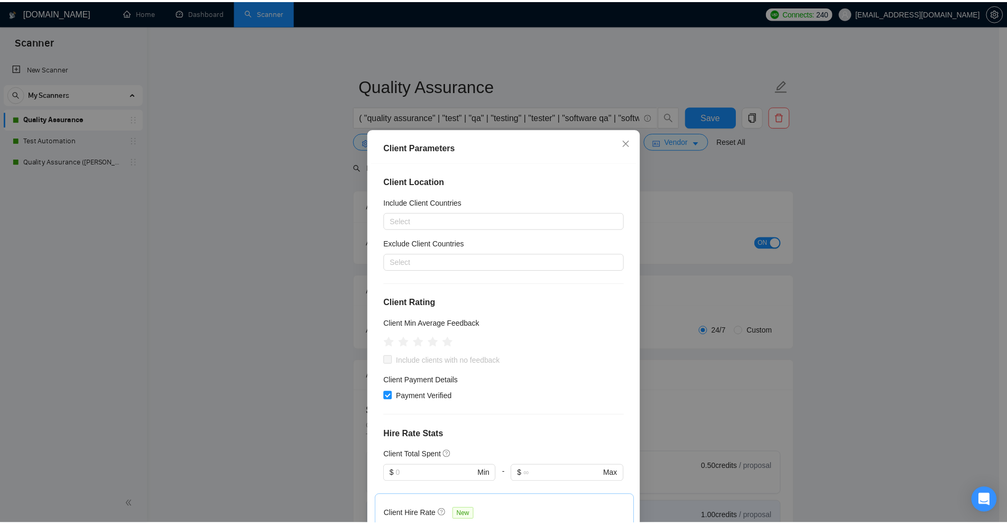
scroll to position [53, 0]
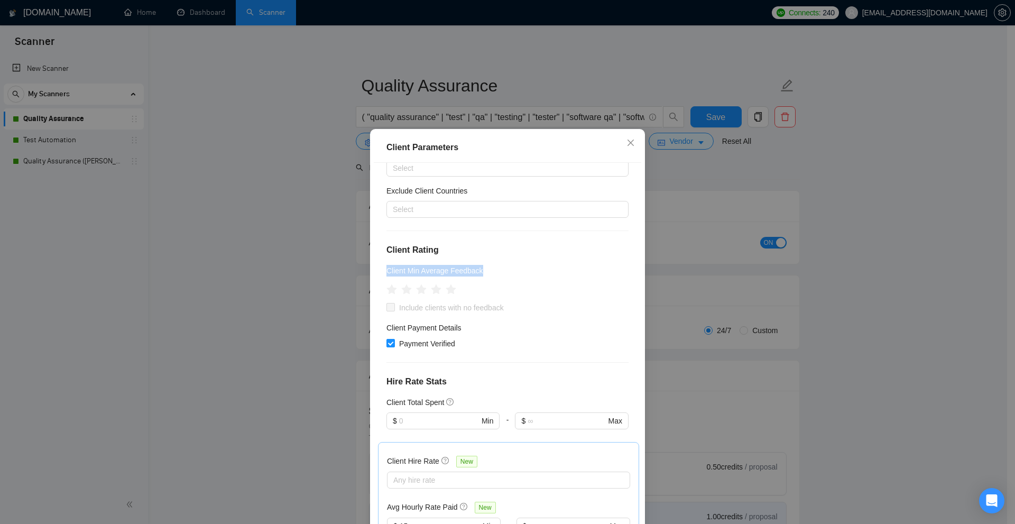
drag, startPoint x: 384, startPoint y: 270, endPoint x: 505, endPoint y: 270, distance: 120.6
click at [505, 270] on div "Client Min Average Feedback" at bounding box center [508, 273] width 242 height 16
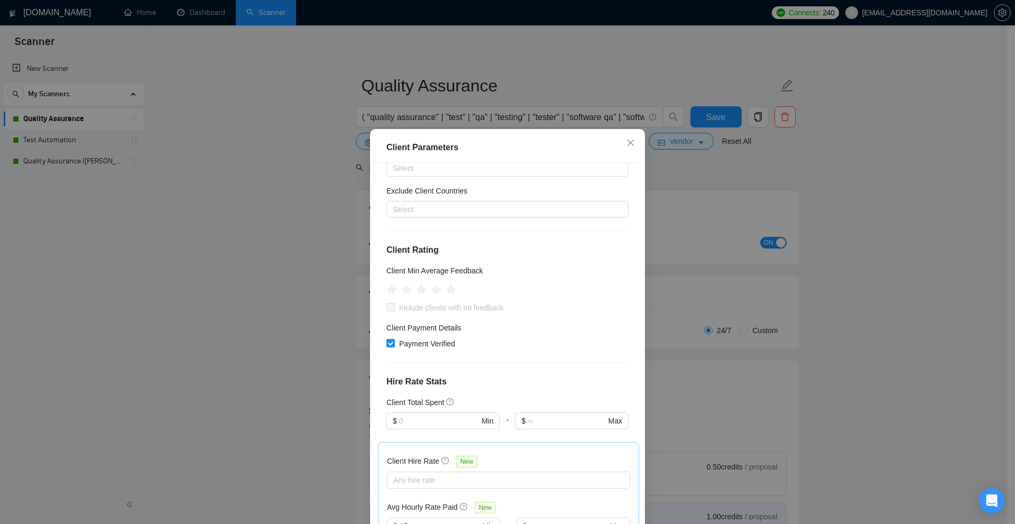
click at [738, 239] on div "Client Parameters Client Location Include Client Countries Select Exclude Clien…" at bounding box center [507, 262] width 1015 height 524
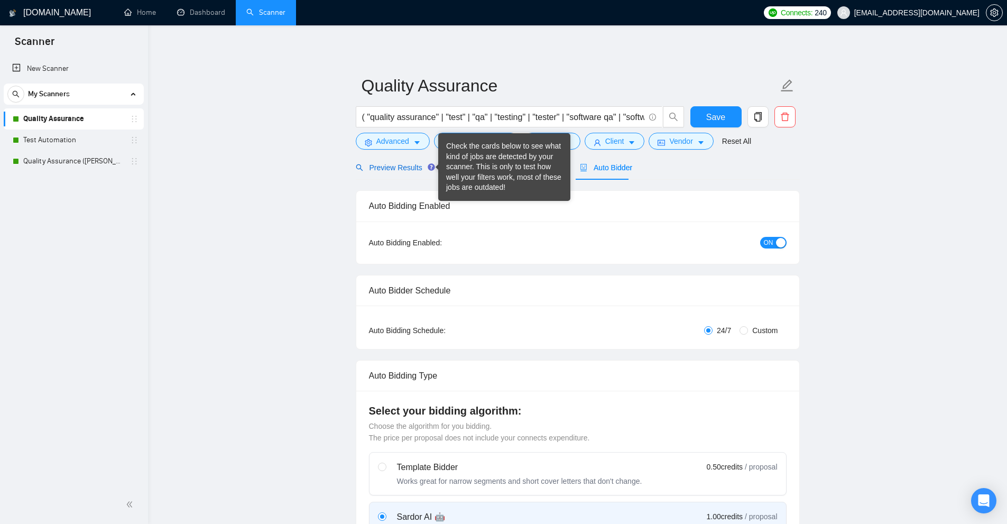
click at [421, 164] on span "Preview Results" at bounding box center [394, 167] width 76 height 8
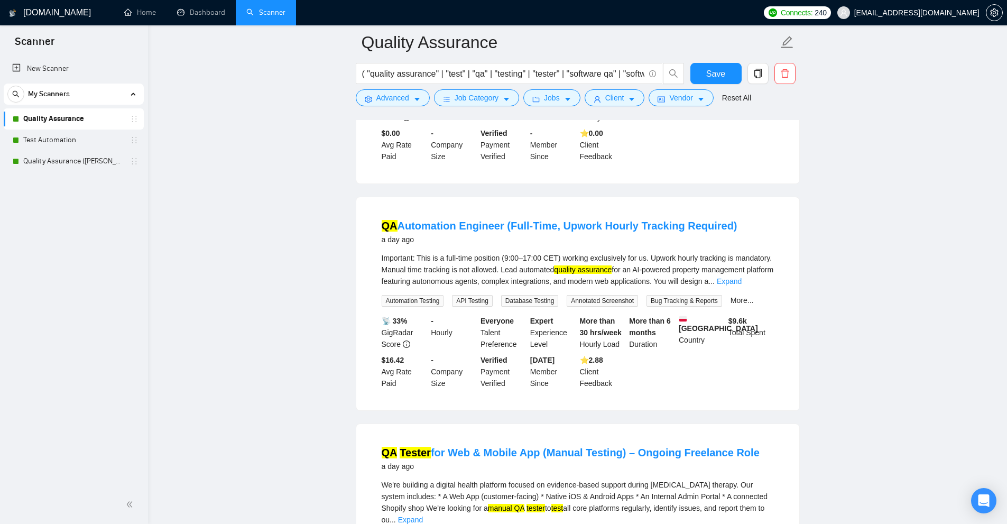
scroll to position [1851, 0]
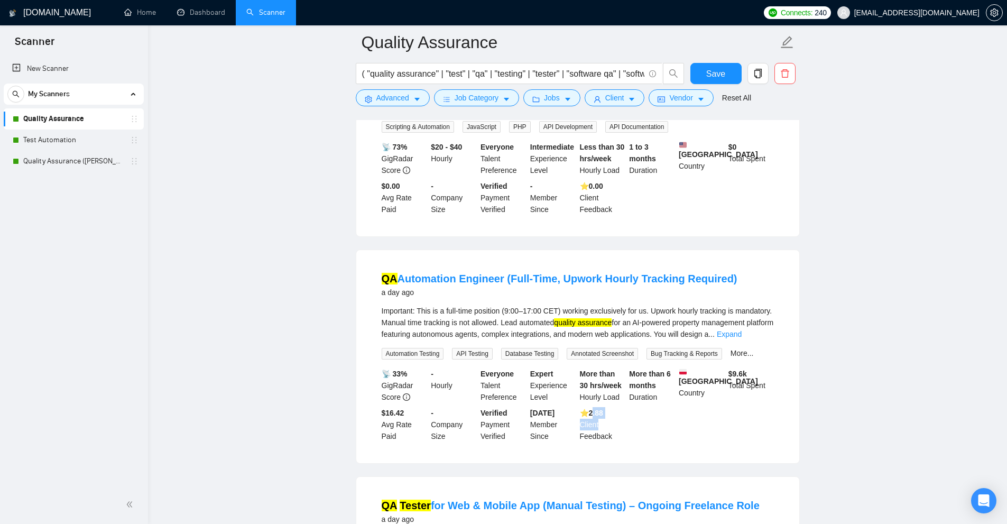
drag, startPoint x: 615, startPoint y: 393, endPoint x: 597, endPoint y: 387, distance: 18.6
click at [597, 407] on div "⭐️ 2.88 Client Feedback" at bounding box center [603, 424] width 50 height 35
click at [589, 409] on b "⭐️ 2.88" at bounding box center [591, 413] width 23 height 8
drag, startPoint x: 589, startPoint y: 386, endPoint x: 620, endPoint y: 380, distance: 32.3
click at [619, 407] on div "⭐️ 2.88 Client Feedback" at bounding box center [603, 424] width 50 height 35
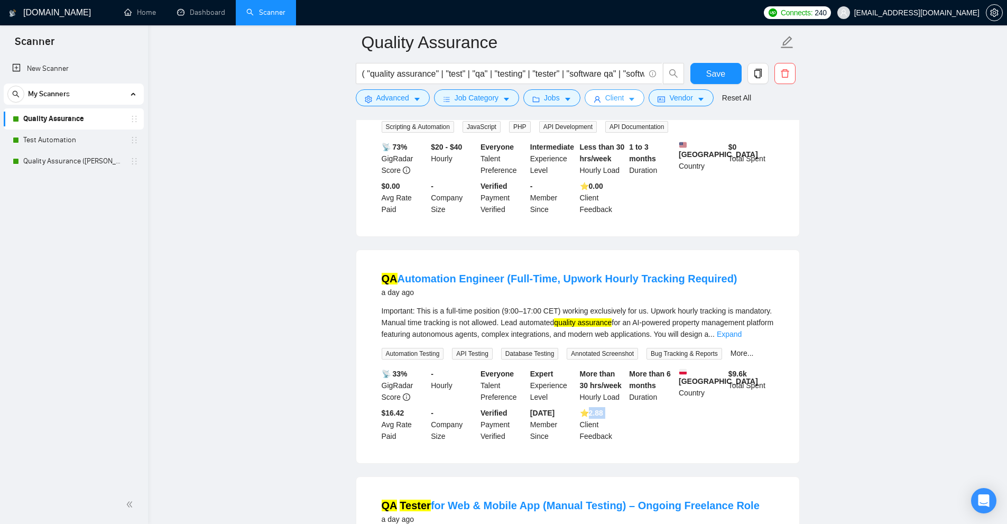
click at [615, 96] on span "Client" at bounding box center [615, 98] width 19 height 12
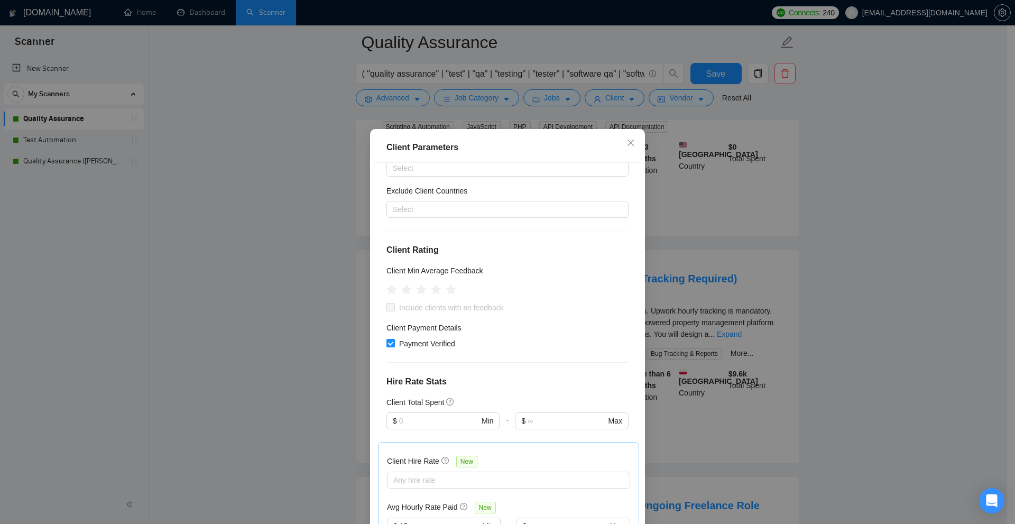
click at [775, 299] on div "Client Parameters Client Location Include Client Countries Select Exclude Clien…" at bounding box center [507, 262] width 1015 height 524
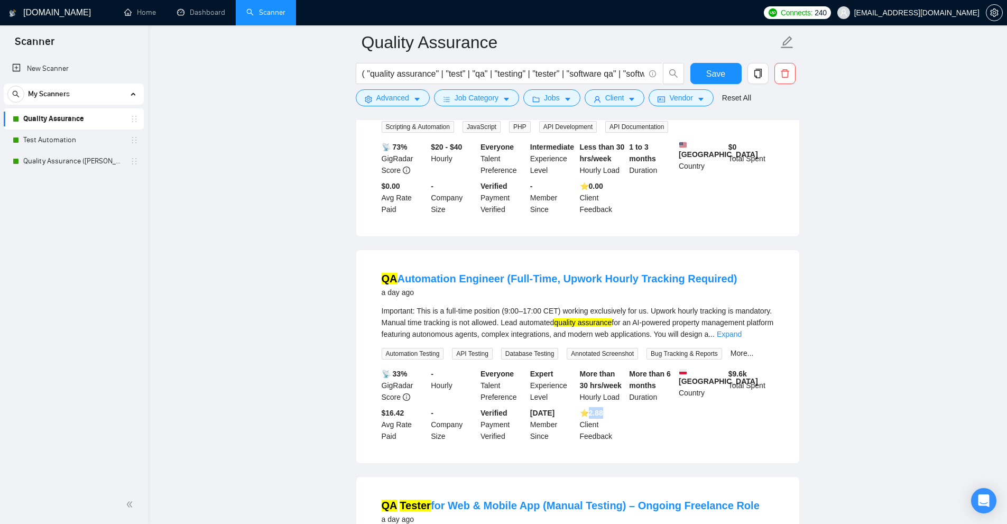
drag, startPoint x: 593, startPoint y: 379, endPoint x: 609, endPoint y: 384, distance: 16.7
click at [609, 407] on div "⭐️ 2.88 Client Feedback" at bounding box center [603, 424] width 50 height 35
drag, startPoint x: 612, startPoint y: 384, endPoint x: 584, endPoint y: 386, distance: 28.0
click at [584, 407] on div "⭐️ 2.88 Client Feedback" at bounding box center [603, 424] width 50 height 35
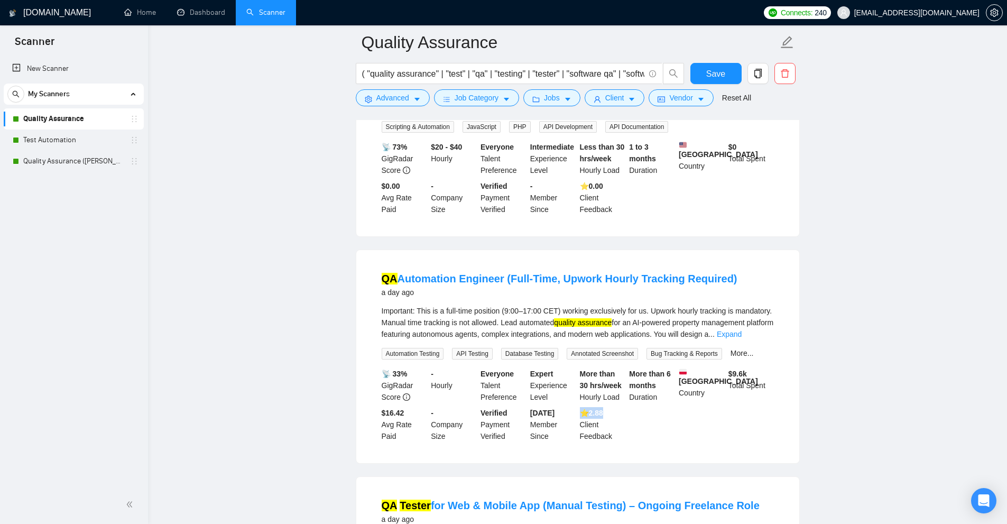
click at [603, 409] on b "⭐️ 2.88" at bounding box center [591, 413] width 23 height 8
click at [794, 315] on div "QA Automation Engineer (Full-Time, Upwork Hourly Tracking Required) a day ago I…" at bounding box center [577, 356] width 443 height 213
drag, startPoint x: 587, startPoint y: 381, endPoint x: 624, endPoint y: 413, distance: 48.7
click at [624, 413] on li "QA Automation Engineer (Full-Time, Upwork Hourly Tracking Required) a day ago I…" at bounding box center [578, 357] width 418 height 188
click at [624, 413] on div "⭐️ 2.88 Client Feedback" at bounding box center [603, 424] width 50 height 35
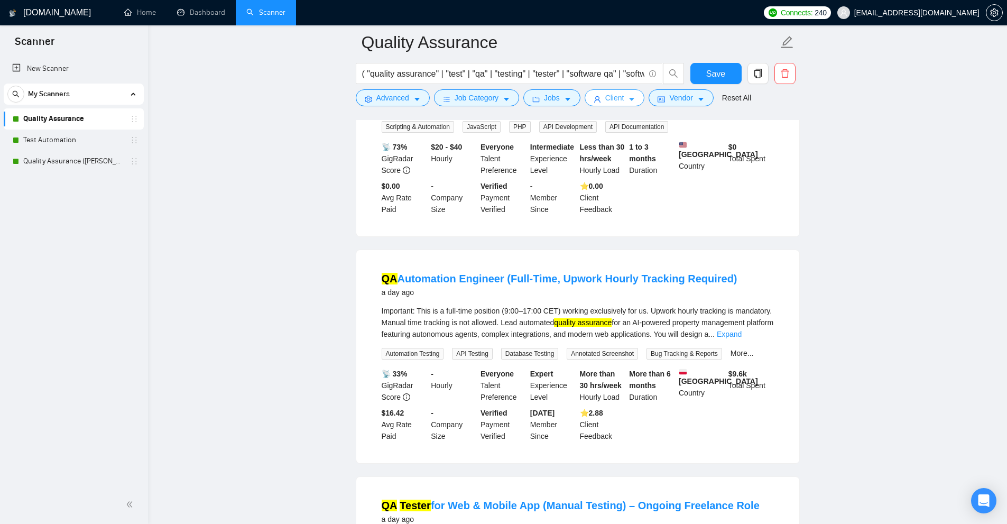
click at [617, 97] on span "Client" at bounding box center [615, 98] width 19 height 12
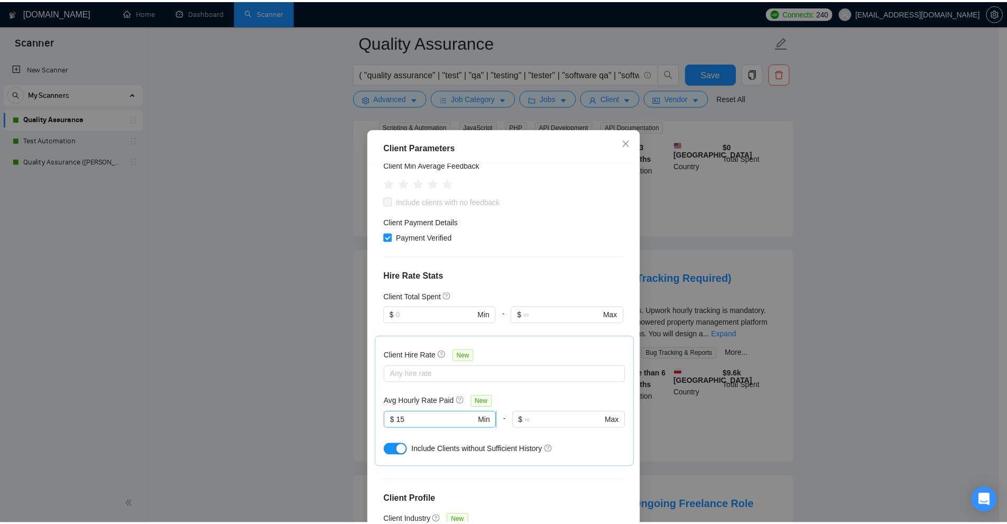
scroll to position [212, 0]
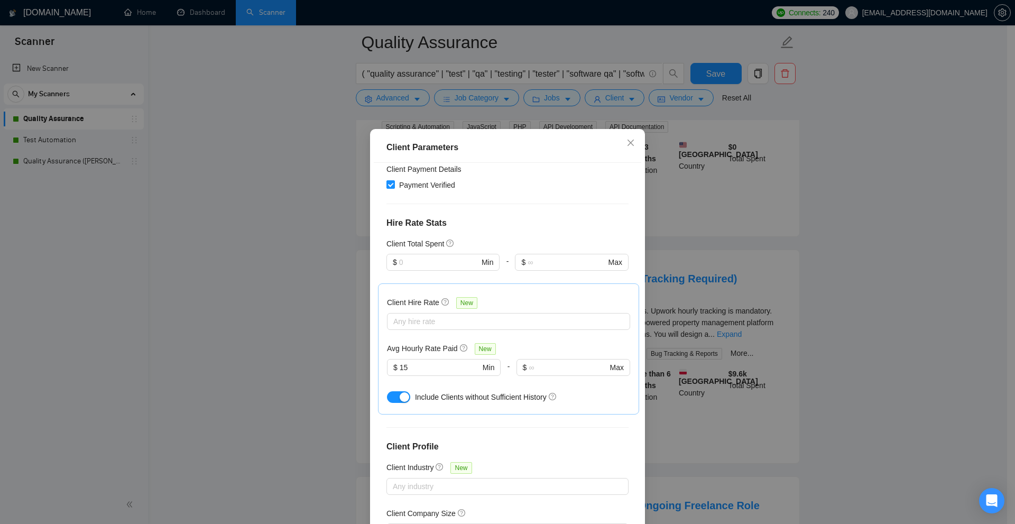
click at [801, 319] on div "Client Parameters Client Location Include Client Countries Select Exclude Clien…" at bounding box center [507, 262] width 1015 height 524
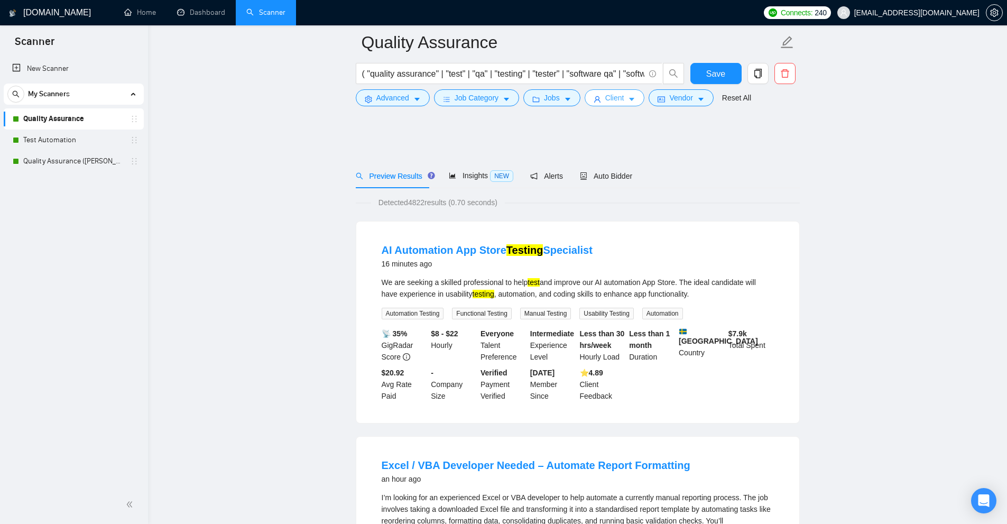
scroll to position [2094, 0]
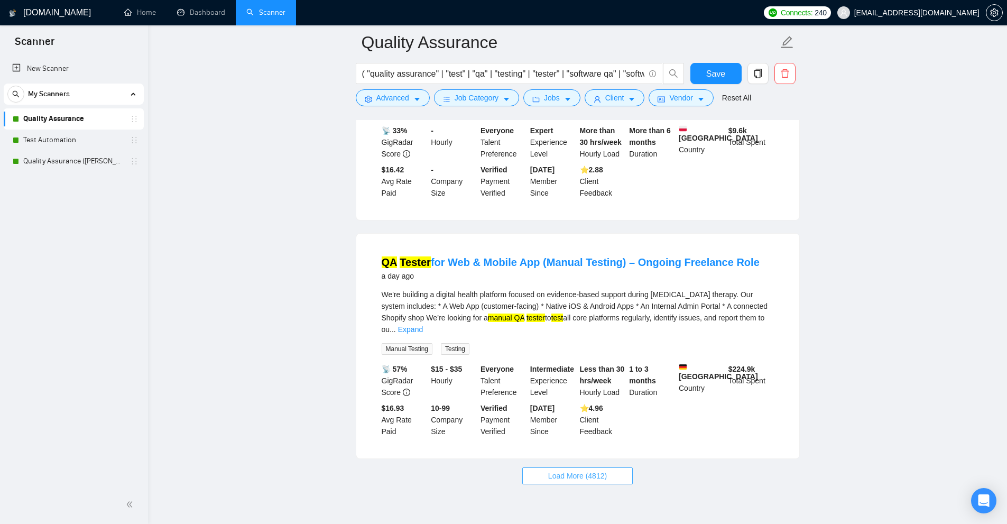
click at [574, 470] on span "Load More (4812)" at bounding box center [577, 476] width 59 height 12
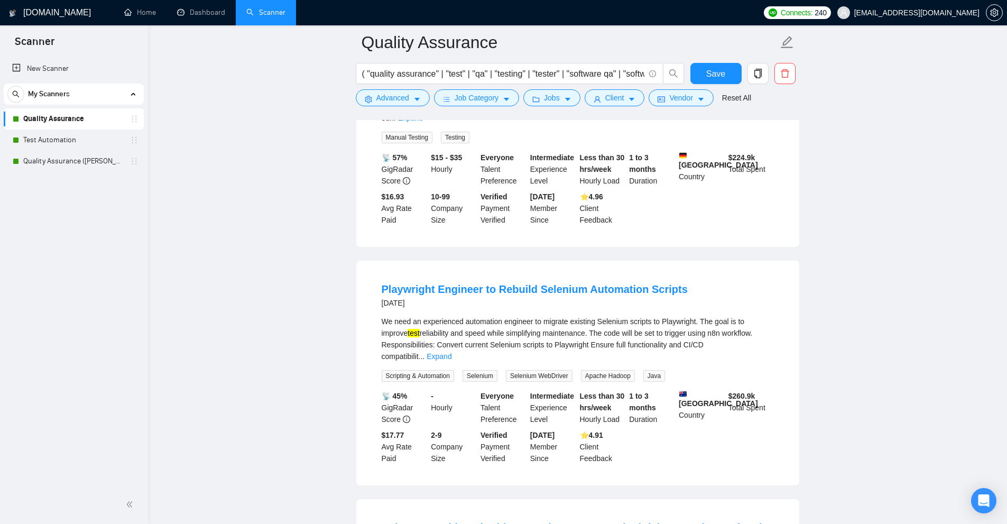
scroll to position [2359, 0]
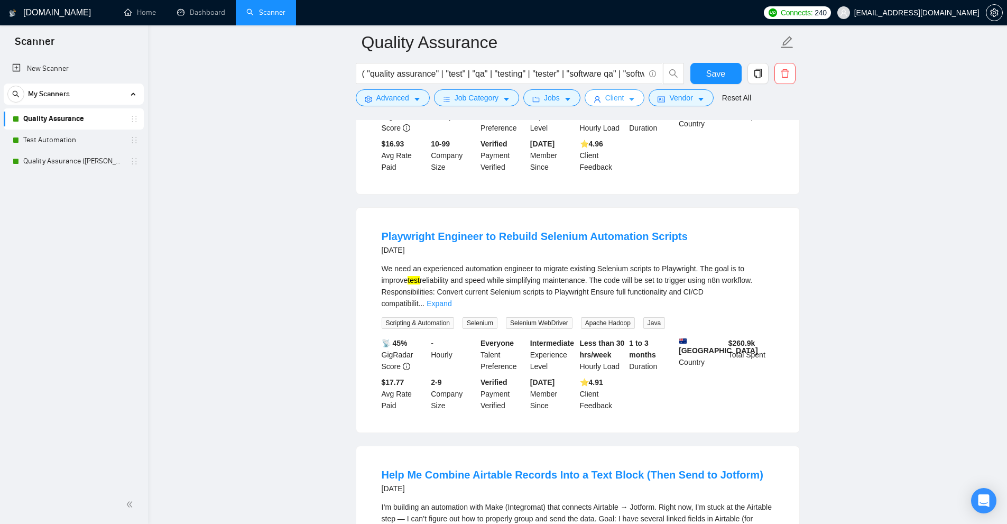
click at [614, 97] on span "Client" at bounding box center [615, 98] width 19 height 12
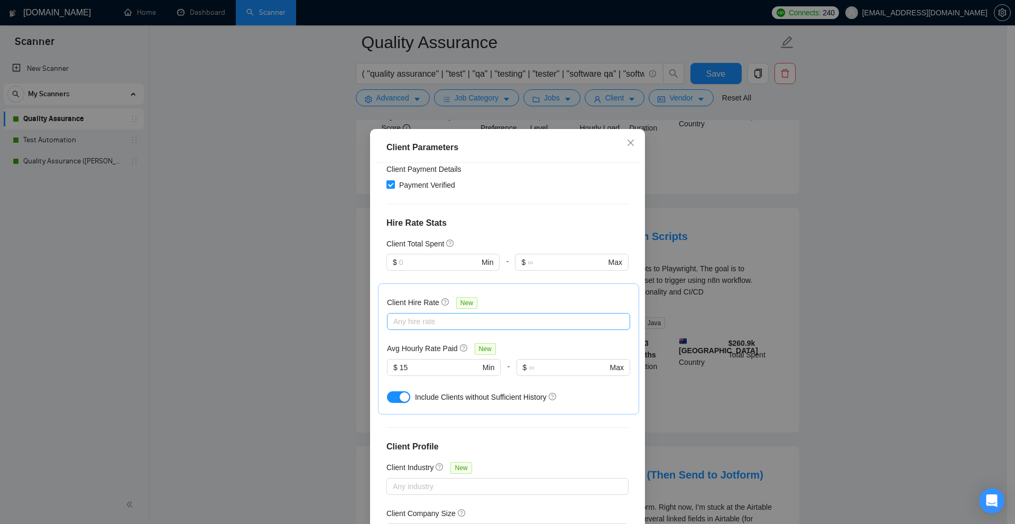
click at [433, 321] on div at bounding box center [503, 321] width 227 height 13
click at [413, 378] on span "High Rates" at bounding box center [420, 375] width 36 height 8
click at [397, 378] on input "High Rates" at bounding box center [392, 374] width 7 height 7
checkbox input "true"
click at [411, 389] on span "Max Rates" at bounding box center [419, 392] width 35 height 8
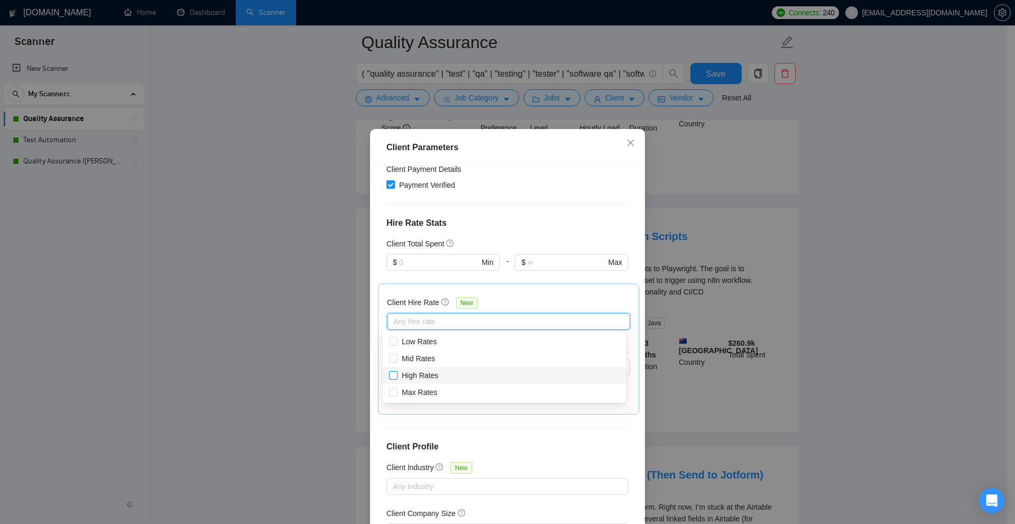
click at [397, 389] on input "Max Rates" at bounding box center [392, 391] width 7 height 7
checkbox input "true"
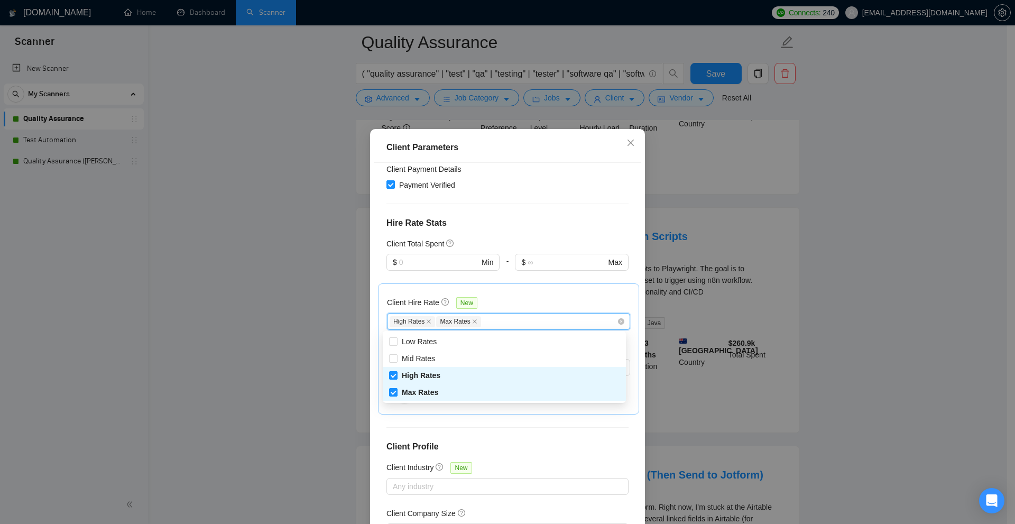
click at [776, 371] on div "Client Parameters Client Location Include Client Countries Select Exclude Clien…" at bounding box center [507, 262] width 1015 height 524
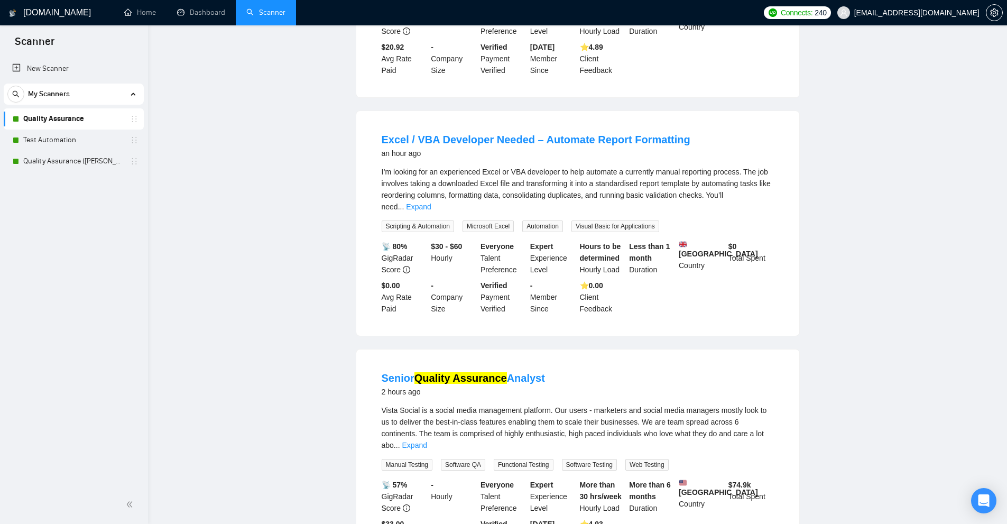
scroll to position [0, 0]
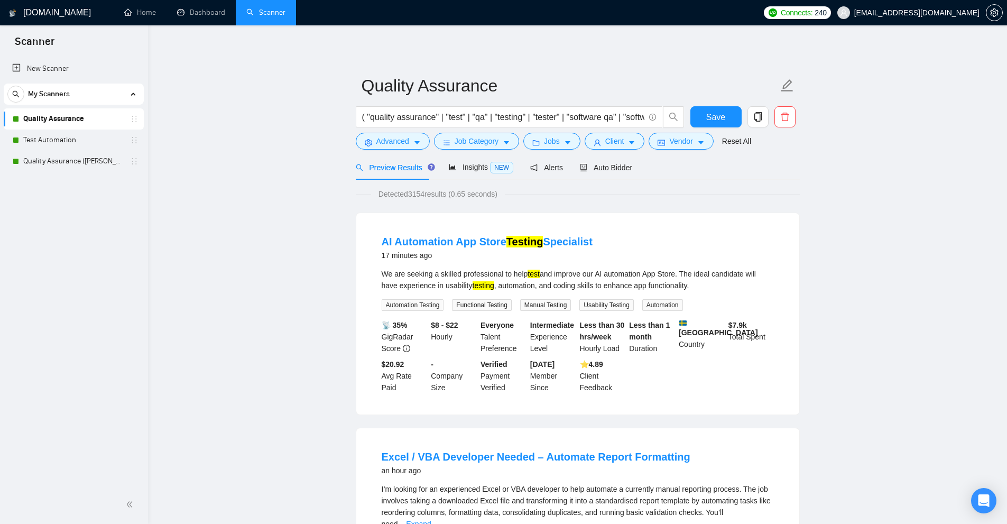
click at [610, 154] on form "Quality Assurance ( "quality assurance" | "test" | "qa" | "testing" | "tester" …" at bounding box center [578, 112] width 444 height 86
click at [606, 172] on span "Auto Bidder" at bounding box center [606, 167] width 52 height 8
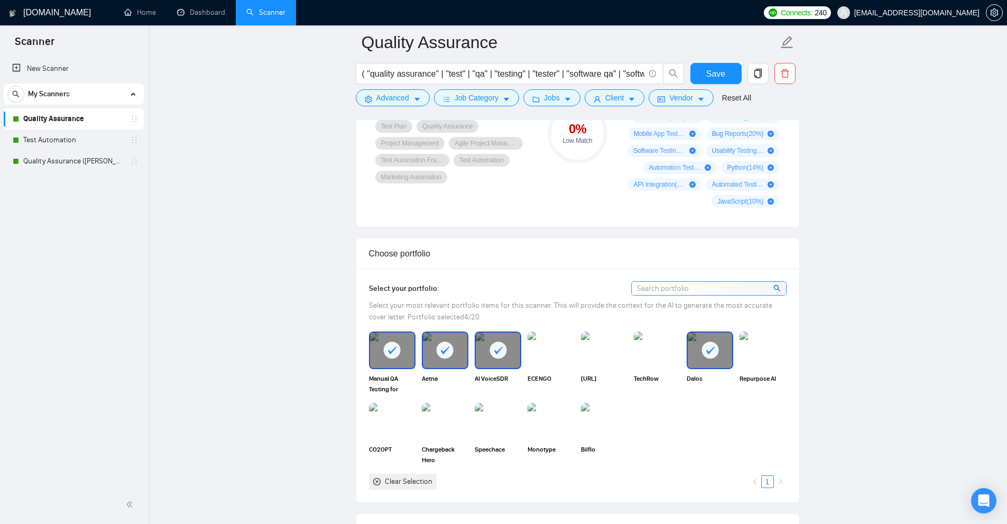
scroll to position [1111, 0]
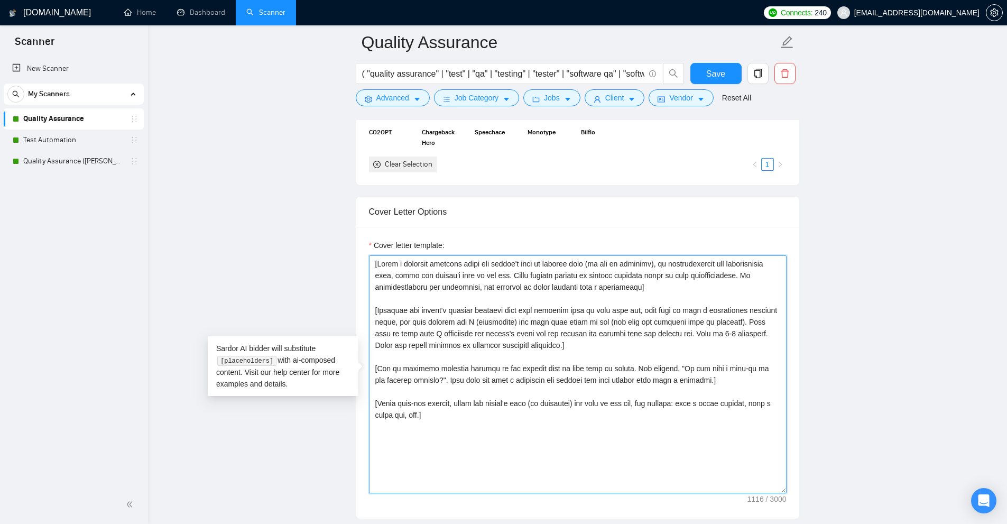
drag, startPoint x: 447, startPoint y: 418, endPoint x: 535, endPoint y: 338, distance: 119.0
click at [280, 209] on main "Quality Assurance ( "quality assurance" | "test" | "qa" | "testing" | "tester" …" at bounding box center [578, 464] width 826 height 3064
click at [565, 359] on textarea "Cover letter template:" at bounding box center [578, 374] width 418 height 238
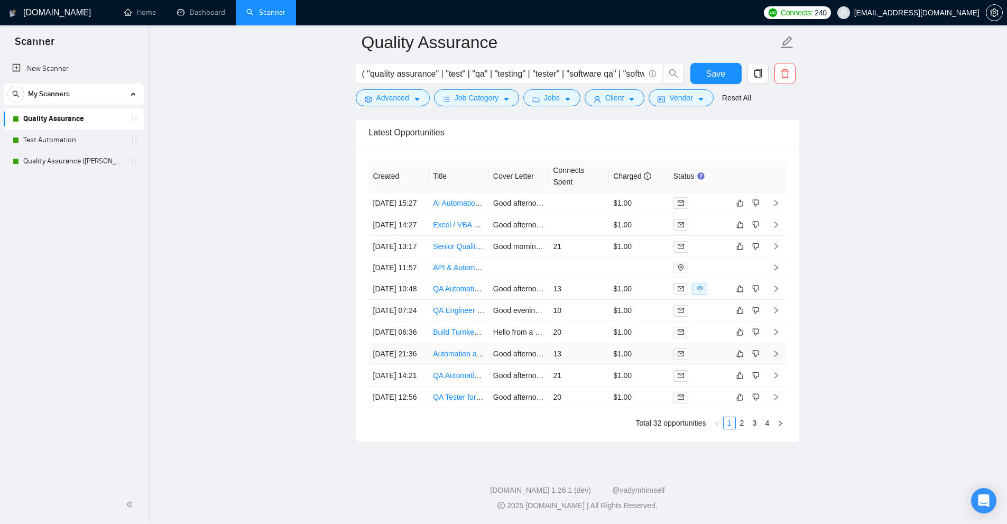
scroll to position [2558, 0]
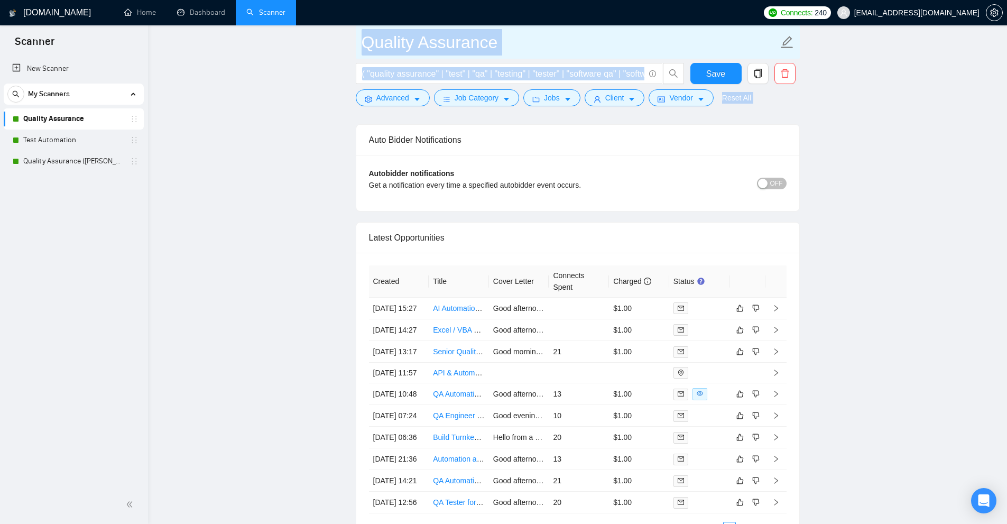
drag, startPoint x: 456, startPoint y: 43, endPoint x: 554, endPoint y: 49, distance: 98.6
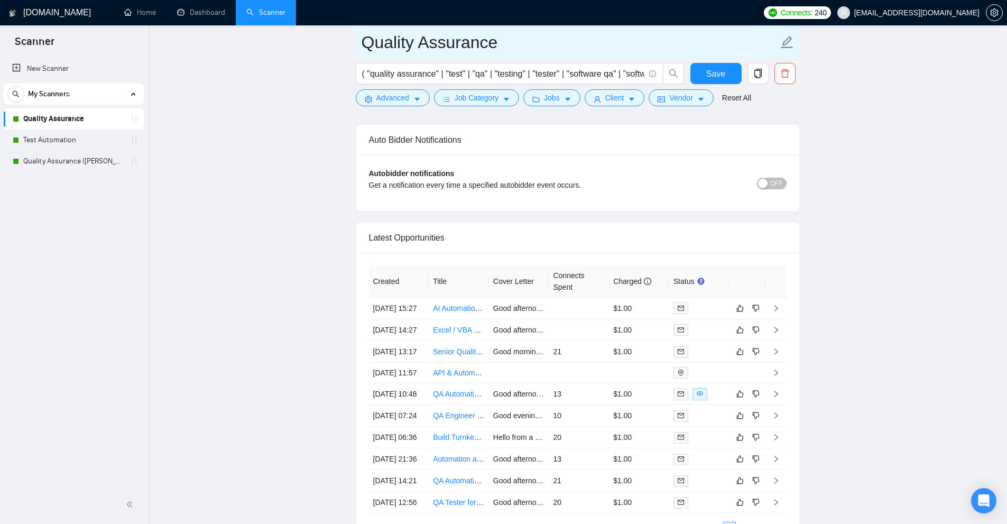
click at [538, 49] on input "Quality Assurance" at bounding box center [570, 42] width 417 height 26
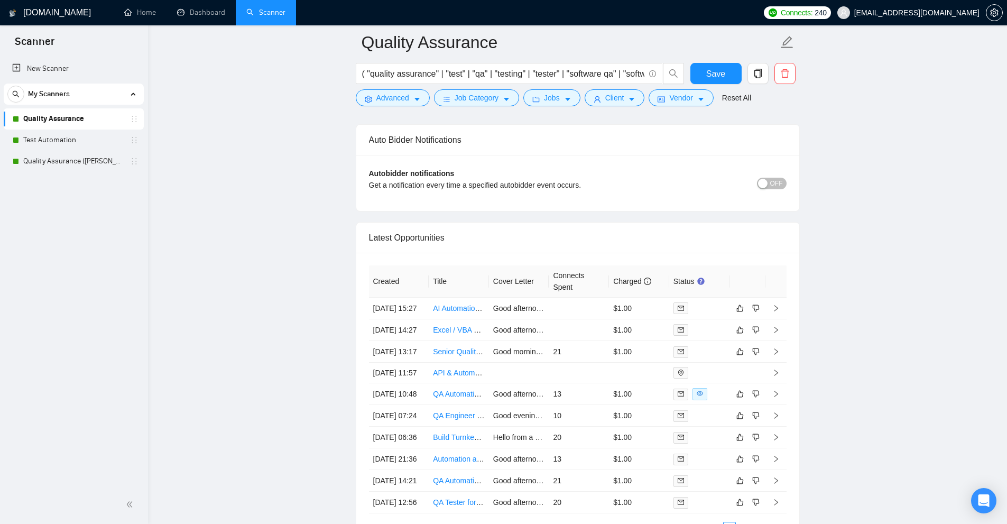
click at [592, 318] on td at bounding box center [579, 309] width 60 height 22
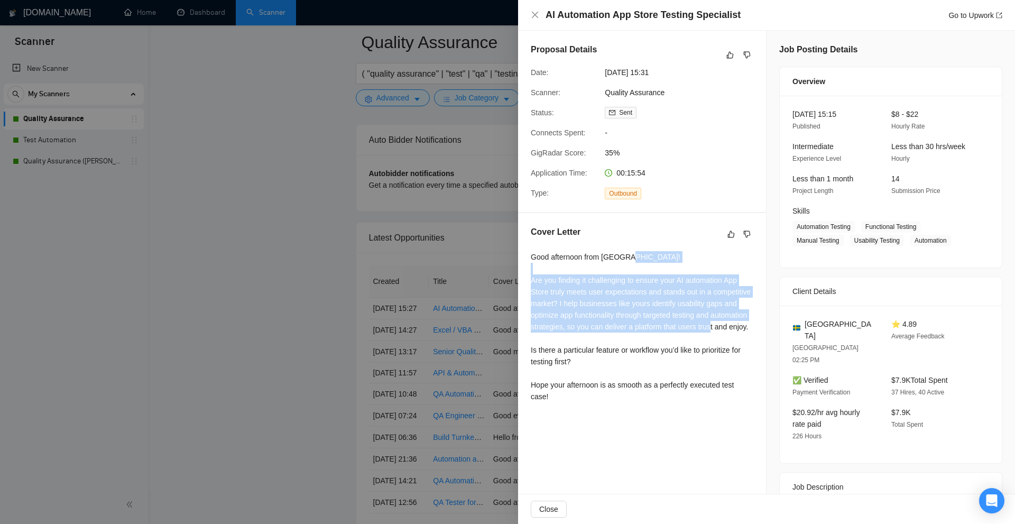
drag, startPoint x: 593, startPoint y: 342, endPoint x: 527, endPoint y: 274, distance: 95.0
click at [527, 274] on div "Cover Letter Good afternoon from India! Are you finding it challenging to ensur…" at bounding box center [642, 316] width 248 height 206
click at [533, 276] on div "Good afternoon from India! Are you finding it challenging to ensure your AI aut…" at bounding box center [642, 326] width 223 height 151
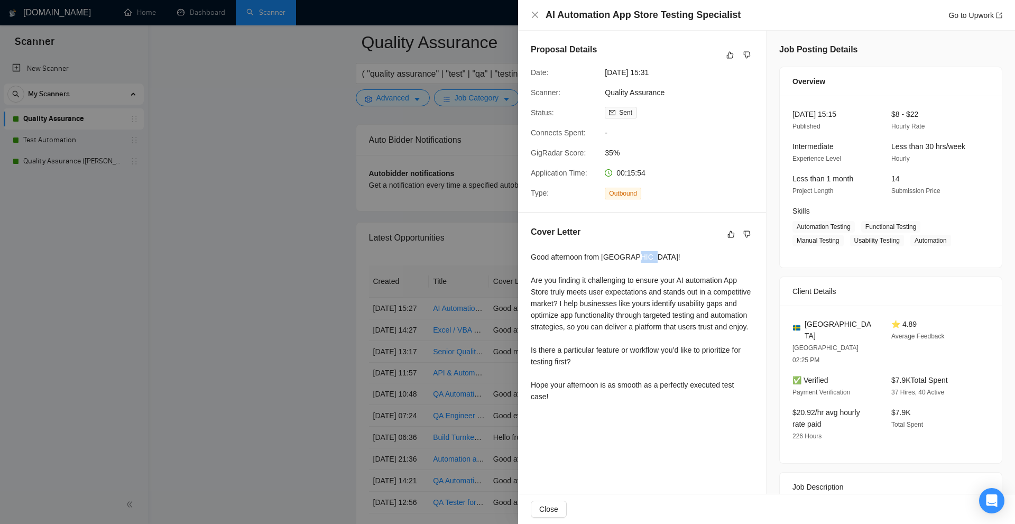
click at [533, 276] on div "Good afternoon from India! Are you finding it challenging to ensure your AI aut…" at bounding box center [642, 326] width 223 height 151
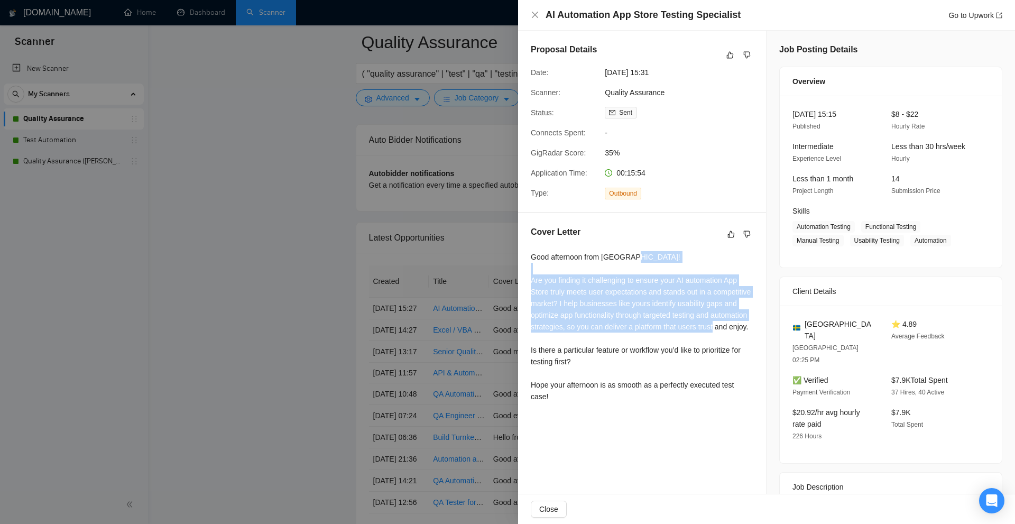
drag, startPoint x: 533, startPoint y: 276, endPoint x: 589, endPoint y: 314, distance: 67.5
click at [589, 314] on div "Good afternoon from India! Are you finding it challenging to ensure your AI aut…" at bounding box center [642, 326] width 223 height 151
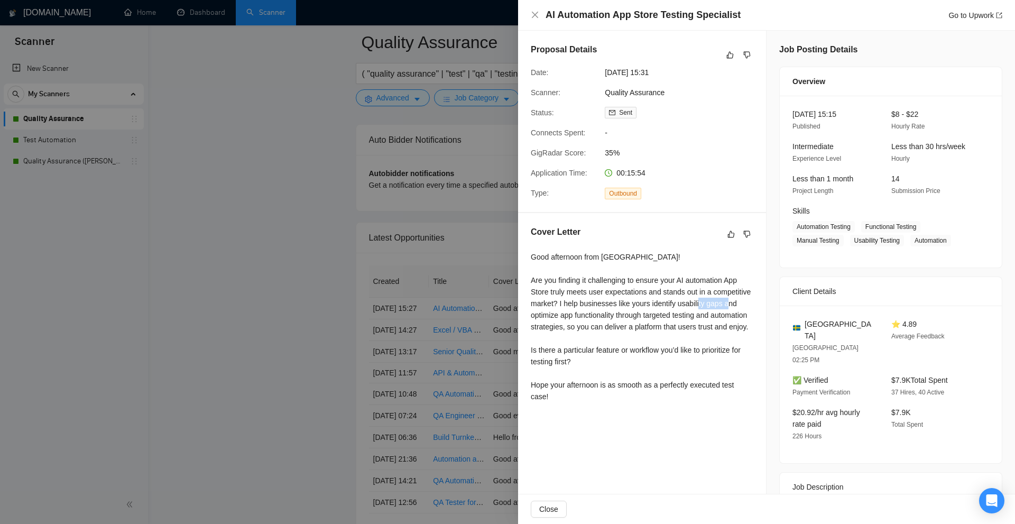
click at [589, 314] on div "Good afternoon from India! Are you finding it challenging to ensure your AI aut…" at bounding box center [642, 326] width 223 height 151
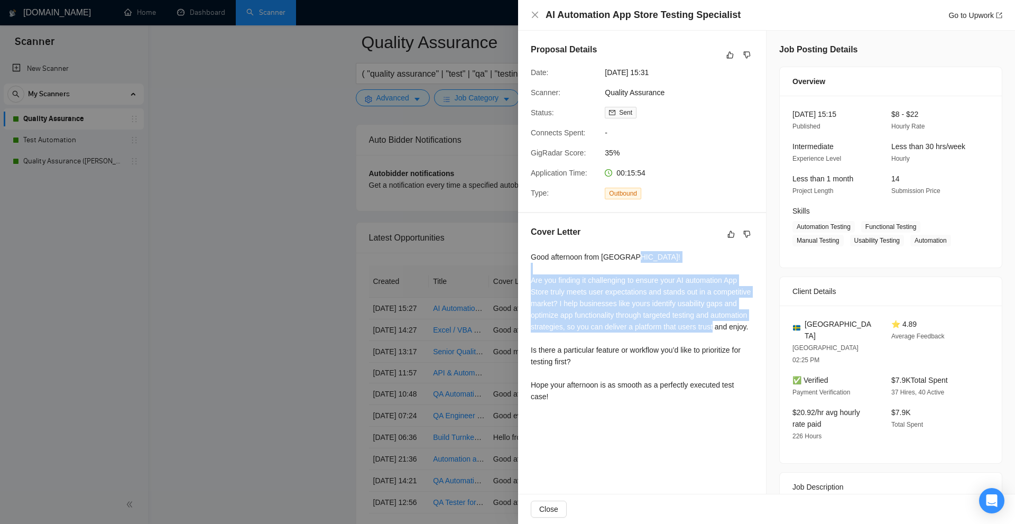
click at [589, 314] on div "Good afternoon from India! Are you finding it challenging to ensure your AI aut…" at bounding box center [642, 326] width 223 height 151
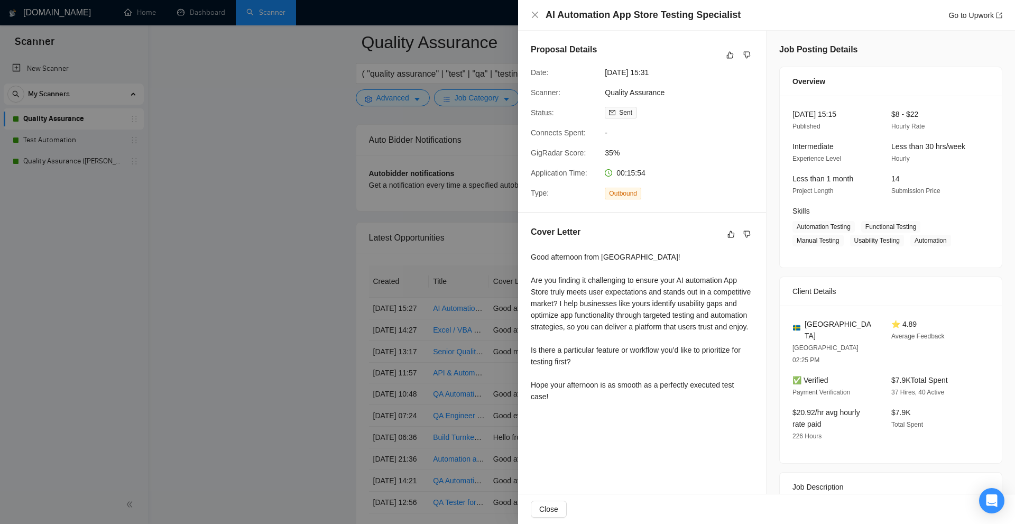
click at [599, 256] on div "Good afternoon from India! Are you finding it challenging to ensure your AI aut…" at bounding box center [642, 326] width 223 height 151
click at [635, 287] on div "Good afternoon from India! Are you finding it challenging to ensure your AI aut…" at bounding box center [642, 326] width 223 height 151
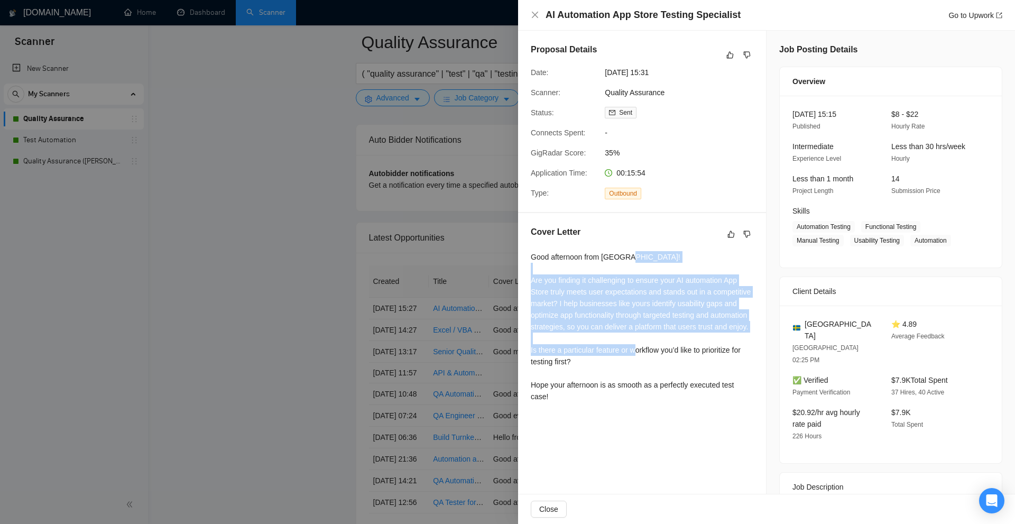
drag, startPoint x: 528, startPoint y: 273, endPoint x: 677, endPoint y: 361, distance: 172.8
click at [677, 361] on div "Cover Letter Good afternoon from India! Are you finding it challenging to ensur…" at bounding box center [642, 316] width 248 height 206
click at [642, 329] on div "Good afternoon from India! Are you finding it challenging to ensure your AI aut…" at bounding box center [642, 326] width 223 height 151
drag, startPoint x: 608, startPoint y: 341, endPoint x: 532, endPoint y: 272, distance: 102.6
click at [532, 272] on div "Good afternoon from India! Are you finding it challenging to ensure your AI aut…" at bounding box center [642, 326] width 223 height 151
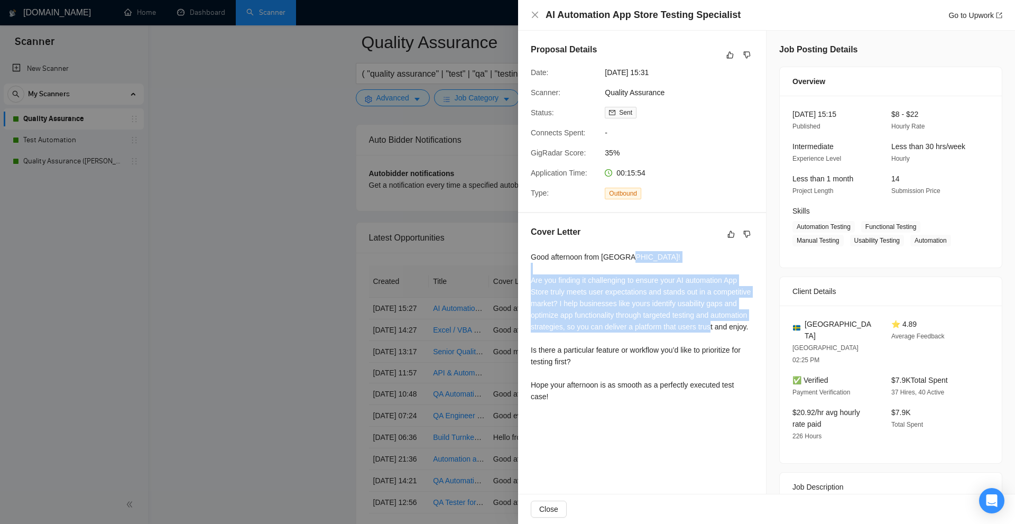
click at [532, 272] on div "Good afternoon from India! Are you finding it challenging to ensure your AI aut…" at bounding box center [642, 326] width 223 height 151
drag, startPoint x: 532, startPoint y: 272, endPoint x: 666, endPoint y: 329, distance: 146.5
click at [666, 329] on div "Good afternoon from India! Are you finding it challenging to ensure your AI aut…" at bounding box center [642, 326] width 223 height 151
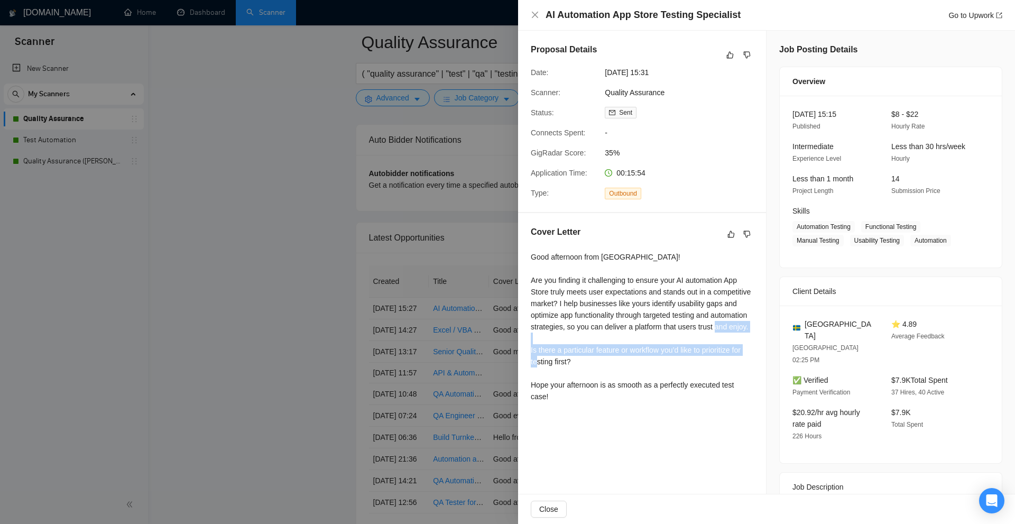
drag, startPoint x: 538, startPoint y: 362, endPoint x: 644, endPoint y: 372, distance: 106.8
click at [644, 372] on div "Cover Letter Good afternoon from India! Are you finding it challenging to ensur…" at bounding box center [642, 316] width 248 height 206
click at [644, 372] on div "Good afternoon from India! Are you finding it challenging to ensure your AI aut…" at bounding box center [642, 326] width 223 height 151
drag, startPoint x: 644, startPoint y: 372, endPoint x: 612, endPoint y: 365, distance: 33.0
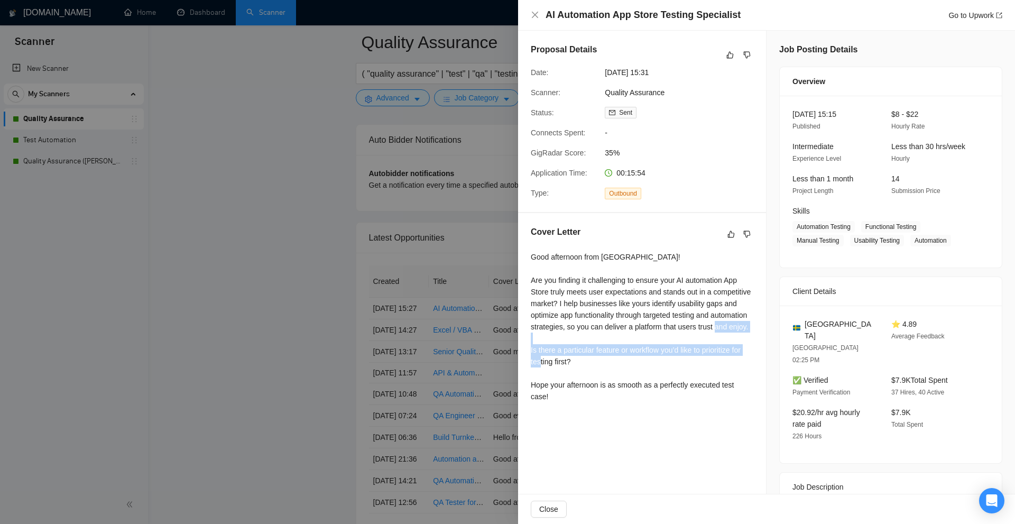
click at [612, 365] on div "Good afternoon from India! Are you finding it challenging to ensure your AI aut…" at bounding box center [642, 326] width 223 height 151
click at [594, 371] on div "Good afternoon from India! Are you finding it challenging to ensure your AI aut…" at bounding box center [642, 326] width 223 height 151
drag, startPoint x: 569, startPoint y: 351, endPoint x: 729, endPoint y: 368, distance: 160.6
click at [729, 368] on div "Good afternoon from India! Are you finding it challenging to ensure your AI aut…" at bounding box center [642, 326] width 223 height 151
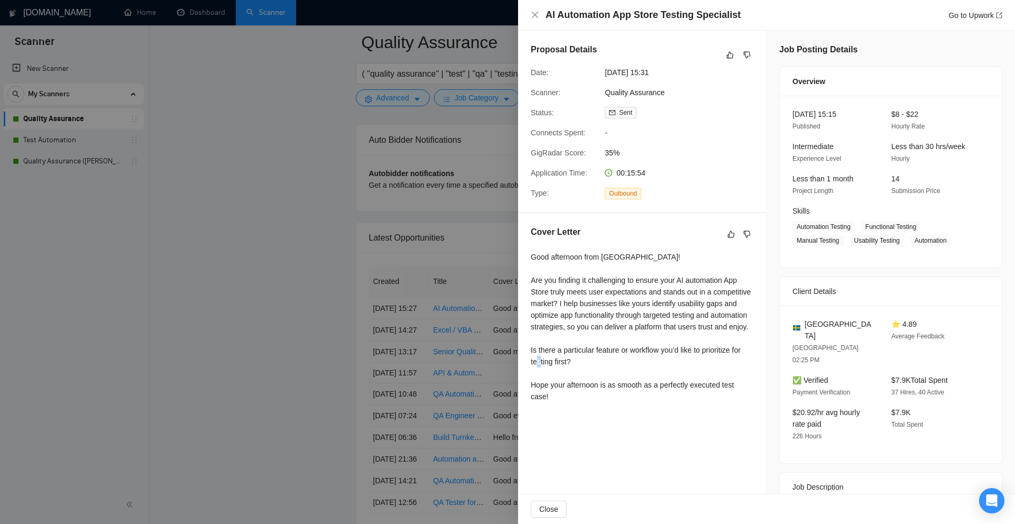
click at [729, 368] on div "Good afternoon from India! Are you finding it challenging to ensure your AI aut…" at bounding box center [642, 326] width 223 height 151
click at [731, 369] on div "Good afternoon from India! Are you finding it challenging to ensure your AI aut…" at bounding box center [642, 326] width 223 height 151
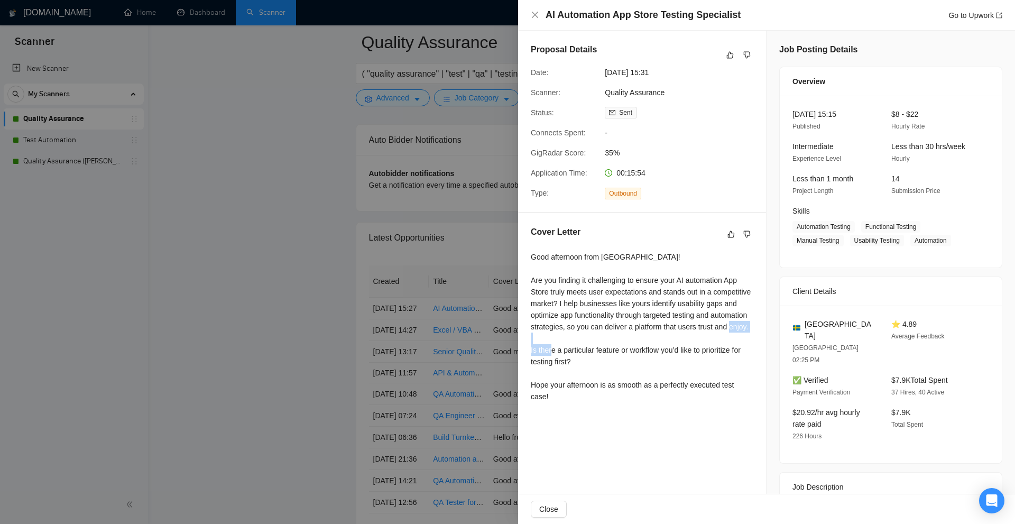
drag, startPoint x: 549, startPoint y: 359, endPoint x: 594, endPoint y: 365, distance: 44.8
click at [591, 364] on div "Good afternoon from India! Are you finding it challenging to ensure your AI aut…" at bounding box center [642, 326] width 223 height 151
click at [594, 365] on div "Good afternoon from India! Are you finding it challenging to ensure your AI aut…" at bounding box center [642, 326] width 223 height 151
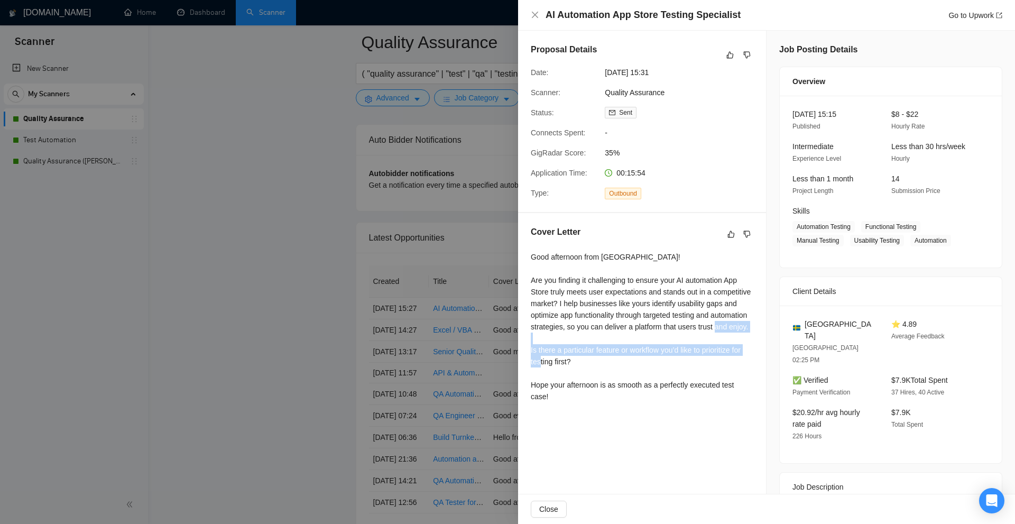
click at [589, 371] on div "Good afternoon from India! Are you finding it challenging to ensure your AI aut…" at bounding box center [642, 326] width 223 height 151
drag, startPoint x: 589, startPoint y: 371, endPoint x: 546, endPoint y: 362, distance: 43.4
click at [546, 362] on div "Good afternoon from India! Are you finding it challenging to ensure your AI aut…" at bounding box center [642, 326] width 223 height 151
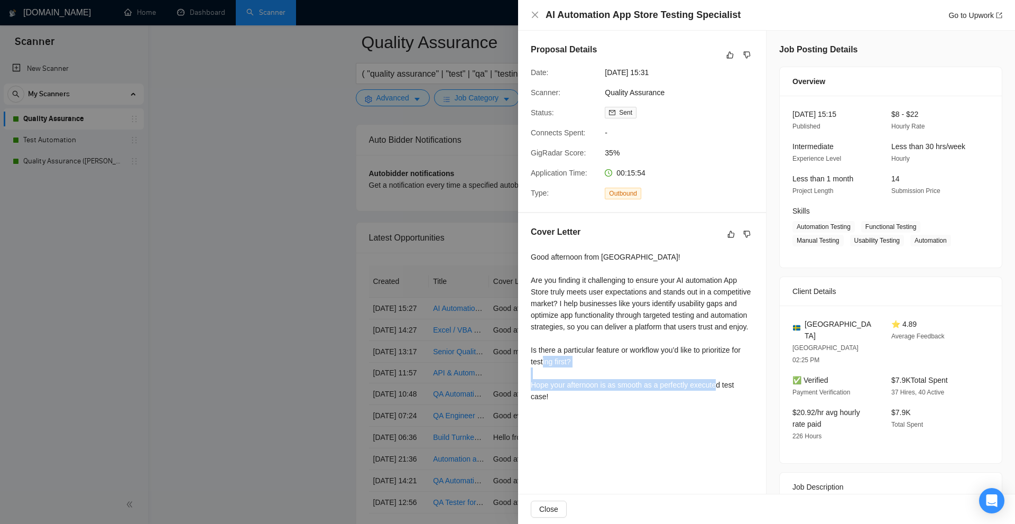
drag, startPoint x: 519, startPoint y: 395, endPoint x: 626, endPoint y: 416, distance: 109.0
click at [626, 416] on div "Cover Letter Good afternoon from India! Are you finding it challenging to ensur…" at bounding box center [642, 316] width 248 height 206
click at [626, 407] on div "Good afternoon from India! Are you finding it challenging to ensure your AI aut…" at bounding box center [642, 328] width 223 height 155
drag, startPoint x: 579, startPoint y: 402, endPoint x: 732, endPoint y: 408, distance: 154.0
click at [732, 402] on div "Good afternoon from India! Are you finding it challenging to ensure your AI aut…" at bounding box center [642, 326] width 223 height 151
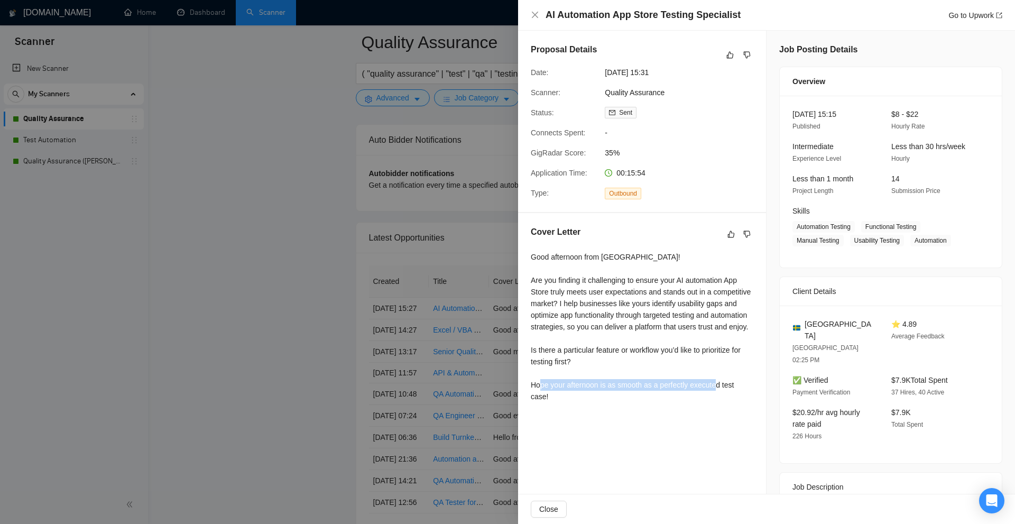
click at [732, 402] on div "Good afternoon from India! Are you finding it challenging to ensure your AI aut…" at bounding box center [642, 326] width 223 height 151
click at [633, 395] on div "Good afternoon from India! Are you finding it challenging to ensure your AI aut…" at bounding box center [642, 326] width 223 height 151
click at [654, 392] on div "Good afternoon from India! Are you finding it challenging to ensure your AI aut…" at bounding box center [642, 326] width 223 height 151
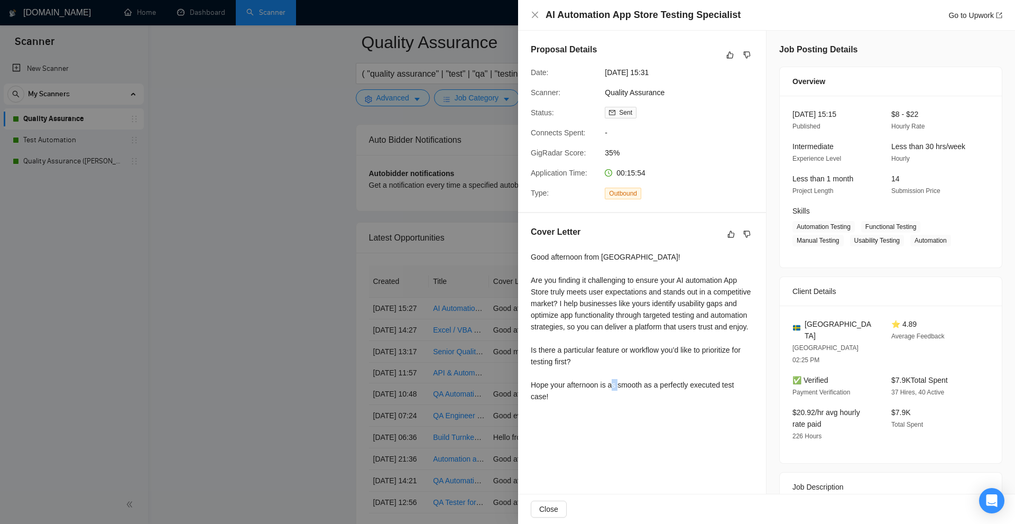
click at [654, 392] on div "Good afternoon from India! Are you finding it challenging to ensure your AI aut…" at bounding box center [642, 326] width 223 height 151
click at [694, 392] on div "Good afternoon from India! Are you finding it challenging to ensure your AI aut…" at bounding box center [642, 326] width 223 height 151
click at [661, 401] on div "Good afternoon from India! Are you finding it challenging to ensure your AI aut…" at bounding box center [642, 326] width 223 height 151
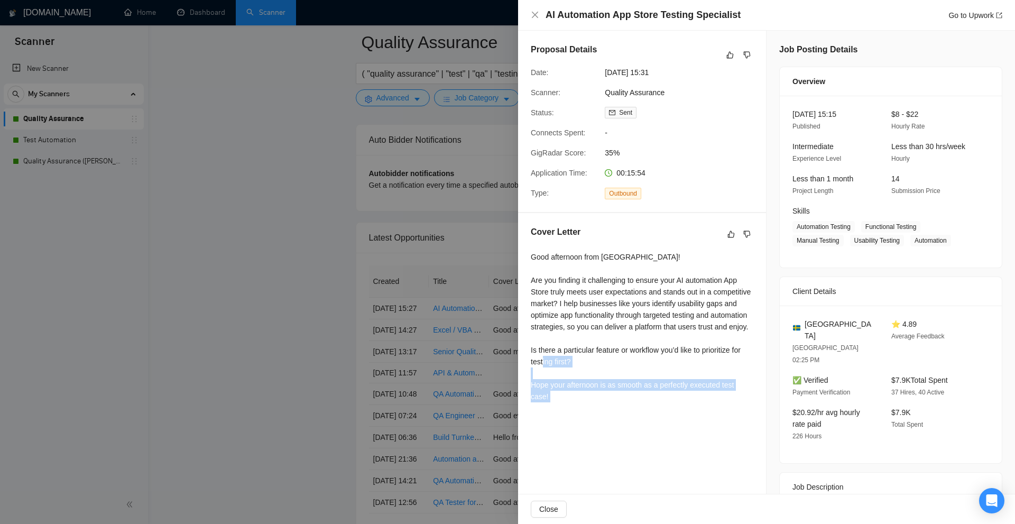
click at [661, 401] on div "Good afternoon from India! Are you finding it challenging to ensure your AI aut…" at bounding box center [642, 326] width 223 height 151
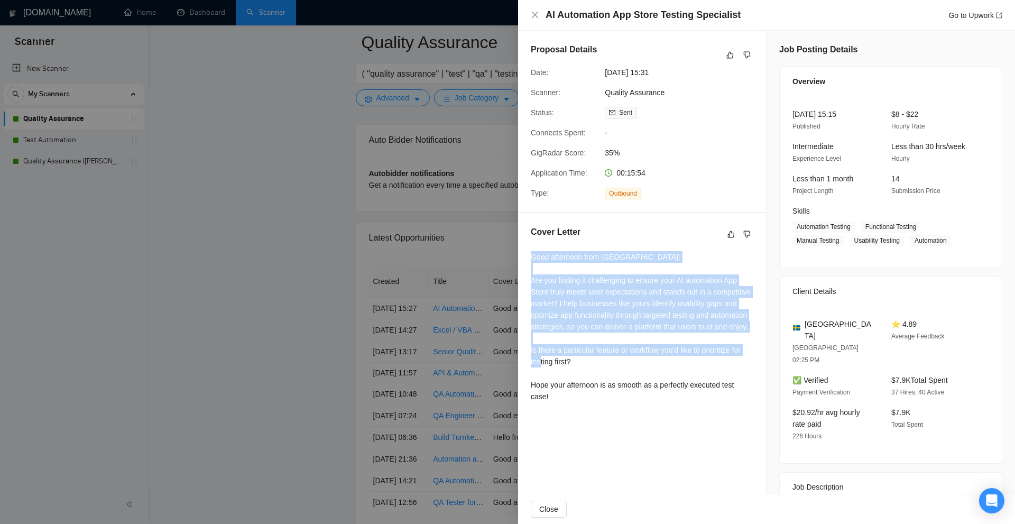
drag, startPoint x: 633, startPoint y: 378, endPoint x: 648, endPoint y: 398, distance: 25.6
click at [647, 397] on div "Cover Letter Good afternoon from India! Are you finding it challenging to ensur…" at bounding box center [642, 316] width 248 height 206
click at [649, 398] on div "Good afternoon from India! Are you finding it challenging to ensure your AI aut…" at bounding box center [642, 326] width 223 height 151
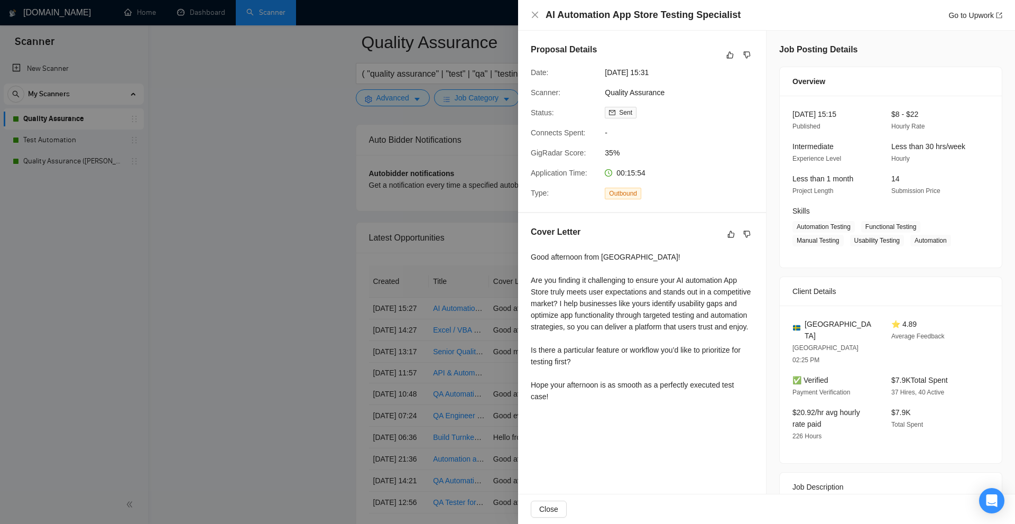
click at [439, 140] on div at bounding box center [507, 262] width 1015 height 524
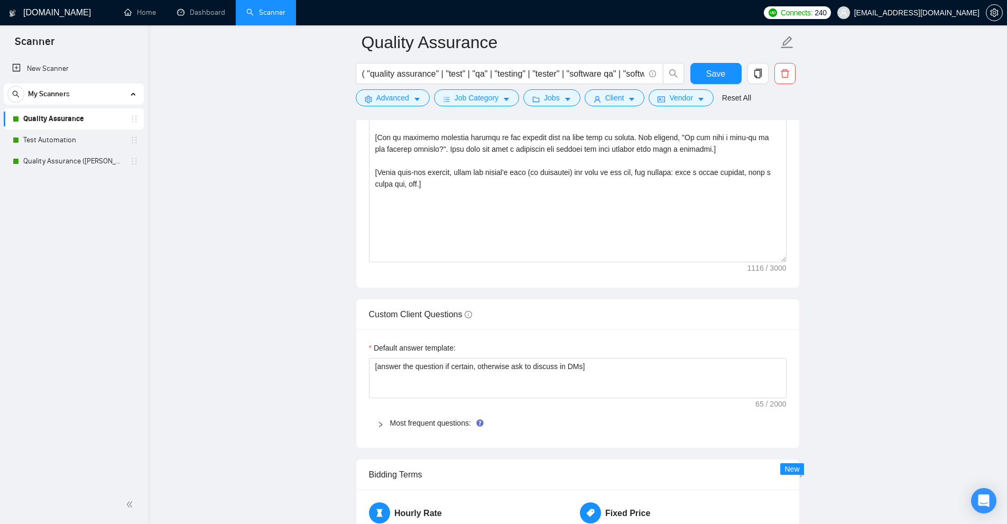
scroll to position [1077, 0]
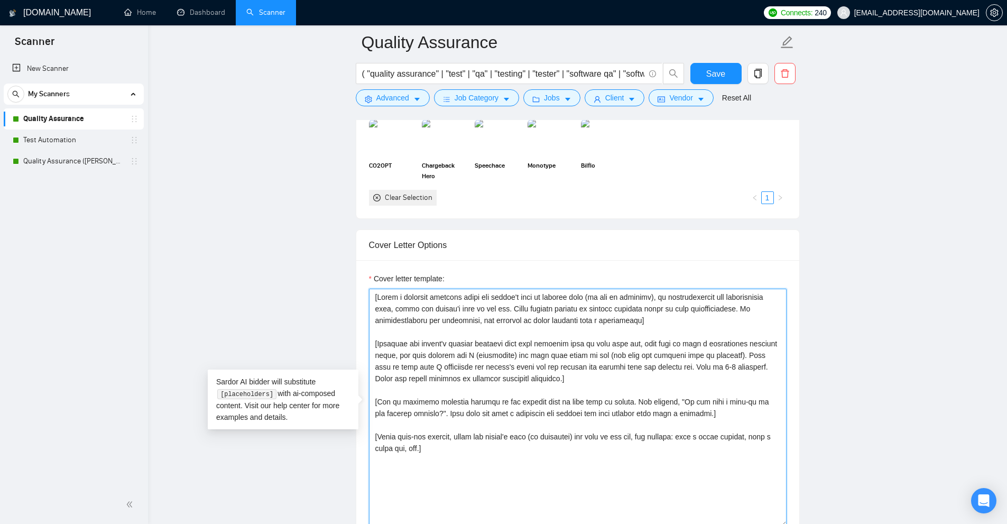
drag, startPoint x: 530, startPoint y: 464, endPoint x: 275, endPoint y: 117, distance: 430.4
click at [286, 121] on main "Quality Assurance ( "quality assurance" | "test" | "qa" | "testing" | "tester" …" at bounding box center [578, 497] width 826 height 3064
click at [647, 401] on textarea "Cover letter template:" at bounding box center [578, 408] width 418 height 238
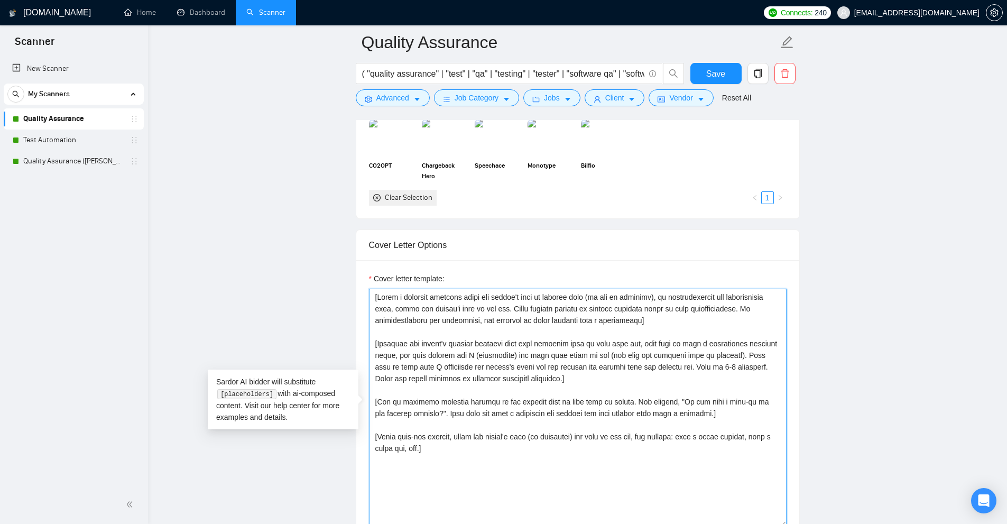
click at [590, 385] on textarea "Cover letter template:" at bounding box center [578, 408] width 418 height 238
click at [96, 161] on link "Quality Assurance (Sudhanshu B)" at bounding box center [73, 161] width 100 height 21
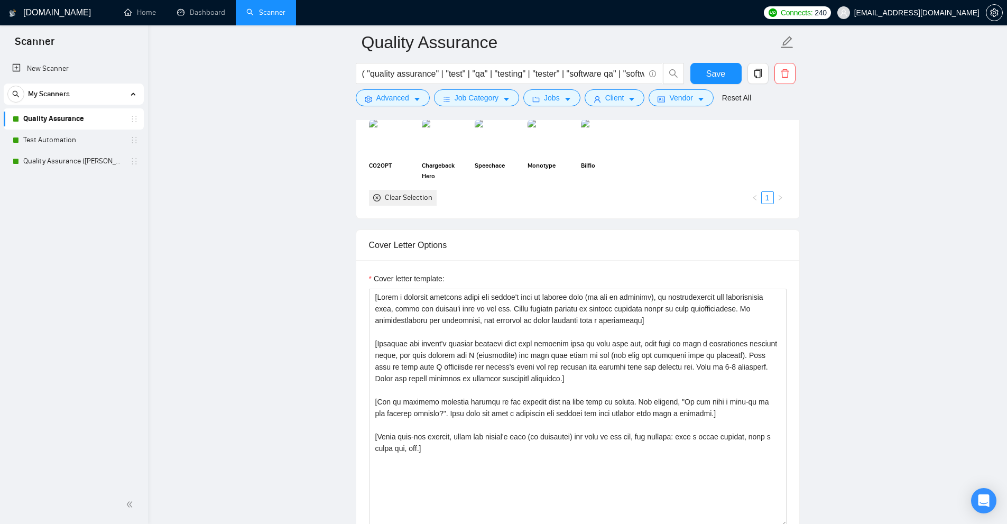
click at [76, 120] on link "Quality Assurance" at bounding box center [73, 118] width 100 height 21
click at [83, 130] on link "Test Automation" at bounding box center [73, 140] width 100 height 21
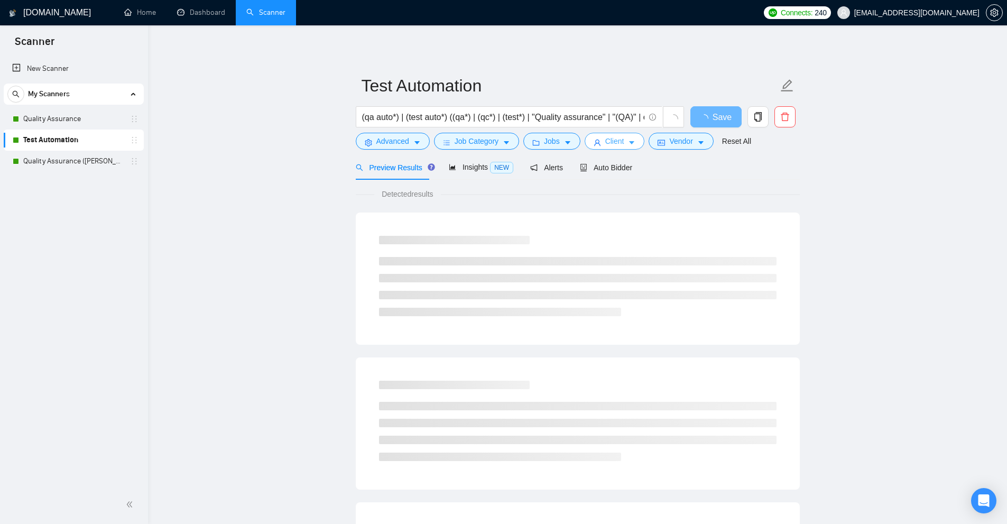
click at [637, 138] on button "Client" at bounding box center [615, 141] width 60 height 17
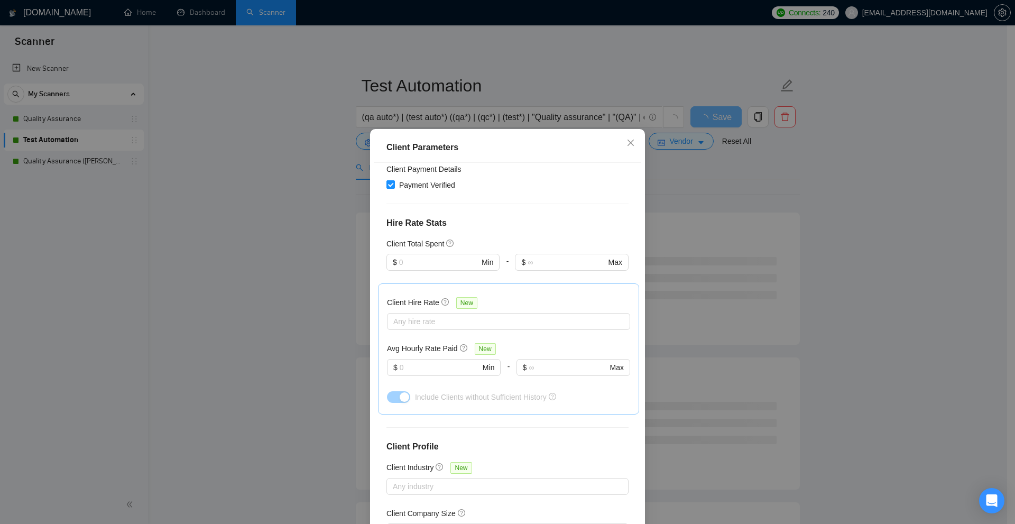
click at [695, 194] on div "Client Parameters Client Location Include Client Countries Select Exclude Clien…" at bounding box center [507, 262] width 1015 height 524
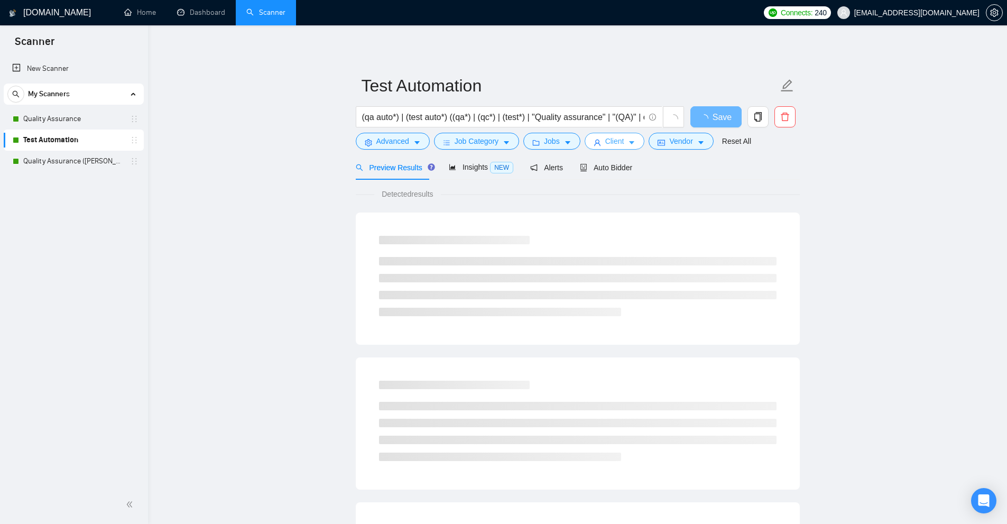
click at [619, 144] on span "Client" at bounding box center [615, 141] width 19 height 12
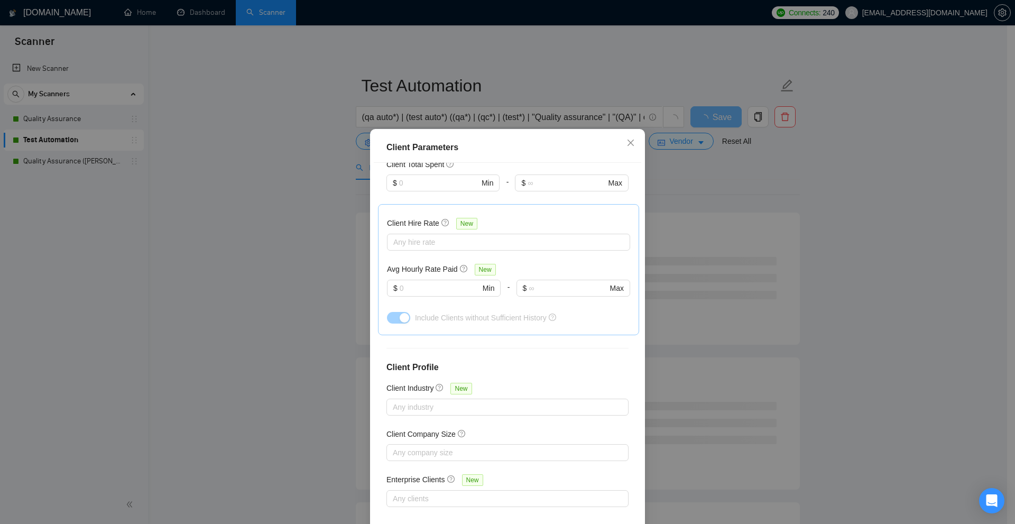
scroll to position [132, 0]
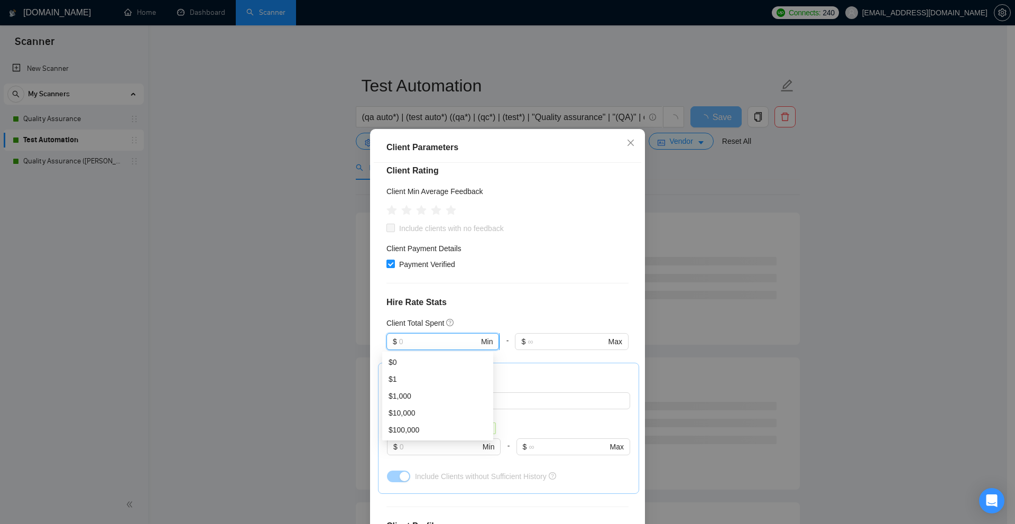
click at [409, 338] on input "text" at bounding box center [439, 342] width 80 height 12
click at [586, 304] on h4 "Hire Rate Stats" at bounding box center [508, 302] width 242 height 13
click at [771, 228] on div "Client Parameters Client Location Include Client Countries Select Exclude Clien…" at bounding box center [507, 262] width 1015 height 524
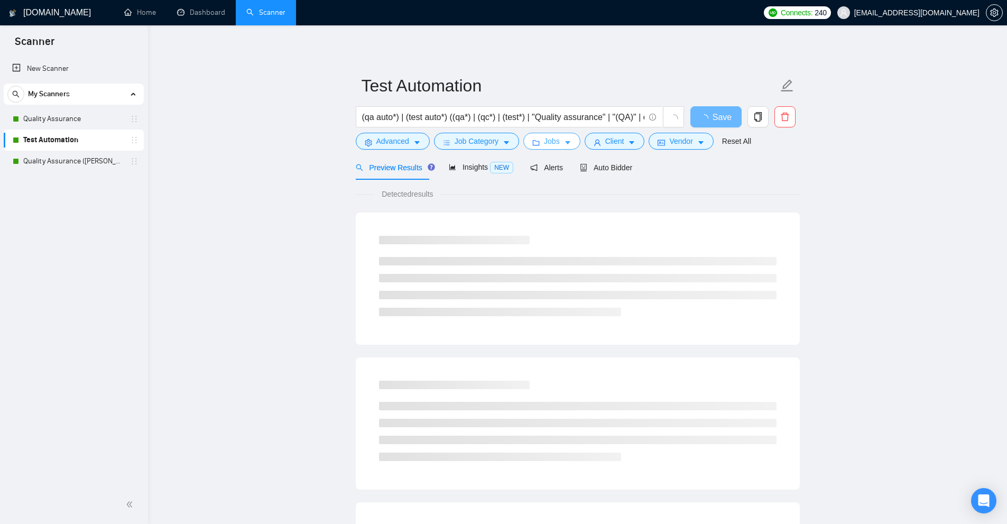
click at [545, 141] on span "Jobs" at bounding box center [552, 141] width 16 height 12
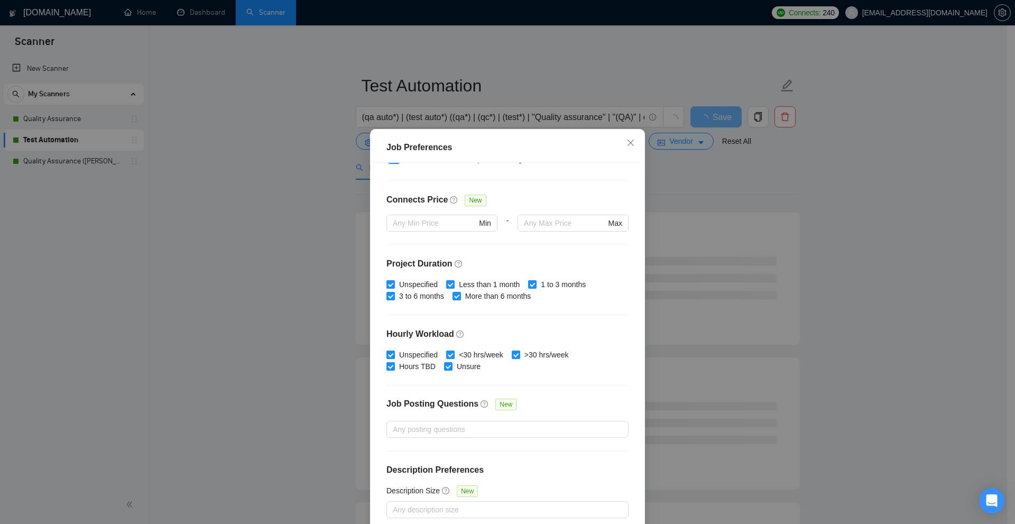
scroll to position [17, 0]
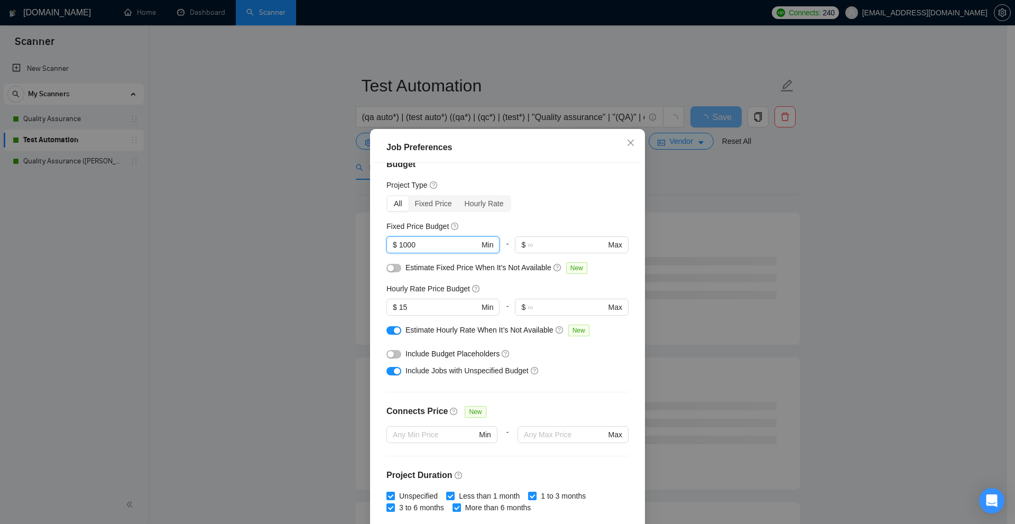
drag, startPoint x: 433, startPoint y: 241, endPoint x: 358, endPoint y: 257, distance: 76.2
click at [323, 242] on div "Job Preferences Budget Project Type All Fixed Price Hourly Rate Fixed Price Bud…" at bounding box center [507, 262] width 1015 height 524
click at [854, 299] on div "Job Preferences Budget Project Type All Fixed Price Hourly Rate Fixed Price Bud…" at bounding box center [507, 262] width 1015 height 524
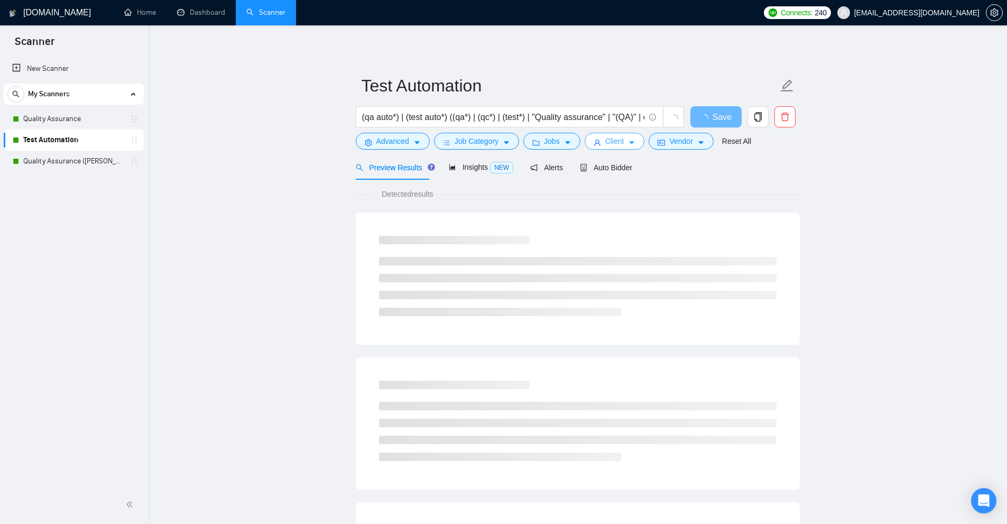
click at [621, 141] on button "Client" at bounding box center [615, 141] width 60 height 17
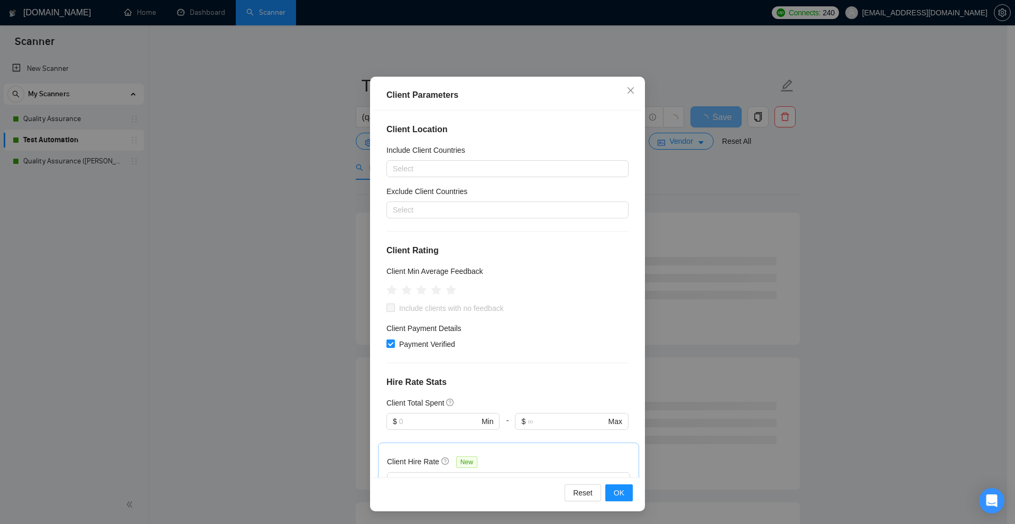
scroll to position [0, 0]
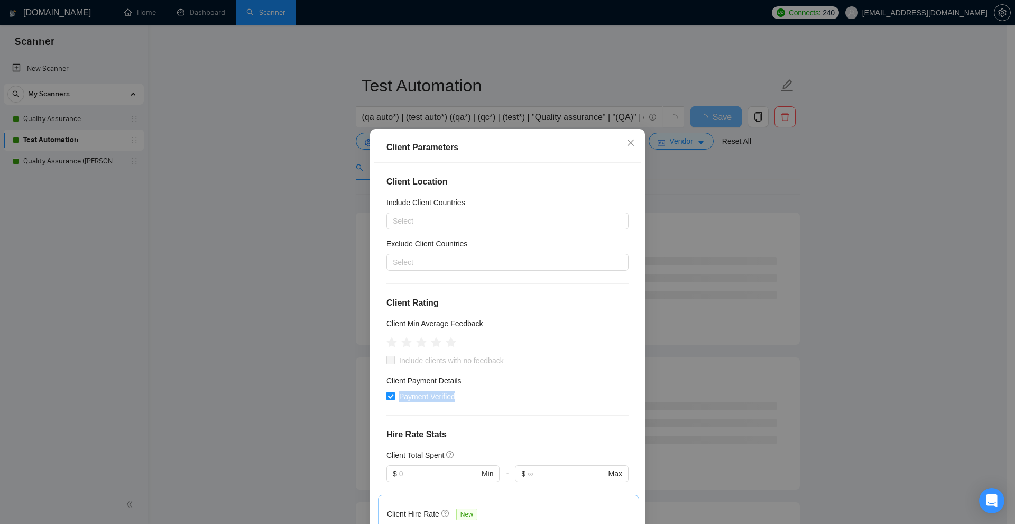
drag, startPoint x: 515, startPoint y: 400, endPoint x: 551, endPoint y: 404, distance: 35.6
click at [546, 401] on div "Payment Verified" at bounding box center [508, 397] width 242 height 12
click at [819, 361] on div "Client Parameters Client Location Include Client Countries Select Exclude Clien…" at bounding box center [507, 262] width 1015 height 524
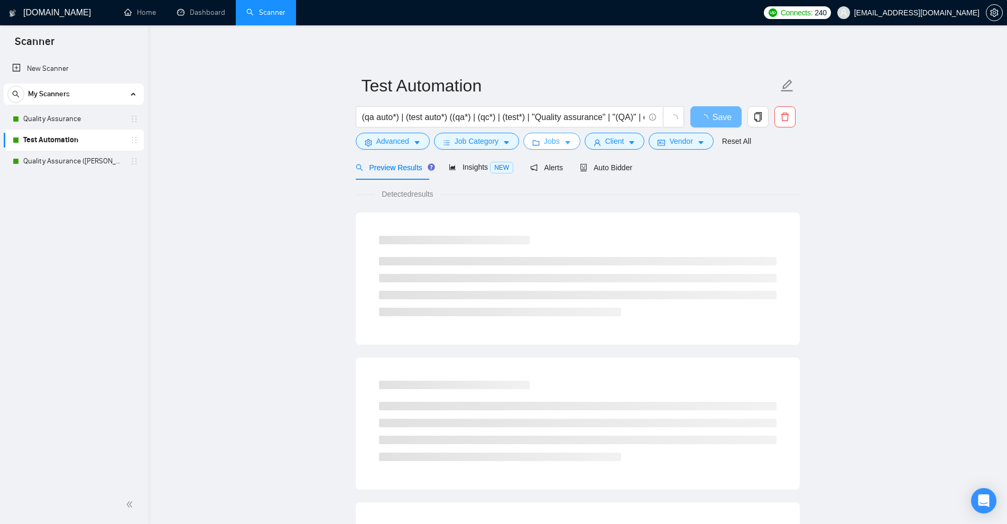
click at [548, 140] on span "Jobs" at bounding box center [552, 141] width 16 height 12
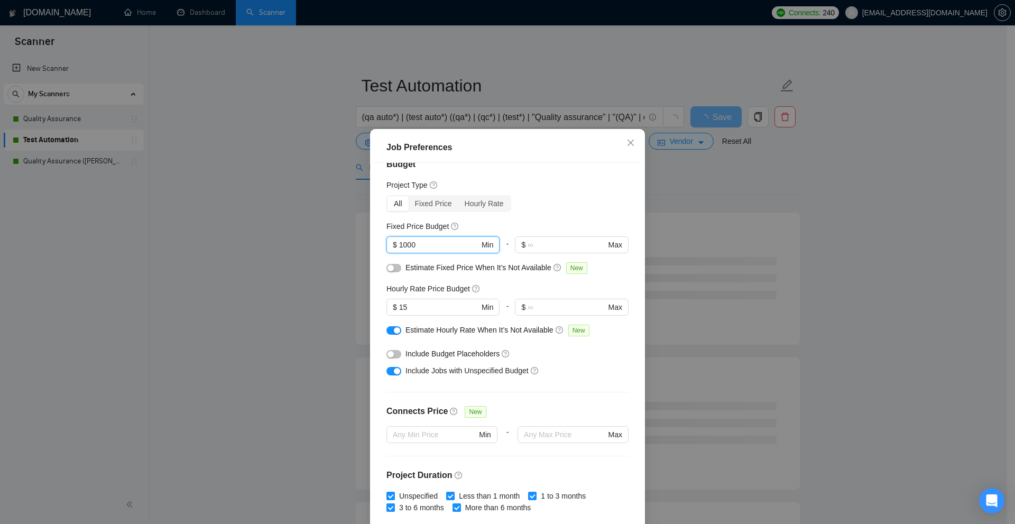
drag, startPoint x: 442, startPoint y: 247, endPoint x: 428, endPoint y: 221, distance: 29.8
click at [301, 232] on div "Job Preferences Budget Project Type All Fixed Price Hourly Rate Fixed Price Bud…" at bounding box center [507, 262] width 1015 height 524
drag, startPoint x: 471, startPoint y: 142, endPoint x: 388, endPoint y: 142, distance: 82.5
click at [388, 142] on div "Job Preferences" at bounding box center [508, 147] width 242 height 13
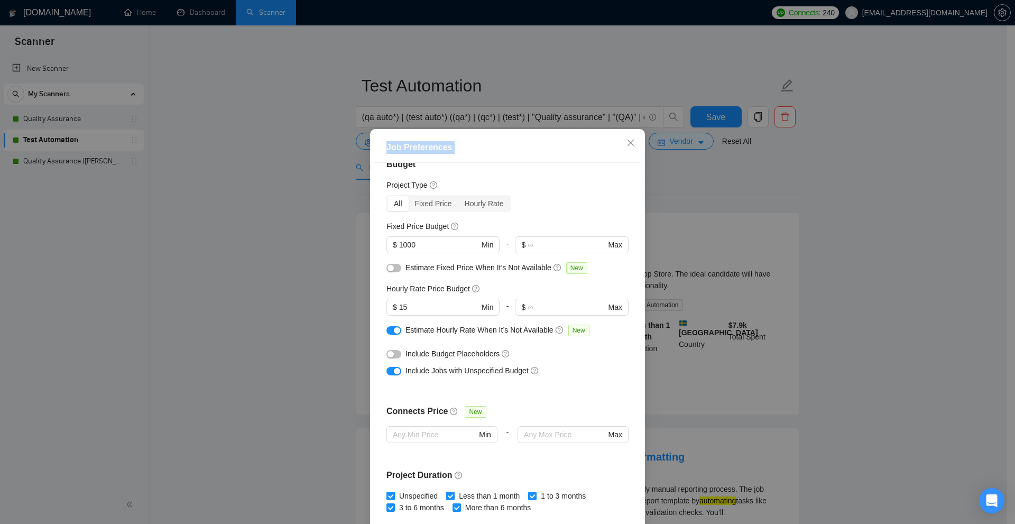
drag, startPoint x: 388, startPoint y: 142, endPoint x: 540, endPoint y: 148, distance: 152.4
click at [540, 148] on div "Job Preferences" at bounding box center [508, 147] width 242 height 13
click at [536, 150] on div "Job Preferences" at bounding box center [508, 147] width 242 height 13
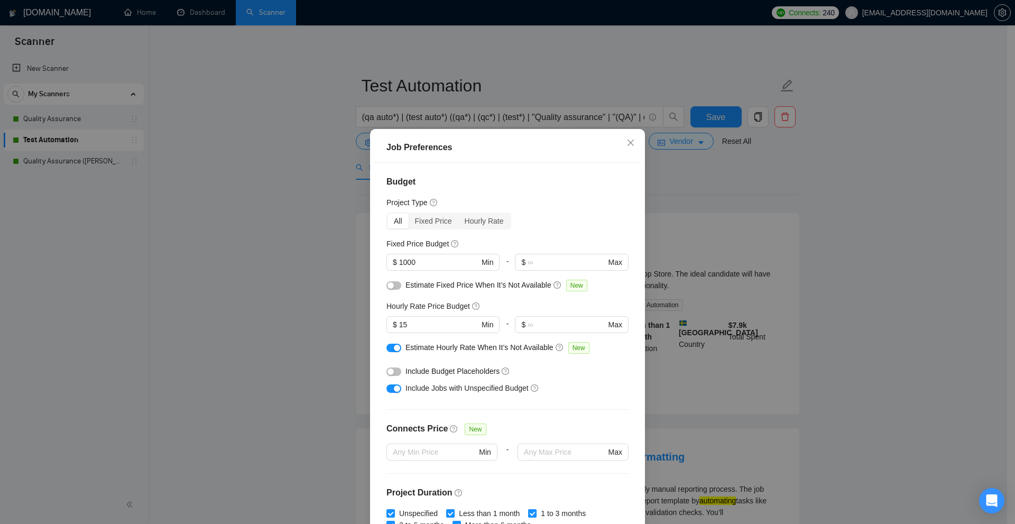
click at [474, 175] on div "Budget Project Type All Fixed Price Hourly Rate Fixed Price Budget $ 1000 Min -…" at bounding box center [508, 346] width 268 height 367
click at [532, 191] on div "Budget Project Type All Fixed Price Hourly Rate Fixed Price Budget $ 1000 Min -…" at bounding box center [508, 346] width 268 height 367
click at [403, 182] on h4 "Budget" at bounding box center [508, 182] width 242 height 13
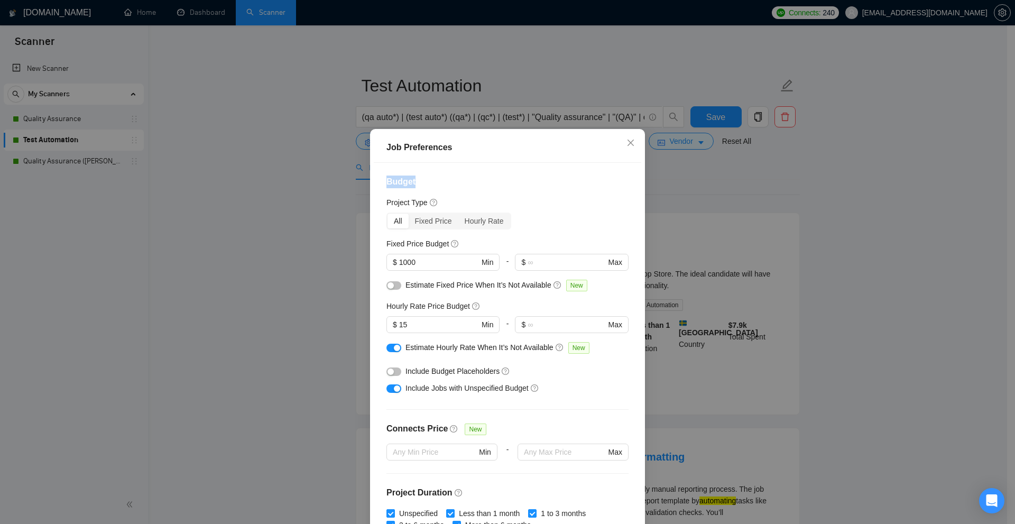
click at [403, 182] on h4 "Budget" at bounding box center [508, 182] width 242 height 13
click at [102, 124] on div "Job Preferences Budget Project Type All Fixed Price Hourly Rate Fixed Price Bud…" at bounding box center [507, 262] width 1015 height 524
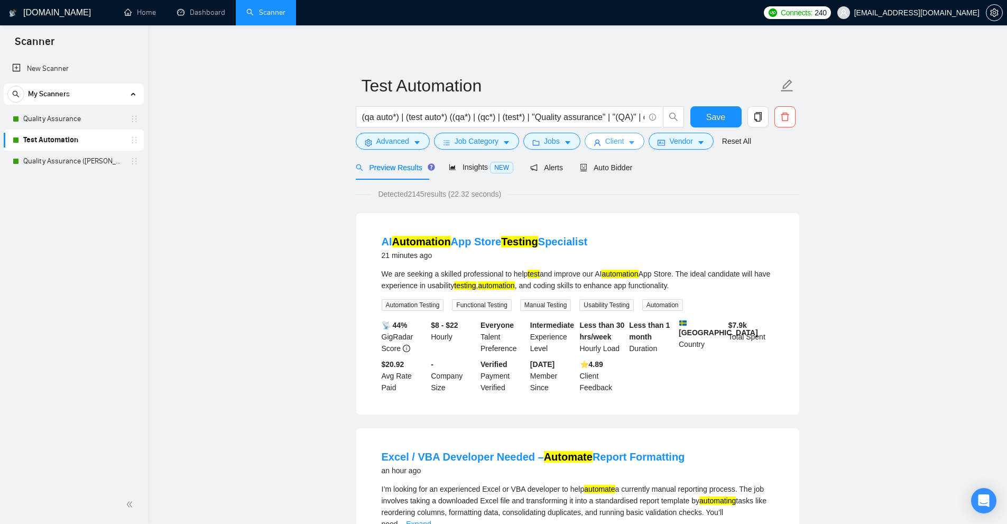
click at [623, 139] on button "Client" at bounding box center [615, 141] width 60 height 17
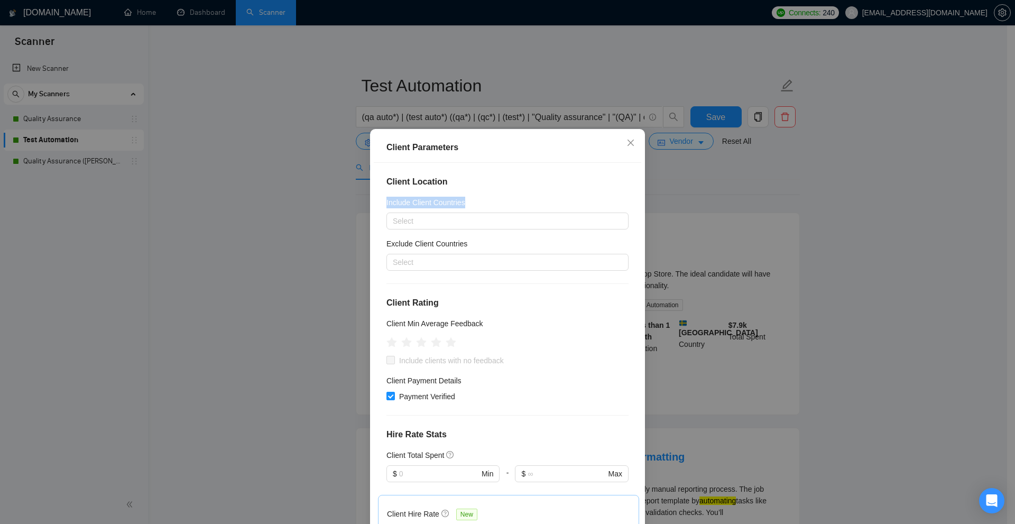
drag, startPoint x: 398, startPoint y: 195, endPoint x: 500, endPoint y: 196, distance: 102.1
click at [500, 196] on div "Client Location Include Client Countries Select Exclude Client Countries Select…" at bounding box center [508, 346] width 268 height 367
click at [502, 195] on div "Client Location Include Client Countries Select Exclude Client Countries Select…" at bounding box center [508, 346] width 268 height 367
click at [648, 94] on div "Client Parameters Client Location Include Client Countries Select Exclude Clien…" at bounding box center [507, 262] width 1015 height 524
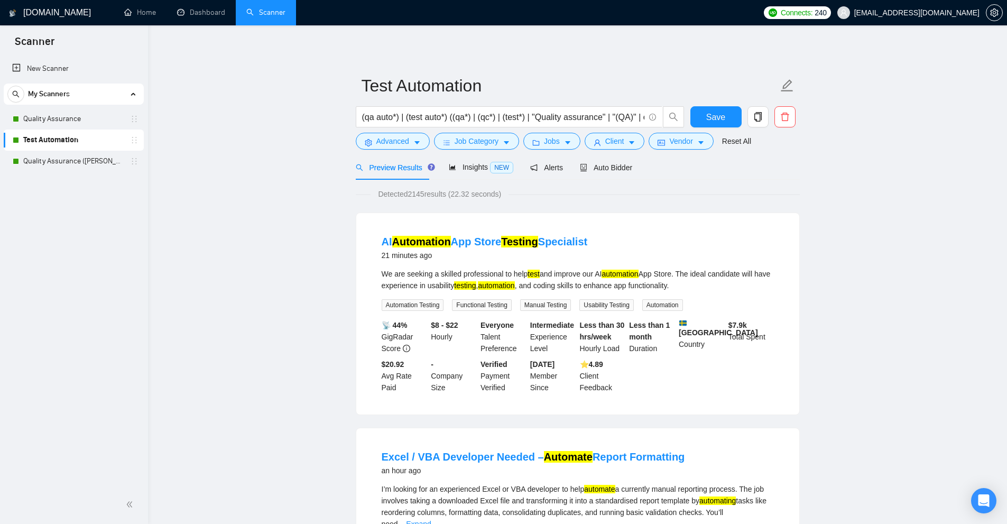
click at [720, 143] on div "Reset All" at bounding box center [736, 141] width 33 height 17
click at [705, 146] on button "Vendor" at bounding box center [681, 141] width 65 height 17
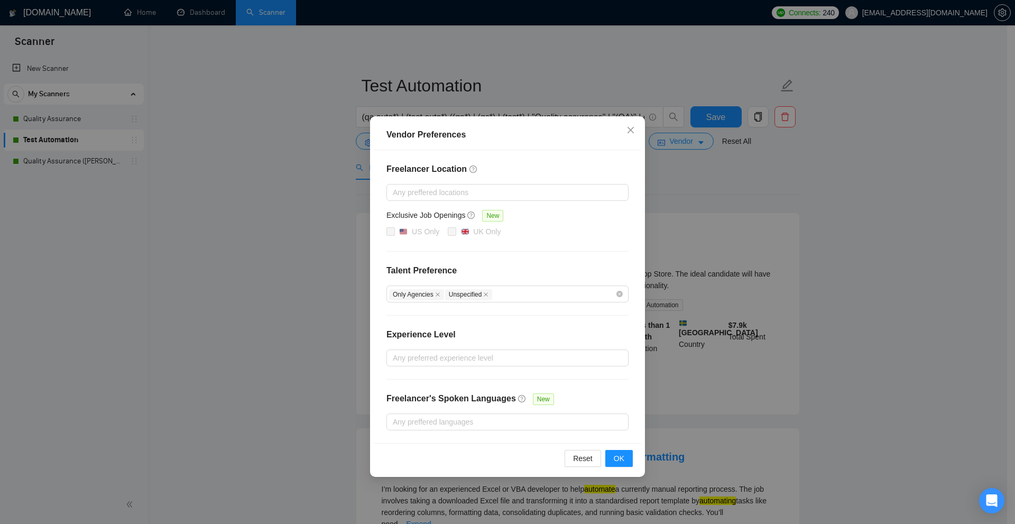
click at [910, 248] on div "Vendor Preferences Freelancer Location Any preffered locations Exclusive Job Op…" at bounding box center [507, 262] width 1015 height 524
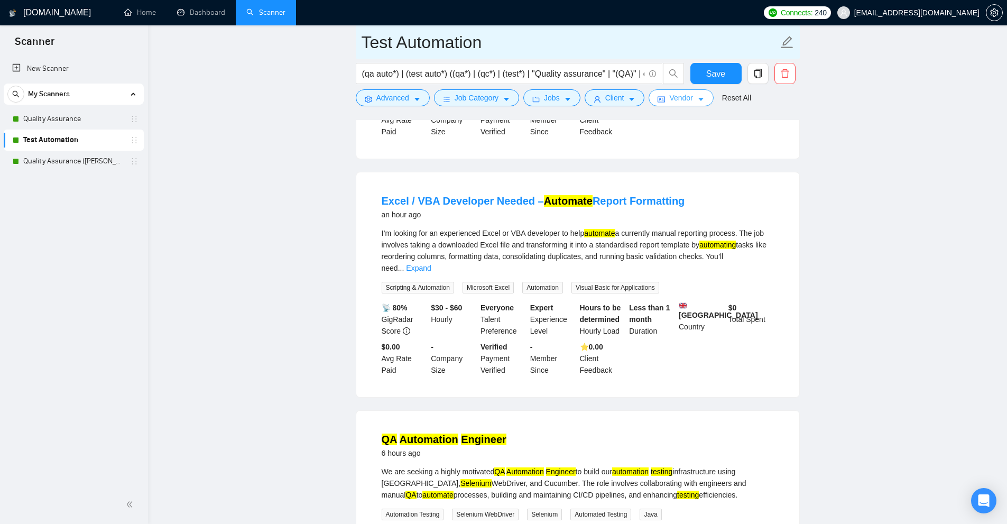
scroll to position [53, 0]
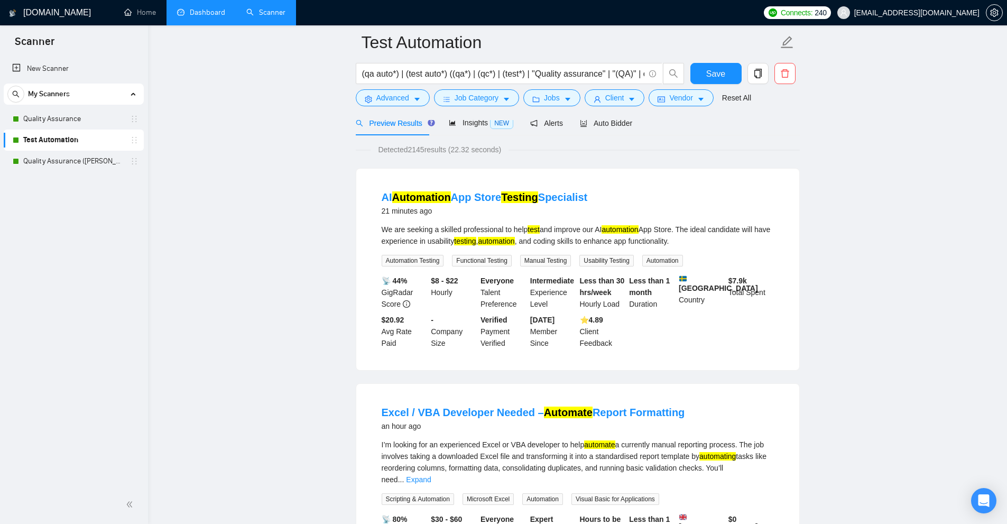
click at [199, 15] on link "Dashboard" at bounding box center [201, 12] width 48 height 9
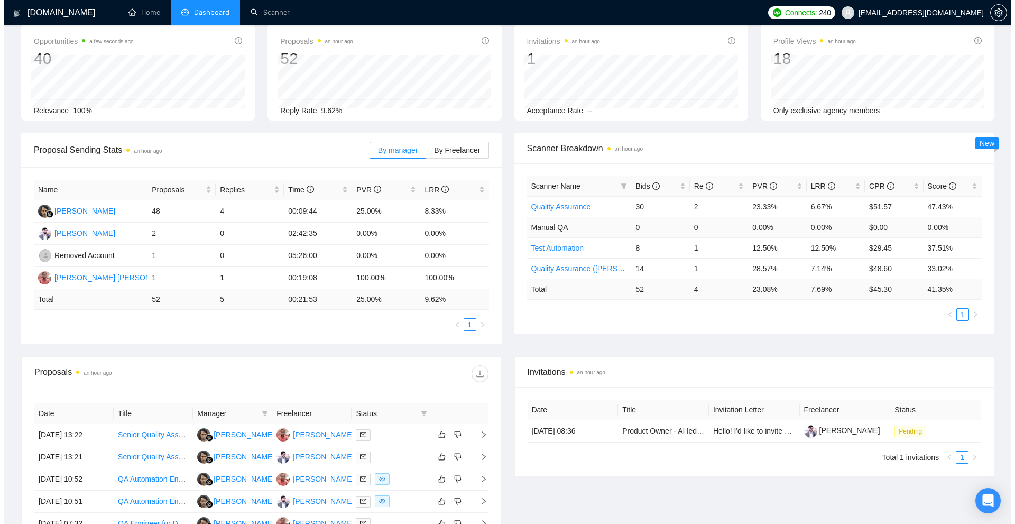
scroll to position [304, 0]
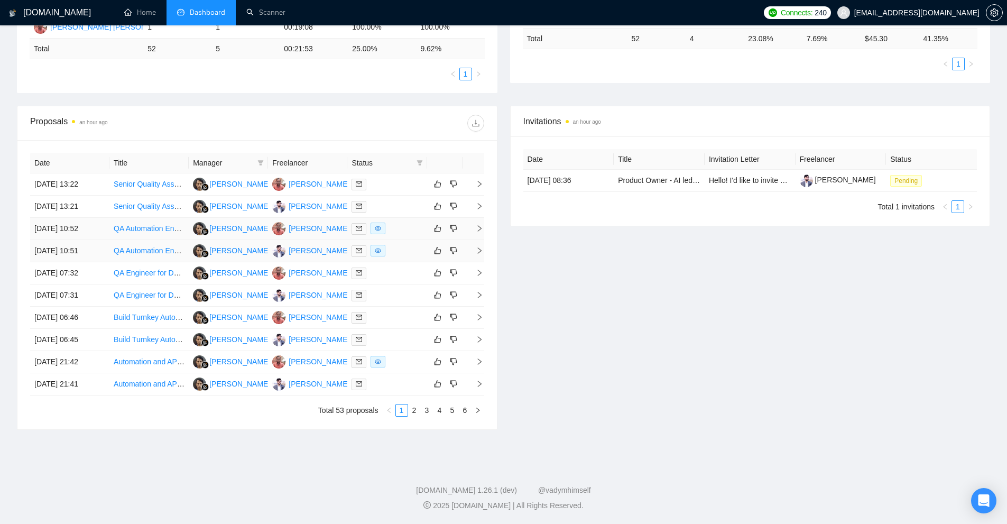
click at [400, 235] on td at bounding box center [386, 229] width 79 height 22
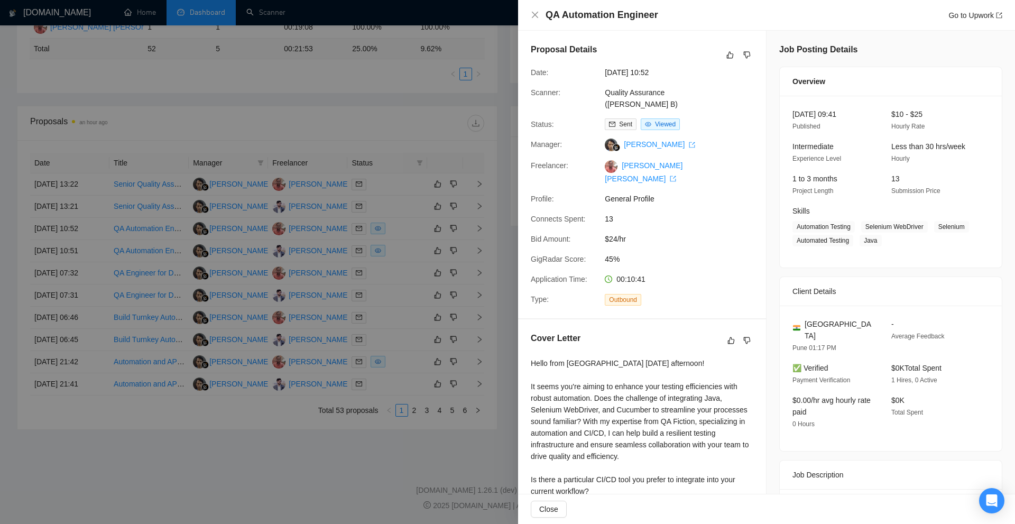
scroll to position [93, 0]
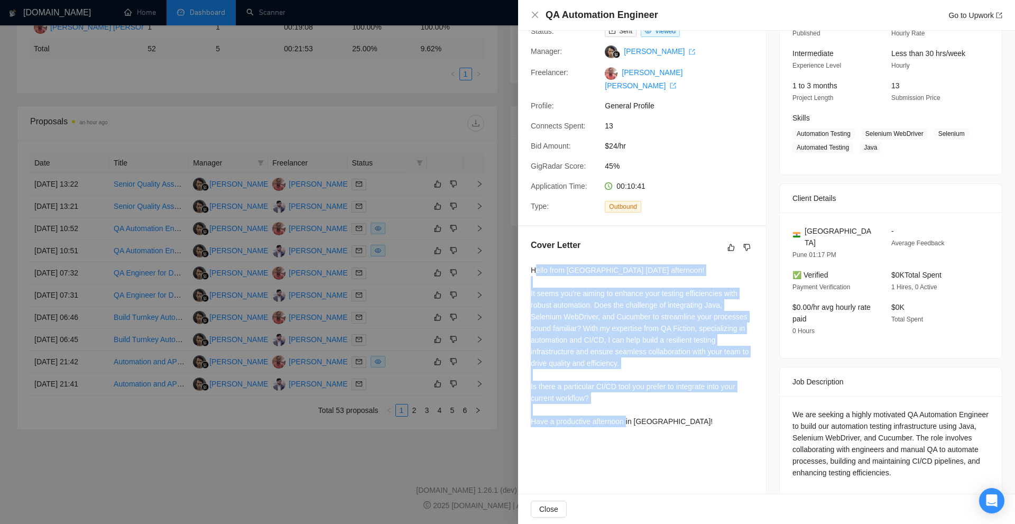
drag, startPoint x: 629, startPoint y: 333, endPoint x: 746, endPoint y: 426, distance: 149.4
click at [746, 426] on div "Cover Letter Hello from Pune this Monday afternoon! It seems you're aiming to e…" at bounding box center [642, 335] width 248 height 218
drag, startPoint x: 746, startPoint y: 426, endPoint x: 831, endPoint y: 429, distance: 85.7
click at [746, 426] on div "Hello from Pune this Monday afternoon! It seems you're aiming to enhance your t…" at bounding box center [642, 345] width 223 height 163
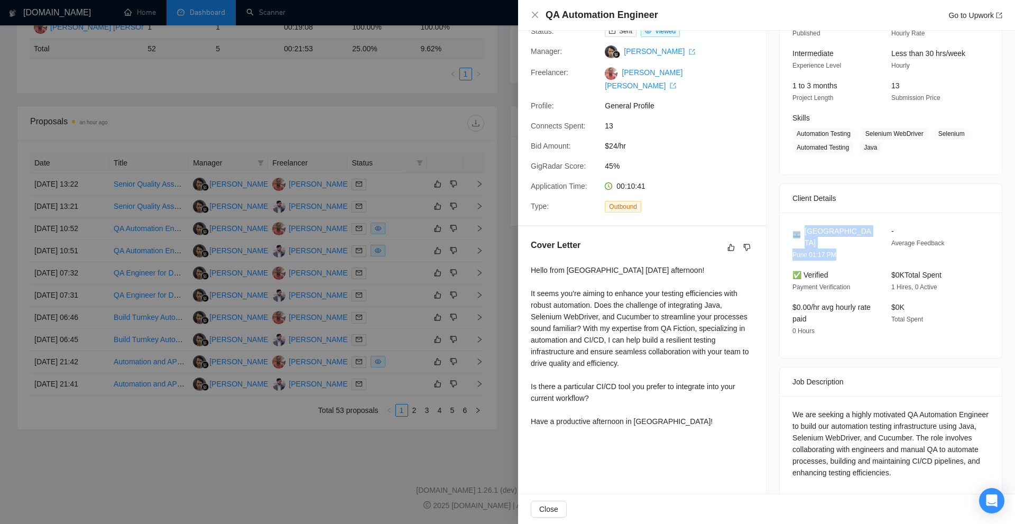
drag, startPoint x: 794, startPoint y: 222, endPoint x: 898, endPoint y: 288, distance: 123.7
click at [883, 267] on div "India Pune 01:17 PM - Average Feedback ✅ Verified Payment Verification $0K Tota…" at bounding box center [891, 285] width 222 height 145
click at [898, 373] on div "Job Description" at bounding box center [891, 382] width 197 height 29
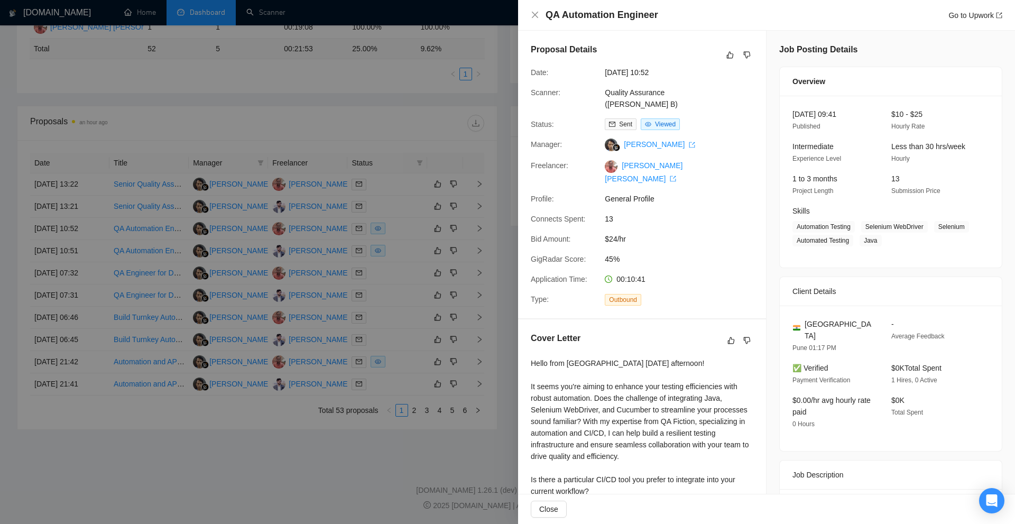
click at [366, 240] on div at bounding box center [507, 262] width 1015 height 524
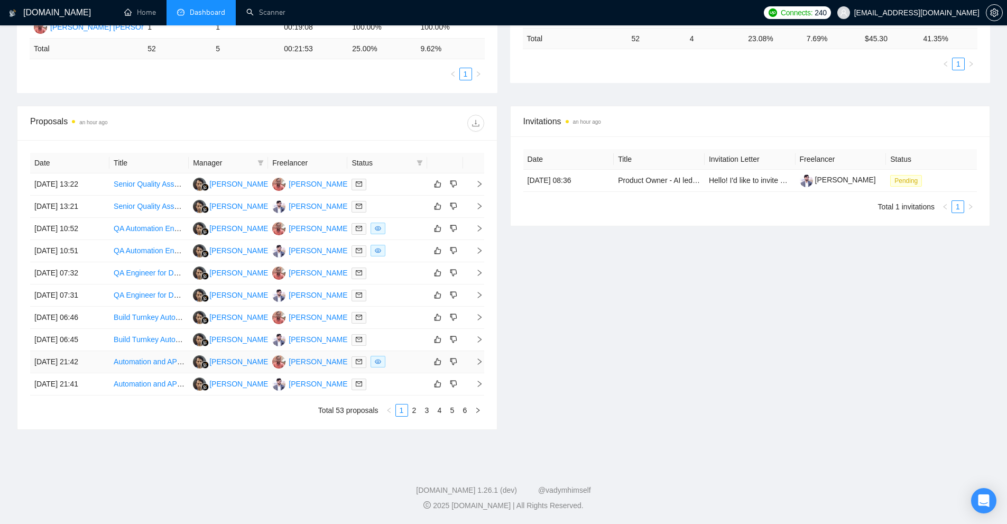
click at [401, 354] on td at bounding box center [386, 362] width 79 height 22
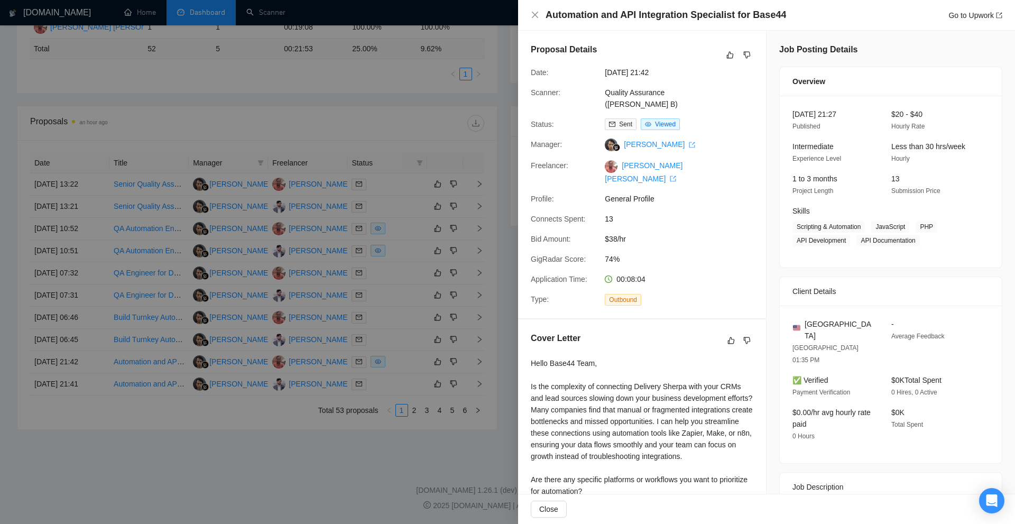
click at [718, 197] on span "General Profile" at bounding box center [684, 199] width 159 height 12
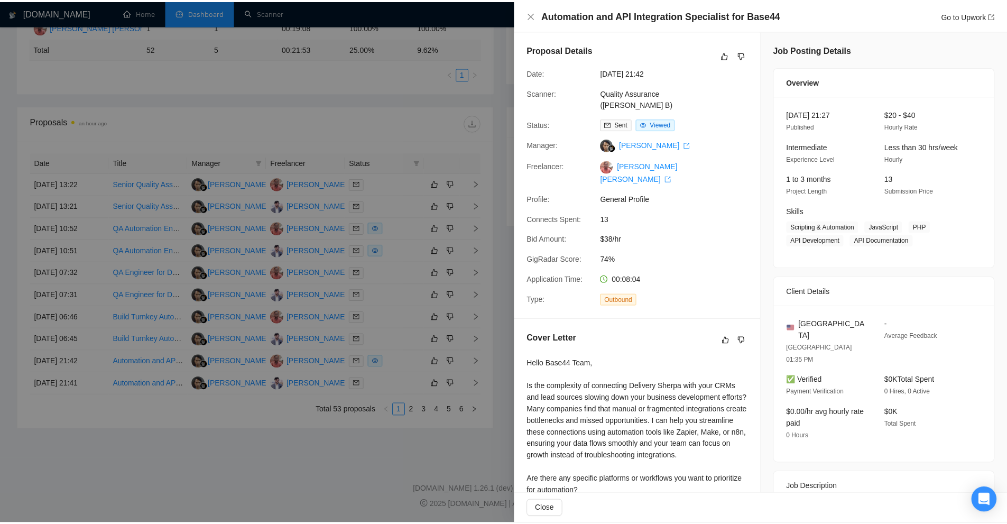
scroll to position [93, 0]
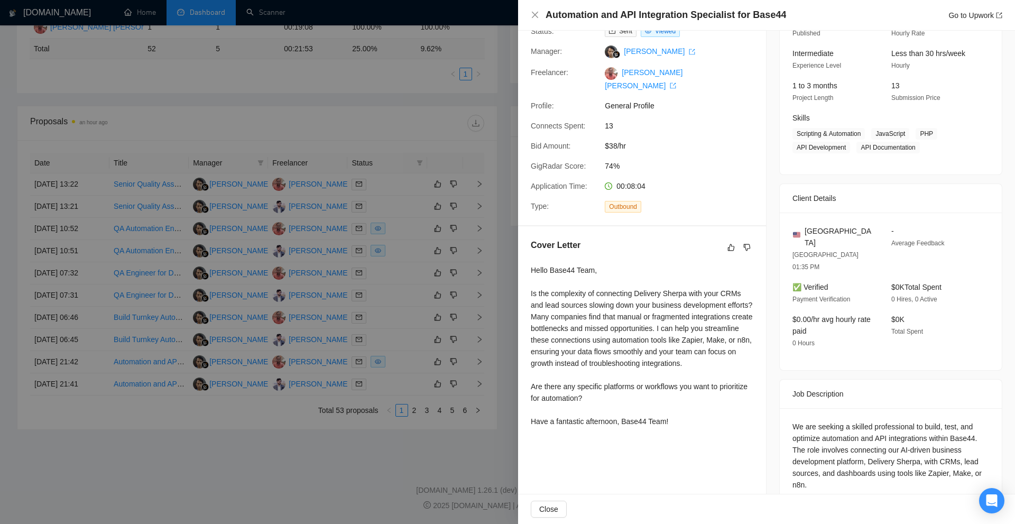
click at [828, 421] on div "We are seeking a skilled professional to build, test, and optimize automation a…" at bounding box center [891, 456] width 197 height 70
click at [337, 289] on div at bounding box center [507, 262] width 1015 height 524
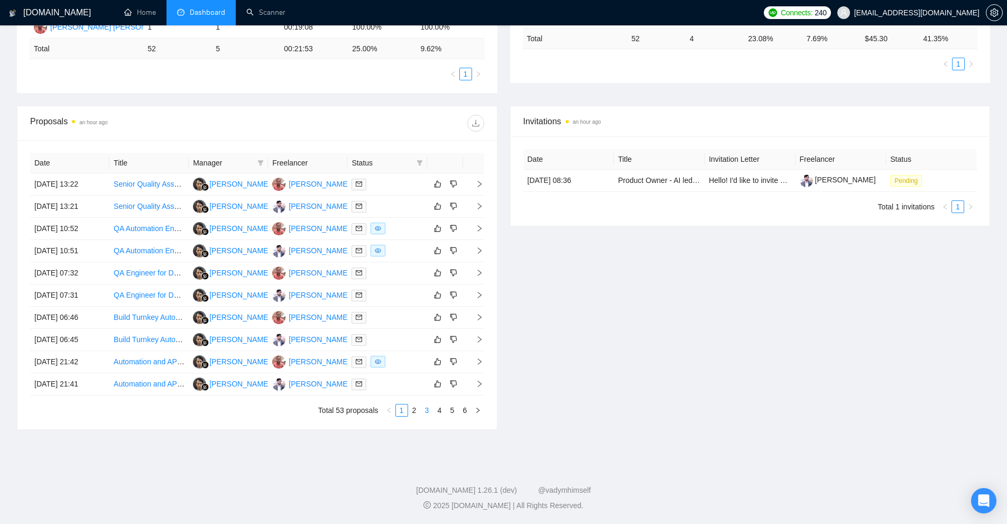
click at [429, 413] on link "3" at bounding box center [428, 411] width 12 height 12
drag, startPoint x: 392, startPoint y: 256, endPoint x: 396, endPoint y: 252, distance: 5.6
click at [396, 252] on div at bounding box center [387, 251] width 71 height 12
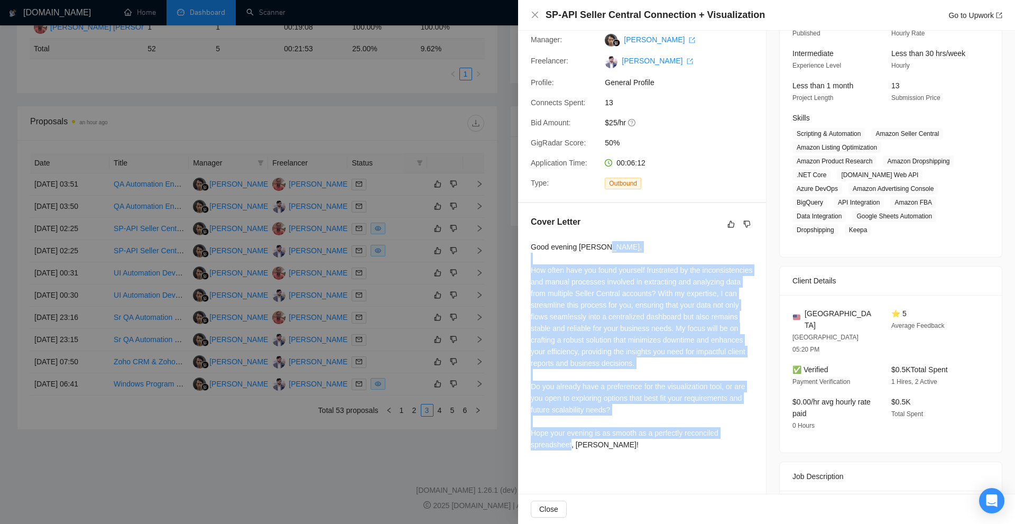
drag, startPoint x: 523, startPoint y: 261, endPoint x: 753, endPoint y: 474, distance: 313.2
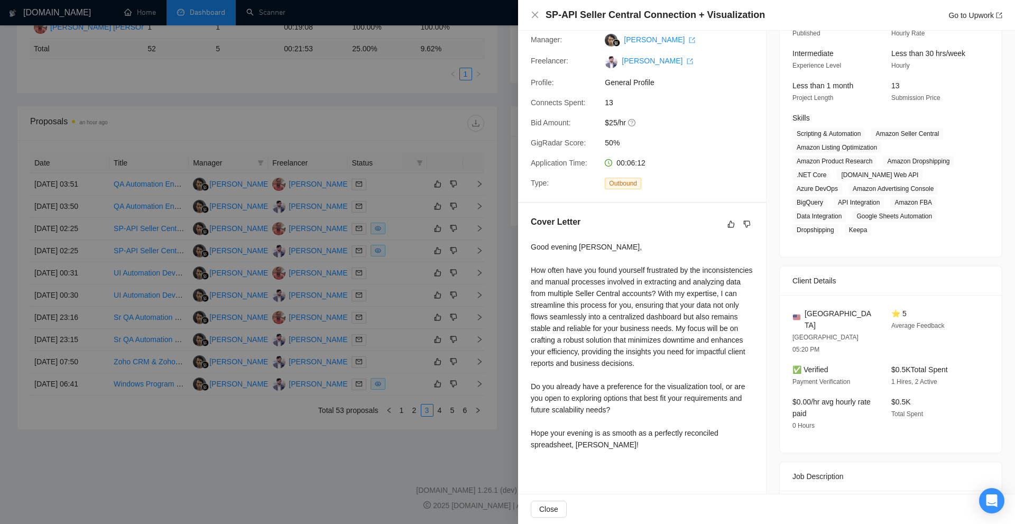
click at [741, 455] on div "Cover Letter Good evening Brett, How often have you found yourself frustrated b…" at bounding box center [642, 335] width 248 height 264
click at [407, 246] on div at bounding box center [507, 262] width 1015 height 524
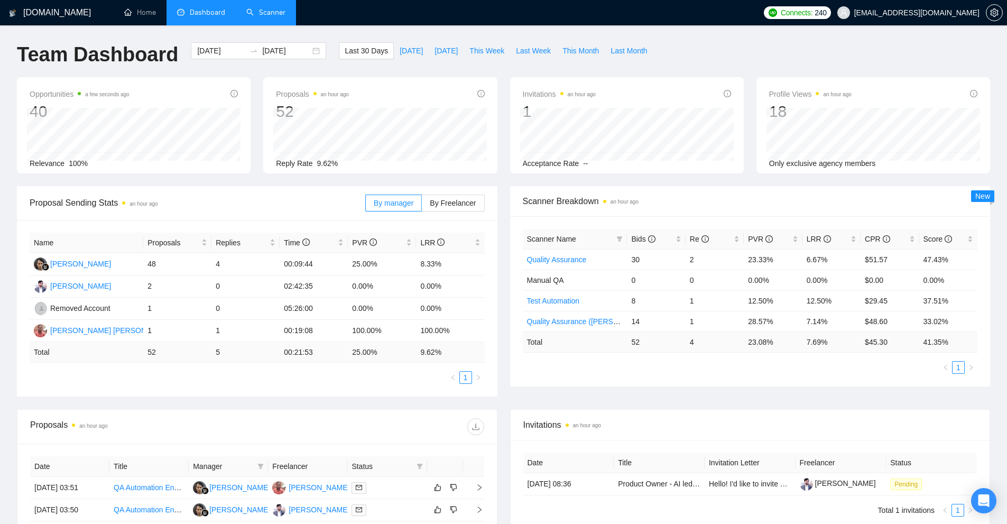
click at [252, 14] on link "Scanner" at bounding box center [265, 12] width 39 height 9
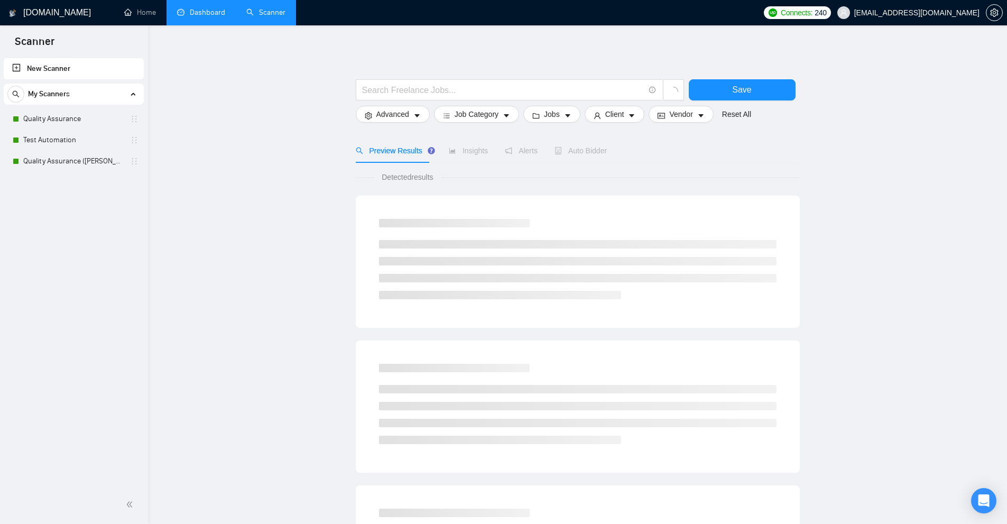
click at [69, 172] on div "New Scanner My Scanners Quality Assurance Test Automation Quality Assurance (Su…" at bounding box center [74, 270] width 148 height 429
click at [73, 166] on link "Quality Assurance (Sudhanshu B)" at bounding box center [73, 161] width 100 height 21
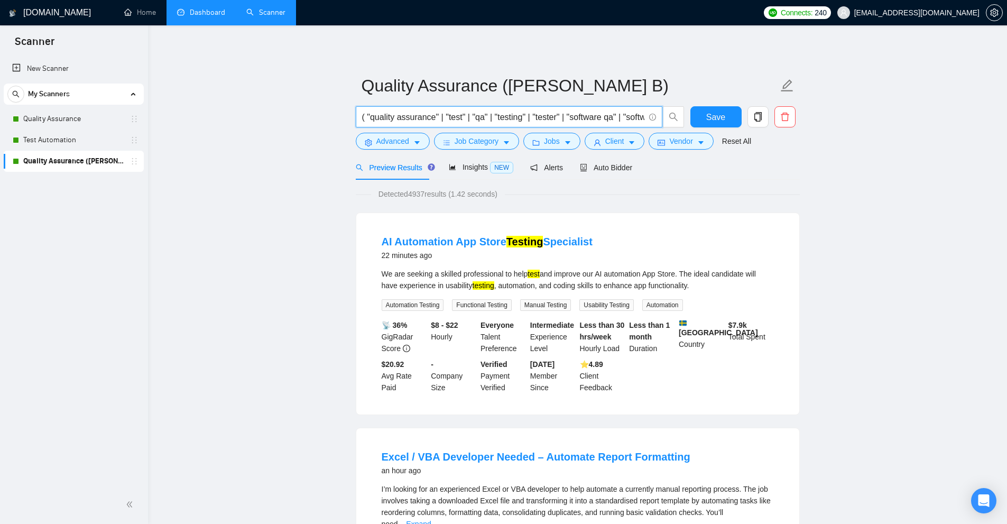
scroll to position [0, 713]
drag, startPoint x: 426, startPoint y: 111, endPoint x: 961, endPoint y: 122, distance: 534.8
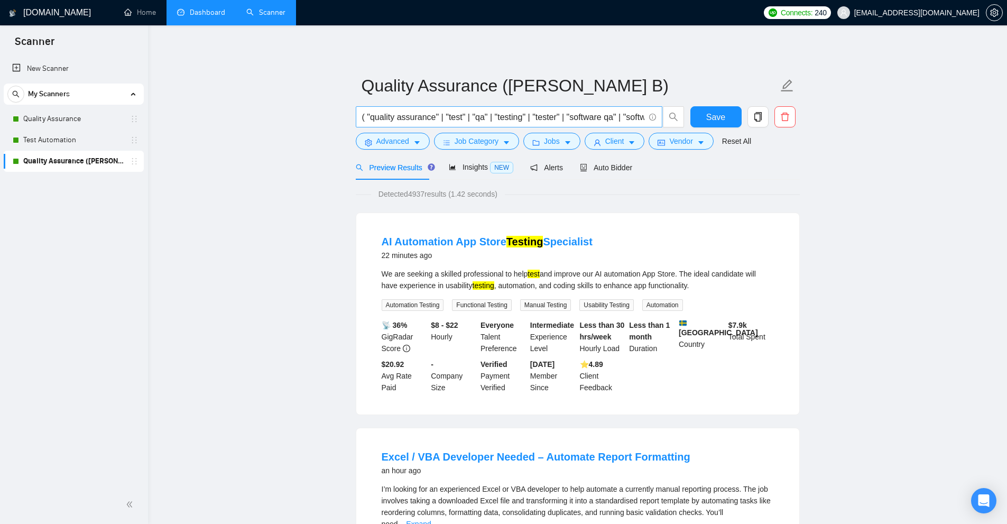
click at [553, 109] on span "( "quality assurance" | "test" | "qa" | "testing" | "tester" | "software qa" | …" at bounding box center [509, 116] width 307 height 21
click at [558, 113] on input "( "quality assurance" | "test" | "qa" | "testing" | "tester" | "software qa" | …" at bounding box center [503, 117] width 282 height 13
drag, startPoint x: 402, startPoint y: 98, endPoint x: 486, endPoint y: 108, distance: 84.2
click at [451, 111] on input "( "quality assurance" | "test" | "qa" | "testing" | "tester" | "software qa" | …" at bounding box center [503, 117] width 282 height 13
click at [498, 108] on span "( "quality assurance" | "test" | "qa" | "testing" | "tester" | "software qa" | …" at bounding box center [509, 116] width 307 height 21
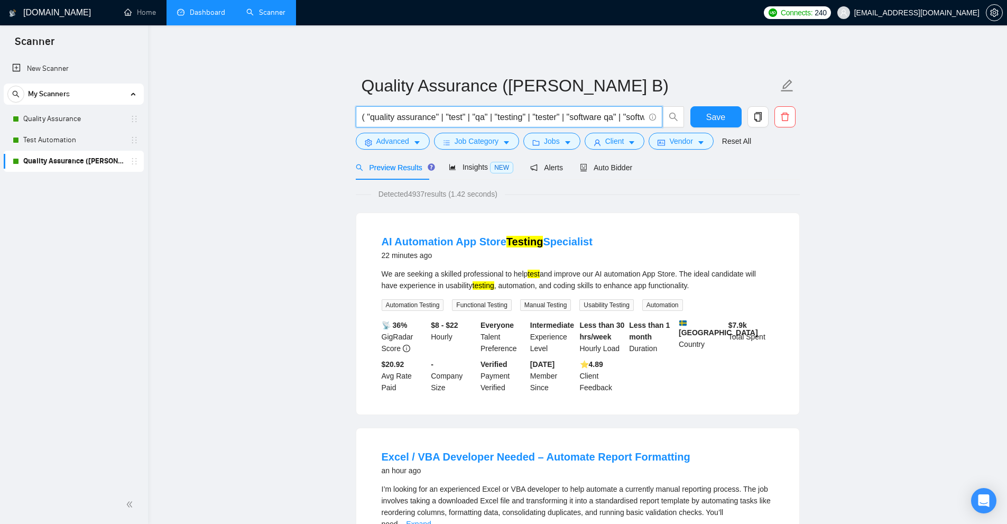
click at [470, 114] on input "( "quality assurance" | "test" | "qa" | "testing" | "tester" | "software qa" | …" at bounding box center [503, 117] width 282 height 13
click at [465, 115] on input "( "quality assurance" | "test" | "qa" | "testing" | "tester" | "software qa" | …" at bounding box center [503, 117] width 282 height 13
click at [463, 116] on input "( "quality assurance" | "test" | "qa" | "testing" | "tester" | "software qa" | …" at bounding box center [503, 117] width 282 height 13
click at [448, 115] on input "( "quality assurance" | test* | qa | "testing" | "tester" | "software qa" | "so…" at bounding box center [503, 117] width 282 height 13
drag, startPoint x: 448, startPoint y: 115, endPoint x: 457, endPoint y: 114, distance: 9.1
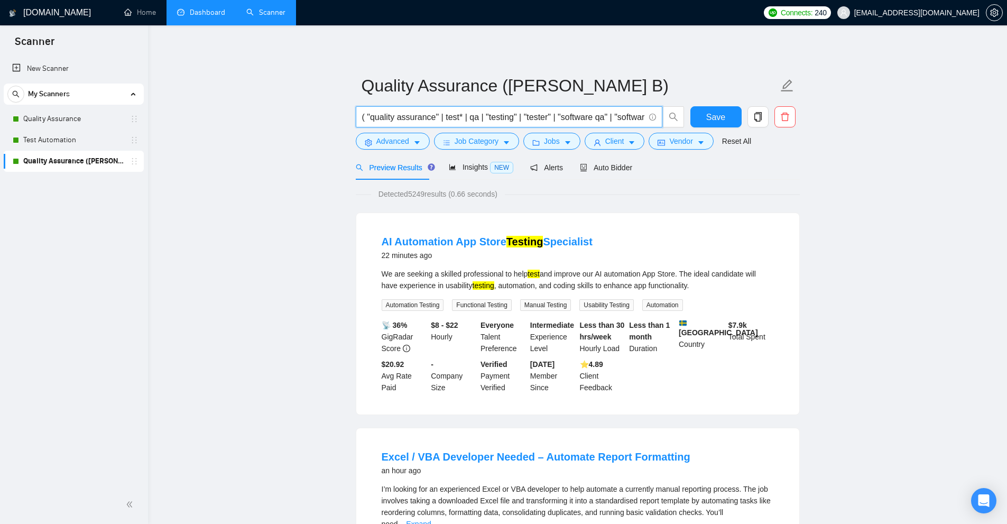
click at [457, 114] on input "( "quality assurance" | test* | qa | "testing" | "tester" | "software qa" | "so…" at bounding box center [503, 117] width 282 height 13
drag, startPoint x: 487, startPoint y: 113, endPoint x: 552, endPoint y: 115, distance: 65.6
click at [552, 115] on input "( "quality assurance" | test* | qa | "testing" | "tester" | "software qa" | "so…" at bounding box center [503, 117] width 282 height 13
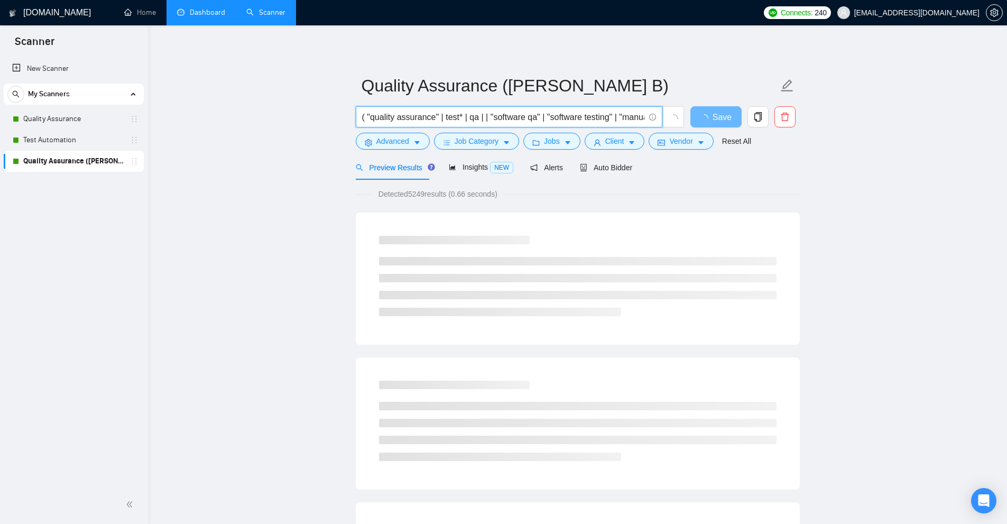
click at [483, 112] on input "( "quality assurance" | test* | qa | | "software qa" | "software testing" | "ma…" at bounding box center [503, 117] width 282 height 13
drag, startPoint x: 523, startPoint y: 116, endPoint x: 484, endPoint y: 116, distance: 39.1
click at [484, 116] on input "( "quality assurance" | test* | qa | qa/* | qa-* | "software qa" | "software te…" at bounding box center [503, 117] width 282 height 13
type input "( "quality assurance" | test* | qa | qa/* | qa-* | "software qa" | "software te…"
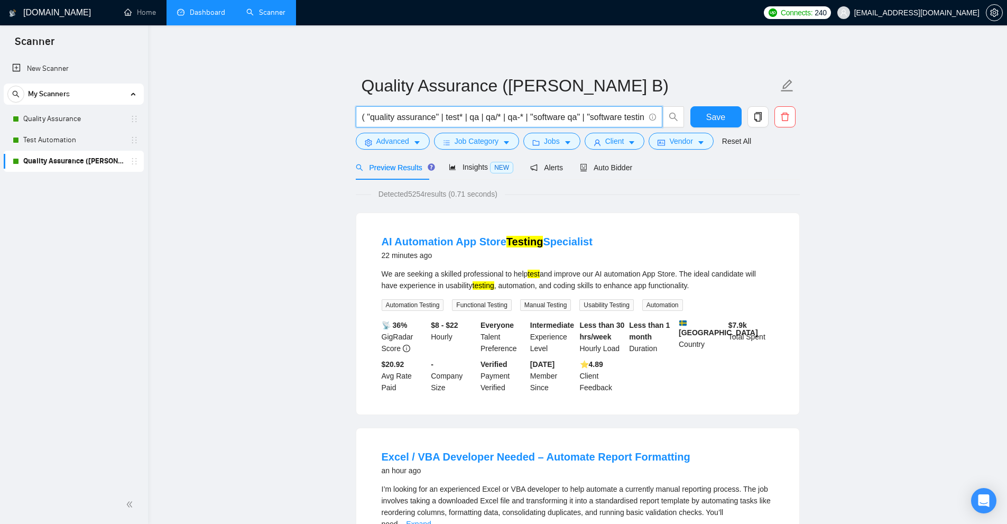
drag, startPoint x: 475, startPoint y: 117, endPoint x: 483, endPoint y: 117, distance: 7.9
click at [484, 117] on input "( "quality assurance" | test* | qa | qa/* | qa-* | "software qa" | "software te…" at bounding box center [503, 117] width 282 height 13
click at [473, 118] on input "( "quality assurance" | test* | qa | qa/* | qa-* | "software qa" | "software te…" at bounding box center [503, 117] width 282 height 13
click at [507, 112] on input "( "quality assurance" | test* | qa | qa/* | qa-* | "software qa" | "software te…" at bounding box center [503, 117] width 282 height 13
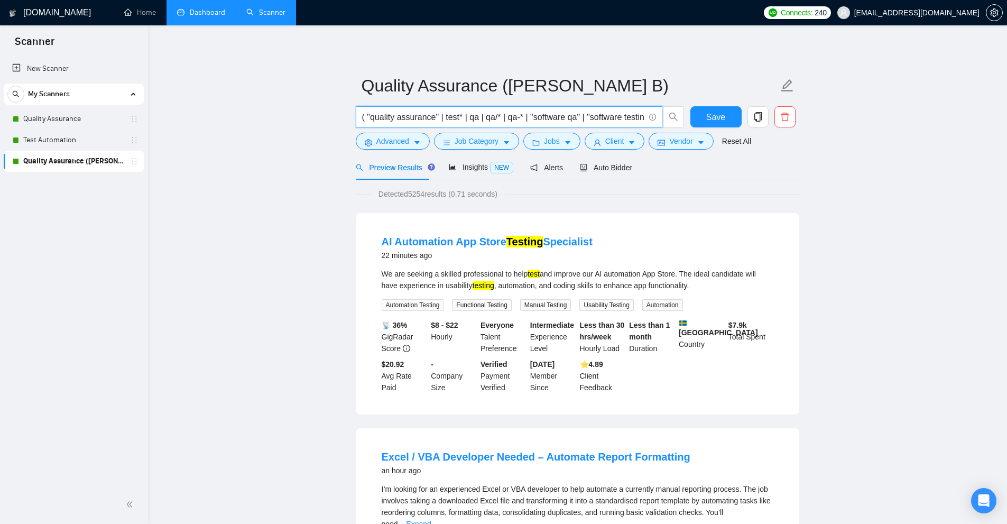
click at [460, 112] on input "( "quality assurance" | test* | qa | qa/* | qa-* | "software qa" | "software te…" at bounding box center [503, 117] width 282 height 13
drag, startPoint x: 441, startPoint y: 116, endPoint x: 464, endPoint y: 118, distance: 23.4
click at [466, 117] on input "( "quality assurance" | test* | qa | qa/* | qa-* | "software qa" | "software te…" at bounding box center [503, 117] width 282 height 13
click at [464, 118] on input "( "quality assurance" | test* | qa | qa/* | qa-* | "software qa" | "software te…" at bounding box center [503, 117] width 282 height 13
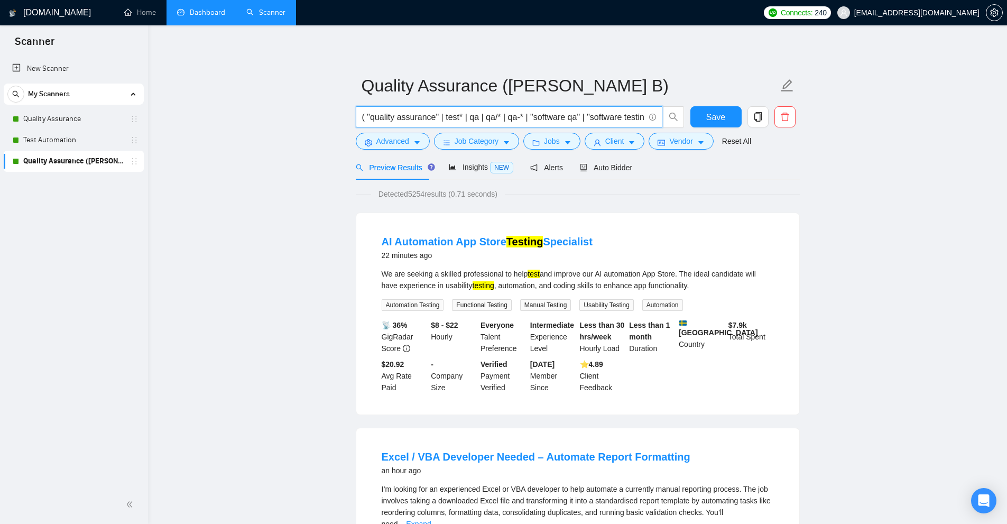
click at [452, 116] on input "( "quality assurance" | test* | qa | qa/* | qa-* | "software qa" | "software te…" at bounding box center [503, 117] width 282 height 13
click at [464, 115] on input "( "quality assurance" | test* | qa | qa/* | qa-* | "software qa" | "software te…" at bounding box center [503, 117] width 282 height 13
drag, startPoint x: 460, startPoint y: 116, endPoint x: 448, endPoint y: 117, distance: 11.2
click at [448, 117] on input "( "quality assurance" | test* | qa | qa/* | qa-* | "software qa" | "software te…" at bounding box center [503, 117] width 282 height 13
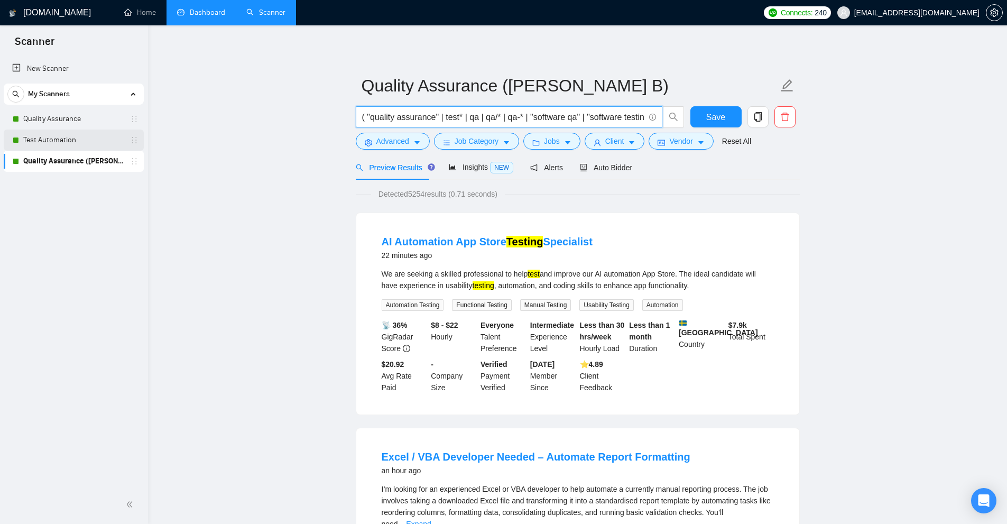
click at [66, 136] on link "Test Automation" at bounding box center [73, 140] width 100 height 21
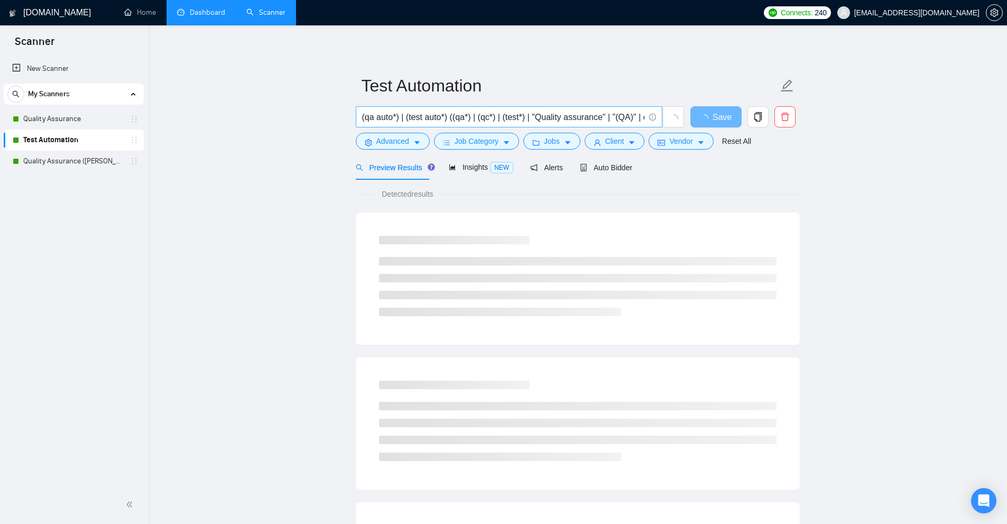
drag, startPoint x: 463, startPoint y: 113, endPoint x: 469, endPoint y: 117, distance: 7.9
click at [469, 117] on input "(qa auto*) | (test auto*) ((qa*) | (qc*) | (test*) | "Quality assurance" | "(QA…" at bounding box center [503, 117] width 282 height 13
click at [463, 118] on input "(qa auto*) | (test auto*) ((qa*) | (qc*) | (test*) | "Quality assurance" | "(QA…" at bounding box center [503, 117] width 282 height 13
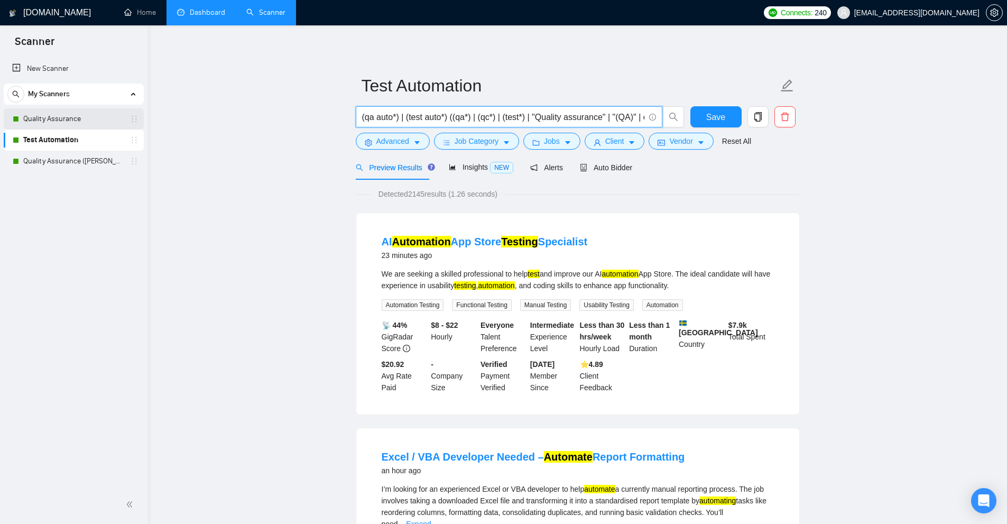
click at [80, 109] on link "Quality Assurance" at bounding box center [73, 118] width 100 height 21
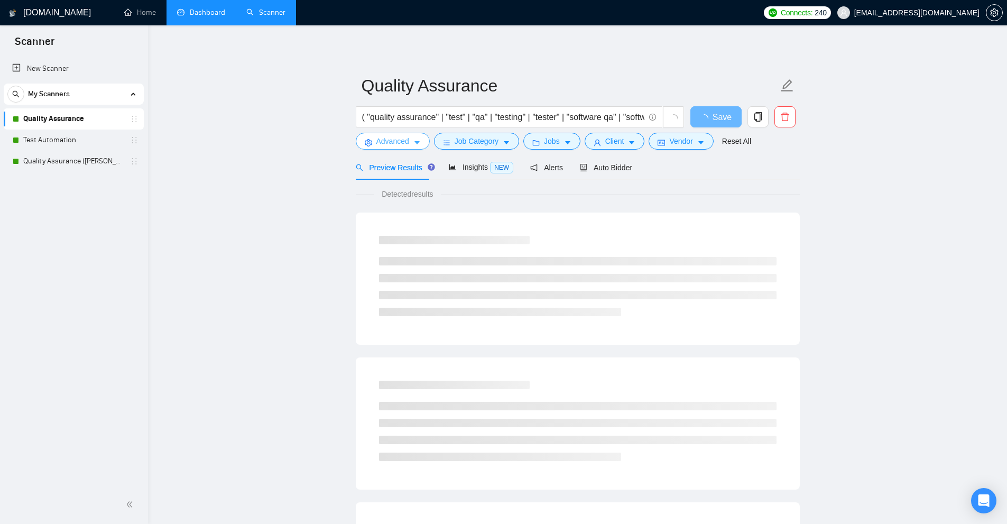
click at [405, 143] on span "Advanced" at bounding box center [393, 141] width 33 height 12
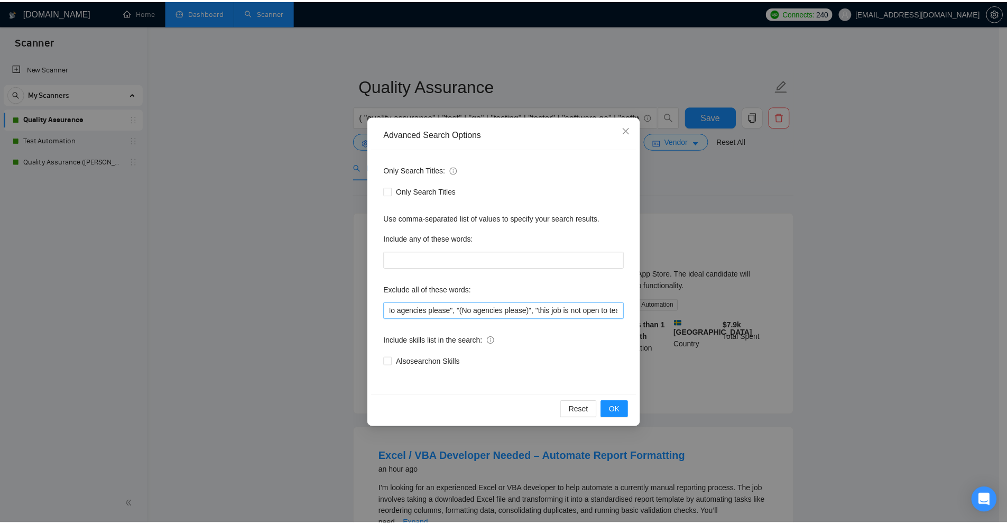
scroll to position [0, 1895]
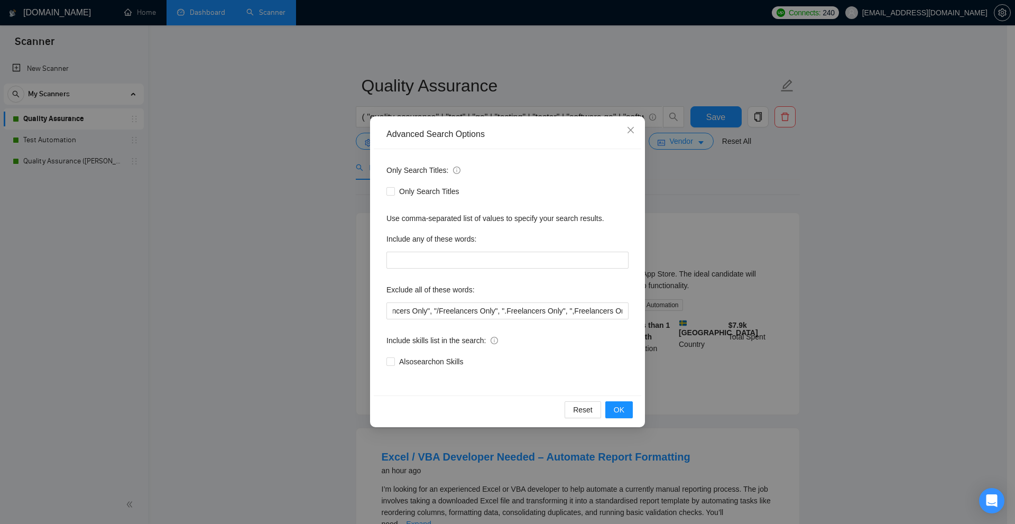
click at [691, 149] on div "Advanced Search Options Only Search Titles: Only Search Titles Use comma-separa…" at bounding box center [507, 262] width 1015 height 524
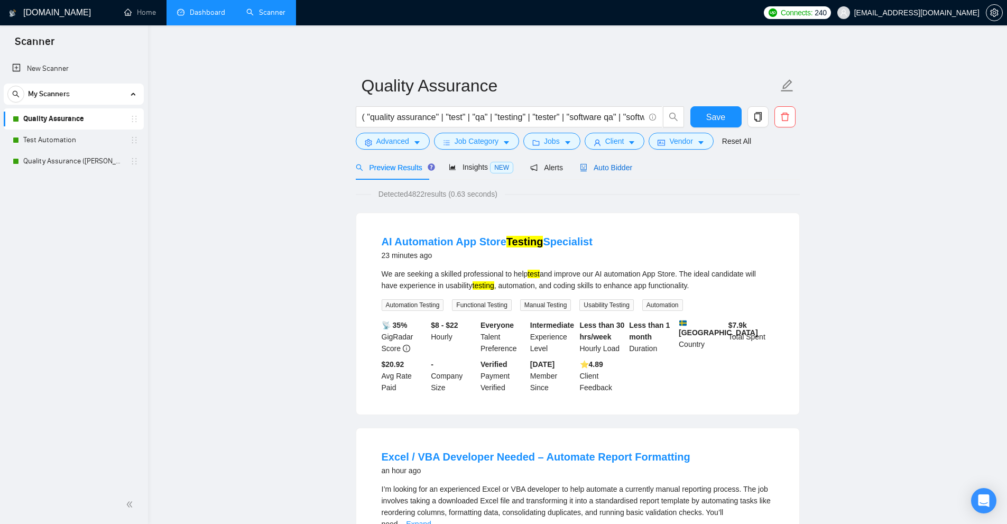
click at [620, 171] on span "Auto Bidder" at bounding box center [606, 167] width 52 height 8
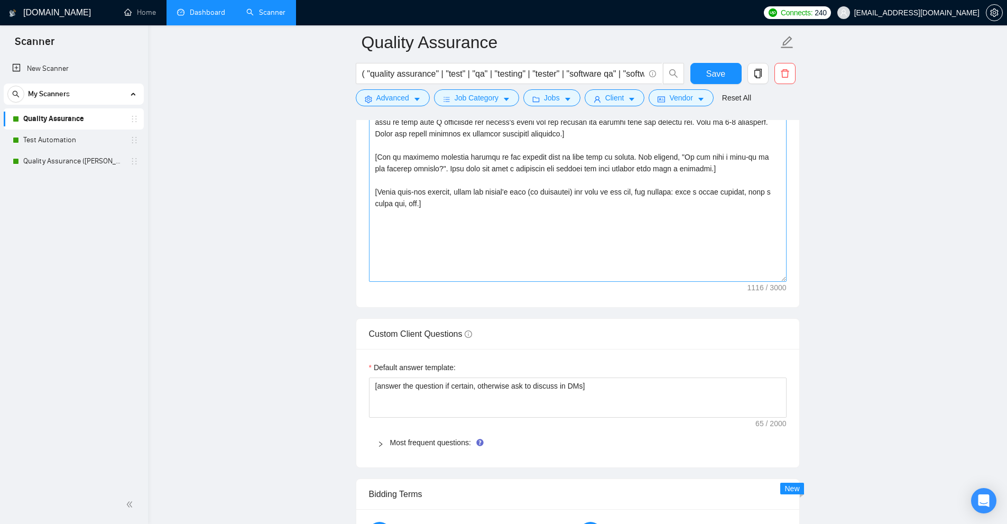
scroll to position [1163, 0]
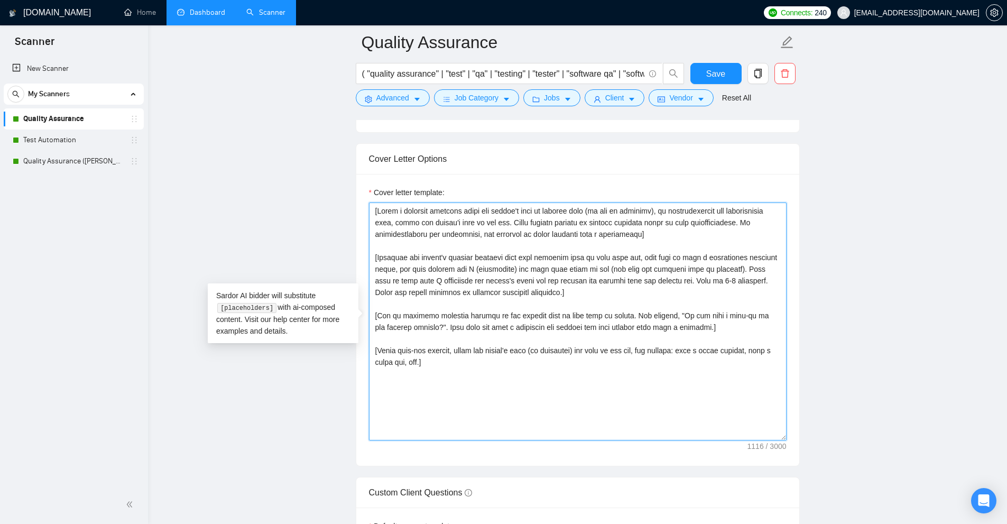
drag, startPoint x: 515, startPoint y: 388, endPoint x: 350, endPoint y: 112, distance: 321.2
click at [350, 113] on main "Quality Assurance ( "quality assurance" | "test" | "qa" | "testing" | "tester" …" at bounding box center [578, 411] width 826 height 3064
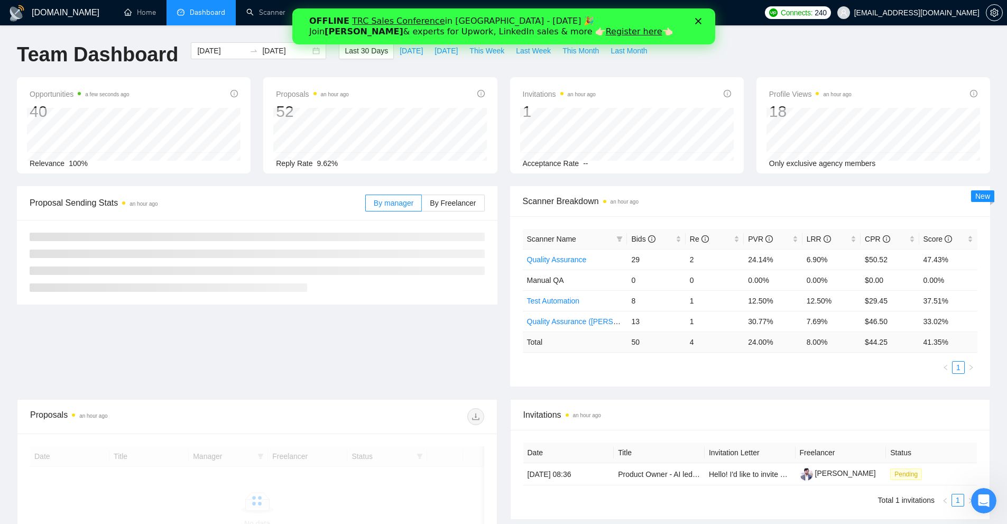
click at [694, 23] on div "OFFLINE TRC Sales Conference in [GEOGRAPHIC_DATA] - [DATE] 🎉 Join [PERSON_NAME]…" at bounding box center [503, 27] width 389 height 28
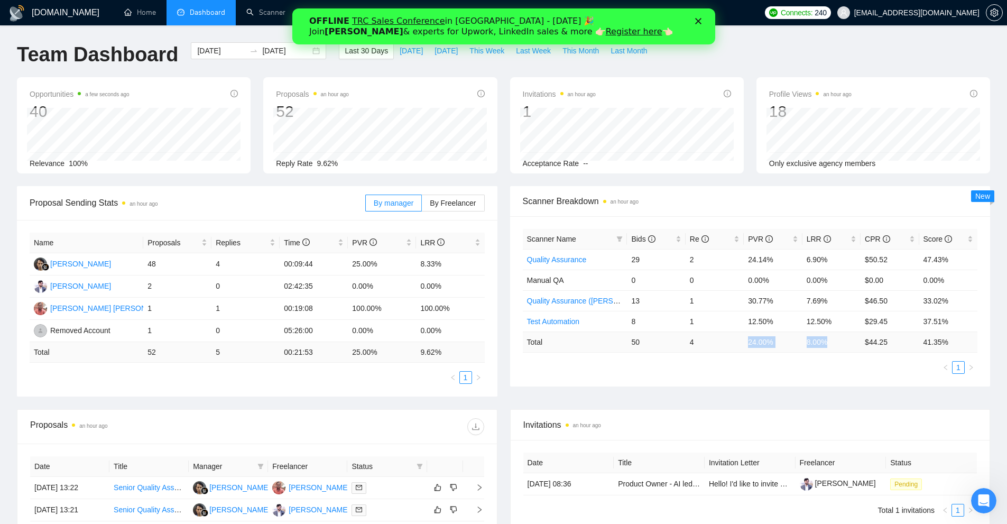
drag, startPoint x: 748, startPoint y: 345, endPoint x: 844, endPoint y: 349, distance: 95.3
click at [844, 349] on tr "Total 50 4 24.00 % 8.00 % $ 44.25 41.35 %" at bounding box center [750, 342] width 455 height 21
click at [844, 349] on td "8.00 %" at bounding box center [832, 342] width 58 height 21
drag, startPoint x: 844, startPoint y: 349, endPoint x: 810, endPoint y: 343, distance: 34.3
click at [810, 343] on td "8.00 %" at bounding box center [832, 342] width 58 height 21
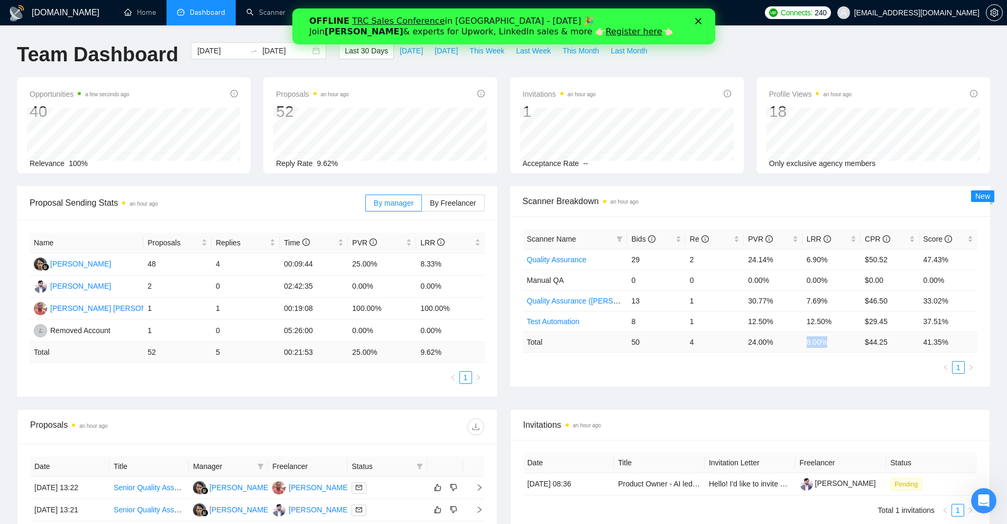
click at [825, 344] on td "8.00 %" at bounding box center [832, 342] width 58 height 21
drag, startPoint x: 827, startPoint y: 343, endPoint x: 818, endPoint y: 345, distance: 9.1
click at [803, 345] on td "8.00 %" at bounding box center [832, 342] width 58 height 21
click at [818, 345] on td "8.00 %" at bounding box center [832, 342] width 58 height 21
click at [803, 342] on td "8.00 %" at bounding box center [832, 342] width 58 height 21
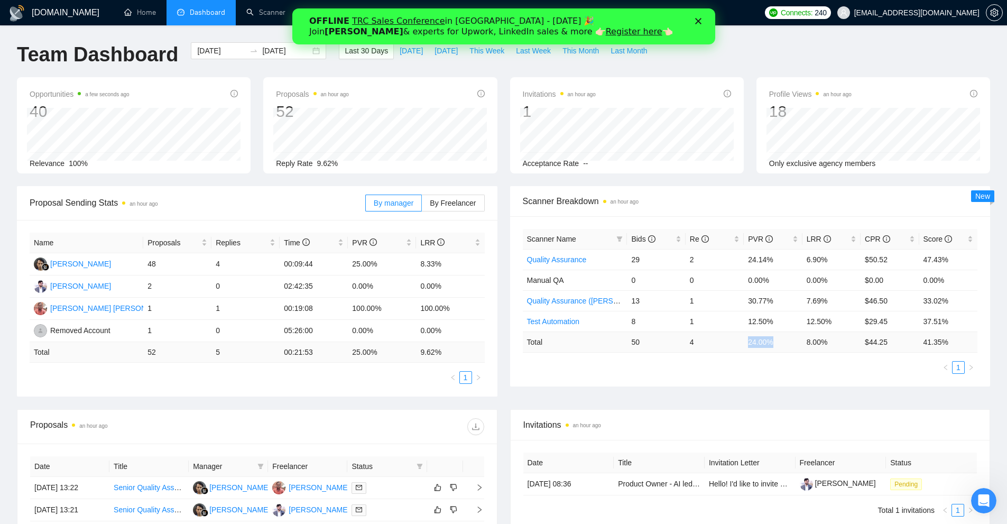
drag, startPoint x: 735, startPoint y: 336, endPoint x: 725, endPoint y: 335, distance: 9.6
click at [723, 335] on tr "Total 50 4 24.00 % 8.00 % $ 44.25 41.35 %" at bounding box center [750, 342] width 455 height 21
click at [770, 422] on span "Invitations an hour ago" at bounding box center [751, 424] width 454 height 13
drag, startPoint x: 765, startPoint y: 363, endPoint x: 777, endPoint y: 338, distance: 27.7
click at [765, 362] on ul "1" at bounding box center [750, 367] width 455 height 13
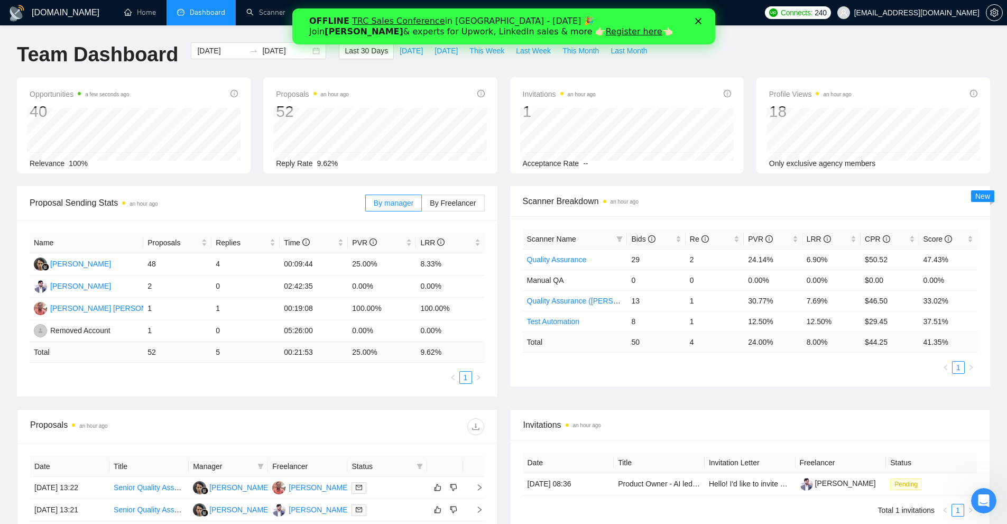
click at [832, 406] on div "Proposal Sending Stats an hour ago By manager By Freelancer Name Proposals Repl…" at bounding box center [504, 297] width 986 height 223
drag, startPoint x: 831, startPoint y: 344, endPoint x: 804, endPoint y: 341, distance: 26.7
click at [804, 341] on td "8.00 %" at bounding box center [832, 342] width 58 height 21
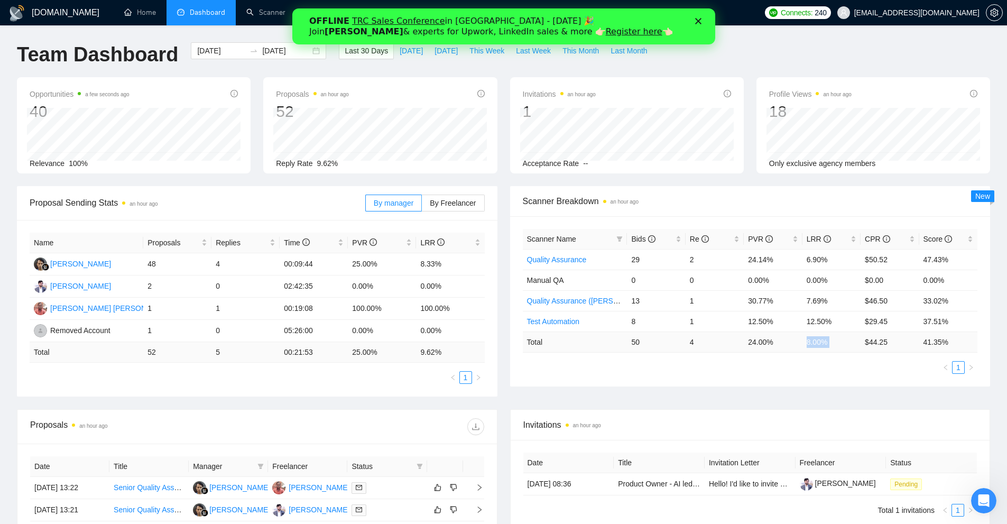
drag, startPoint x: 804, startPoint y: 341, endPoint x: 823, endPoint y: 349, distance: 20.6
click at [815, 344] on td "8.00 %" at bounding box center [832, 342] width 58 height 21
click at [824, 349] on td "8.00 %" at bounding box center [832, 342] width 58 height 21
click at [823, 349] on td "8.00 %" at bounding box center [832, 342] width 58 height 21
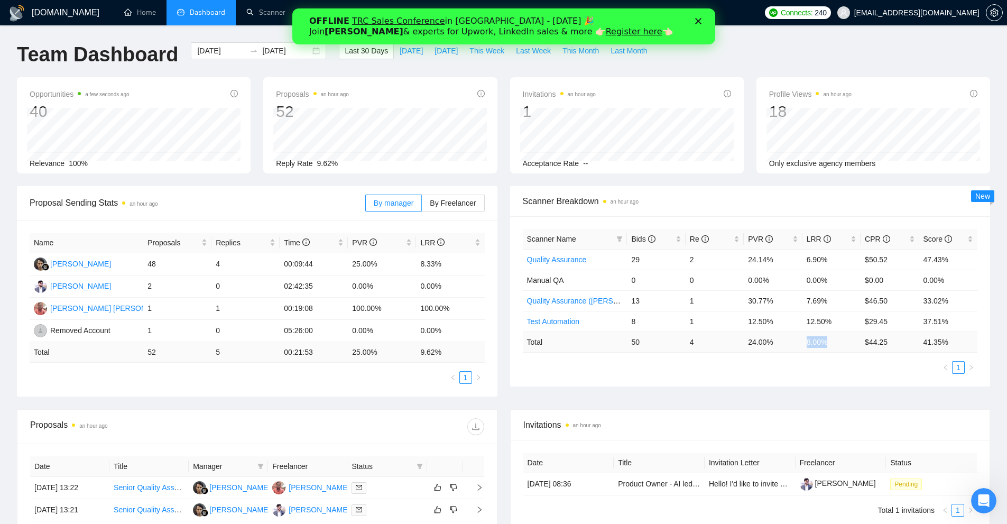
drag, startPoint x: 829, startPoint y: 348, endPoint x: 802, endPoint y: 350, distance: 27.1
click at [803, 350] on td "8.00 %" at bounding box center [832, 342] width 58 height 21
click at [811, 375] on div "Scanner Name Bids Re PVR LRR CPR Score Quality Assurance 29 2 24.14% 6.90% $50.…" at bounding box center [750, 301] width 481 height 170
drag, startPoint x: 846, startPoint y: 341, endPoint x: 786, endPoint y: 345, distance: 59.9
click at [789, 344] on tr "Total 50 4 24.00 % 8.00 % $ 44.25 41.35 %" at bounding box center [750, 342] width 455 height 21
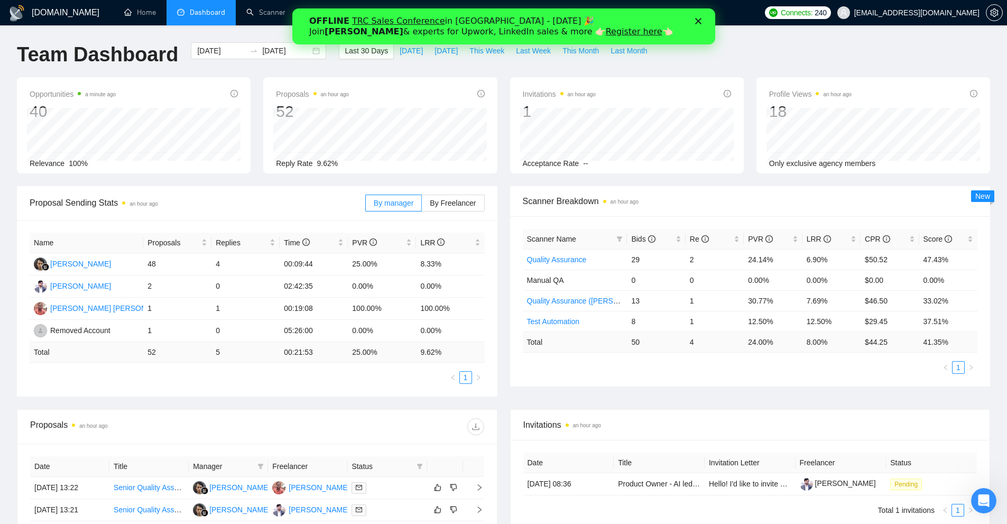
click at [791, 354] on div "Scanner Name Bids Re PVR LRR CPR Score Quality Assurance 29 2 24.14% 6.90% $50.…" at bounding box center [750, 301] width 455 height 145
drag, startPoint x: 788, startPoint y: 345, endPoint x: 750, endPoint y: 340, distance: 38.0
click at [750, 340] on tr "Total 50 4 24.00 % 8.00 % $ 44.25 41.35 %" at bounding box center [750, 342] width 455 height 21
click at [750, 340] on td "24.00 %" at bounding box center [773, 342] width 58 height 21
drag, startPoint x: 750, startPoint y: 340, endPoint x: 839, endPoint y: 336, distance: 88.4
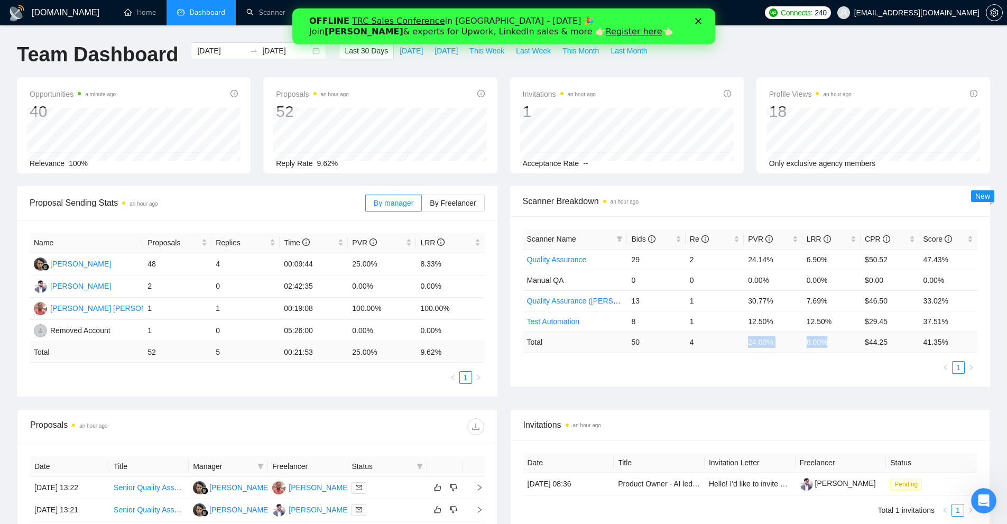
click at [841, 335] on tr "Total 50 4 24.00 % 8.00 % $ 44.25 41.35 %" at bounding box center [750, 342] width 455 height 21
click at [839, 336] on td "8.00 %" at bounding box center [832, 342] width 58 height 21
drag, startPoint x: 839, startPoint y: 336, endPoint x: 741, endPoint y: 339, distance: 97.9
click at [741, 339] on tr "Total 50 4 24.00 % 8.00 % $ 44.25 41.35 %" at bounding box center [750, 342] width 455 height 21
click at [741, 339] on td "4" at bounding box center [715, 342] width 58 height 21
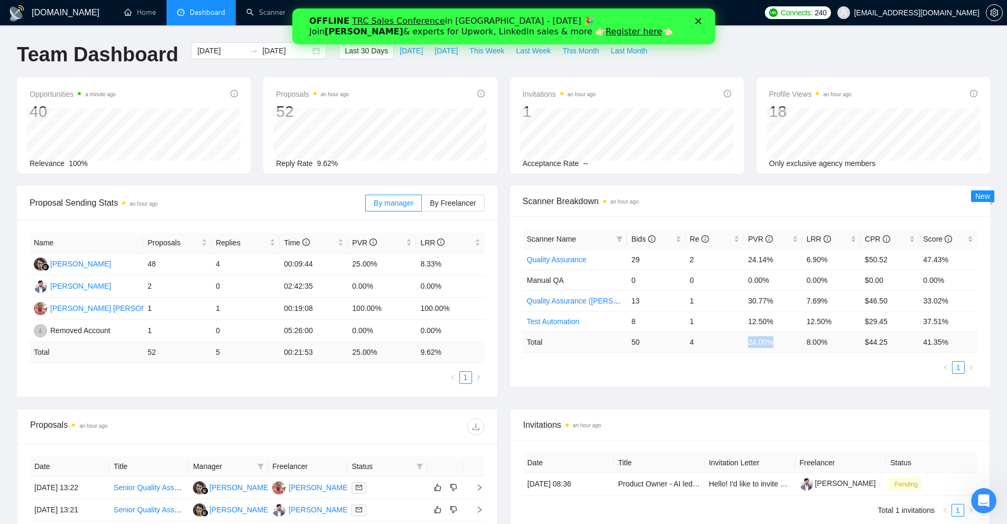
drag, startPoint x: 741, startPoint y: 339, endPoint x: 798, endPoint y: 336, distance: 57.2
click at [798, 336] on tr "Total 50 4 24.00 % 8.00 % $ 44.25 41.35 %" at bounding box center [750, 342] width 455 height 21
click at [824, 336] on td "8.00 %" at bounding box center [832, 342] width 58 height 21
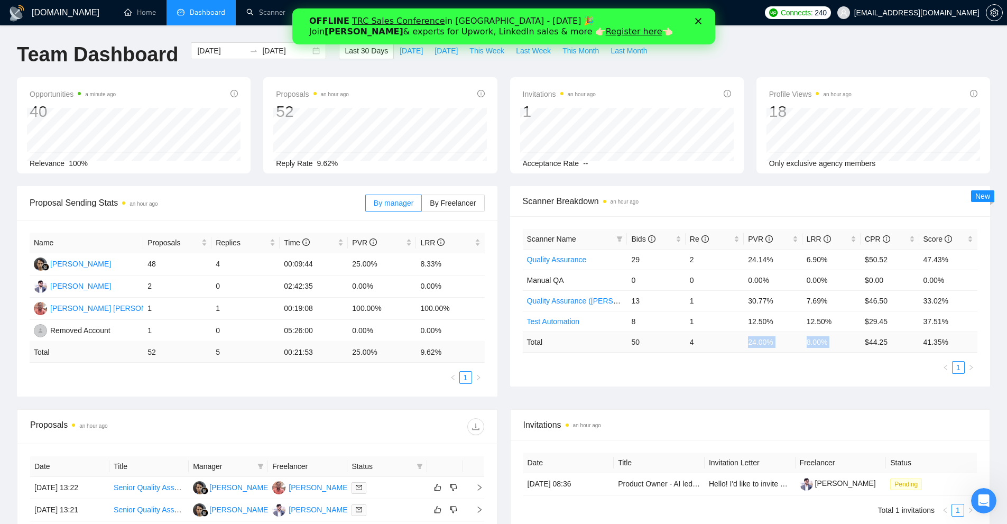
drag, startPoint x: 824, startPoint y: 336, endPoint x: 759, endPoint y: 338, distance: 65.1
click at [759, 338] on tr "Total 50 4 24.00 % 8.00 % $ 44.25 41.35 %" at bounding box center [750, 342] width 455 height 21
click at [480, 207] on label "By Freelancer" at bounding box center [453, 203] width 62 height 17
click at [422, 206] on input "By Freelancer" at bounding box center [422, 206] width 0 height 0
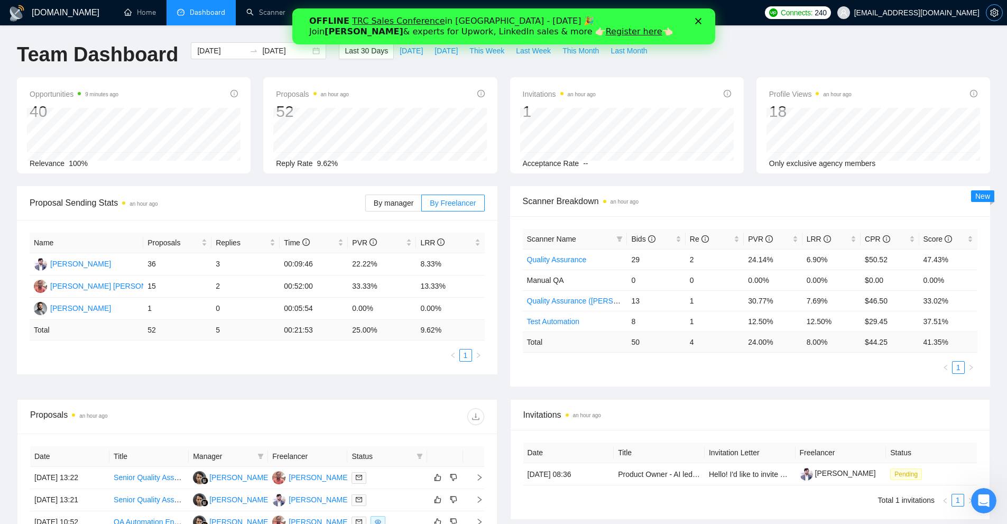
click at [992, 13] on icon "setting" at bounding box center [995, 12] width 8 height 8
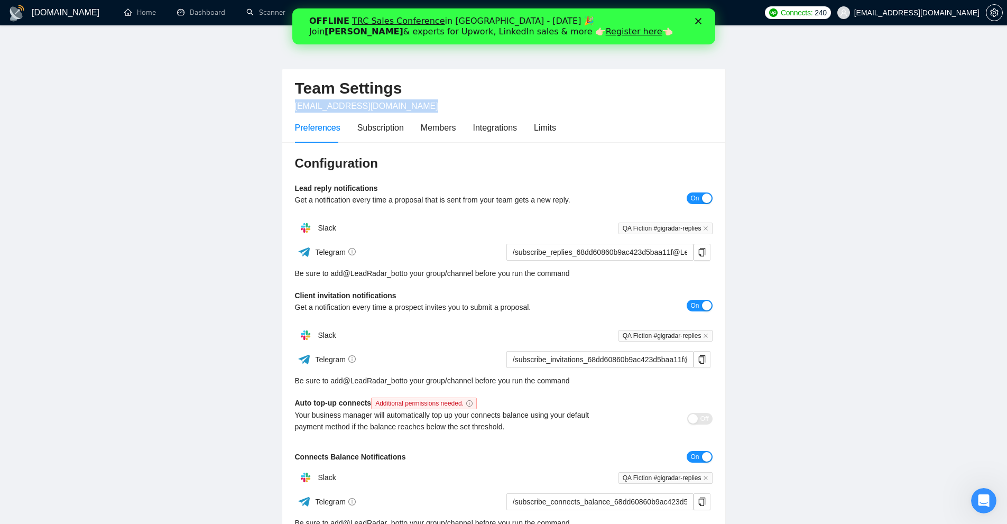
drag, startPoint x: 295, startPoint y: 107, endPoint x: 429, endPoint y: 108, distance: 134.3
click at [429, 108] on div "Team Settings [EMAIL_ADDRESS][DOMAIN_NAME]" at bounding box center [504, 90] width 418 height 43
copy span "[EMAIL_ADDRESS][DOMAIN_NAME]"
click at [212, 17] on link "Dashboard" at bounding box center [201, 12] width 48 height 9
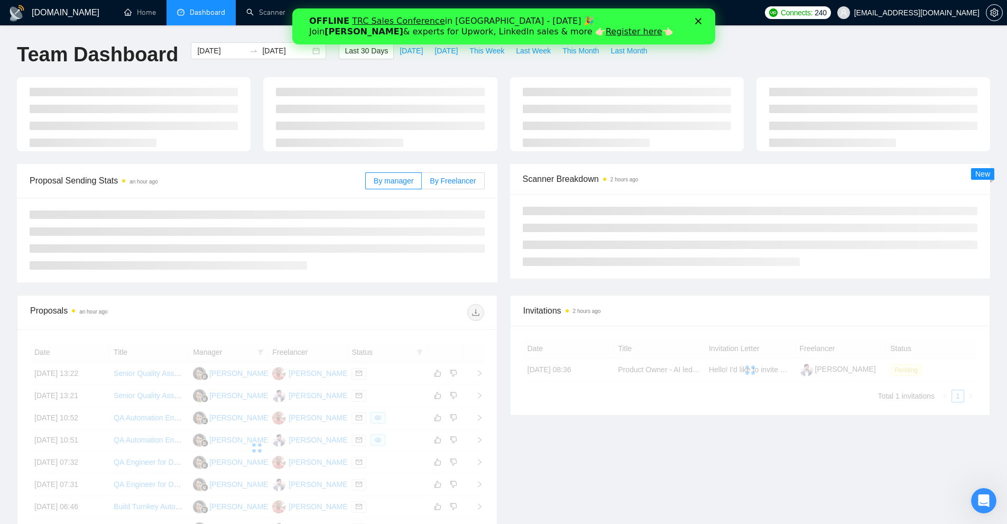
click at [444, 183] on span "By Freelancer" at bounding box center [453, 181] width 46 height 8
click at [422, 184] on input "By Freelancer" at bounding box center [422, 184] width 0 height 0
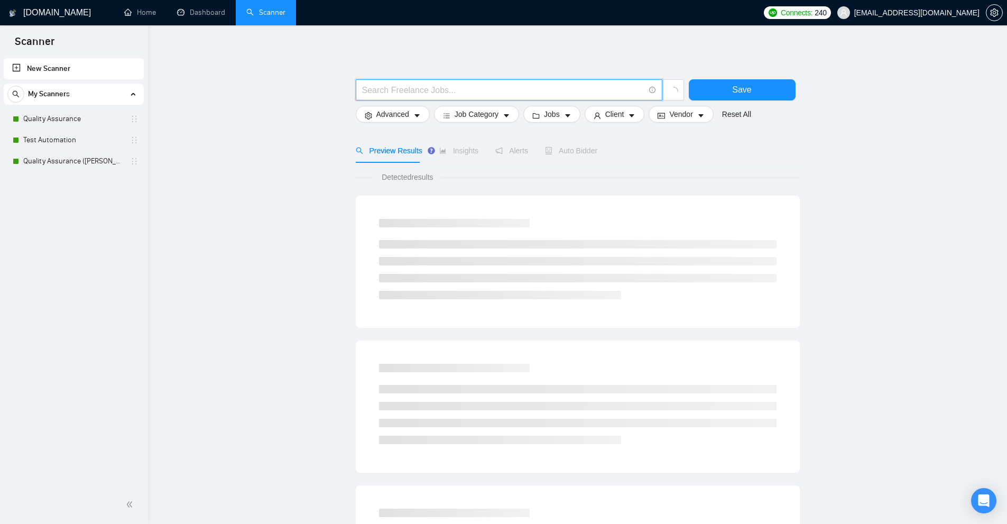
click at [455, 89] on input "text" at bounding box center [503, 90] width 282 height 13
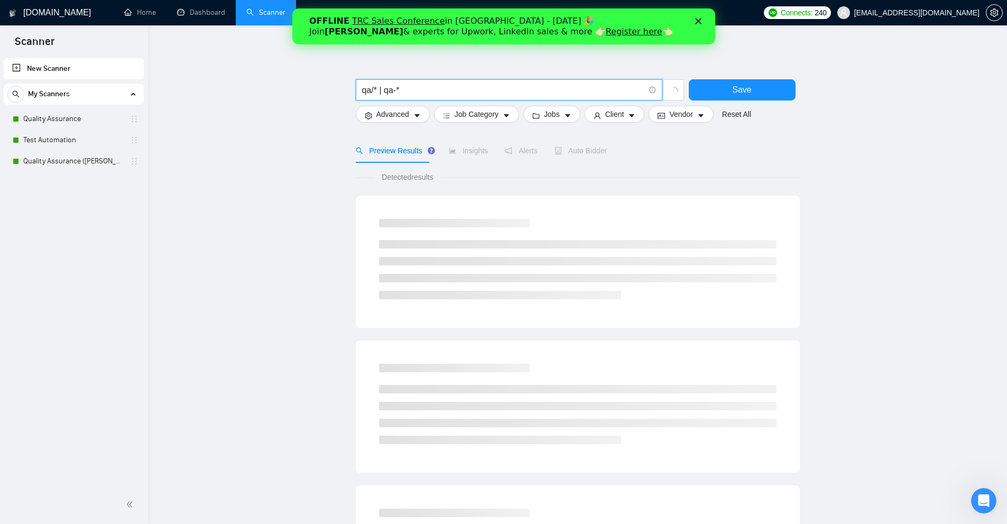
click at [396, 85] on input "qa/* | qa-*" at bounding box center [503, 90] width 282 height 13
drag, startPoint x: 393, startPoint y: 87, endPoint x: 397, endPoint y: 91, distance: 5.6
click at [397, 91] on input "qa/* | qa-*" at bounding box center [503, 90] width 282 height 13
click at [401, 91] on input "qa/* | qa-*" at bounding box center [503, 90] width 282 height 13
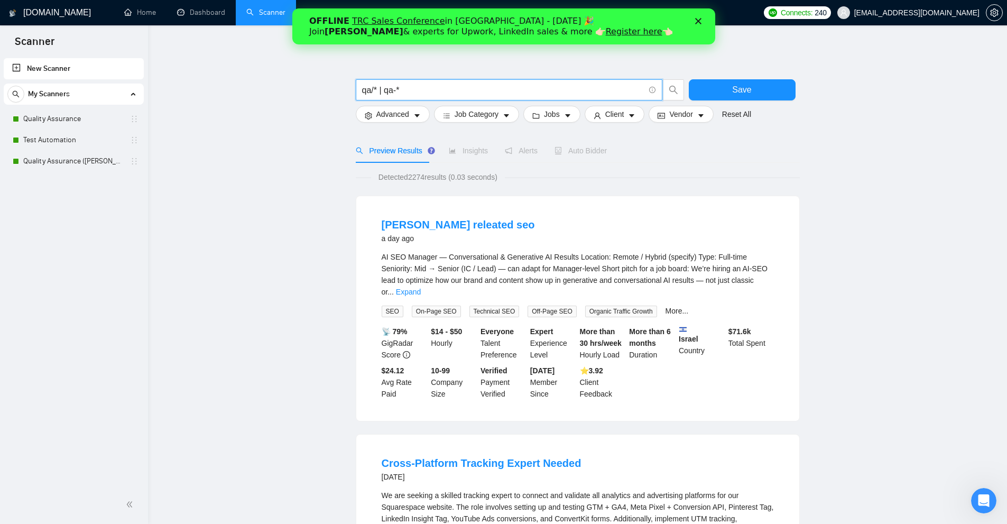
drag, startPoint x: 398, startPoint y: 89, endPoint x: 392, endPoint y: 89, distance: 5.8
click at [392, 89] on input "qa/* | qa-*" at bounding box center [503, 90] width 282 height 13
click at [411, 91] on input "qa/* | qa-*" at bounding box center [503, 90] width 282 height 13
type input "qa/* | qa-*"
click at [421, 288] on link "Expand" at bounding box center [408, 292] width 25 height 8
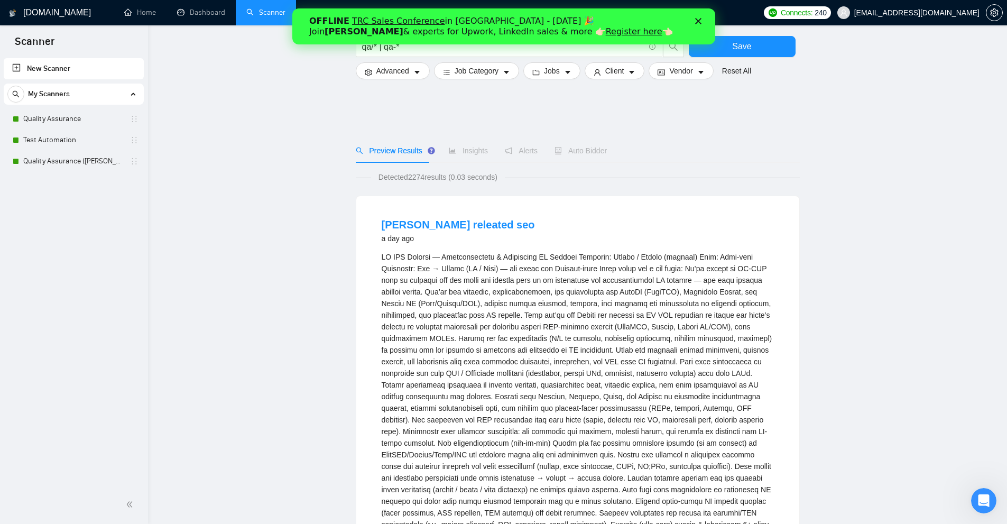
scroll to position [370, 0]
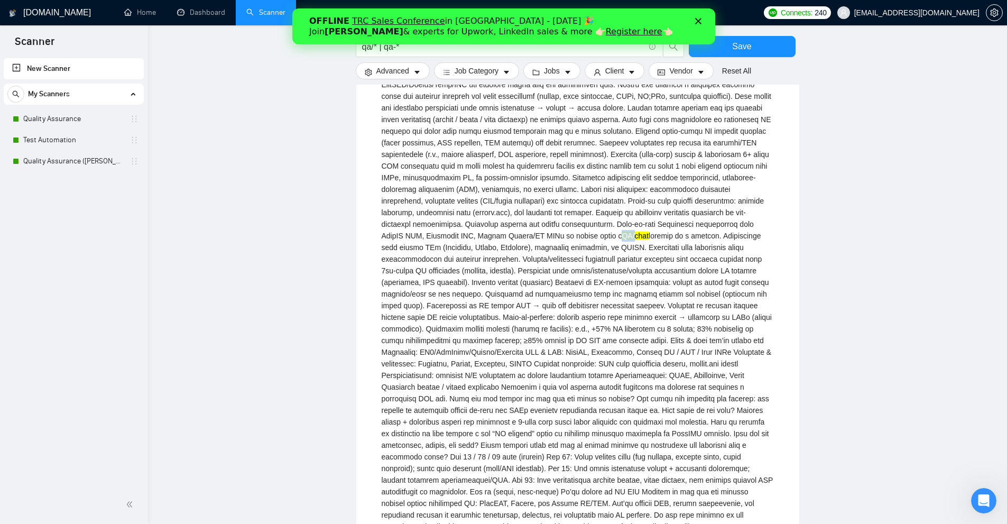
drag, startPoint x: 654, startPoint y: 225, endPoint x: 677, endPoint y: 225, distance: 23.3
click at [677, 225] on div "QA/chat" at bounding box center [578, 207] width 392 height 652
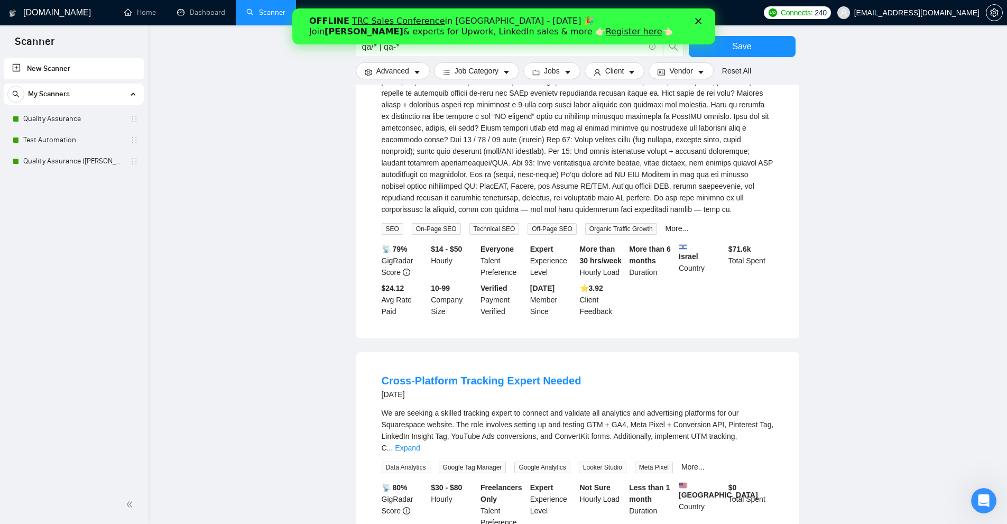
scroll to position [793, 0]
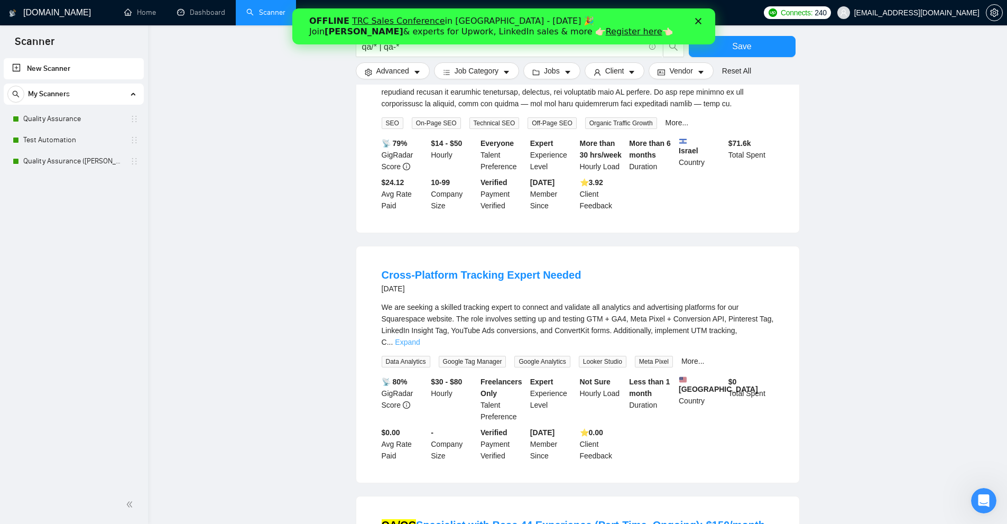
click at [420, 338] on link "Expand" at bounding box center [407, 342] width 25 height 8
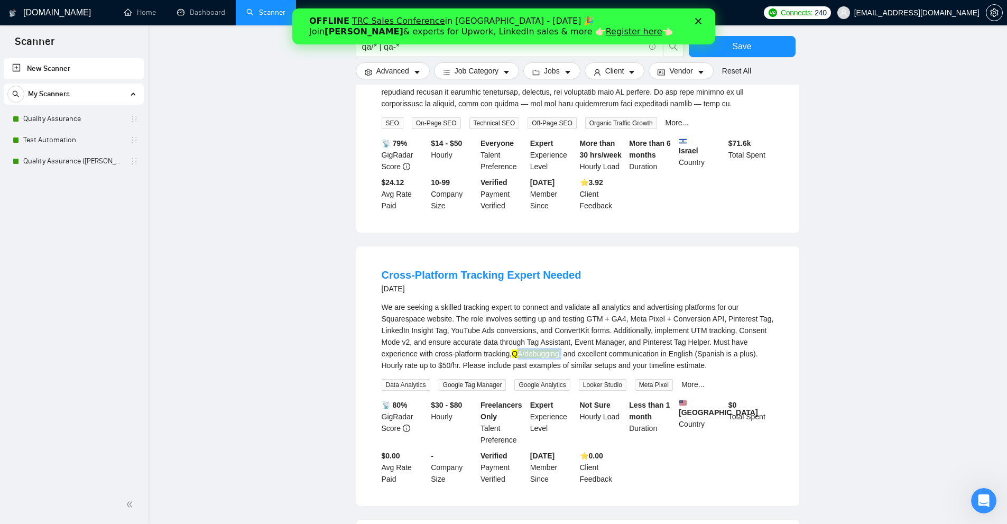
drag, startPoint x: 517, startPoint y: 340, endPoint x: 564, endPoint y: 341, distance: 47.1
click at [564, 341] on div "We are seeking a skilled tracking expert to connect and validate all analytics …" at bounding box center [578, 336] width 392 height 70
click at [523, 350] on mark "QA/debugging" at bounding box center [536, 354] width 48 height 8
drag, startPoint x: 514, startPoint y: 342, endPoint x: 565, endPoint y: 343, distance: 51.8
click at [566, 343] on div "We are seeking a skilled tracking expert to connect and validate all analytics …" at bounding box center [578, 336] width 392 height 70
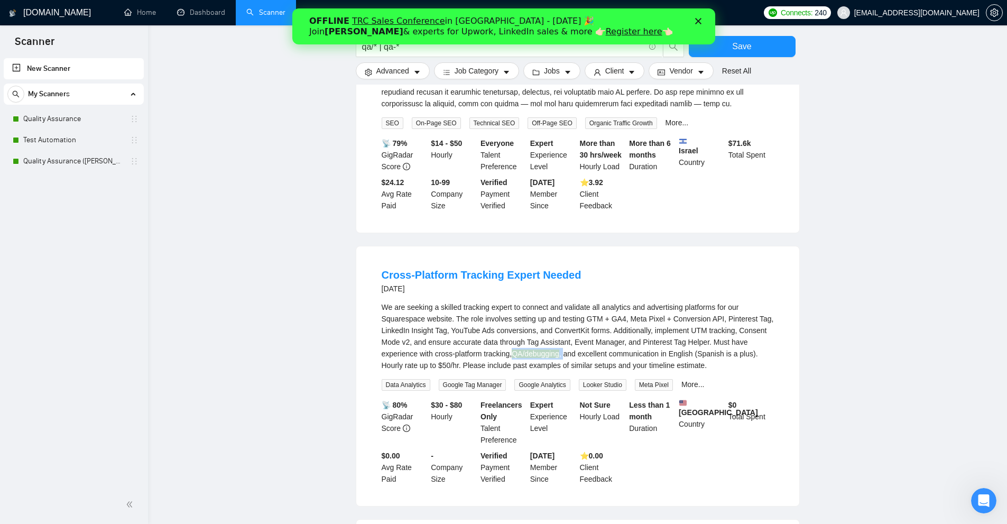
click at [552, 350] on mark "QA/debugging" at bounding box center [536, 354] width 48 height 8
drag, startPoint x: 552, startPoint y: 342, endPoint x: 516, endPoint y: 341, distance: 36.0
click at [516, 350] on mark "QA/debugging" at bounding box center [536, 354] width 48 height 8
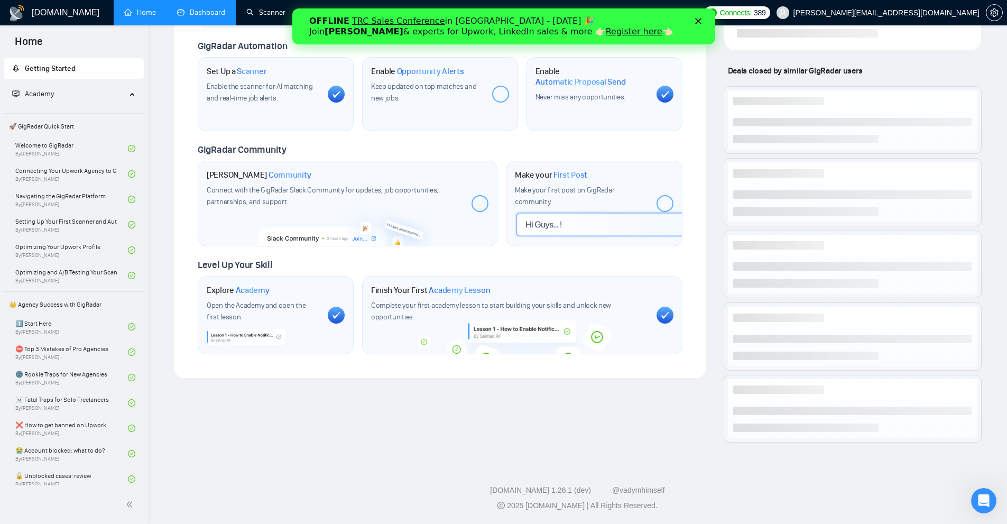
scroll to position [423, 0]
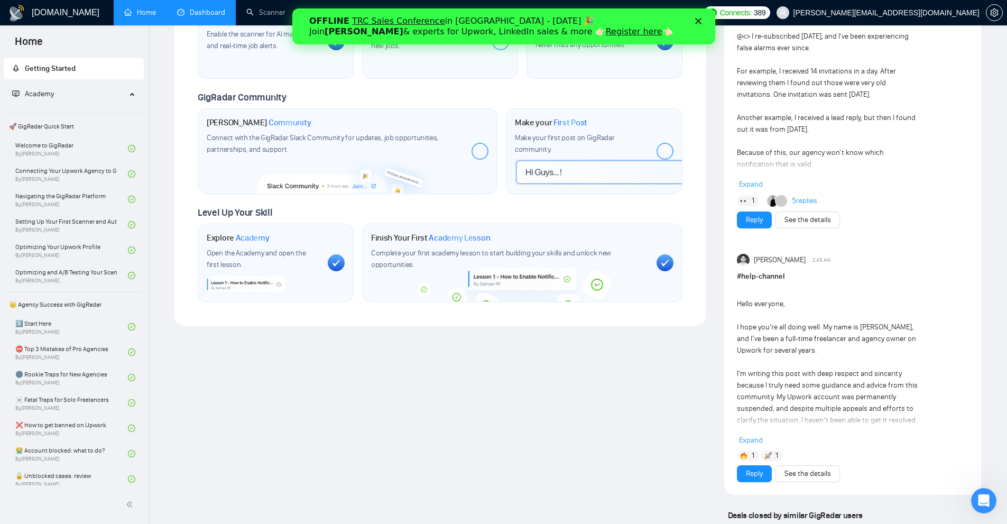
click at [213, 17] on link "Dashboard" at bounding box center [201, 12] width 48 height 9
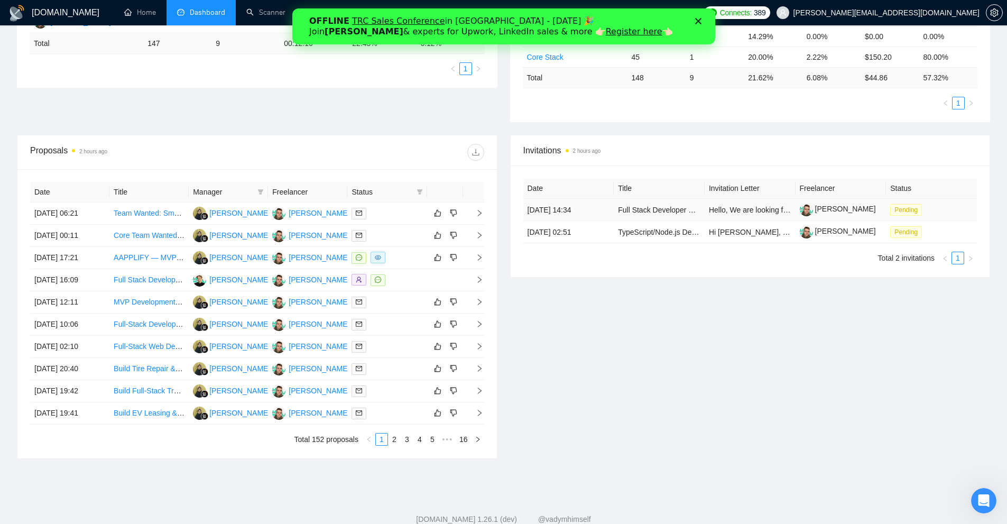
scroll to position [159, 0]
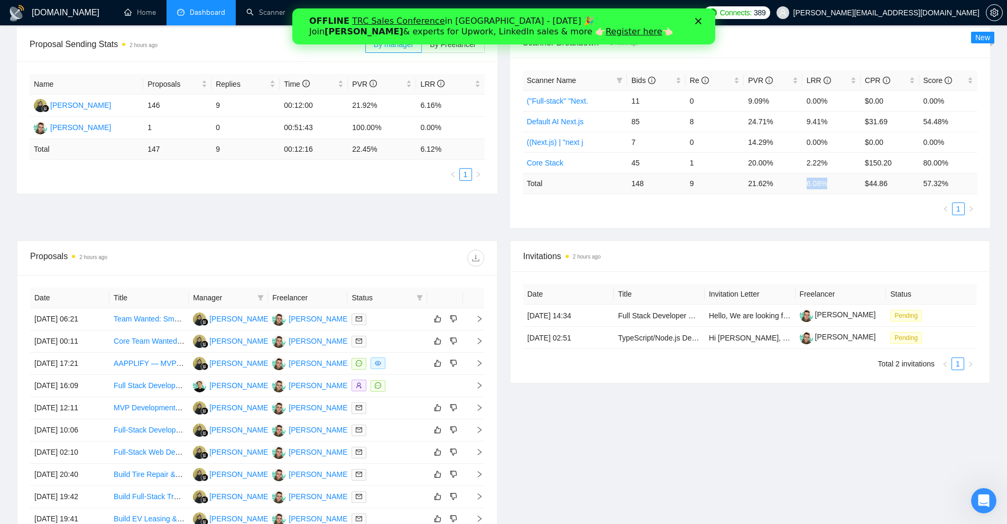
drag, startPoint x: 824, startPoint y: 178, endPoint x: 772, endPoint y: 181, distance: 52.0
click at [772, 181] on tr "Total 148 9 21.62 % 6.08 % $ 44.86 57.32 %" at bounding box center [750, 183] width 455 height 21
drag, startPoint x: 666, startPoint y: 177, endPoint x: 872, endPoint y: 182, distance: 205.8
click at [872, 182] on tr "Total 148 9 21.62 % 6.08 % $ 44.86 57.32 %" at bounding box center [750, 183] width 455 height 21
click at [826, 217] on div "Scanner Name Bids Re PVR LRR CPR Score ("Full-stack" "Next. 11 0 9.09% 0.00% $0…" at bounding box center [750, 143] width 481 height 170
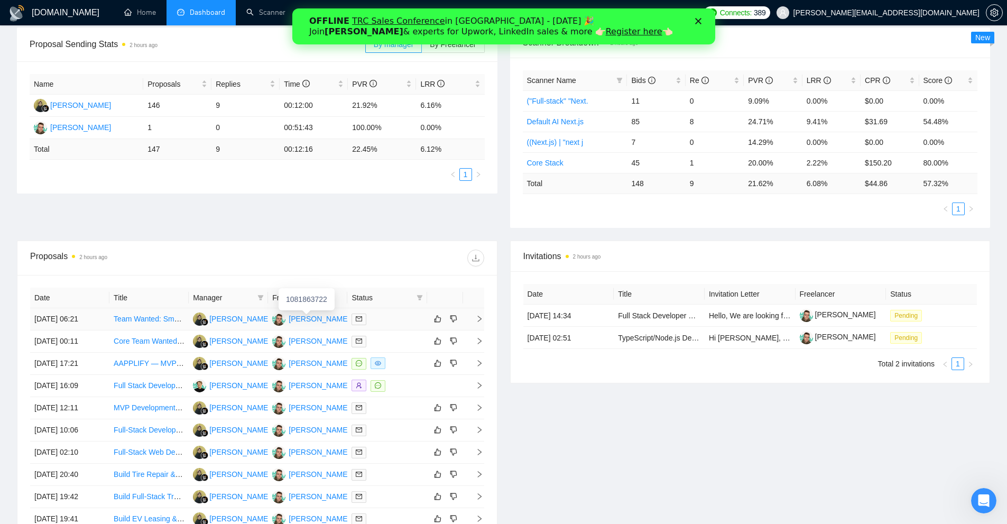
click at [308, 320] on div "[PERSON_NAME]" at bounding box center [319, 319] width 61 height 12
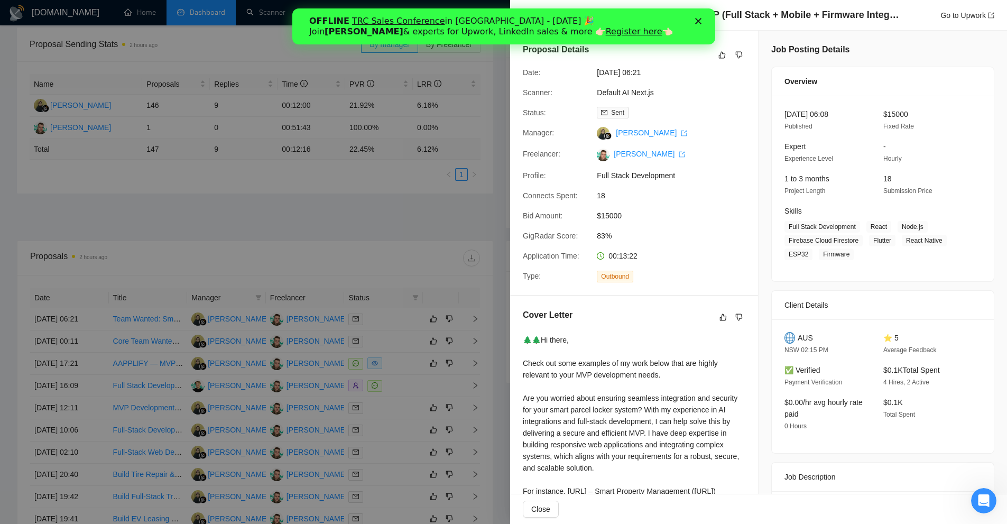
click at [302, 158] on div at bounding box center [503, 262] width 1007 height 524
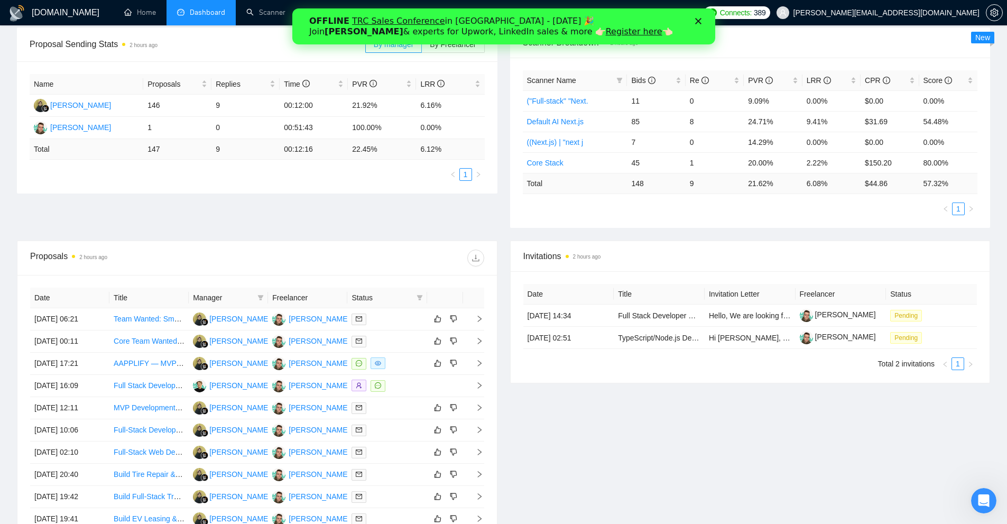
scroll to position [0, 0]
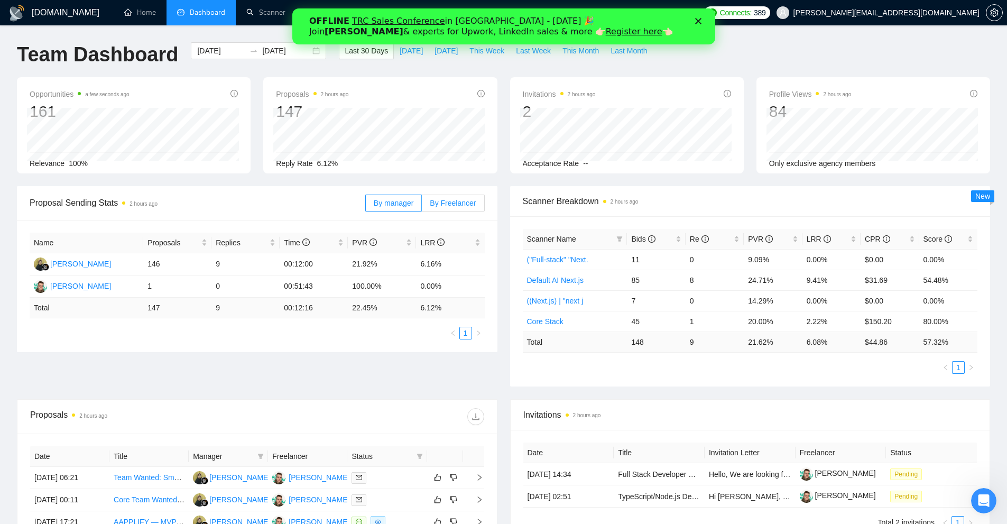
click at [467, 196] on label "By Freelancer" at bounding box center [453, 203] width 62 height 17
click at [422, 206] on input "By Freelancer" at bounding box center [422, 206] width 0 height 0
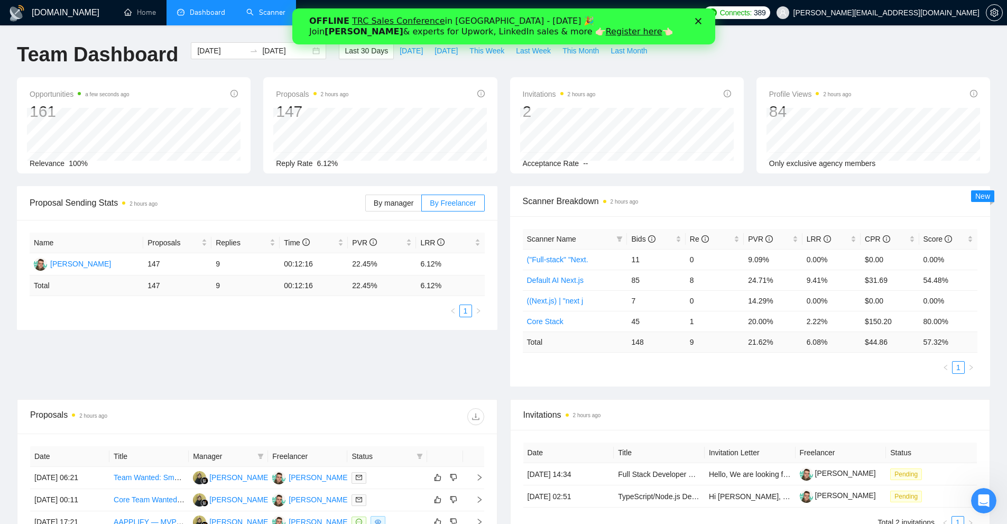
click at [268, 17] on link "Scanner" at bounding box center [265, 12] width 39 height 9
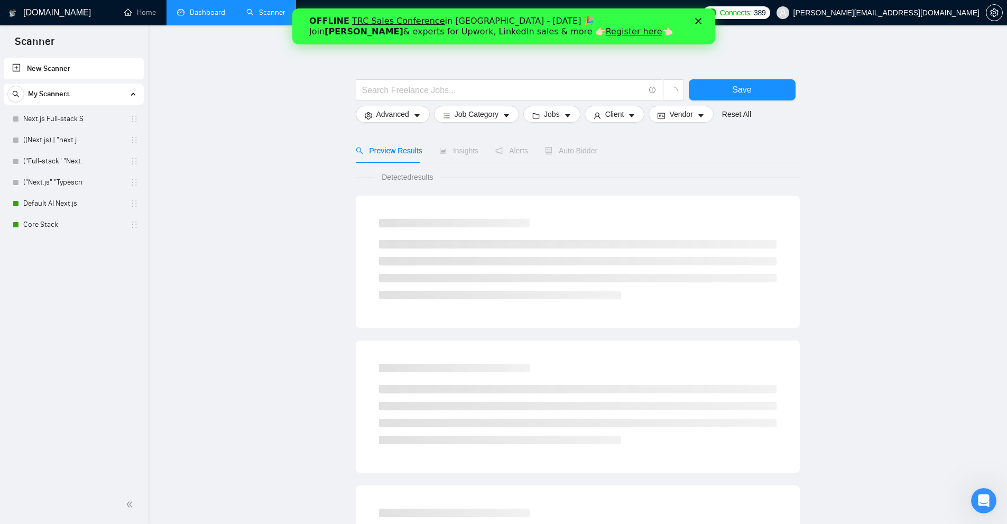
click at [699, 22] on polygon "Close" at bounding box center [698, 21] width 6 height 6
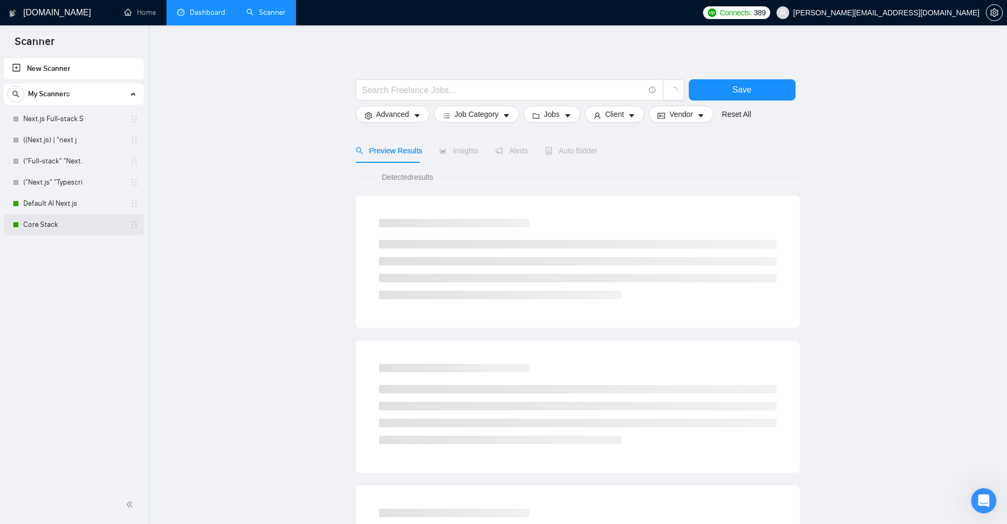
click at [57, 230] on link "Core Stack" at bounding box center [73, 224] width 100 height 21
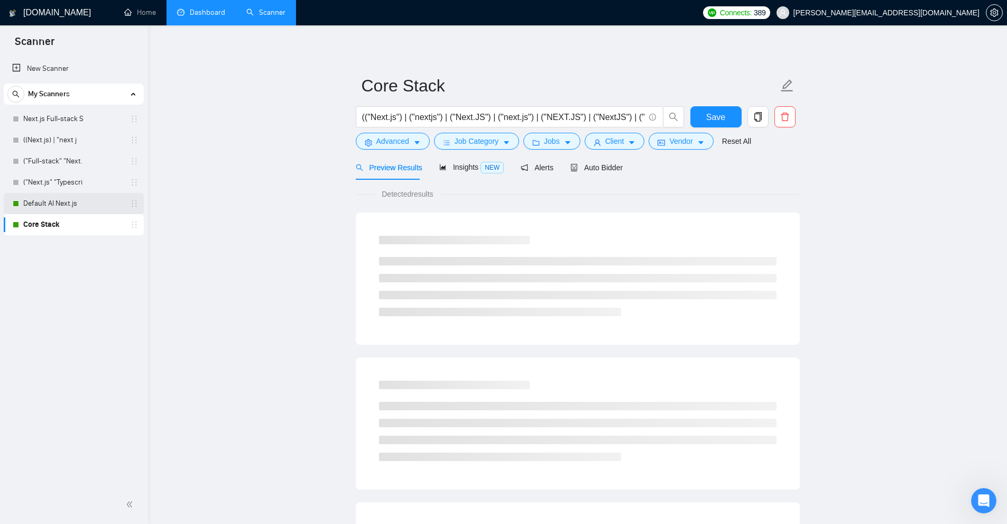
click at [80, 204] on link "Default AI Next.js" at bounding box center [73, 203] width 100 height 21
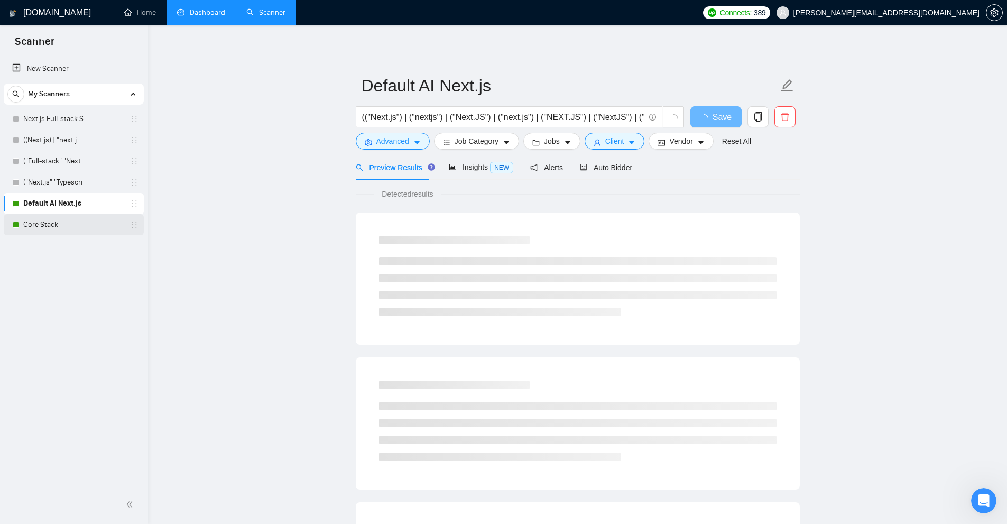
click at [89, 224] on link "Core Stack" at bounding box center [73, 224] width 100 height 21
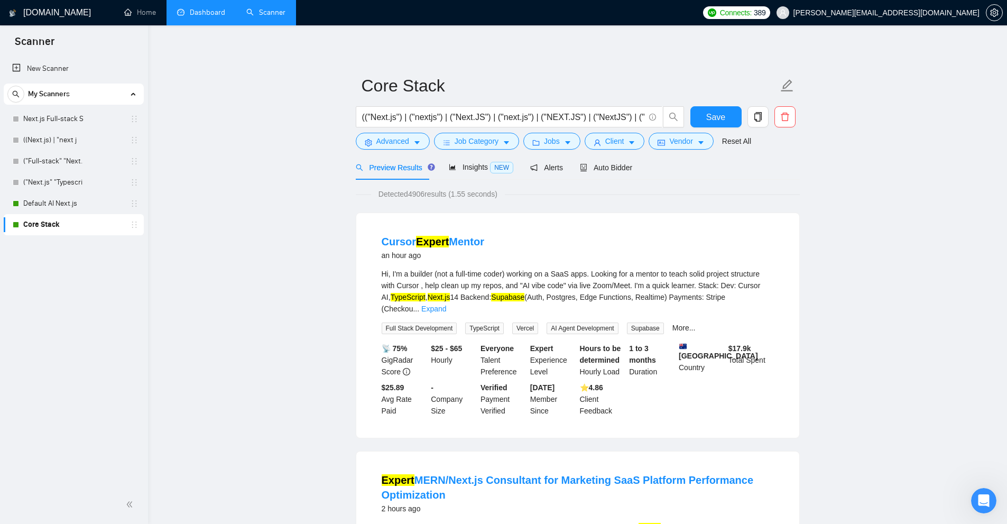
click at [631, 285] on div "Hi, I'm a builder (not a full-time coder) working on a SaaS apps. Looking for a…" at bounding box center [578, 291] width 392 height 47
click at [446, 305] on link "Expand" at bounding box center [434, 309] width 25 height 8
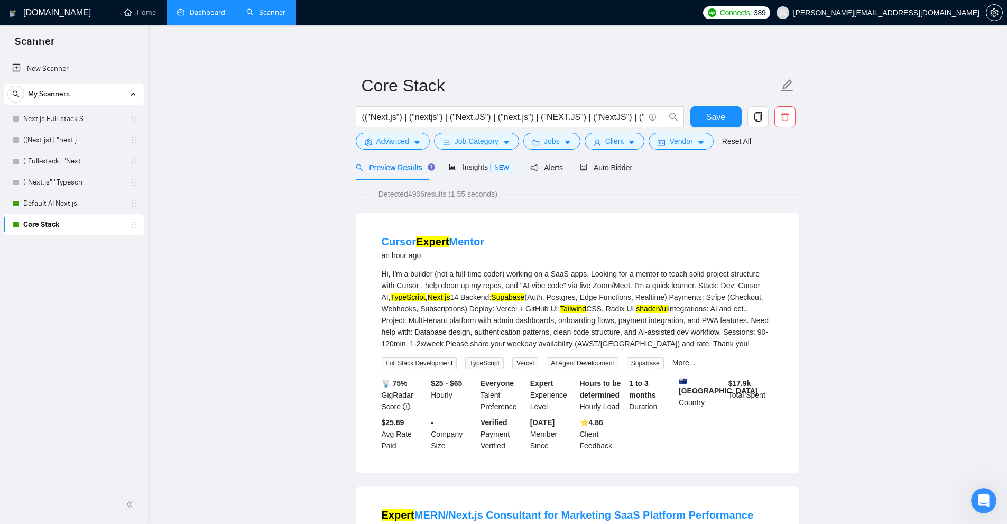
click at [683, 312] on div "Hi, I'm a builder (not a full-time coder) working on a SaaS apps. Looking for a…" at bounding box center [578, 308] width 392 height 81
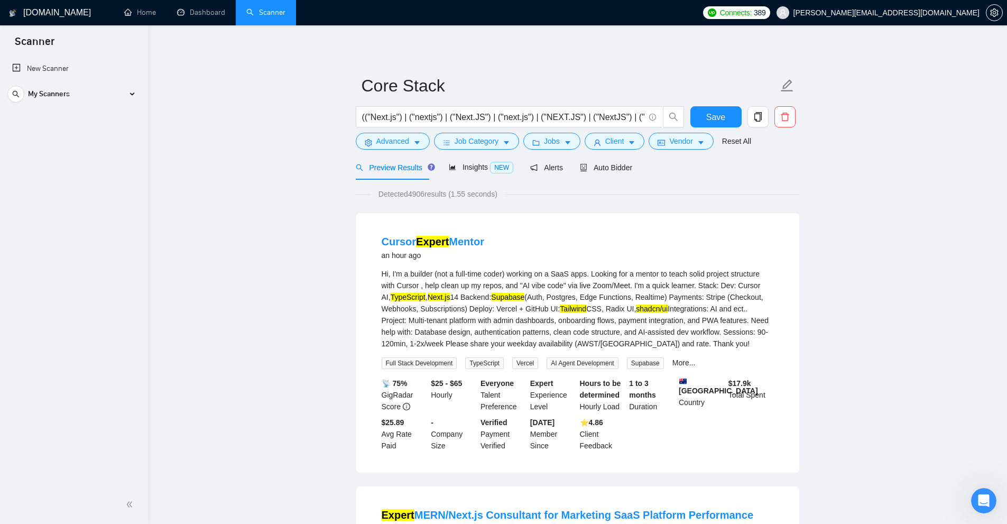
click at [192, 17] on link "Dashboard" at bounding box center [201, 12] width 48 height 9
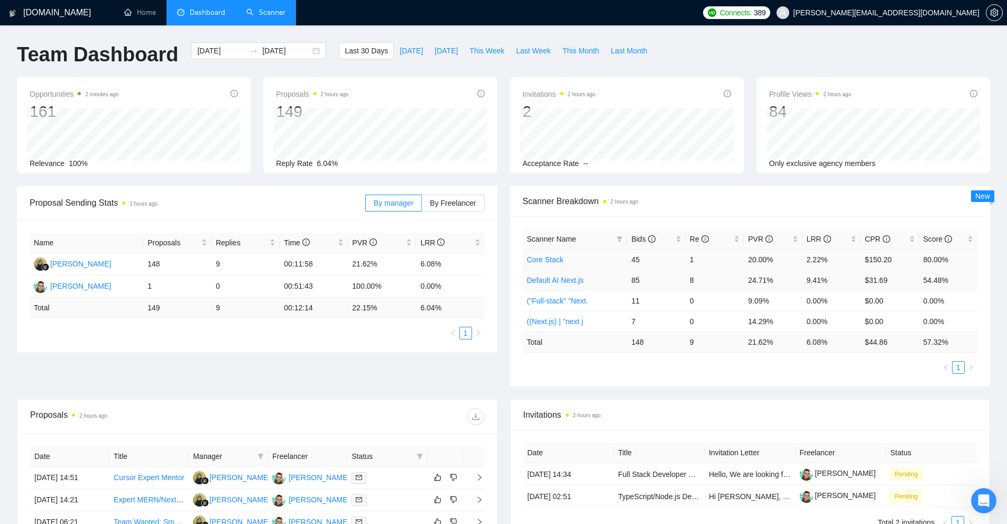
drag, startPoint x: 694, startPoint y: 259, endPoint x: 733, endPoint y: 272, distance: 41.3
click at [722, 269] on td "1" at bounding box center [715, 259] width 58 height 21
drag, startPoint x: 823, startPoint y: 268, endPoint x: 807, endPoint y: 263, distance: 17.7
click at [807, 263] on td "2.22%" at bounding box center [832, 259] width 58 height 21
click at [808, 294] on td "0.00%" at bounding box center [832, 300] width 58 height 21
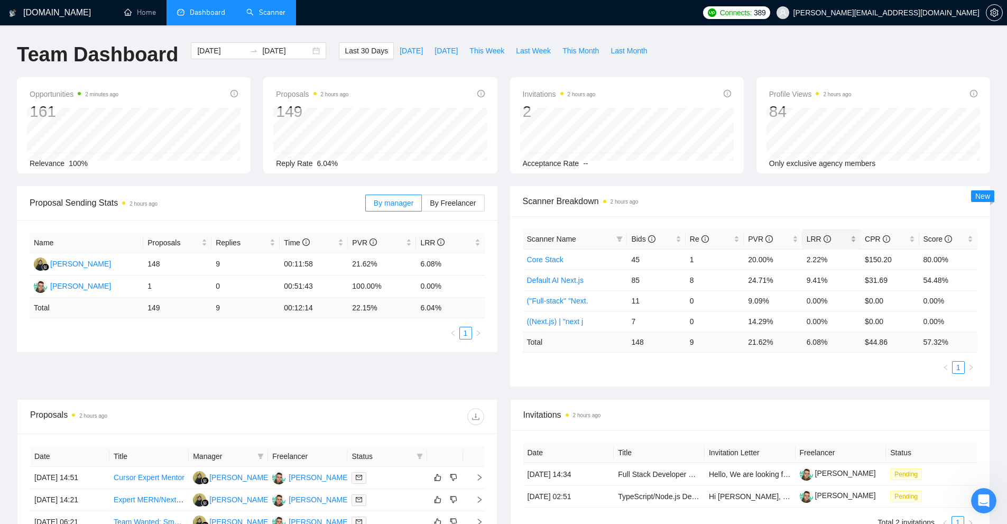
click at [848, 241] on span "LRR" at bounding box center [828, 239] width 42 height 12
click at [850, 240] on div "LRR" at bounding box center [832, 239] width 50 height 12
click at [76, 283] on div "[PERSON_NAME]" at bounding box center [80, 286] width 61 height 12
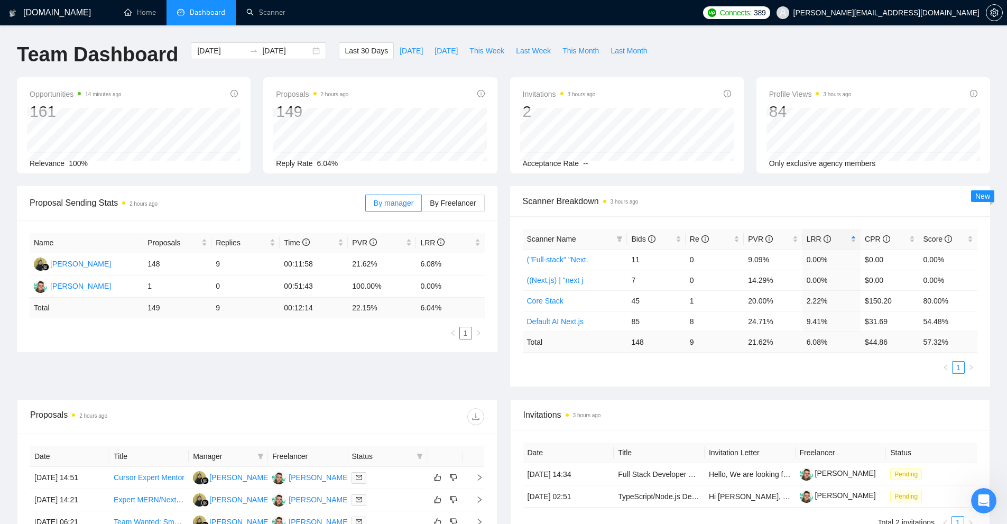
click at [886, 368] on ul "1" at bounding box center [750, 367] width 455 height 13
click at [251, 30] on div "[DOMAIN_NAME] Home Dashboard Scanner Connects: 389 [PERSON_NAME][EMAIL_ADDRESS]…" at bounding box center [503, 409] width 1007 height 818
click at [258, 24] on li "Scanner" at bounding box center [266, 12] width 60 height 25
click at [286, 8] on link "Scanner" at bounding box center [265, 12] width 39 height 9
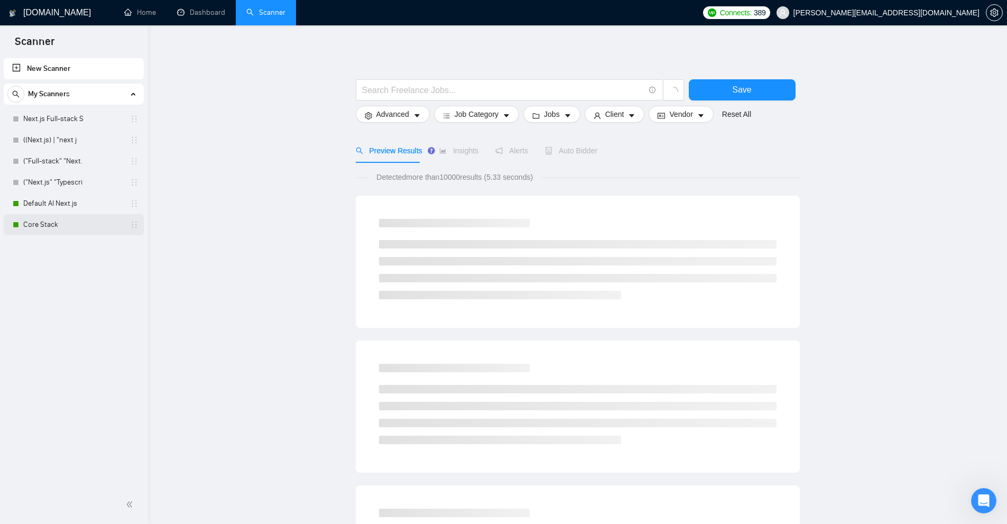
click at [20, 217] on div "Core Stack" at bounding box center [76, 224] width 126 height 21
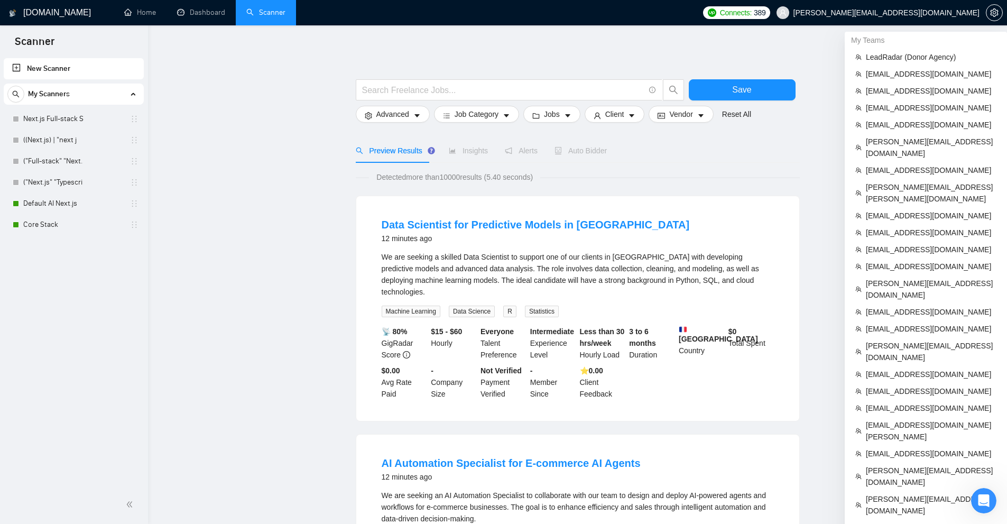
click at [984, 12] on span "[PERSON_NAME][EMAIL_ADDRESS][DOMAIN_NAME]" at bounding box center [879, 13] width 216 height 34
click at [993, 11] on icon "setting" at bounding box center [995, 12] width 8 height 8
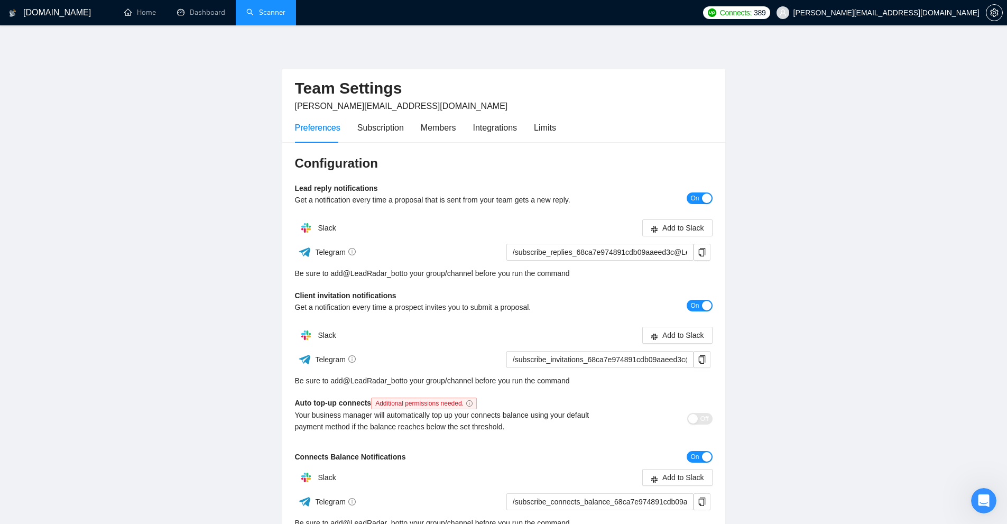
click at [341, 106] on span "[PERSON_NAME][EMAIL_ADDRESS][DOMAIN_NAME]" at bounding box center [401, 106] width 213 height 9
copy span "[PERSON_NAME][EMAIL_ADDRESS][DOMAIN_NAME]"
